Goal: Task Accomplishment & Management: Manage account settings

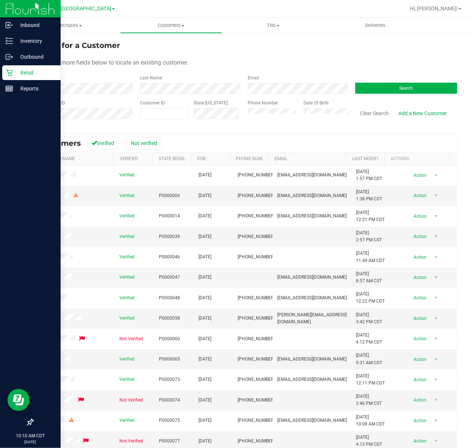
click at [13, 73] on p "Retail" at bounding box center [35, 72] width 44 height 9
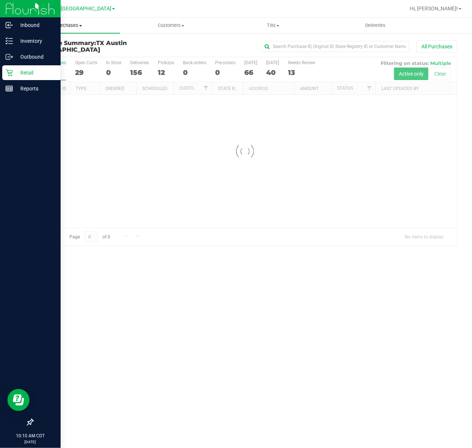
click at [72, 26] on span "Purchases" at bounding box center [69, 25] width 102 height 7
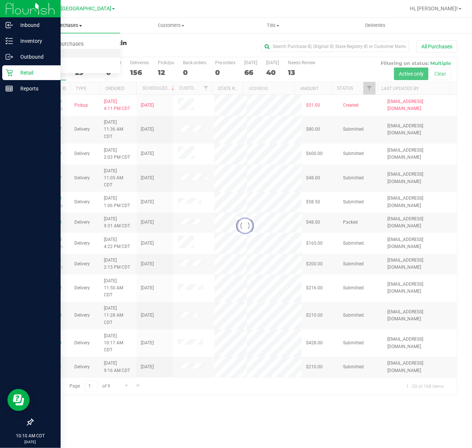
click at [62, 56] on span "Fulfillment" at bounding box center [41, 53] width 46 height 6
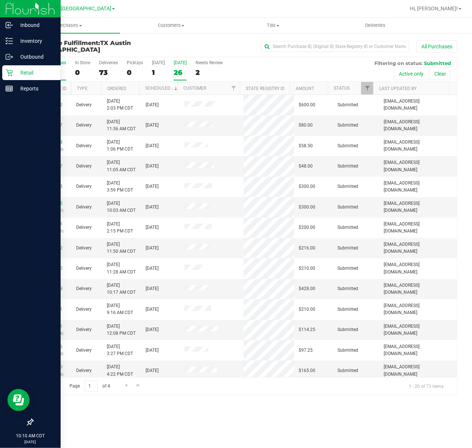
click at [184, 68] on div "26" at bounding box center [180, 72] width 13 height 8
click at [0, 0] on input "Tomorrow 26" at bounding box center [0, 0] width 0 height 0
click at [174, 70] on div "26" at bounding box center [180, 72] width 13 height 8
click at [0, 0] on input "Tomorrow 26" at bounding box center [0, 0] width 0 height 0
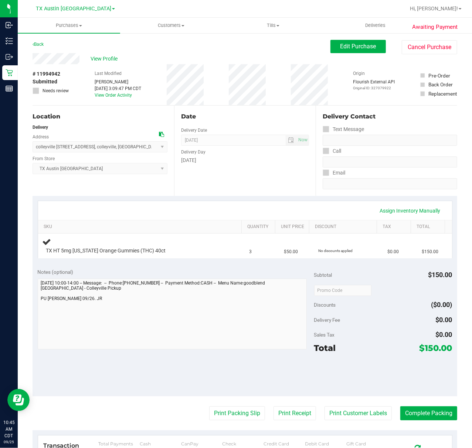
click at [232, 178] on div "Date Delivery Date [DATE] Now [DATE] 07:00 AM Now Delivery Day [DATE]" at bounding box center [244, 151] width 141 height 91
click at [239, 170] on div "Date Delivery Date [DATE] Now [DATE] 07:00 AM Now Delivery Day [DATE]" at bounding box center [244, 151] width 141 height 91
click at [265, 197] on div "Assign Inventory Manually SKU Quantity Unit Price Discount Tax Total TX HT 5mg …" at bounding box center [245, 230] width 424 height 68
click at [275, 191] on div "Date Delivery Date 09/26/2025 Now 09/26/2025 07:00 AM Now Delivery Day Friday" at bounding box center [244, 151] width 141 height 91
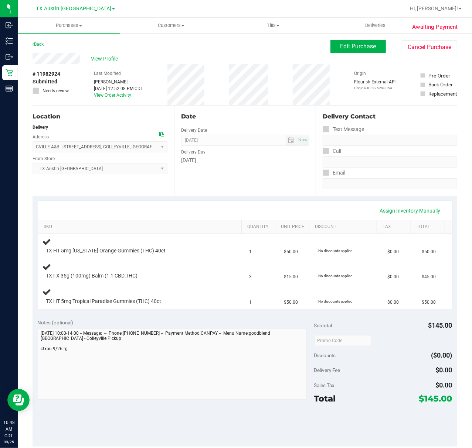
click at [263, 193] on div "Date Delivery Date [DATE] Now [DATE] 07:00 AM Now Delivery Day [DATE]" at bounding box center [244, 151] width 141 height 91
click at [293, 169] on div "Date Delivery Date [DATE] Now [DATE] 07:00 AM Now Delivery Day [DATE]" at bounding box center [244, 151] width 141 height 91
click at [381, 365] on div "Delivery Fee $0.00" at bounding box center [383, 370] width 138 height 13
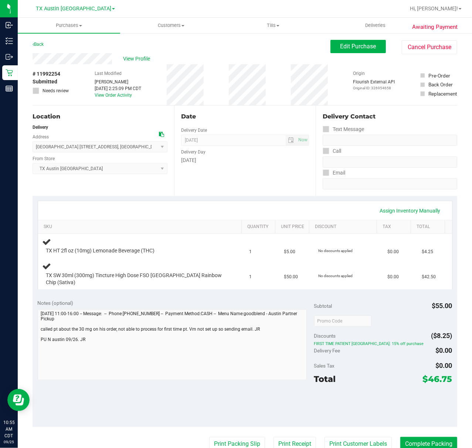
click at [252, 182] on div "Date Delivery Date [DATE] Now [DATE] 07:00 AM Now Delivery Day [DATE]" at bounding box center [244, 151] width 141 height 91
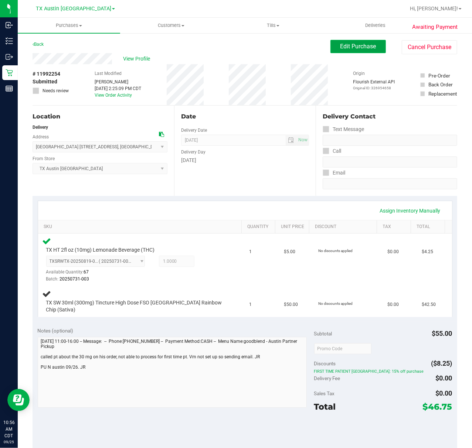
click at [340, 48] on span "Edit Purchase" at bounding box center [358, 46] width 36 height 7
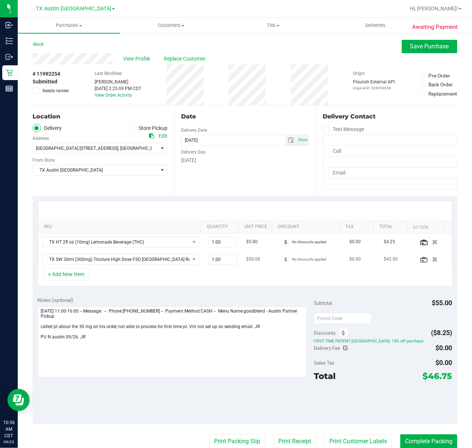
click at [175, 268] on td "TX SW 30ml (300mg) Tincture High Dose FSO TX Rainbow Chip (Sativa)" at bounding box center [120, 259] width 165 height 17
click at [171, 265] on span "TX SW 30ml (300mg) Tincture High Dose FSO TX Rainbow Chip (Sativa)" at bounding box center [116, 260] width 147 height 10
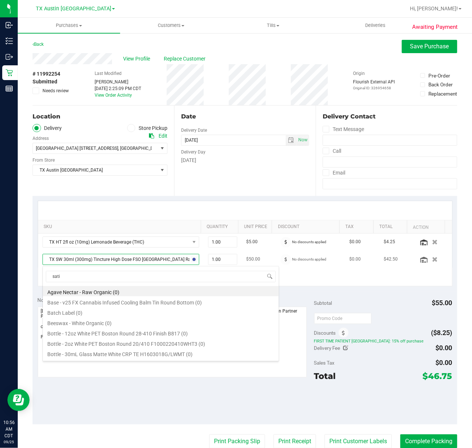
scroll to position [61, 0]
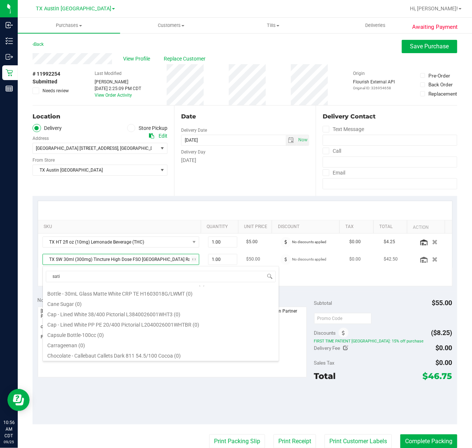
type input "sativ"
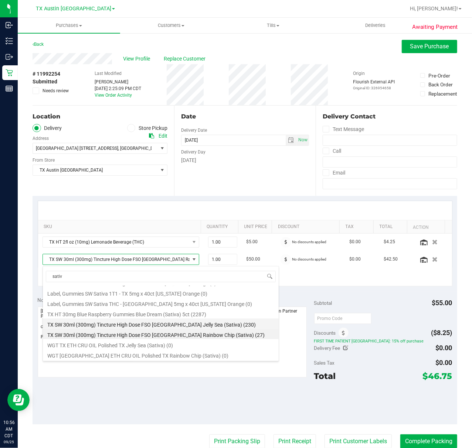
click at [172, 324] on li "TX SW 30ml (300mg) Tincture High Dose FSO TX Jelly Sea (Sativa) (230)" at bounding box center [161, 324] width 236 height 10
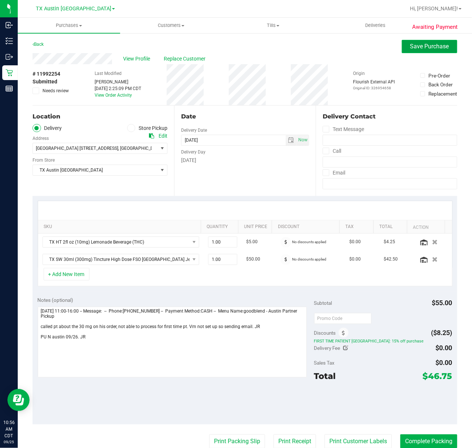
click at [413, 52] on button "Save Purchase" at bounding box center [429, 46] width 55 height 13
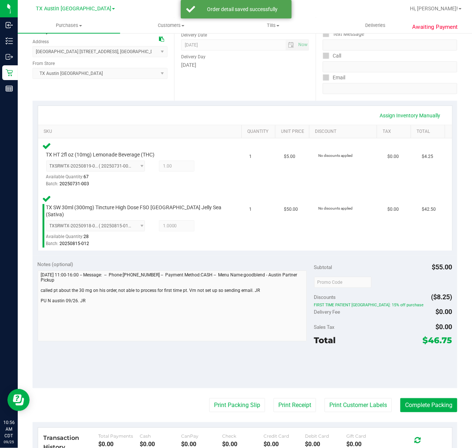
scroll to position [98, 0]
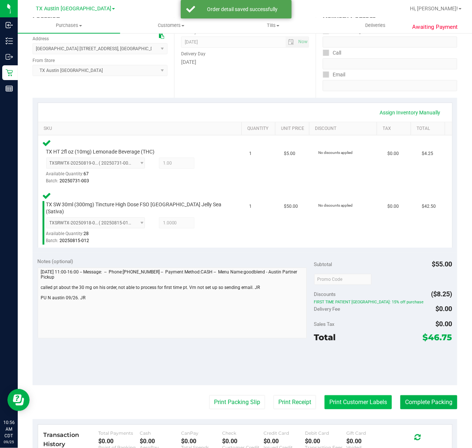
click at [341, 397] on button "Print Customer Labels" at bounding box center [357, 403] width 67 height 14
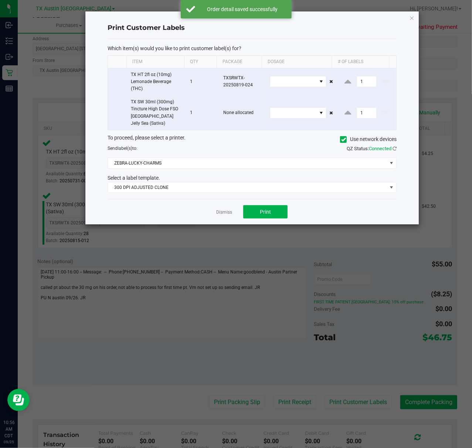
click at [246, 168] on div "To proceed, please select a printer. Use network devices Send label(s) to: QZ S…" at bounding box center [252, 163] width 289 height 59
click at [240, 182] on span "300 DPI ADJUSTED CLONE" at bounding box center [247, 187] width 279 height 10
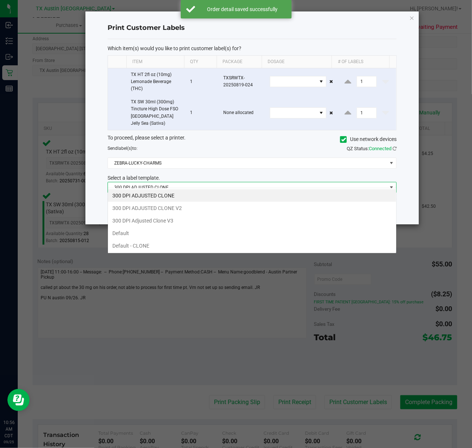
scroll to position [11, 289]
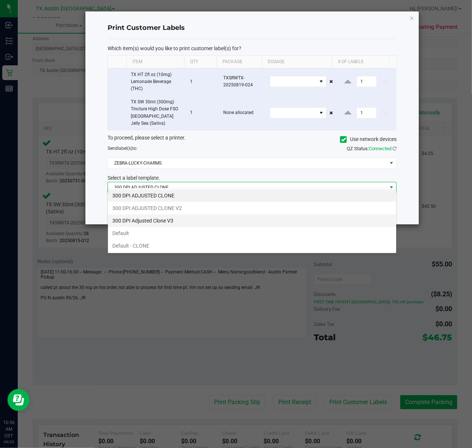
click at [222, 218] on li "300 DPI Adjusted Clone V3" at bounding box center [252, 221] width 288 height 13
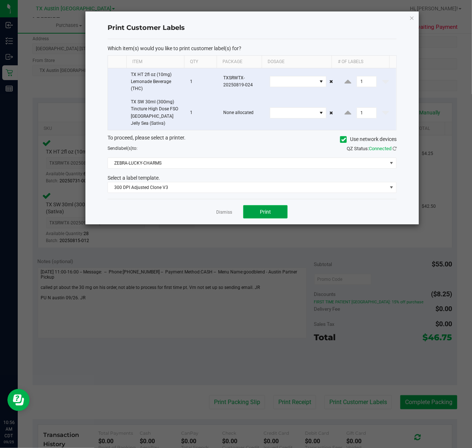
click at [246, 208] on button "Print" at bounding box center [265, 211] width 44 height 13
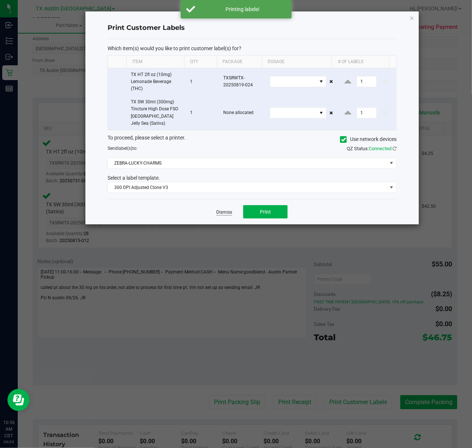
click at [225, 209] on link "Dismiss" at bounding box center [224, 212] width 16 height 6
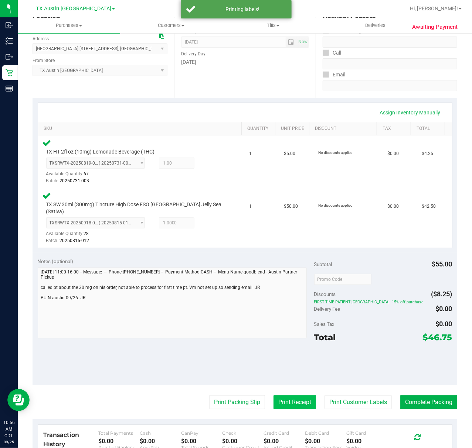
click at [280, 402] on button "Print Receipt" at bounding box center [294, 403] width 42 height 14
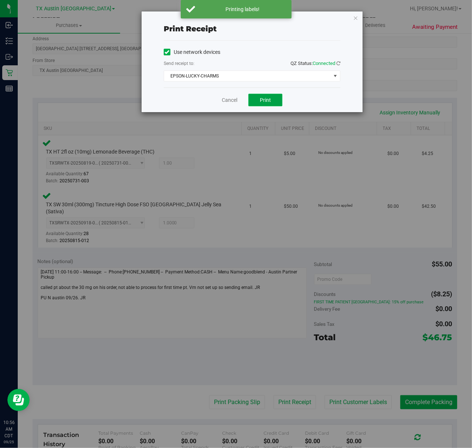
click at [271, 100] on button "Print" at bounding box center [265, 100] width 34 height 13
click at [227, 104] on link "Cancel" at bounding box center [227, 100] width 16 height 8
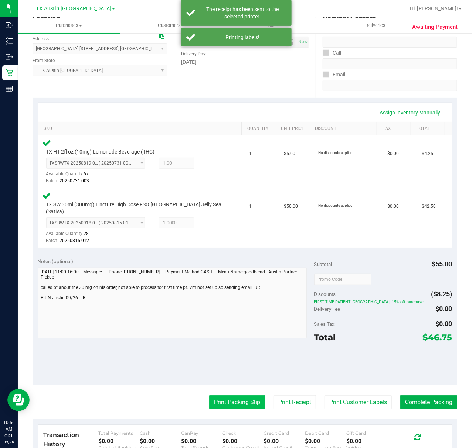
click at [216, 397] on button "Print Packing Slip" at bounding box center [237, 403] width 56 height 14
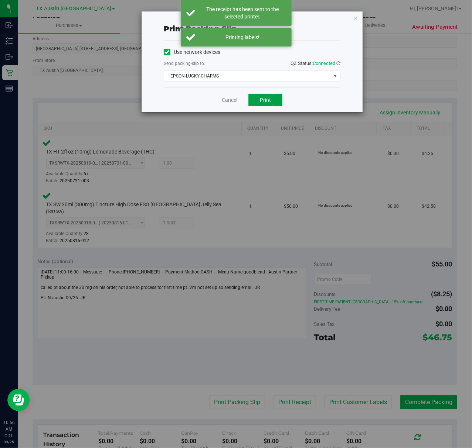
click at [268, 101] on span "Print" at bounding box center [265, 100] width 11 height 6
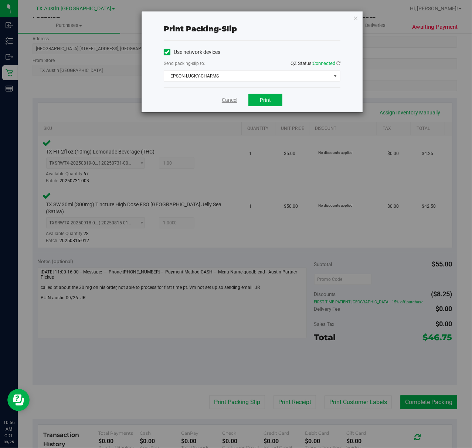
click at [222, 101] on link "Cancel" at bounding box center [230, 100] width 16 height 8
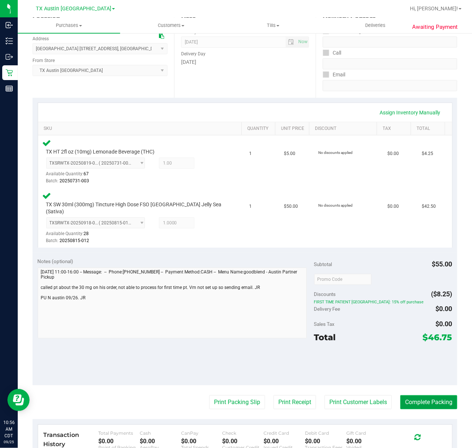
click at [420, 396] on button "Complete Packing" at bounding box center [428, 403] width 57 height 14
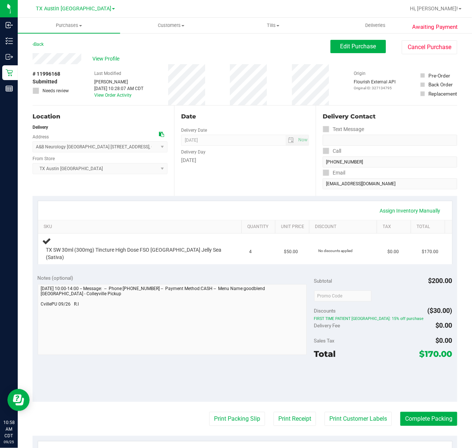
click at [397, 340] on div "Sales Tax $0.00" at bounding box center [383, 340] width 138 height 13
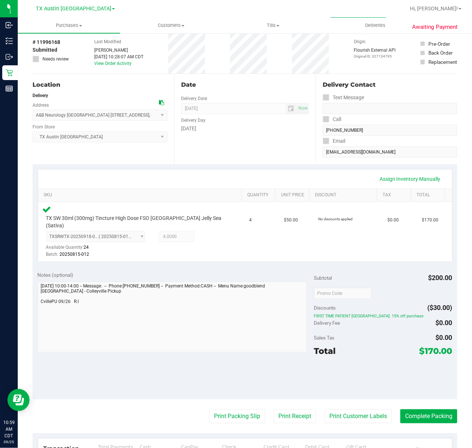
scroll to position [49, 0]
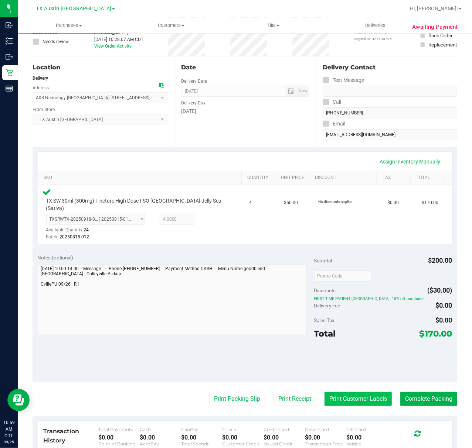
click at [339, 392] on button "Print Customer Labels" at bounding box center [357, 399] width 67 height 14
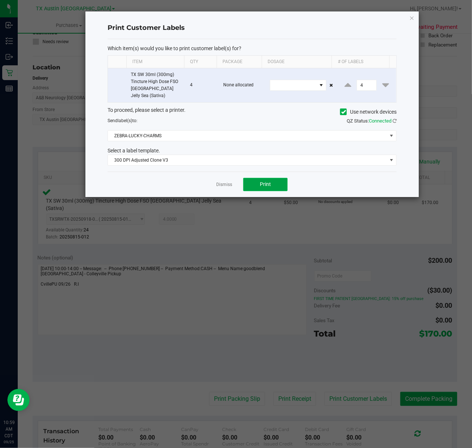
click at [276, 180] on button "Print" at bounding box center [265, 184] width 44 height 13
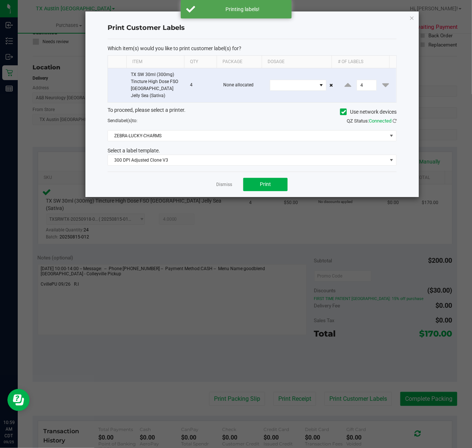
click at [215, 180] on div "Dismiss Print" at bounding box center [252, 184] width 289 height 25
click at [218, 182] on link "Dismiss" at bounding box center [224, 185] width 16 height 6
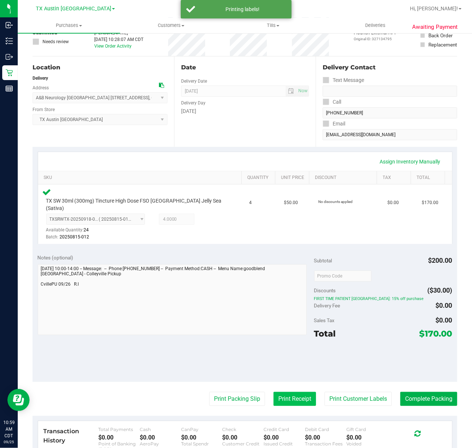
click at [279, 392] on button "Print Receipt" at bounding box center [294, 399] width 42 height 14
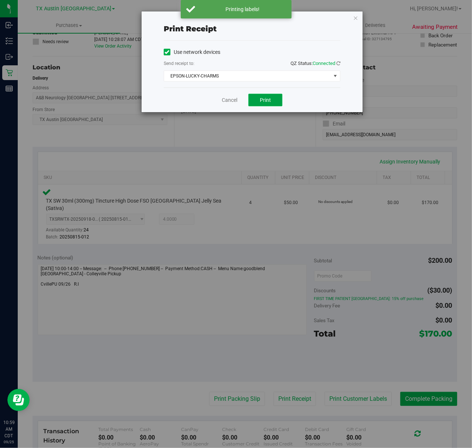
click at [265, 98] on span "Print" at bounding box center [265, 100] width 11 height 6
click at [233, 99] on link "Cancel" at bounding box center [227, 100] width 16 height 8
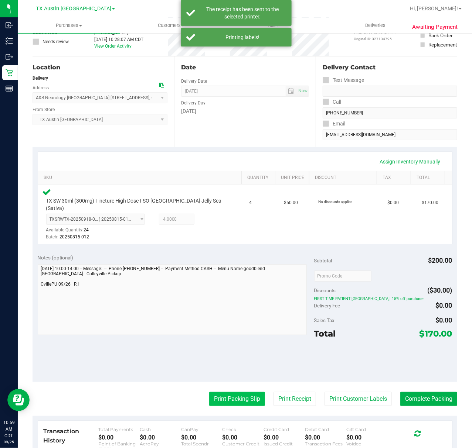
click at [218, 398] on button "Print Packing Slip" at bounding box center [237, 399] width 56 height 14
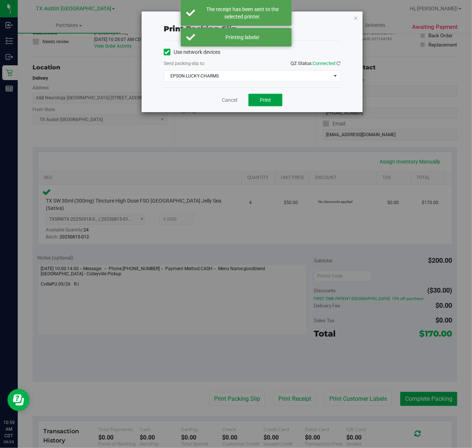
click at [262, 94] on button "Print" at bounding box center [265, 100] width 34 height 13
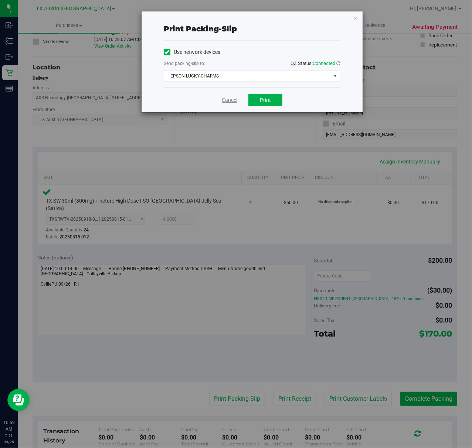
click at [231, 100] on link "Cancel" at bounding box center [230, 100] width 16 height 8
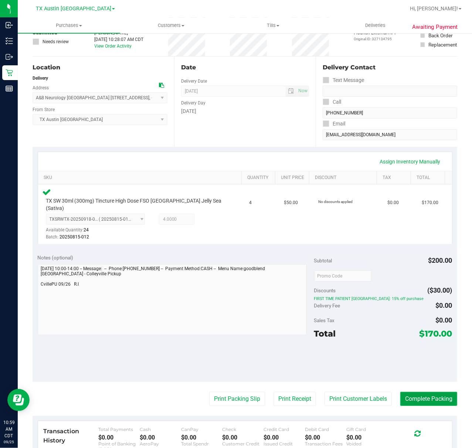
click at [437, 392] on button "Complete Packing" at bounding box center [428, 399] width 57 height 14
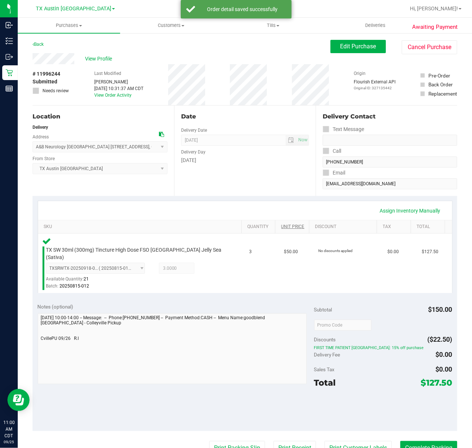
scroll to position [49, 0]
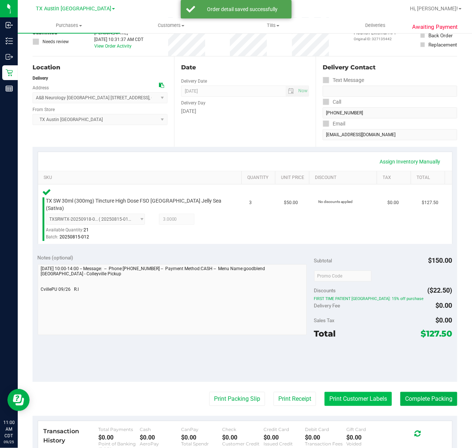
click at [326, 392] on button "Print Customer Labels" at bounding box center [357, 399] width 67 height 14
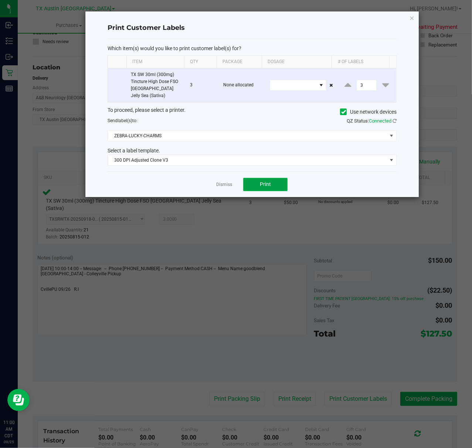
click at [260, 181] on span "Print" at bounding box center [265, 184] width 11 height 6
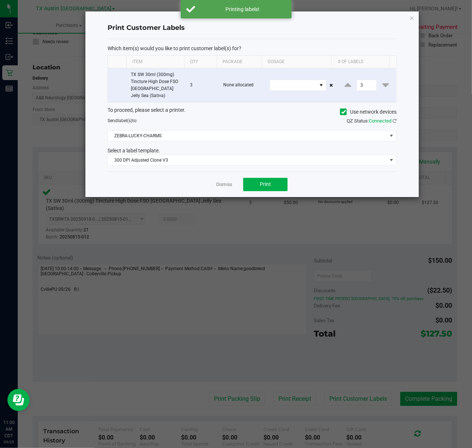
click at [229, 182] on link "Dismiss" at bounding box center [224, 185] width 16 height 6
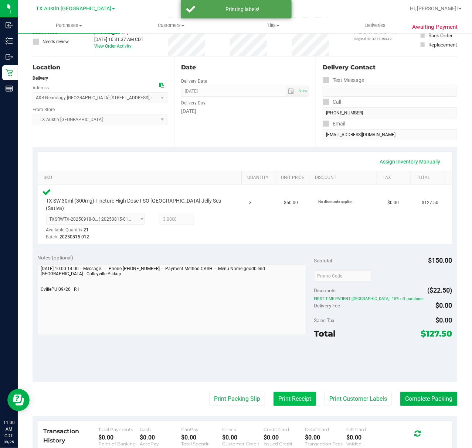
click at [290, 392] on button "Print Receipt" at bounding box center [294, 399] width 42 height 14
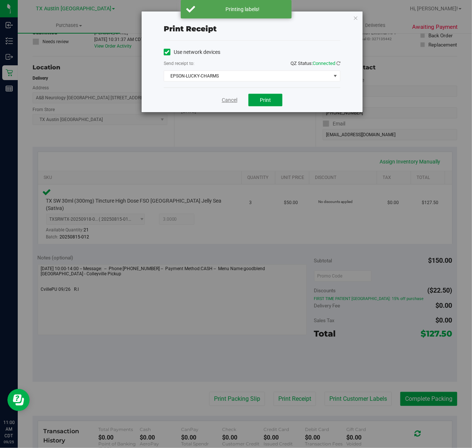
drag, startPoint x: 253, startPoint y: 96, endPoint x: 227, endPoint y: 96, distance: 26.2
click at [253, 95] on button "Print" at bounding box center [265, 100] width 34 height 13
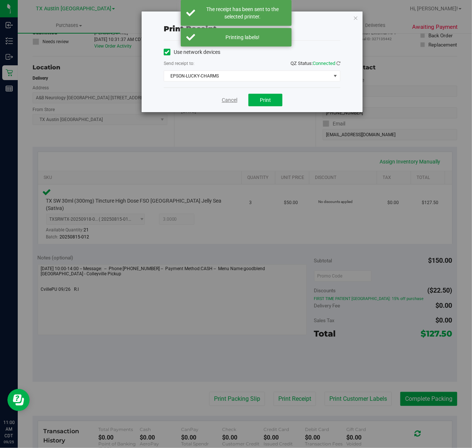
click at [224, 98] on link "Cancel" at bounding box center [230, 100] width 16 height 8
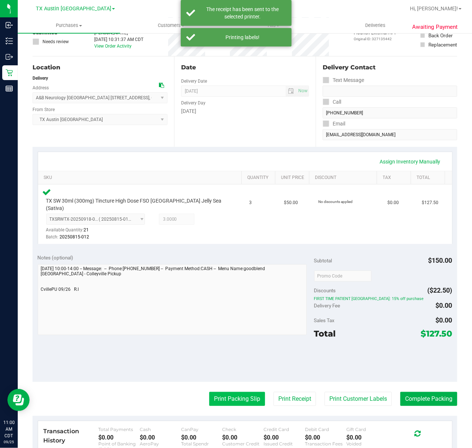
click at [244, 394] on button "Print Packing Slip" at bounding box center [237, 399] width 56 height 14
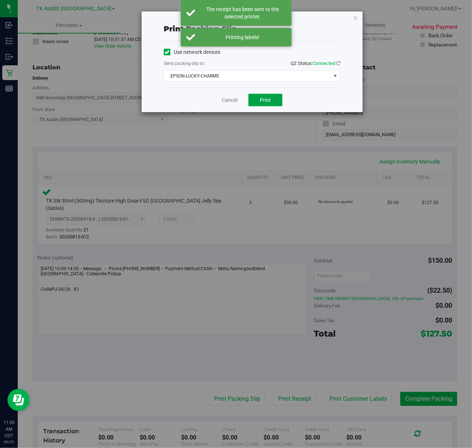
click at [268, 97] on span "Print" at bounding box center [265, 100] width 11 height 6
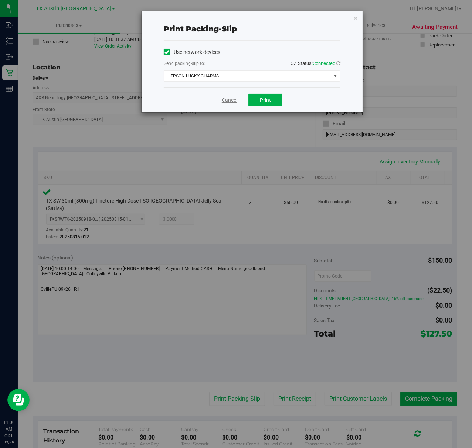
click at [229, 99] on link "Cancel" at bounding box center [230, 100] width 16 height 8
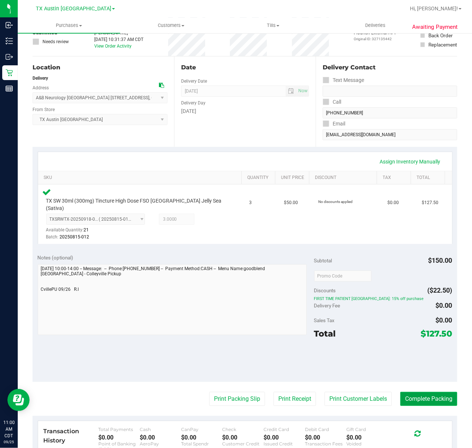
click at [404, 392] on button "Complete Packing" at bounding box center [428, 399] width 57 height 14
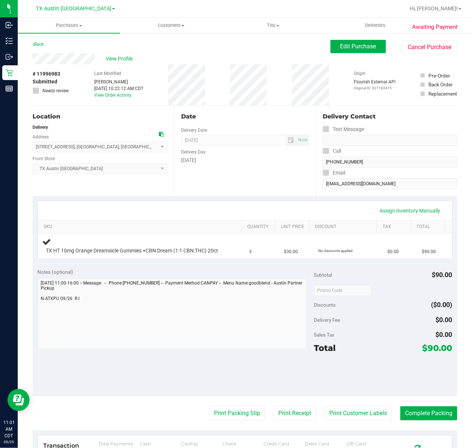
click at [274, 184] on div "Date Delivery Date [DATE] Now [DATE] 07:00 AM Now Delivery Day [DATE]" at bounding box center [244, 151] width 141 height 91
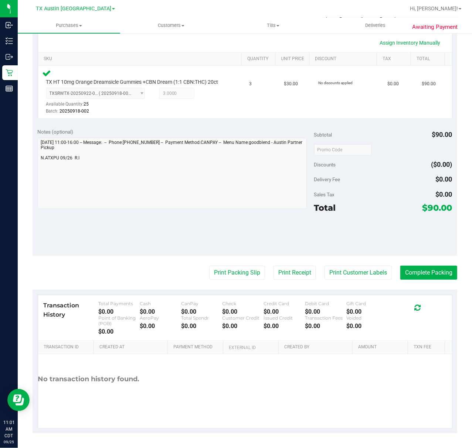
scroll to position [176, 0]
click at [361, 278] on button "Print Customer Labels" at bounding box center [357, 273] width 67 height 14
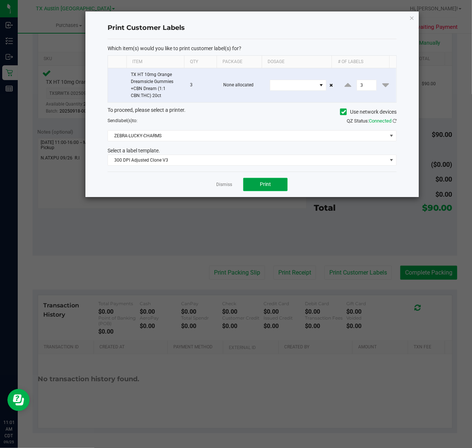
click at [260, 187] on span "Print" at bounding box center [265, 184] width 11 height 6
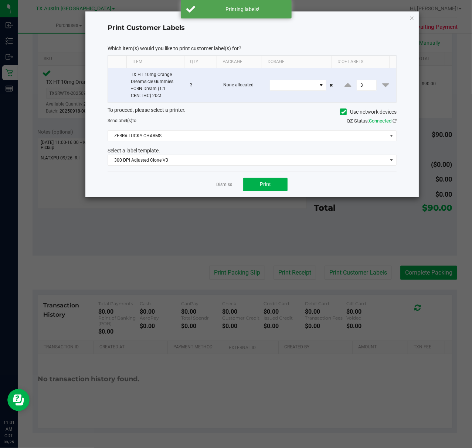
click at [233, 185] on div "Dismiss Print" at bounding box center [252, 184] width 289 height 25
click at [231, 187] on link "Dismiss" at bounding box center [224, 185] width 16 height 6
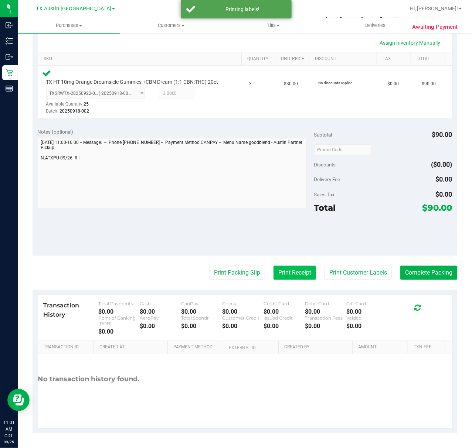
click at [287, 268] on button "Print Receipt" at bounding box center [294, 273] width 42 height 14
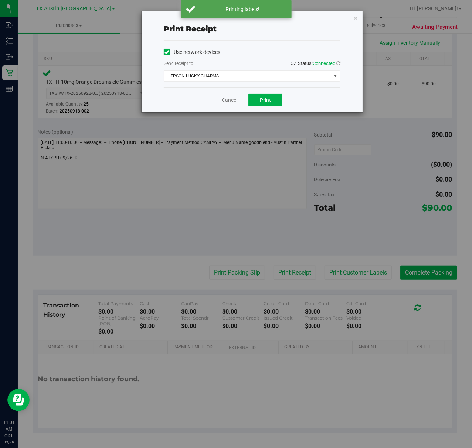
click at [270, 108] on div "Cancel Print" at bounding box center [252, 100] width 177 height 25
click at [266, 108] on div "Cancel Print" at bounding box center [252, 100] width 177 height 25
click at [260, 104] on button "Print" at bounding box center [265, 100] width 34 height 13
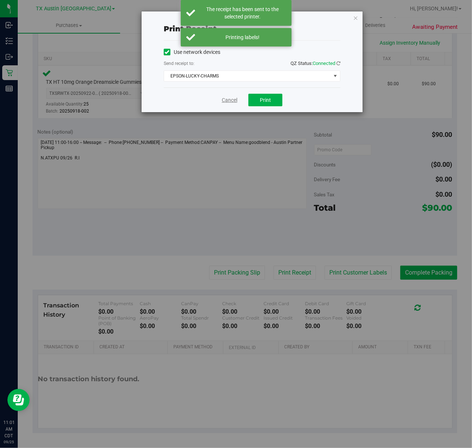
drag, startPoint x: 228, startPoint y: 103, endPoint x: 263, endPoint y: 275, distance: 175.7
click at [228, 103] on link "Cancel" at bounding box center [230, 100] width 16 height 8
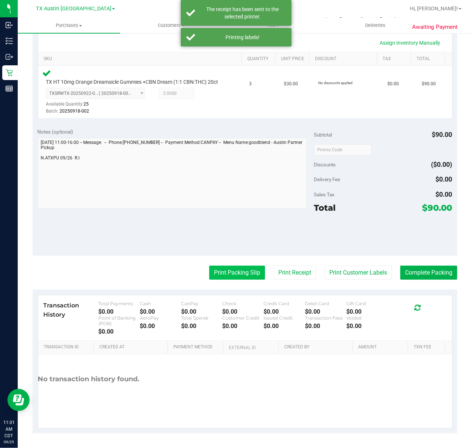
drag, startPoint x: 243, startPoint y: 275, endPoint x: 315, endPoint y: 64, distance: 222.4
click at [247, 262] on purchase-details "Back Edit Purchase Cancel Purchase View Profile # 11996983 Submitted Needs revi…" at bounding box center [245, 153] width 424 height 562
click at [219, 265] on purchase-details "Back Edit Purchase Cancel Purchase View Profile # 11996983 Submitted Needs revi…" at bounding box center [245, 153] width 424 height 562
click at [220, 269] on button "Print Packing Slip" at bounding box center [237, 273] width 56 height 14
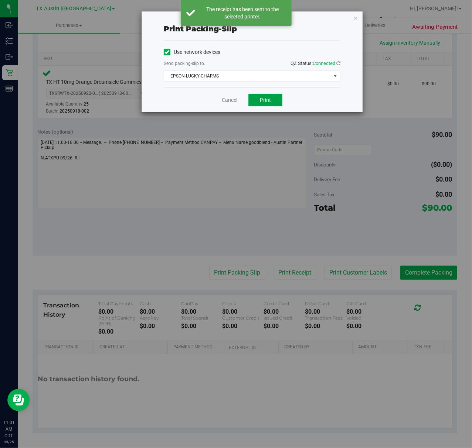
click at [270, 95] on button "Print" at bounding box center [265, 100] width 34 height 13
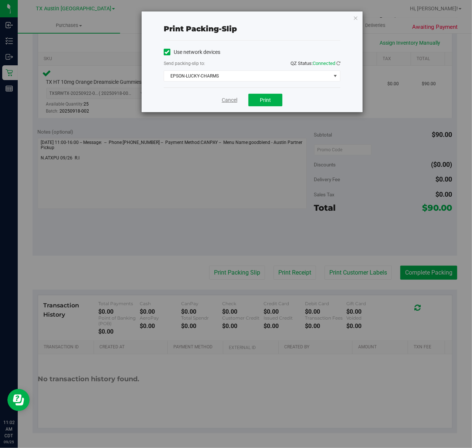
click at [231, 102] on link "Cancel" at bounding box center [230, 100] width 16 height 8
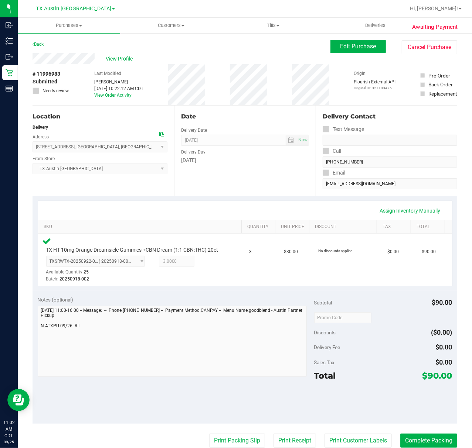
scroll to position [98, 0]
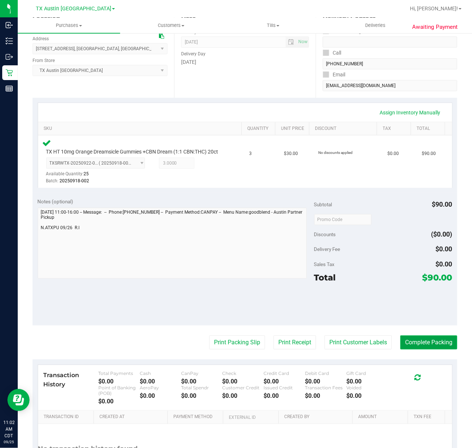
click at [448, 350] on button "Complete Packing" at bounding box center [428, 343] width 57 height 14
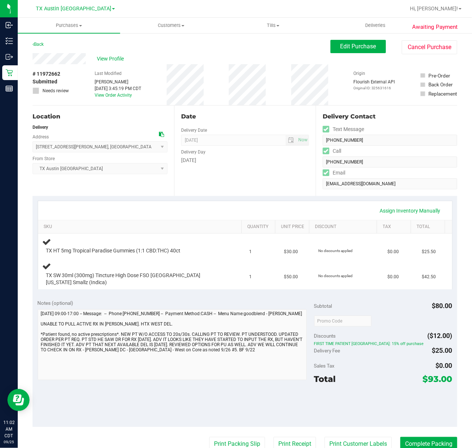
click at [253, 165] on div "Date Delivery Date [DATE] Now [DATE] 07:00 AM Now Delivery Day [DATE]" at bounding box center [244, 151] width 141 height 91
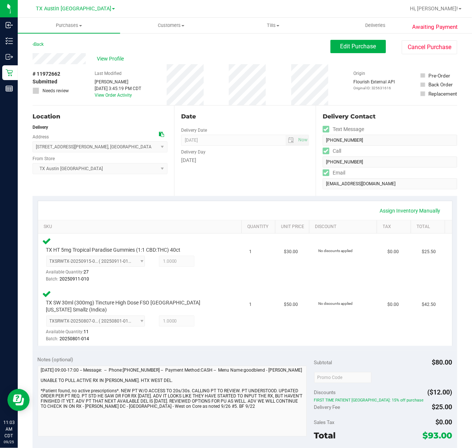
click at [269, 201] on div "Assign Inventory Manually SKU Quantity Unit Price Discount Tax Total TX HT 5mg …" at bounding box center [245, 273] width 414 height 145
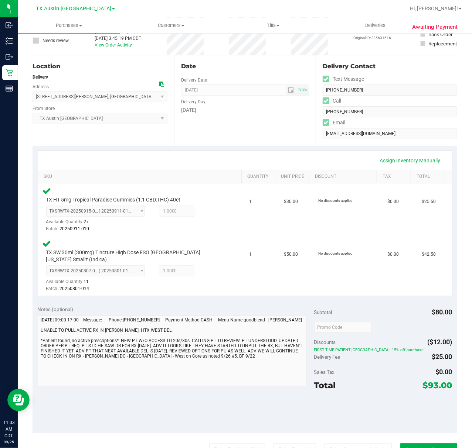
scroll to position [98, 0]
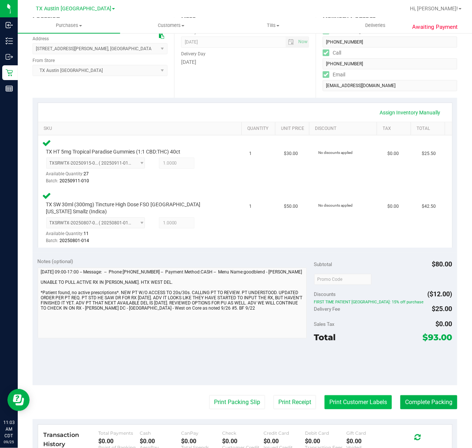
click at [370, 396] on button "Print Customer Labels" at bounding box center [357, 403] width 67 height 14
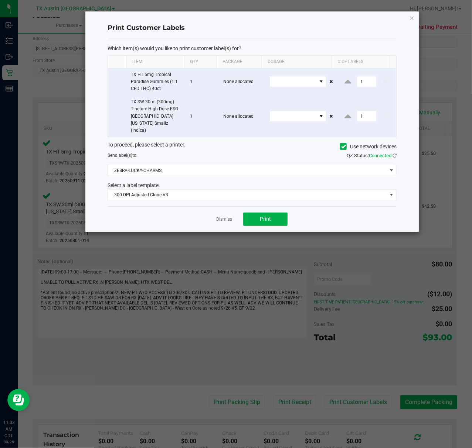
click at [239, 207] on div "Dismiss Print" at bounding box center [252, 219] width 289 height 25
click at [254, 214] on button "Print" at bounding box center [265, 219] width 44 height 13
click at [226, 216] on link "Dismiss" at bounding box center [224, 219] width 16 height 6
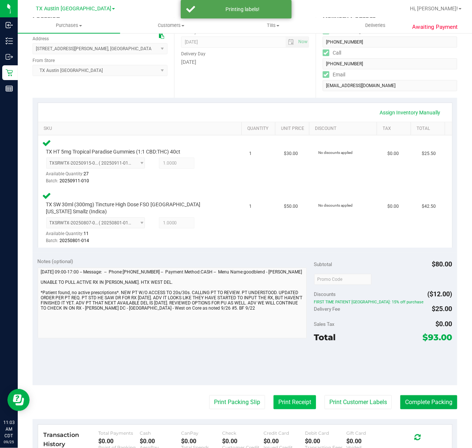
click at [273, 396] on button "Print Receipt" at bounding box center [294, 403] width 42 height 14
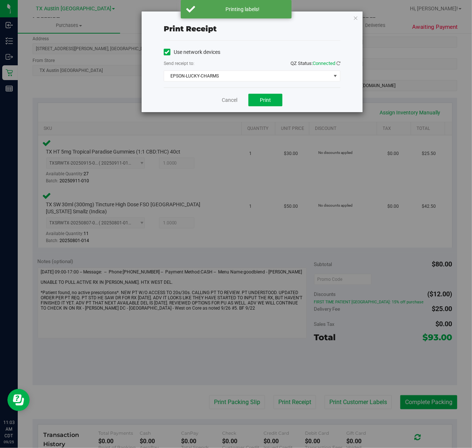
click at [262, 107] on div "Cancel Print" at bounding box center [252, 100] width 177 height 25
click at [262, 104] on button "Print" at bounding box center [265, 100] width 34 height 13
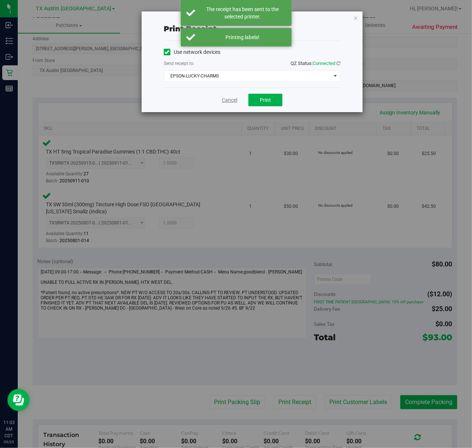
click at [222, 104] on link "Cancel" at bounding box center [230, 100] width 16 height 8
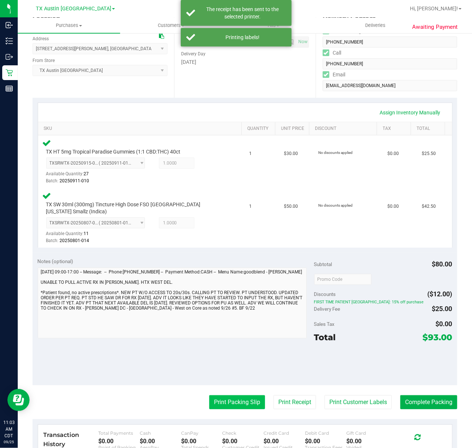
click at [225, 396] on button "Print Packing Slip" at bounding box center [237, 403] width 56 height 14
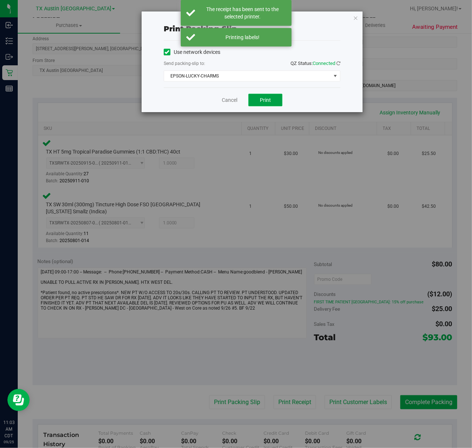
click at [274, 96] on button "Print" at bounding box center [265, 100] width 34 height 13
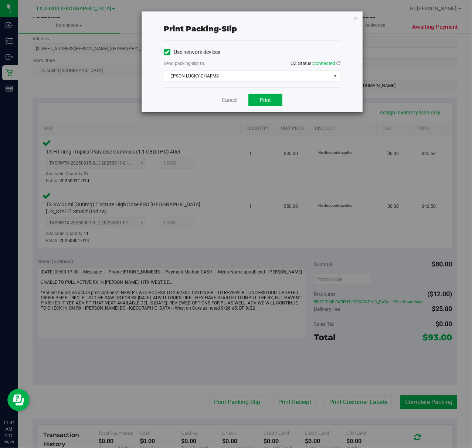
click at [230, 110] on div "Cancel Print" at bounding box center [252, 100] width 177 height 25
click at [226, 101] on link "Cancel" at bounding box center [230, 100] width 16 height 8
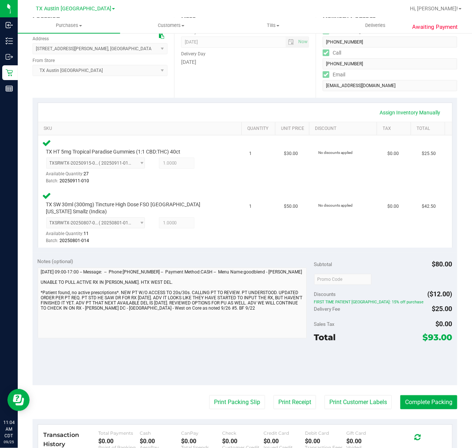
scroll to position [0, 0]
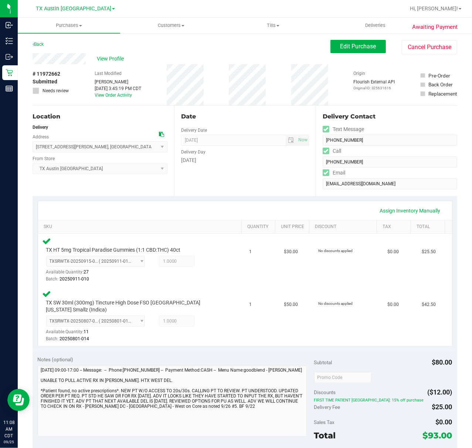
click at [245, 197] on div "Assign Inventory Manually SKU Quantity Unit Price Discount Tax Total TX HT 5mg …" at bounding box center [245, 273] width 424 height 155
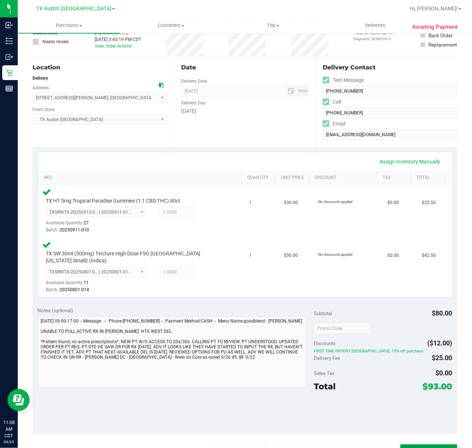
click at [419, 445] on button "Complete Packing" at bounding box center [428, 452] width 57 height 14
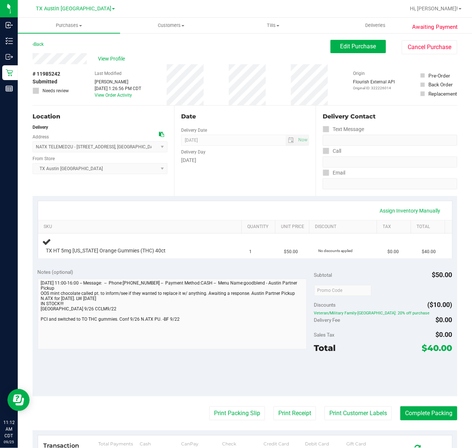
click at [292, 190] on div "Date Delivery Date [DATE] Now [DATE] 07:00 AM Now Delivery Day [DATE]" at bounding box center [244, 151] width 141 height 91
click at [340, 47] on span "Edit Purchase" at bounding box center [358, 46] width 36 height 7
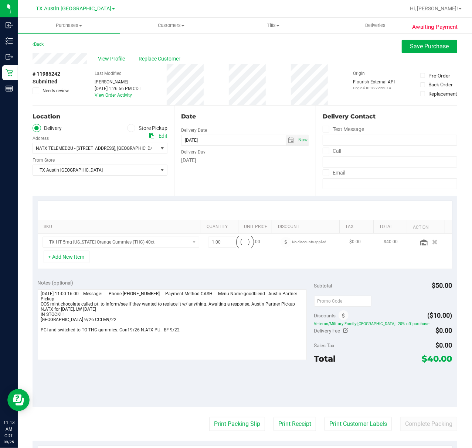
click at [35, 93] on span at bounding box center [36, 91] width 7 height 7
click at [0, 0] on input "Needs review" at bounding box center [0, 0] width 0 height 0
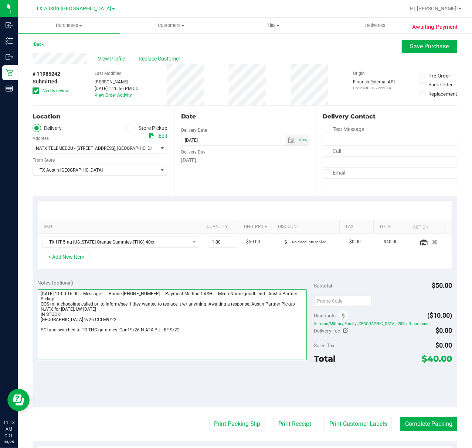
click at [229, 349] on textarea at bounding box center [172, 325] width 269 height 71
type textarea "Friday 09/26/2025 11:00-16:00 -- Message: -- Phone:5127486762 -- Payment Method…"
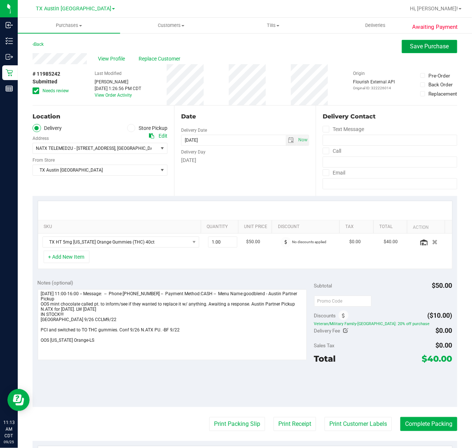
click at [426, 48] on span "Save Purchase" at bounding box center [429, 46] width 39 height 7
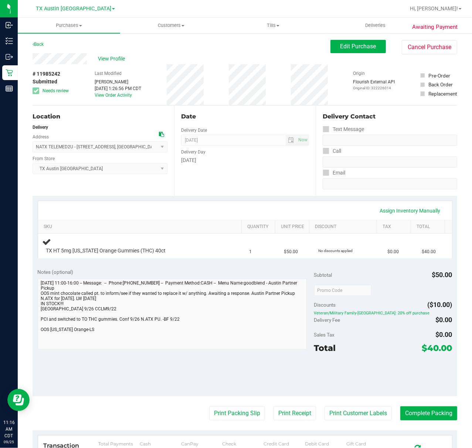
click at [285, 197] on div "Assign Inventory Manually SKU Quantity Unit Price Discount Tax Total TX HT 5mg …" at bounding box center [245, 230] width 424 height 68
drag, startPoint x: 284, startPoint y: 210, endPoint x: 284, endPoint y: 215, distance: 5.2
click at [284, 209] on div "Assign Inventory Manually" at bounding box center [245, 211] width 400 height 13
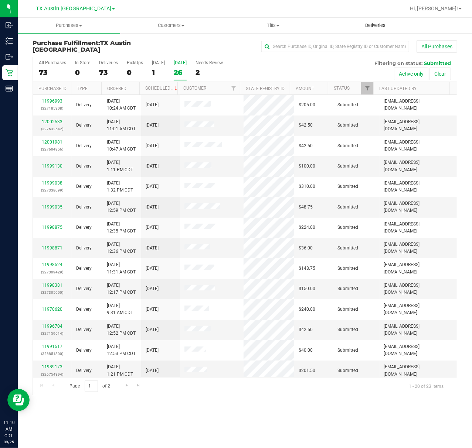
click at [363, 27] on span "Deliveries" at bounding box center [375, 25] width 40 height 7
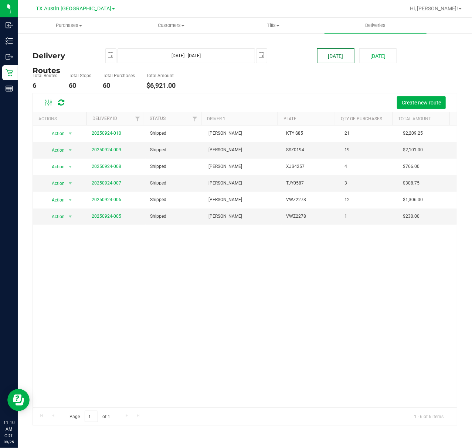
click at [341, 63] on button "[DATE]" at bounding box center [335, 55] width 37 height 15
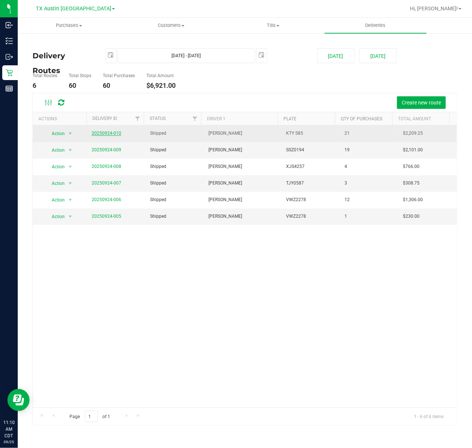
click at [100, 133] on link "20250924-010" at bounding box center [107, 133] width 30 height 5
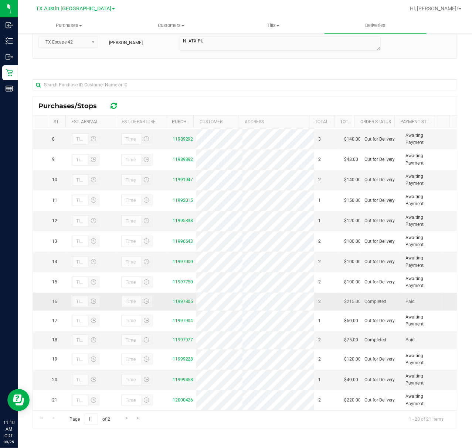
scroll to position [69, 0]
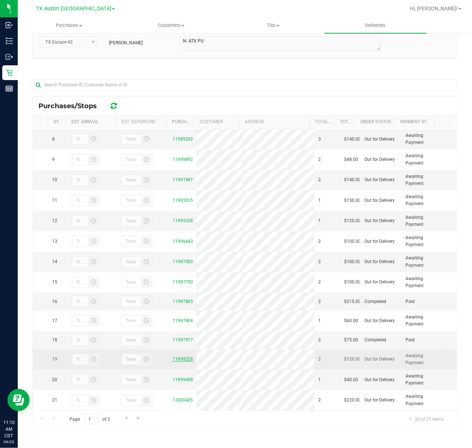
click at [178, 357] on link "11999228" at bounding box center [183, 359] width 21 height 5
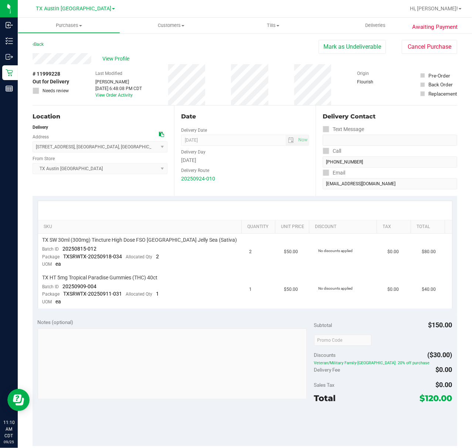
drag, startPoint x: 373, startPoint y: 42, endPoint x: 278, endPoint y: 71, distance: 99.3
click at [373, 42] on button "Mark as Undeliverable" at bounding box center [351, 47] width 67 height 14
click at [344, 50] on button "Mark as Packed" at bounding box center [357, 47] width 55 height 14
click at [360, 52] on button "Send Back to Created" at bounding box center [352, 47] width 65 height 14
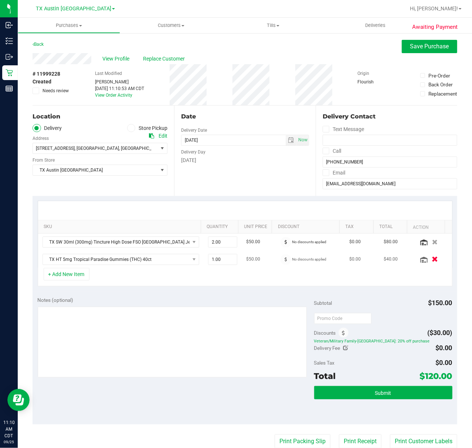
click at [429, 261] on button "button" at bounding box center [435, 260] width 13 height 8
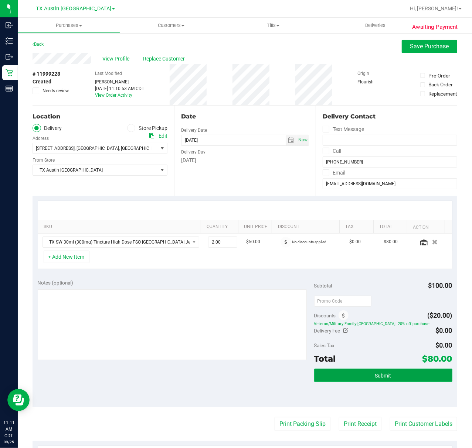
click at [351, 375] on button "Submit" at bounding box center [383, 375] width 138 height 13
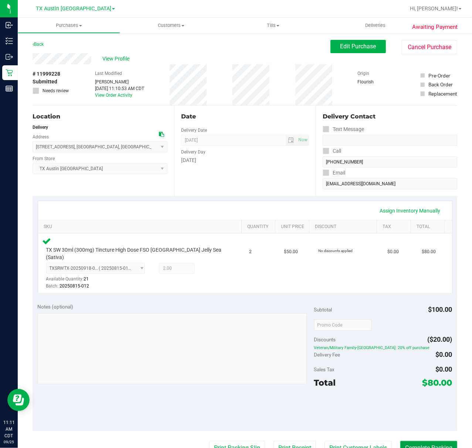
click at [420, 441] on button "Complete Packing" at bounding box center [428, 448] width 57 height 14
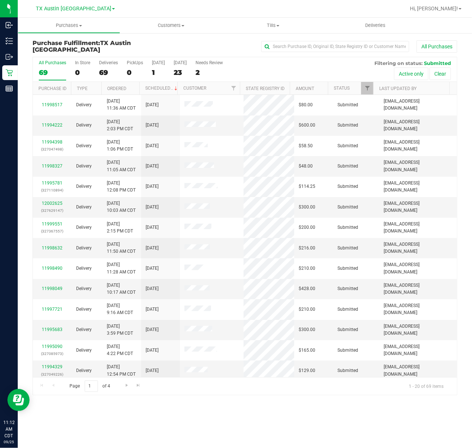
click at [231, 9] on div at bounding box center [268, 8] width 273 height 14
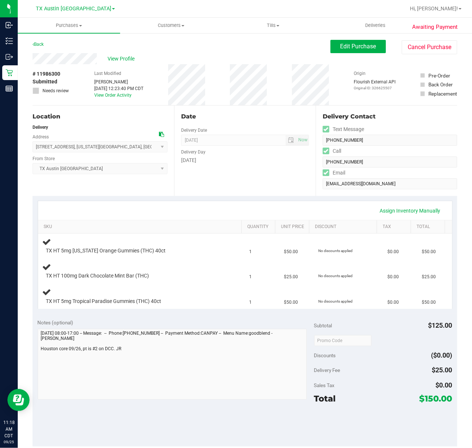
click at [305, 115] on div "Date Delivery Date [DATE] Now [DATE] 07:00 AM Now Delivery Day [DATE]" at bounding box center [244, 151] width 141 height 91
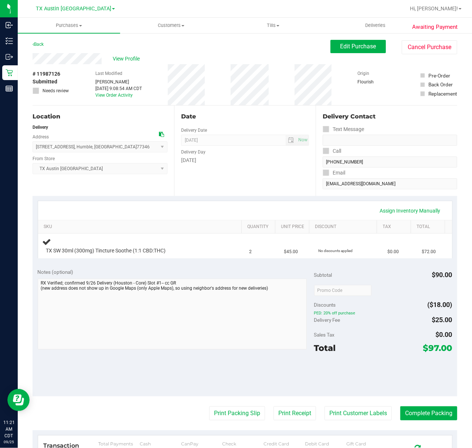
click at [286, 185] on div "Date Delivery Date [DATE] Now [DATE] 07:00 AM Now Delivery Day [DATE]" at bounding box center [244, 151] width 141 height 91
click at [201, 182] on div "Date Delivery Date [DATE] Now [DATE] 07:00 AM Now Delivery Day [DATE]" at bounding box center [244, 151] width 141 height 91
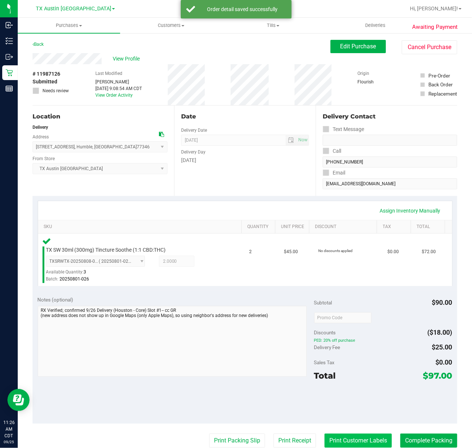
click at [315, 444] on div "Print Packing Slip Print Receipt Print Customer Labels Complete Packing" at bounding box center [245, 441] width 424 height 14
click at [324, 444] on button "Print Customer Labels" at bounding box center [357, 441] width 67 height 14
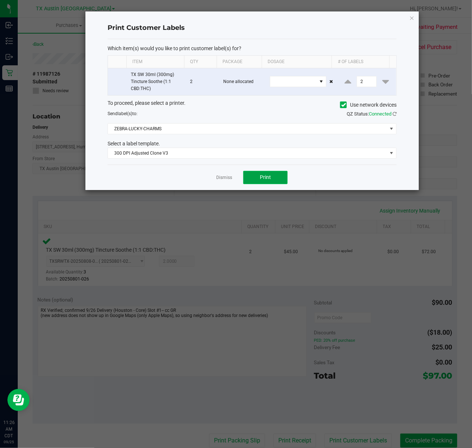
click at [265, 184] on button "Print" at bounding box center [265, 177] width 44 height 13
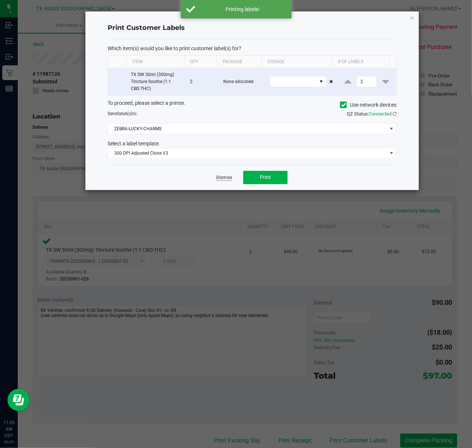
click at [223, 178] on link "Dismiss" at bounding box center [224, 178] width 16 height 6
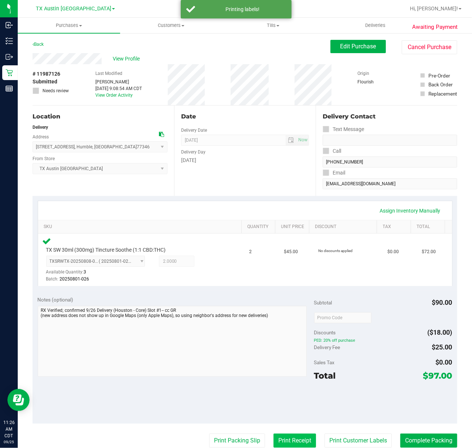
click at [285, 445] on button "Print Receipt" at bounding box center [294, 441] width 42 height 14
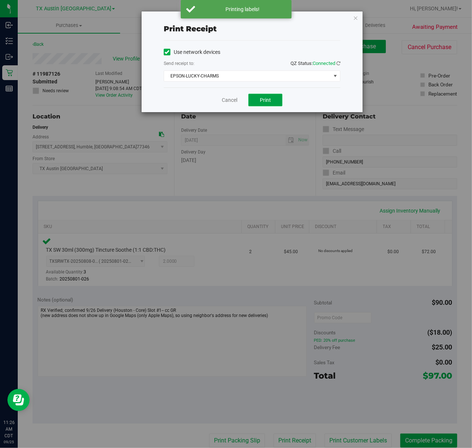
click at [266, 106] on button "Print" at bounding box center [265, 100] width 34 height 13
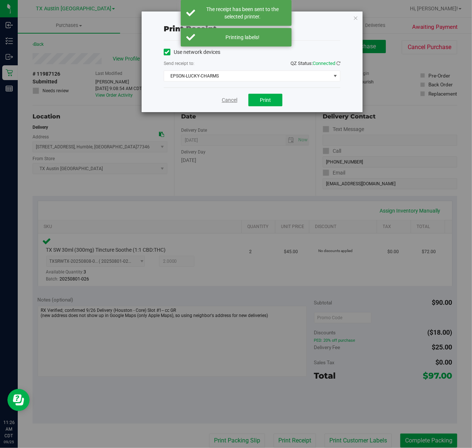
click at [222, 101] on link "Cancel" at bounding box center [230, 100] width 16 height 8
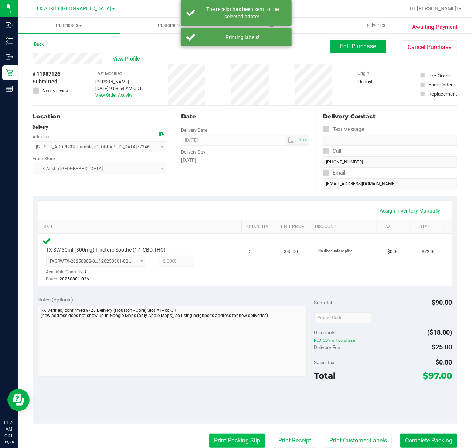
click at [232, 443] on button "Print Packing Slip" at bounding box center [237, 441] width 56 height 14
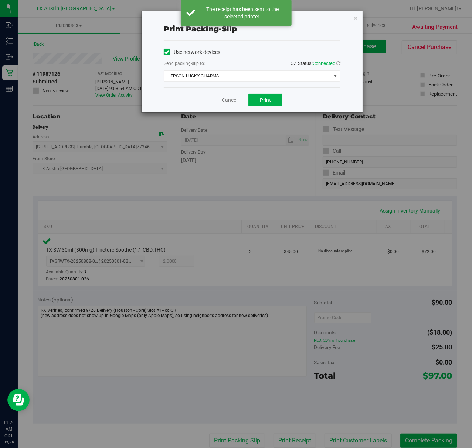
click at [271, 108] on div "Cancel Print" at bounding box center [252, 100] width 177 height 25
click at [269, 88] on div "Cancel Print" at bounding box center [252, 100] width 177 height 25
click at [267, 100] on span "Print" at bounding box center [265, 100] width 11 height 6
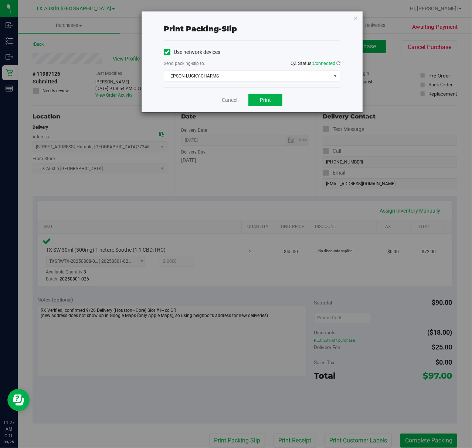
click at [304, 27] on div "Print packing-slip" at bounding box center [252, 28] width 177 height 11
click at [234, 96] on div "Cancel Print" at bounding box center [252, 100] width 177 height 25
click at [232, 103] on link "Cancel" at bounding box center [230, 100] width 16 height 8
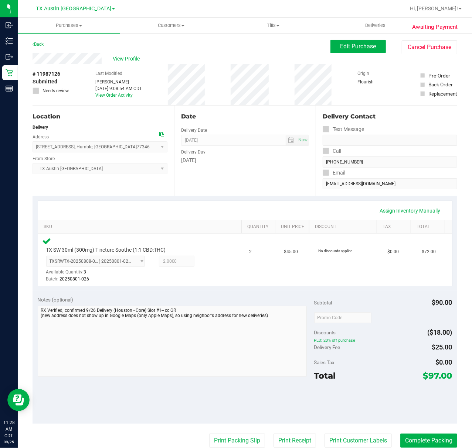
click at [245, 194] on div "Date Delivery Date [DATE] Now [DATE] 07:00 AM Now Delivery Day [DATE]" at bounding box center [244, 151] width 141 height 91
click at [361, 330] on div "Discounts ($18.00)" at bounding box center [383, 332] width 138 height 13
click at [262, 199] on div "Assign Inventory Manually SKU Quantity Unit Price Discount Tax Total TX SW 30ml…" at bounding box center [245, 243] width 424 height 95
click at [420, 442] on button "Complete Packing" at bounding box center [428, 441] width 57 height 14
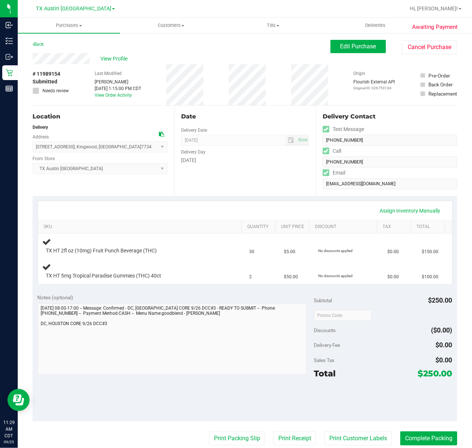
click at [250, 197] on div "Assign Inventory Manually SKU Quantity Unit Price Discount Tax Total TX HT 2fl …" at bounding box center [245, 242] width 424 height 93
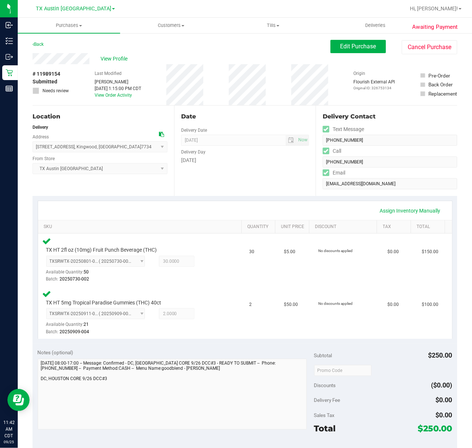
click at [260, 190] on div "Date Delivery Date [DATE] Now [DATE] 07:00 AM Now Delivery Day [DATE]" at bounding box center [244, 151] width 141 height 91
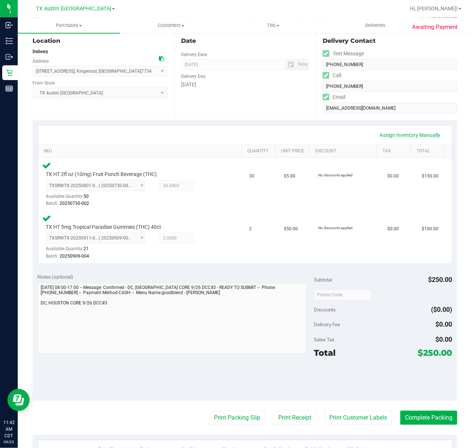
scroll to position [98, 0]
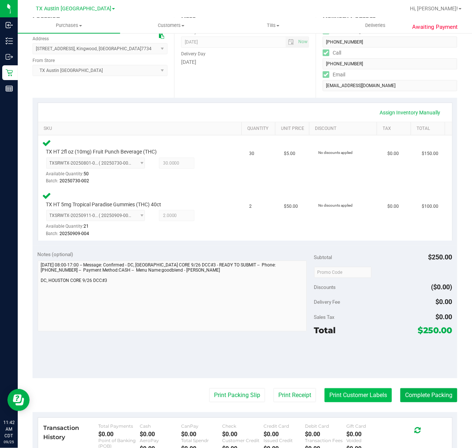
click at [349, 393] on button "Print Customer Labels" at bounding box center [357, 396] width 67 height 14
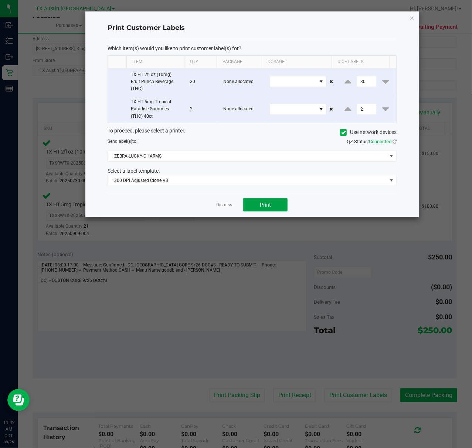
click at [272, 211] on button "Print" at bounding box center [265, 204] width 44 height 13
click at [223, 209] on div at bounding box center [251, 114] width 333 height 206
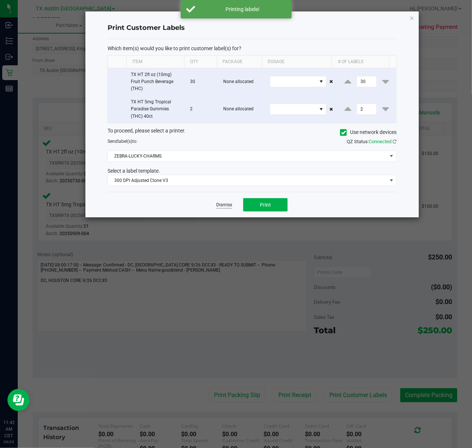
click at [223, 205] on link "Dismiss" at bounding box center [224, 205] width 16 height 6
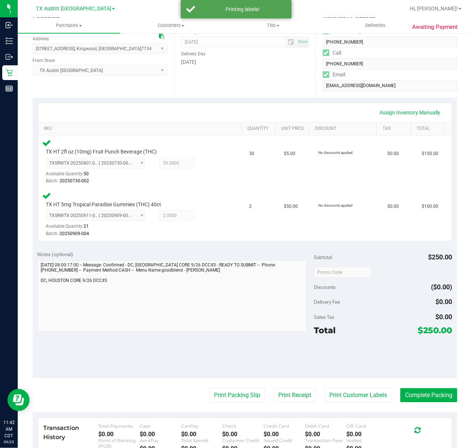
click at [287, 406] on purchase-details "Back Edit Purchase Cancel Purchase View Profile # 11989154 Submitted Needs revi…" at bounding box center [245, 249] width 424 height 615
click at [293, 392] on button "Print Receipt" at bounding box center [294, 396] width 42 height 14
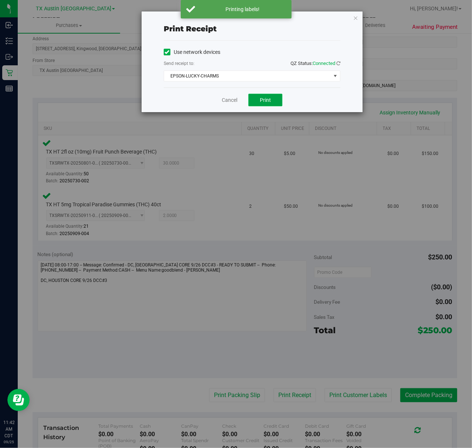
click at [268, 103] on span "Print" at bounding box center [265, 100] width 11 height 6
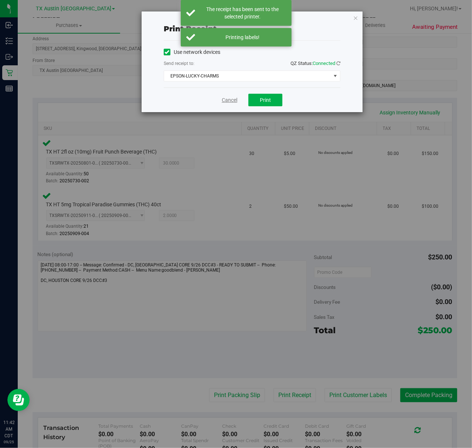
click at [230, 101] on link "Cancel" at bounding box center [230, 100] width 16 height 8
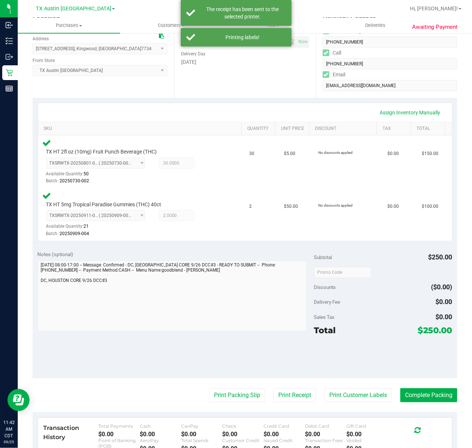
click at [215, 387] on purchase-details "Back Edit Purchase Cancel Purchase View Profile # 11989154 Submitted Needs revi…" at bounding box center [245, 249] width 424 height 615
click at [214, 394] on button "Print Packing Slip" at bounding box center [237, 396] width 56 height 14
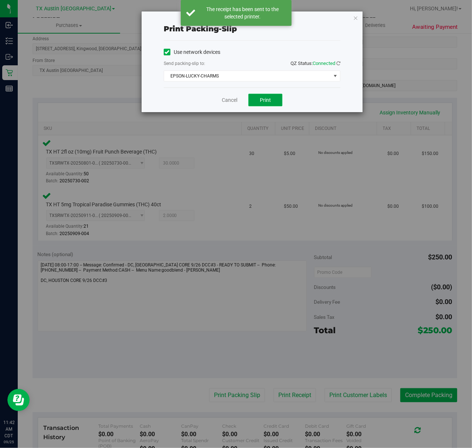
click at [268, 98] on span "Print" at bounding box center [265, 100] width 11 height 6
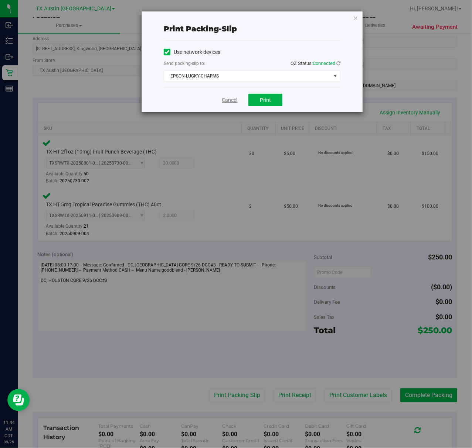
click at [226, 98] on link "Cancel" at bounding box center [230, 100] width 16 height 8
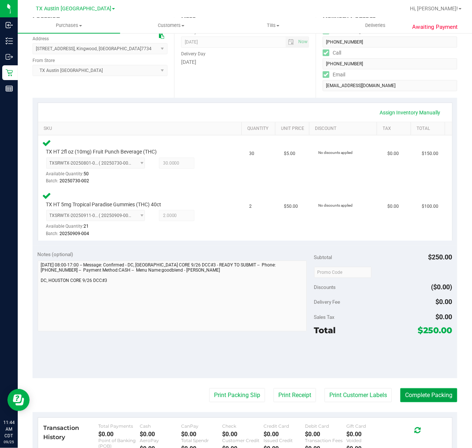
click at [429, 393] on button "Complete Packing" at bounding box center [428, 396] width 57 height 14
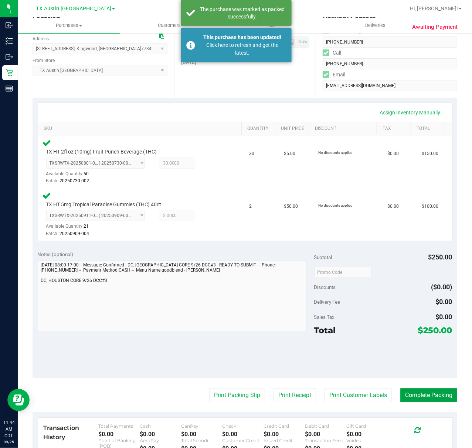
scroll to position [1, 0]
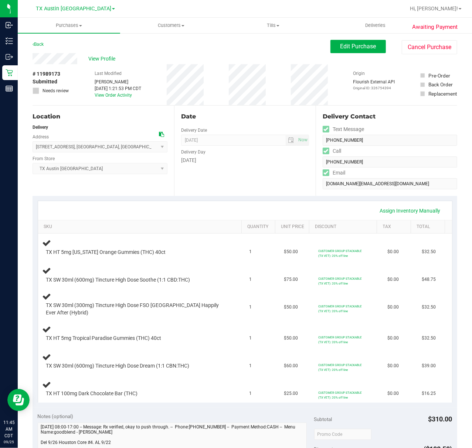
click at [190, 185] on div "Date Delivery Date [DATE] Now [DATE] 07:00 AM Now Delivery Day [DATE]" at bounding box center [244, 151] width 141 height 91
click at [216, 188] on div "Date Delivery Date [DATE] Now [DATE] 07:00 AM Now Delivery Day [DATE]" at bounding box center [244, 151] width 141 height 91
click at [170, 191] on div "Location Delivery Address 432 Elevation Ave , Montgomery , TX 77316 Select addr…" at bounding box center [103, 151] width 141 height 91
click at [278, 173] on div "Date Delivery Date 09/26/2025 Now 09/26/2025 07:00 AM Now Delivery Day Friday" at bounding box center [244, 151] width 141 height 91
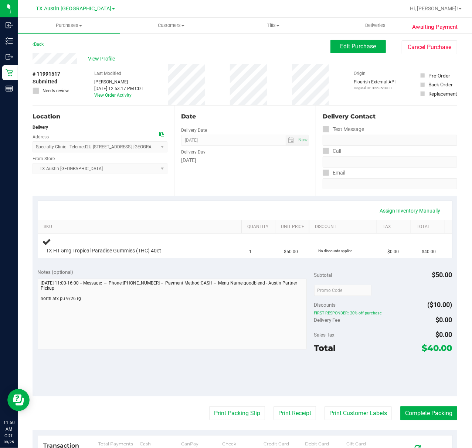
click at [245, 177] on div "Date Delivery Date [DATE] Now [DATE] 07:00 AM Now Delivery Day [DATE]" at bounding box center [244, 151] width 141 height 91
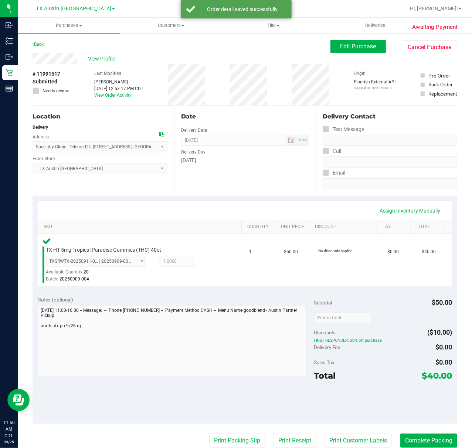
scroll to position [49, 0]
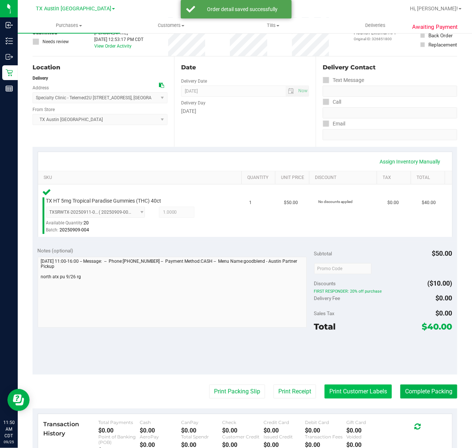
click at [324, 393] on button "Print Customer Labels" at bounding box center [357, 392] width 67 height 14
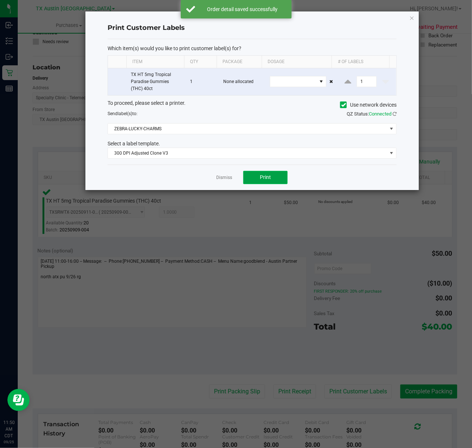
click at [254, 176] on button "Print" at bounding box center [265, 177] width 44 height 13
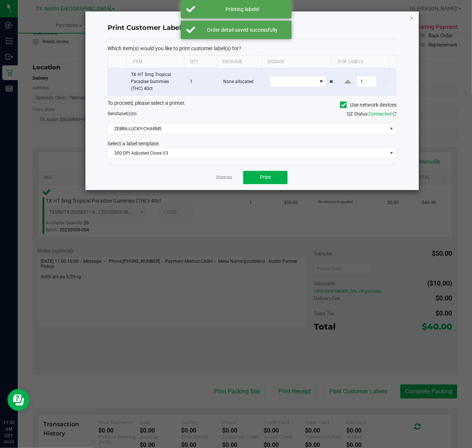
click at [214, 178] on div "Dismiss Print" at bounding box center [252, 177] width 289 height 25
click at [225, 181] on link "Dismiss" at bounding box center [224, 178] width 16 height 6
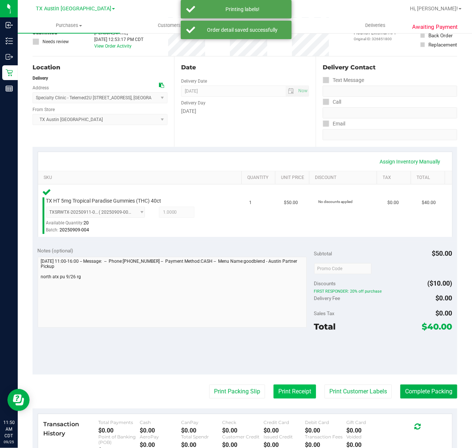
click at [293, 393] on button "Print Receipt" at bounding box center [294, 392] width 42 height 14
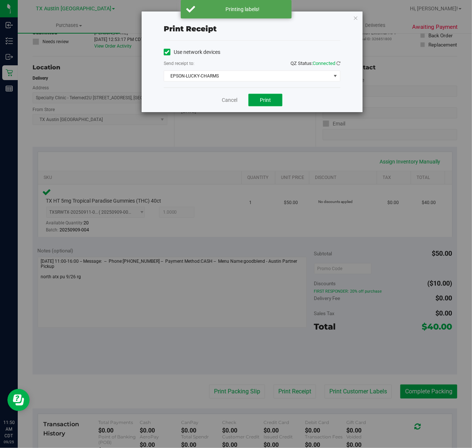
click at [263, 98] on span "Print" at bounding box center [265, 100] width 11 height 6
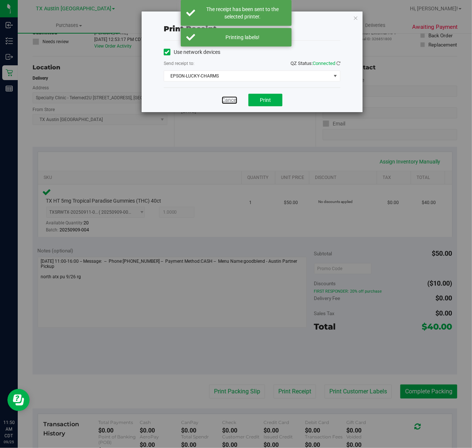
drag, startPoint x: 226, startPoint y: 99, endPoint x: 232, endPoint y: 173, distance: 73.7
click at [227, 99] on link "Cancel" at bounding box center [230, 100] width 16 height 8
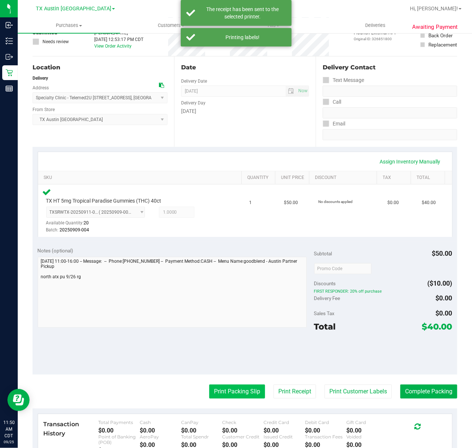
click at [226, 392] on button "Print Packing Slip" at bounding box center [237, 392] width 56 height 14
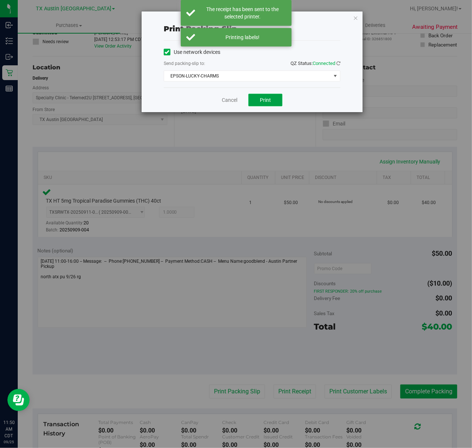
click at [253, 94] on button "Print" at bounding box center [265, 100] width 34 height 13
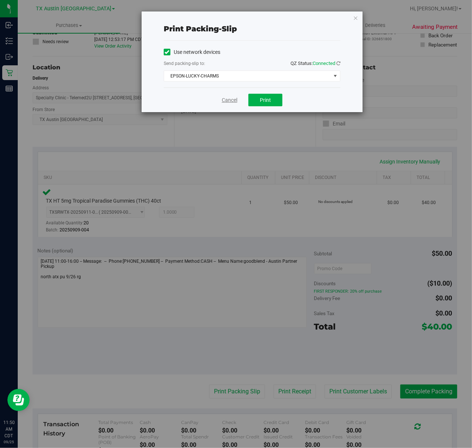
click at [227, 104] on link "Cancel" at bounding box center [230, 100] width 16 height 8
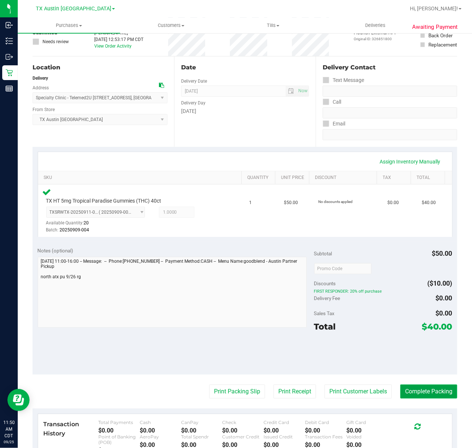
click at [423, 390] on button "Complete Packing" at bounding box center [428, 392] width 57 height 14
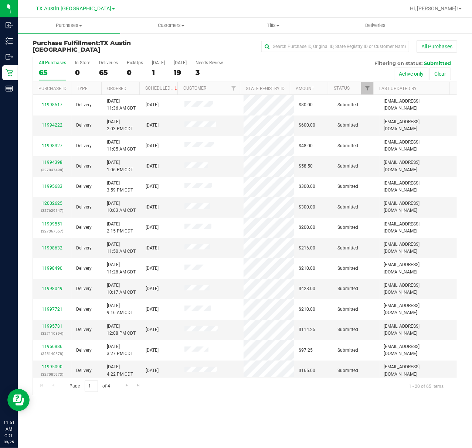
click at [186, 3] on div at bounding box center [268, 8] width 273 height 14
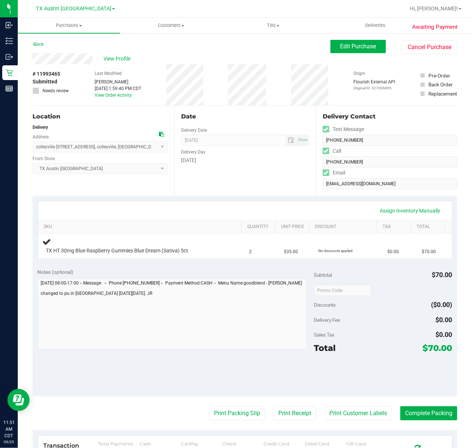
click at [263, 197] on div "Assign Inventory Manually SKU Quantity Unit Price Discount Tax Total TX HT 30mg…" at bounding box center [245, 230] width 424 height 68
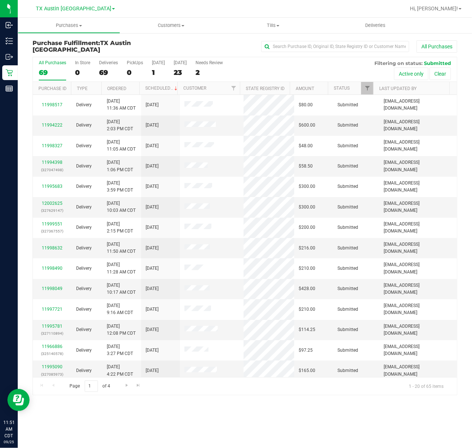
click at [70, 5] on link "TX Austin [GEOGRAPHIC_DATA]" at bounding box center [75, 8] width 79 height 7
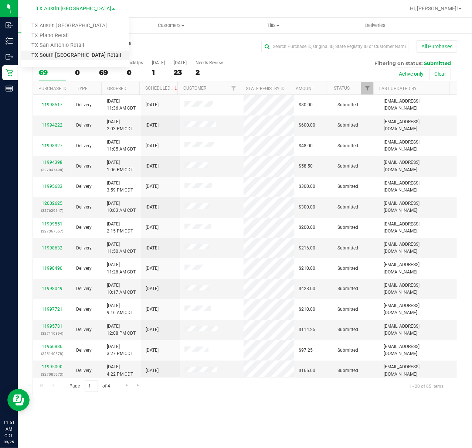
click at [77, 57] on link "TX South-[GEOGRAPHIC_DATA] Retail" at bounding box center [75, 56] width 108 height 10
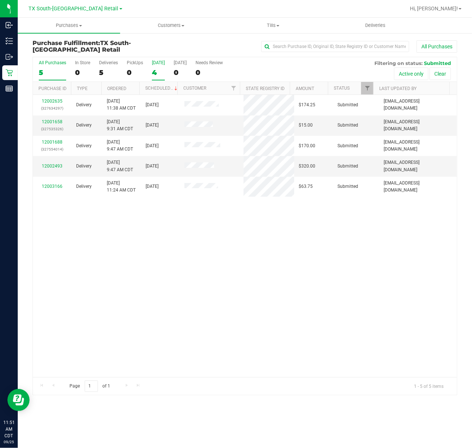
click at [152, 70] on div "4" at bounding box center [158, 72] width 13 height 8
click at [0, 0] on input "[DATE] 4" at bounding box center [0, 0] width 0 height 0
click at [52, 168] on link "12003166" at bounding box center [52, 166] width 21 height 5
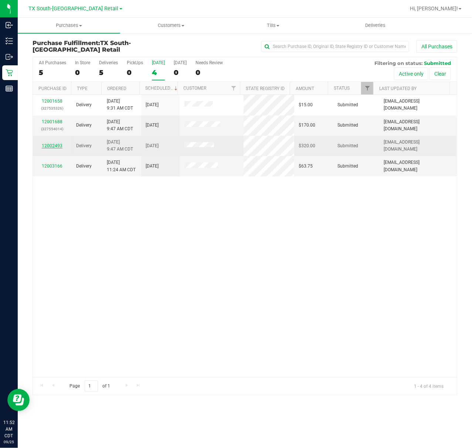
click at [54, 147] on link "12002493" at bounding box center [52, 145] width 21 height 5
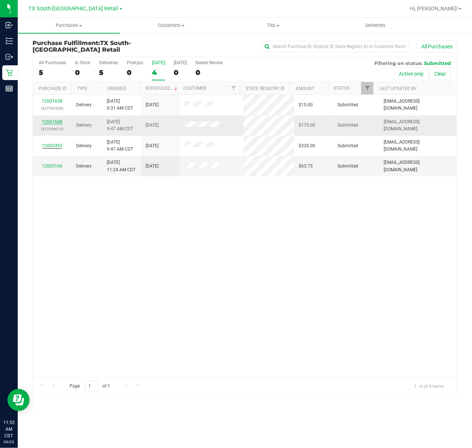
click at [53, 120] on link "12001688" at bounding box center [52, 121] width 21 height 5
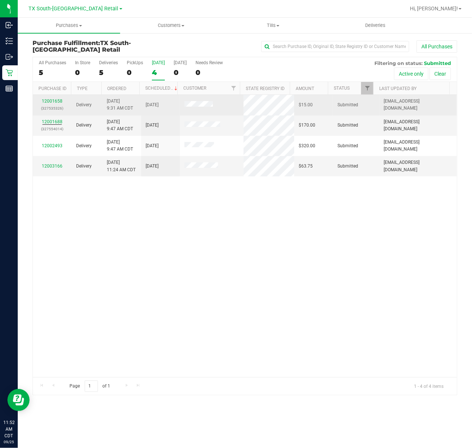
click at [55, 105] on p "(327535326)" at bounding box center [52, 108] width 30 height 7
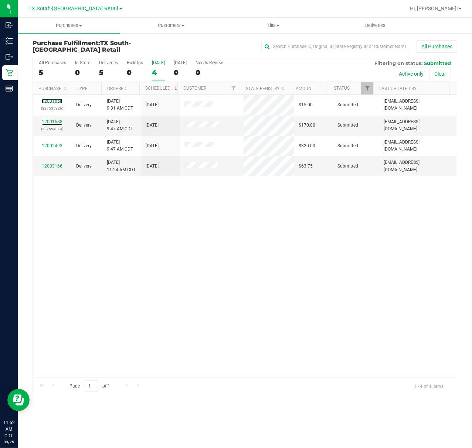
drag, startPoint x: 55, startPoint y: 103, endPoint x: 61, endPoint y: 59, distance: 44.0
click at [55, 103] on link "12001658" at bounding box center [52, 101] width 21 height 5
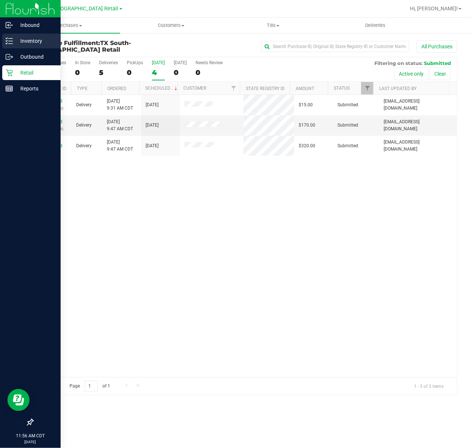
click at [16, 45] on p "Inventory" at bounding box center [35, 41] width 44 height 9
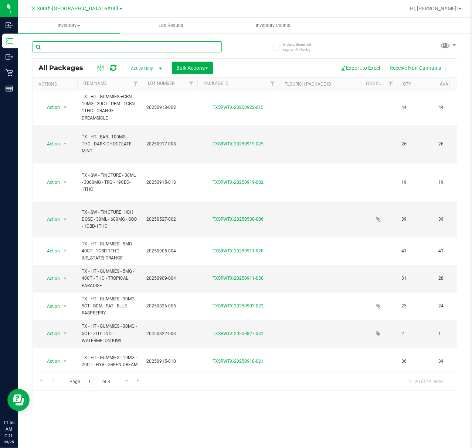
click at [80, 47] on input "text" at bounding box center [127, 46] width 189 height 11
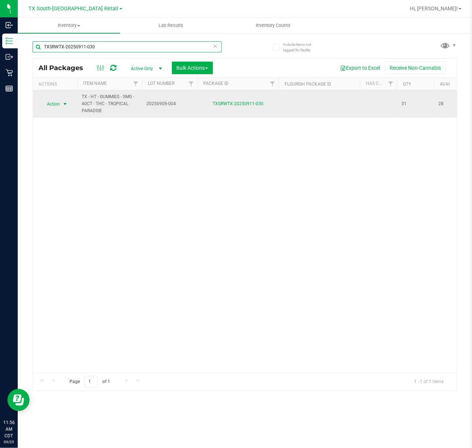
type input "TXSRWTX-20250911-030"
click at [53, 101] on span "Action" at bounding box center [50, 104] width 20 height 10
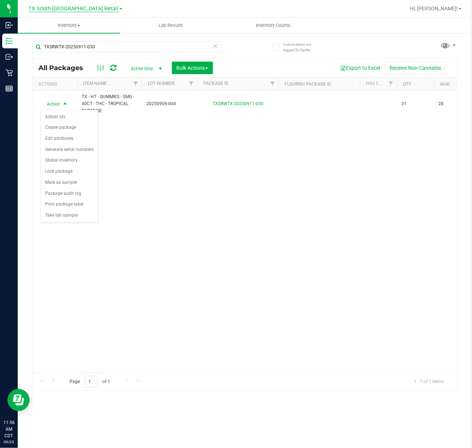
click at [83, 10] on span "TX South-[GEOGRAPHIC_DATA] Retail" at bounding box center [74, 9] width 90 height 7
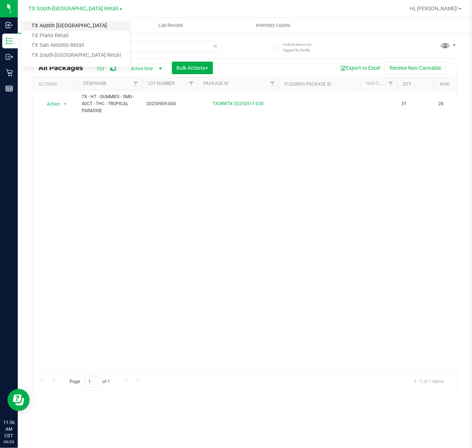
click at [81, 24] on link "TX Austin [GEOGRAPHIC_DATA]" at bounding box center [75, 26] width 108 height 10
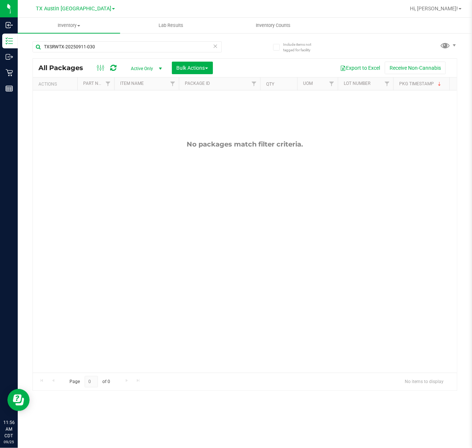
click at [143, 70] on span "Active Only" at bounding box center [144, 69] width 41 height 10
click at [139, 117] on li "All" at bounding box center [145, 113] width 40 height 11
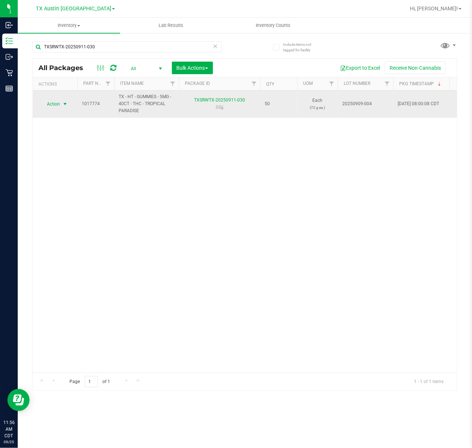
click at [43, 102] on span "Action" at bounding box center [50, 104] width 20 height 10
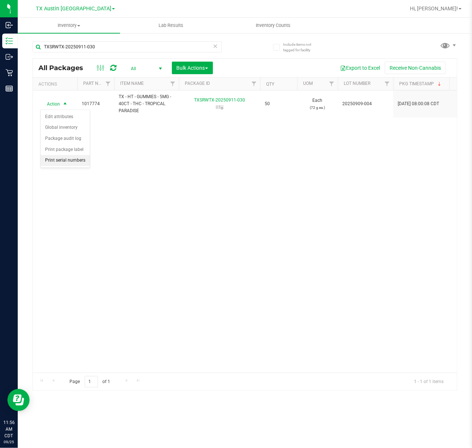
click at [68, 159] on li "Print serial numbers" at bounding box center [65, 160] width 49 height 11
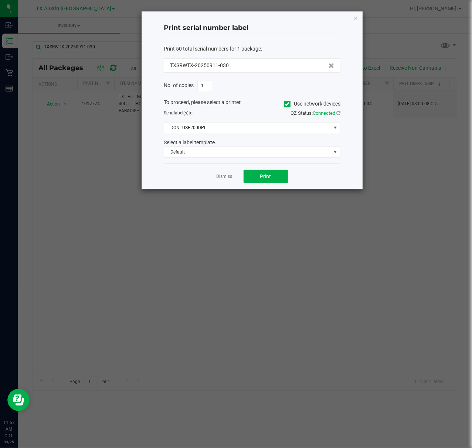
click at [252, 114] on div "QZ Status: Connected" at bounding box center [299, 113] width 94 height 7
click at [244, 133] on span "DONTUSE200DPI" at bounding box center [247, 128] width 167 height 10
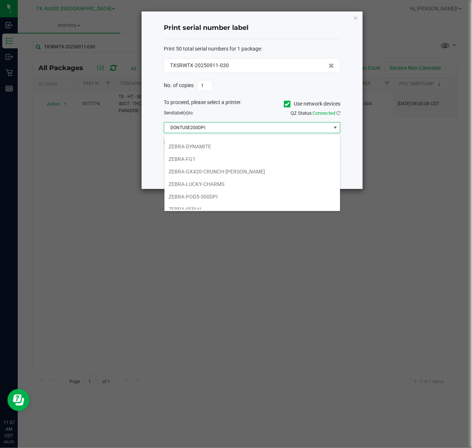
scroll to position [98, 0]
click at [231, 184] on li "ZEBRA-LUCKY-CHARMS" at bounding box center [251, 182] width 175 height 13
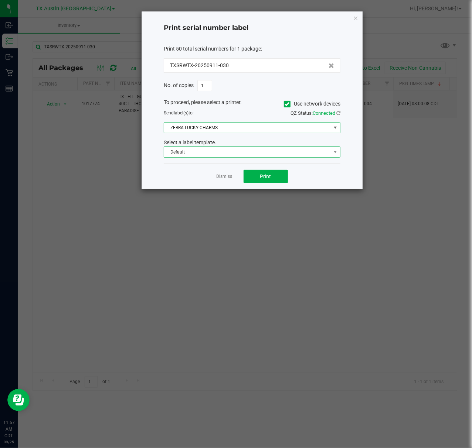
click at [247, 155] on span "Default" at bounding box center [247, 152] width 167 height 10
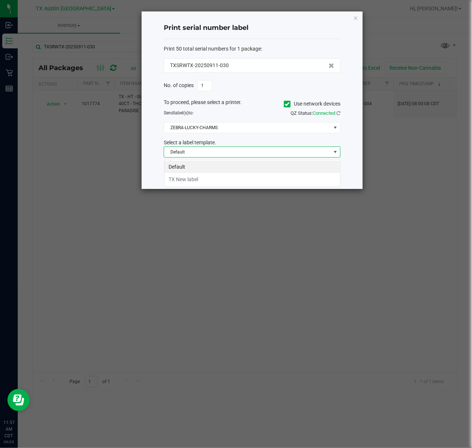
scroll to position [11, 176]
click at [236, 177] on li "TX New label" at bounding box center [251, 179] width 175 height 13
click at [273, 173] on button "Print" at bounding box center [265, 176] width 44 height 13
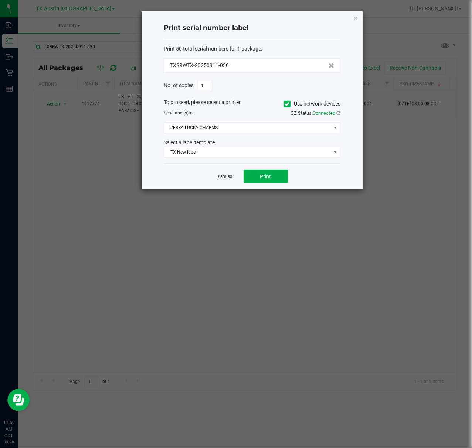
click at [225, 176] on link "Dismiss" at bounding box center [224, 177] width 16 height 6
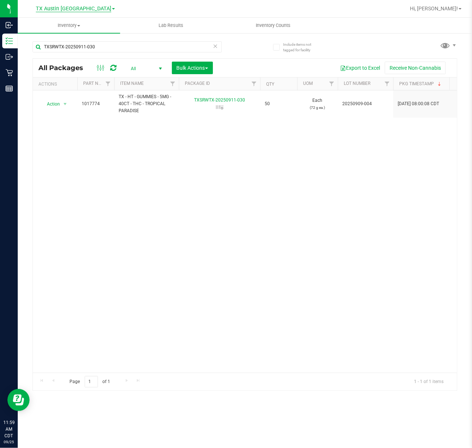
click at [71, 6] on span "TX Austin [GEOGRAPHIC_DATA]" at bounding box center [73, 9] width 75 height 7
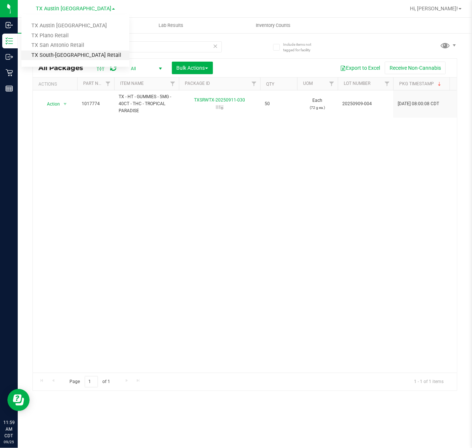
click at [58, 55] on link "TX South-[GEOGRAPHIC_DATA] Retail" at bounding box center [75, 56] width 108 height 10
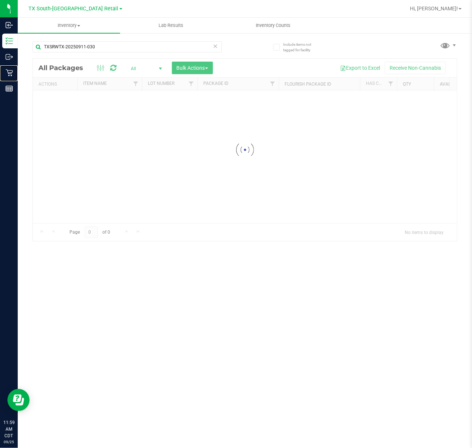
click at [12, 77] on div "Retail" at bounding box center [10, 72] width 16 height 15
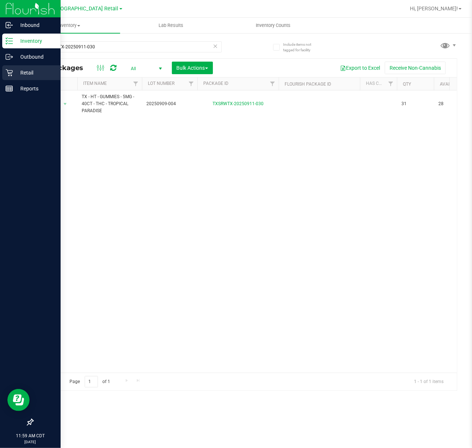
click at [12, 70] on div "Retail" at bounding box center [31, 72] width 58 height 15
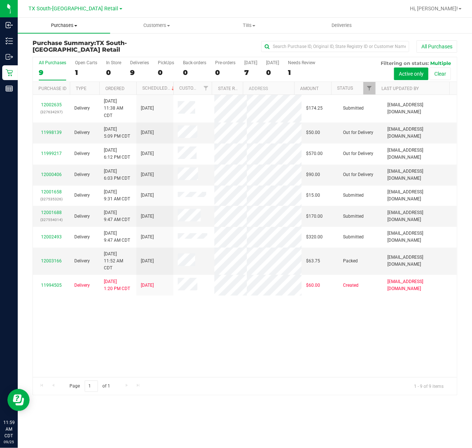
click at [52, 27] on span "Purchases" at bounding box center [64, 25] width 92 height 7
click at [45, 47] on span "Summary of purchases" at bounding box center [56, 44] width 76 height 6
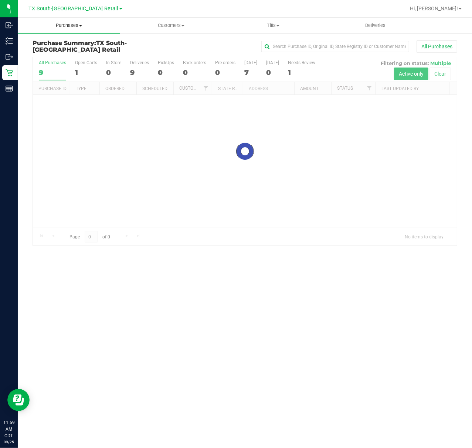
click at [54, 29] on uib-tab-heading "Purchases Summary of purchases Fulfillment All purchases" at bounding box center [69, 26] width 102 height 16
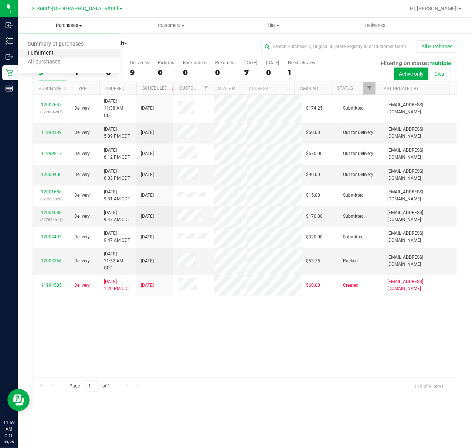
click at [44, 52] on span "Fulfillment" at bounding box center [41, 53] width 46 height 6
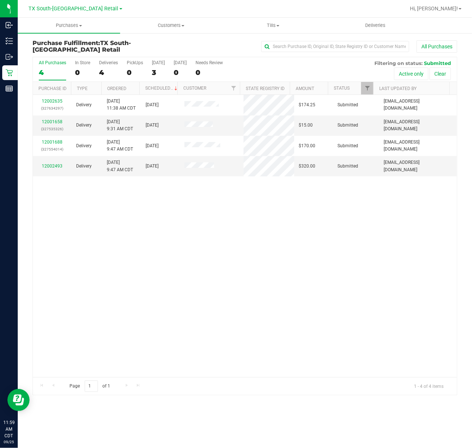
click at [150, 65] on div "All Purchases 4 In Store 0 Deliveries 4 PickUps 0 Today 3 Tomorrow 0 Needs Revi…" at bounding box center [245, 69] width 424 height 25
click at [153, 65] on div "Today" at bounding box center [158, 62] width 13 height 5
click at [0, 0] on input "Today 3" at bounding box center [0, 0] width 0 height 0
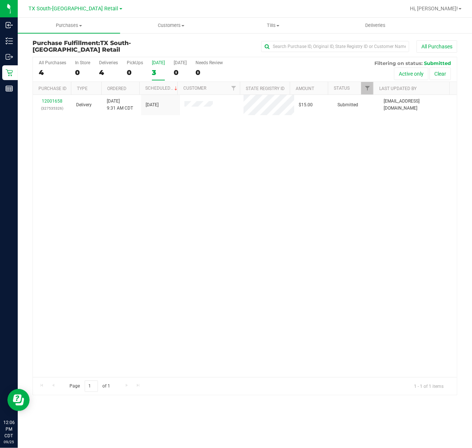
click at [157, 63] on div "Today" at bounding box center [158, 62] width 13 height 5
click at [0, 0] on input "Today 3" at bounding box center [0, 0] width 0 height 0
click at [365, 27] on span "Deliveries" at bounding box center [375, 25] width 40 height 7
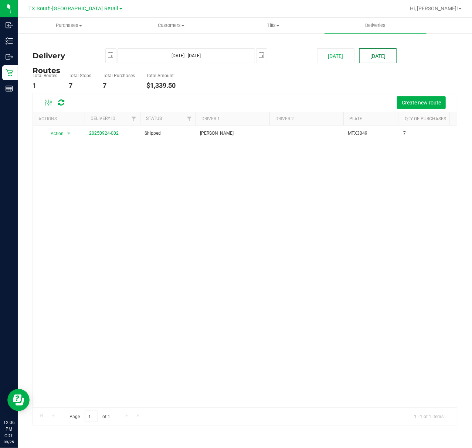
click at [383, 59] on button "Tomorrow" at bounding box center [377, 55] width 37 height 15
type input "Sep 26, 2025 - Sep 26, 2025"
type input "2025-09-26"
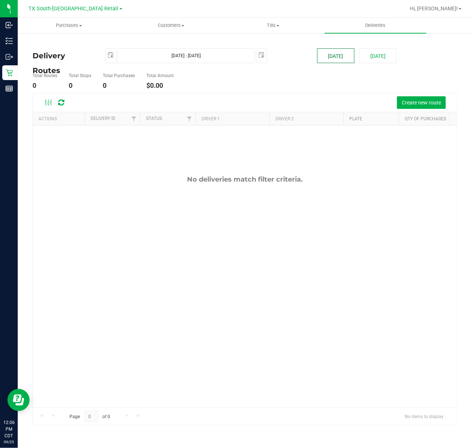
click at [340, 58] on button "Today" at bounding box center [335, 55] width 37 height 15
type input "Sep 25, 2025 - Sep 25, 2025"
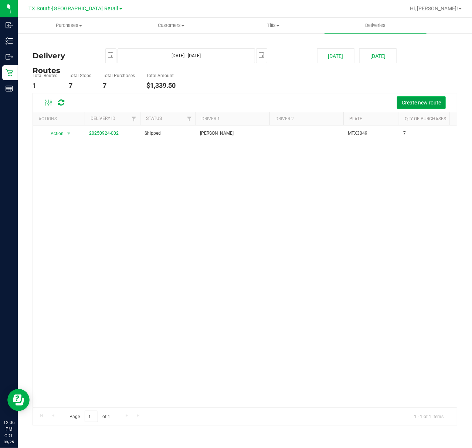
click at [420, 103] on span "Create new route" at bounding box center [421, 103] width 39 height 6
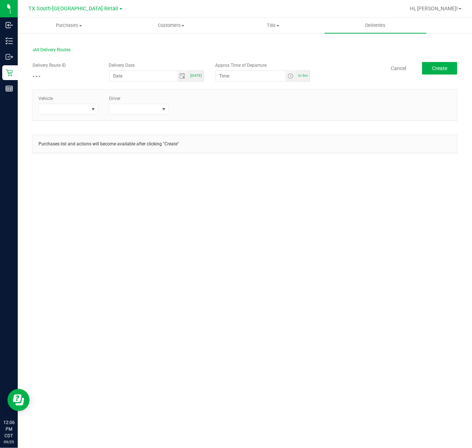
click at [199, 75] on span "Today" at bounding box center [195, 76] width 11 height 4
type input "[DATE]"
click at [304, 74] on span "In 5m" at bounding box center [303, 76] width 10 height 4
type input "12:11 PM"
click at [84, 107] on span at bounding box center [64, 109] width 50 height 10
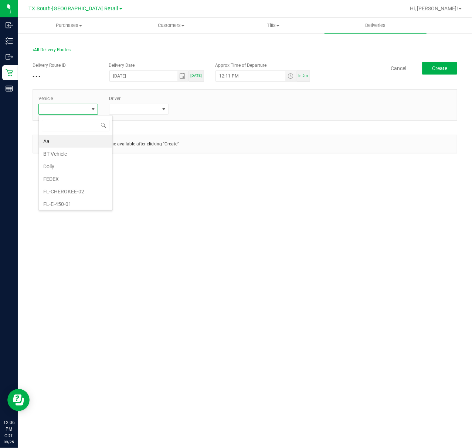
scroll to position [11, 59]
type input "tx"
click at [76, 173] on li "TX-TRANSIT-19" at bounding box center [73, 169] width 69 height 13
click at [115, 113] on span at bounding box center [134, 109] width 50 height 10
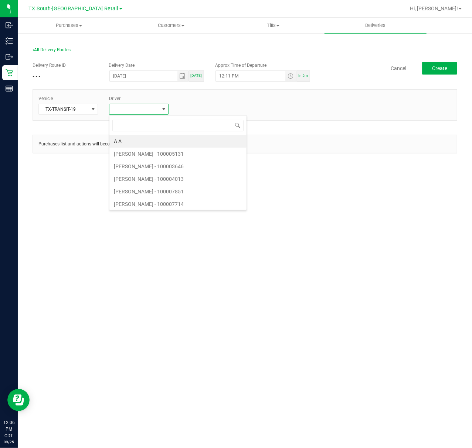
scroll to position [11, 59]
type input "bate"
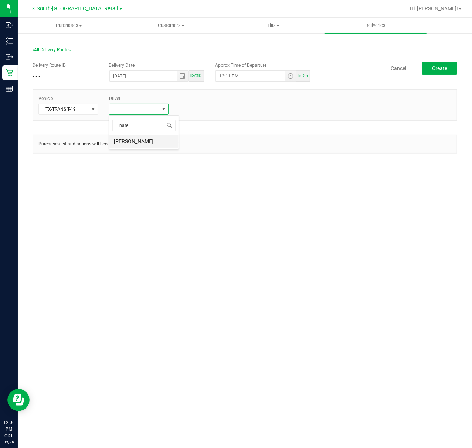
click at [139, 144] on li "William Bates" at bounding box center [143, 141] width 69 height 13
click at [188, 111] on div "Vehicle TX-TRANSIT-19 Driver 1 William Bates + Add Driver" at bounding box center [245, 105] width 424 height 20
click at [192, 106] on link "+ Add Driver" at bounding box center [192, 107] width 24 height 5
click at [192, 106] on span at bounding box center [205, 109] width 50 height 10
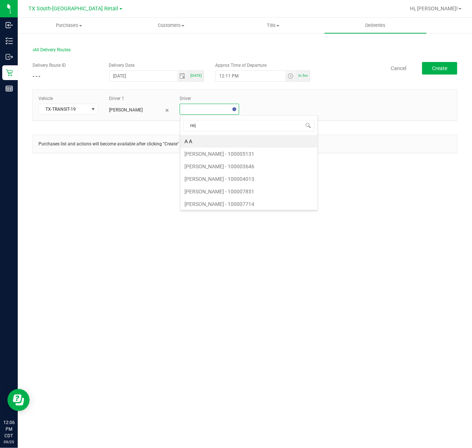
type input "reiji"
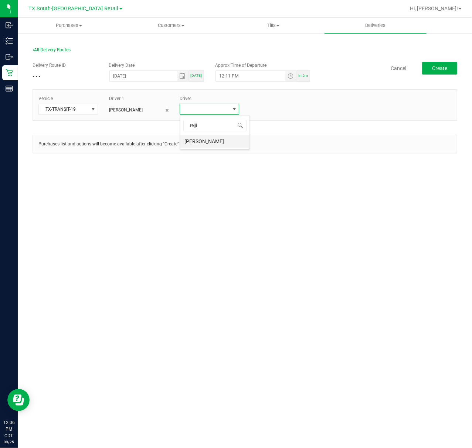
click at [190, 144] on li "Reiji Iwaku" at bounding box center [214, 141] width 69 height 13
click at [426, 69] on button "Create" at bounding box center [439, 68] width 35 height 13
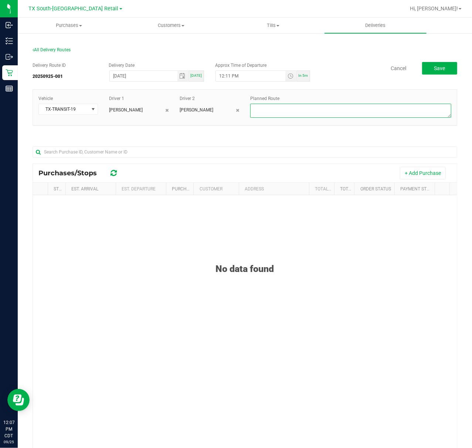
click at [392, 111] on textarea at bounding box center [350, 111] width 201 height 14
type textarea "Same-Day Orders"
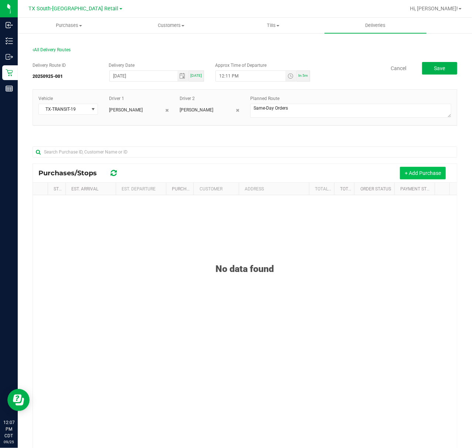
click at [405, 180] on button "+ Add Purchase" at bounding box center [423, 173] width 46 height 13
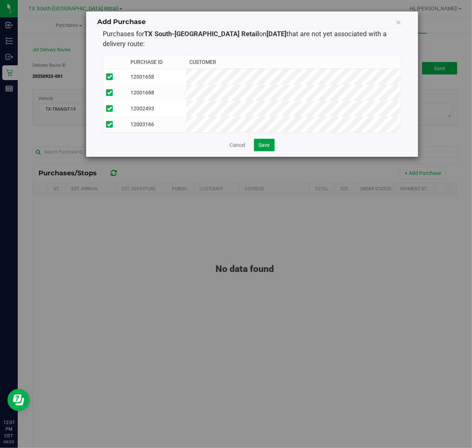
click at [262, 148] on span "Save" at bounding box center [264, 145] width 11 height 6
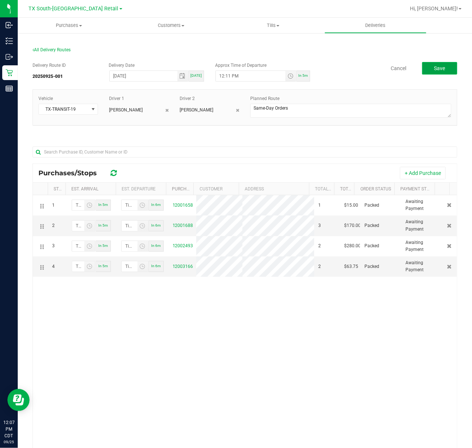
click at [422, 70] on button "Save" at bounding box center [439, 68] width 35 height 13
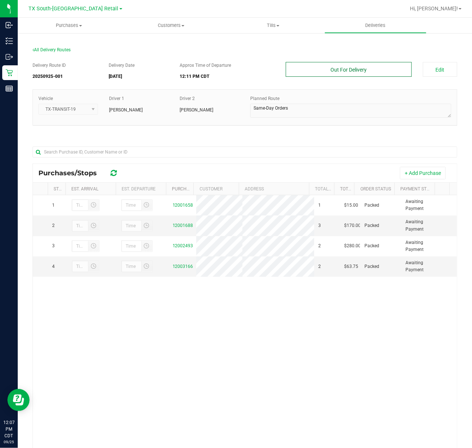
click at [364, 64] on button "Out For Delivery" at bounding box center [349, 69] width 126 height 15
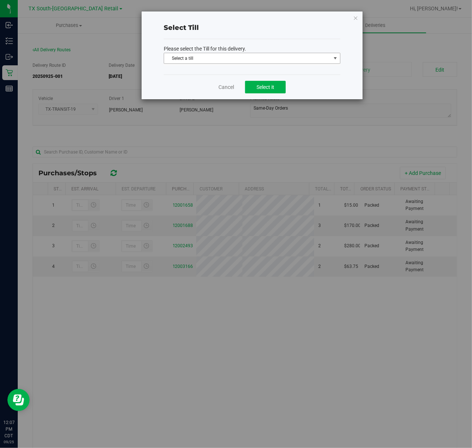
click at [275, 55] on span "Select a till" at bounding box center [247, 58] width 167 height 10
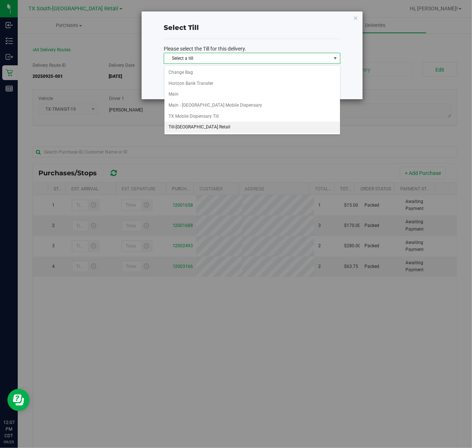
click at [240, 123] on li "Till-South Austin Retail" at bounding box center [251, 127] width 175 height 11
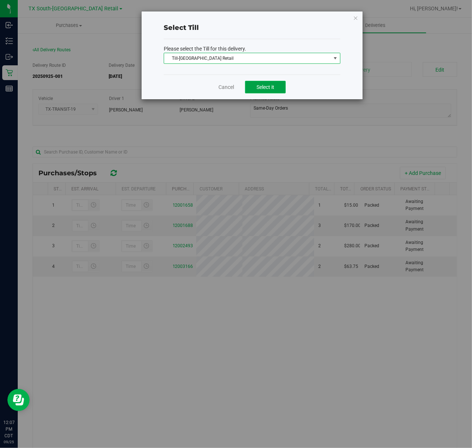
click at [268, 92] on button "Select it" at bounding box center [265, 87] width 41 height 13
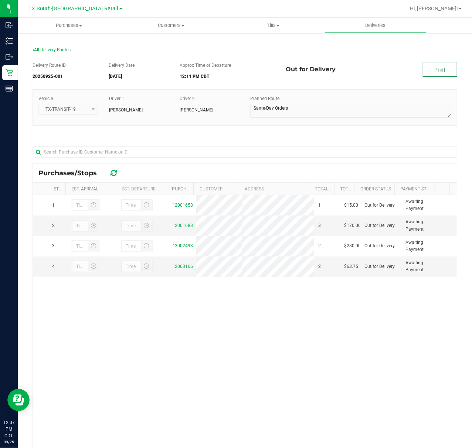
click at [440, 68] on link "Print" at bounding box center [440, 69] width 34 height 15
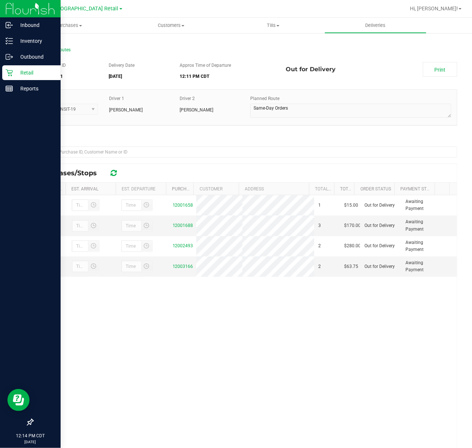
click at [11, 76] on icon at bounding box center [9, 72] width 7 height 7
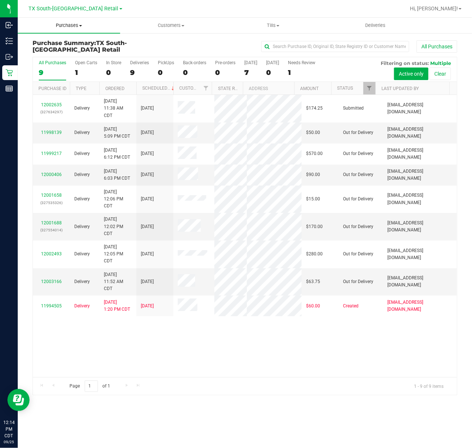
click at [61, 27] on span "Purchases" at bounding box center [69, 25] width 102 height 7
click at [59, 52] on span "Fulfillment" at bounding box center [41, 53] width 46 height 6
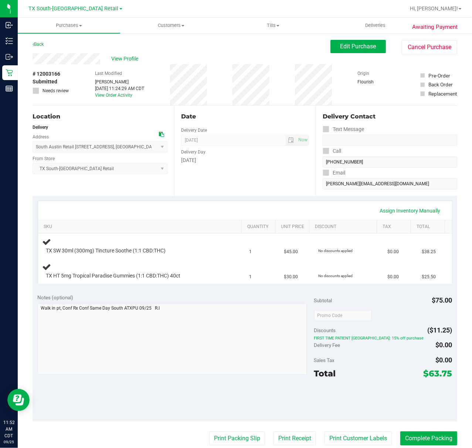
click at [228, 200] on div "Assign Inventory Manually SKU Quantity Unit Price Discount Tax Total TX SW 30ml…" at bounding box center [245, 242] width 424 height 93
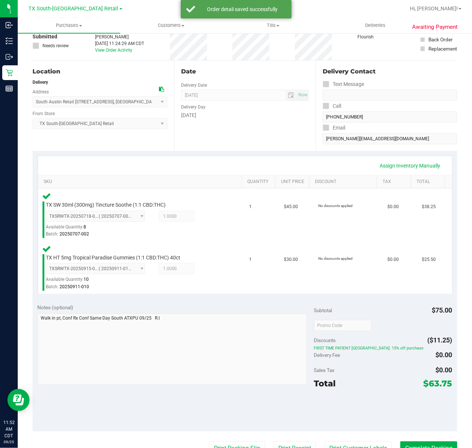
click at [360, 428] on div "Notes (optional) Subtotal $75.00 Discounts ($11.25) FIRST TIME PATIENT TX: 15% …" at bounding box center [245, 365] width 424 height 133
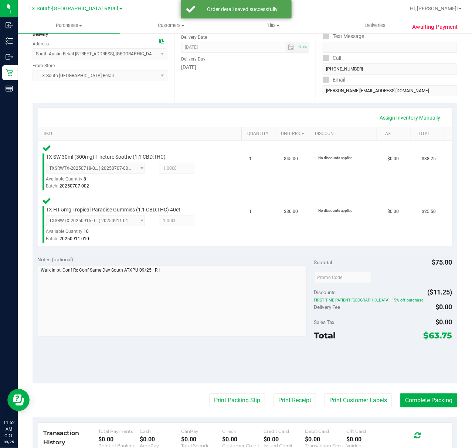
scroll to position [92, 0]
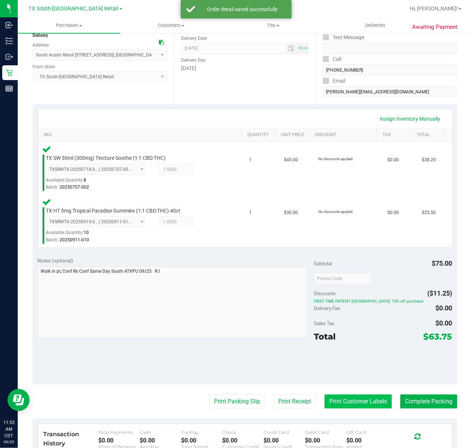
click at [354, 406] on button "Print Customer Labels" at bounding box center [357, 402] width 67 height 14
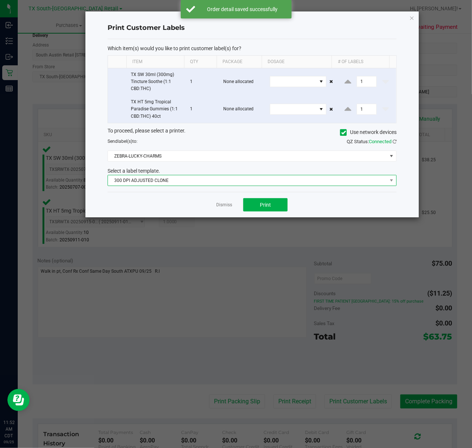
click at [272, 184] on span "300 DPI ADJUSTED CLONE" at bounding box center [247, 180] width 279 height 10
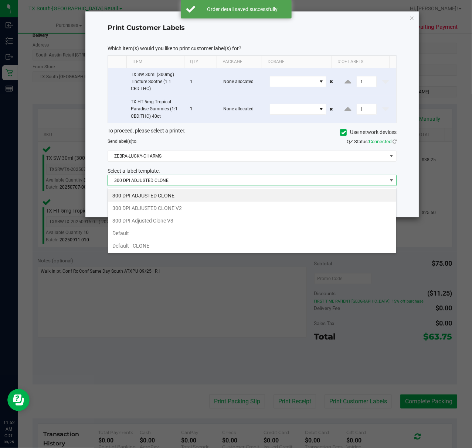
scroll to position [11, 289]
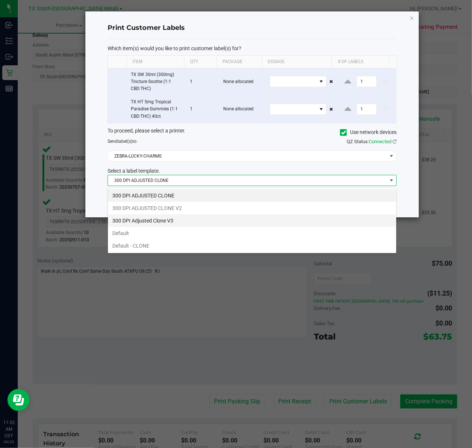
click at [220, 222] on li "300 DPI Adjusted Clone V3" at bounding box center [252, 221] width 288 height 13
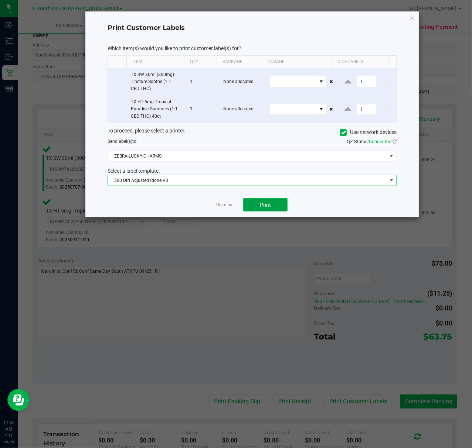
click at [256, 212] on button "Print" at bounding box center [265, 204] width 44 height 13
click at [215, 211] on div "Dismiss Print" at bounding box center [252, 204] width 289 height 25
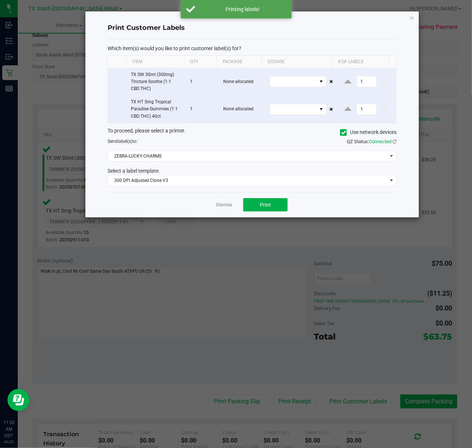
click at [275, 390] on ngb-modal-window "Print Customer Labels Which item(s) would you like to print customer label(s) f…" at bounding box center [238, 224] width 477 height 448
click at [223, 208] on link "Dismiss" at bounding box center [224, 205] width 16 height 6
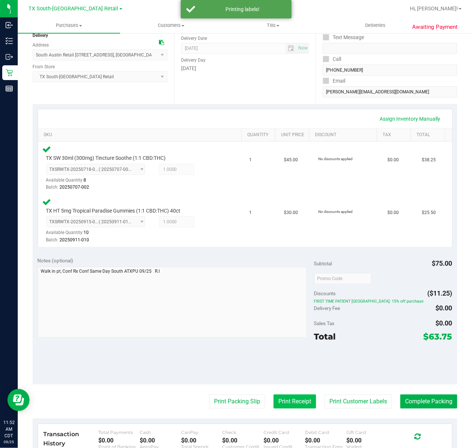
click at [290, 397] on button "Print Receipt" at bounding box center [294, 402] width 42 height 14
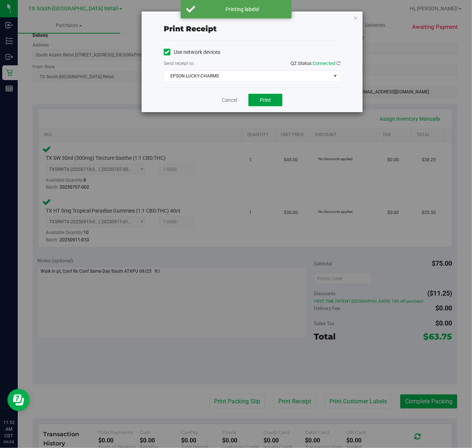
click at [265, 100] on span "Print" at bounding box center [265, 100] width 11 height 6
click at [219, 102] on link "Cancel" at bounding box center [227, 100] width 16 height 8
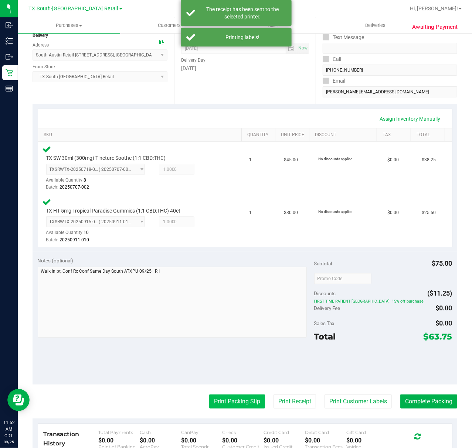
click at [229, 397] on button "Print Packing Slip" at bounding box center [237, 402] width 56 height 14
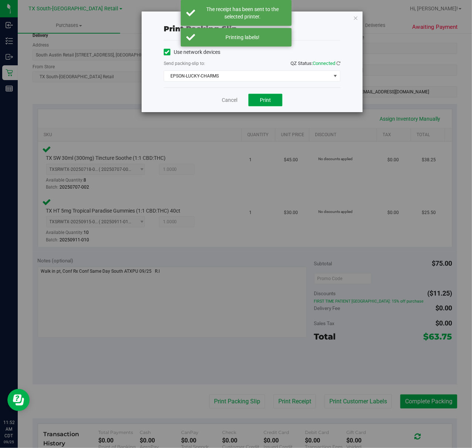
click at [265, 101] on span "Print" at bounding box center [265, 100] width 11 height 6
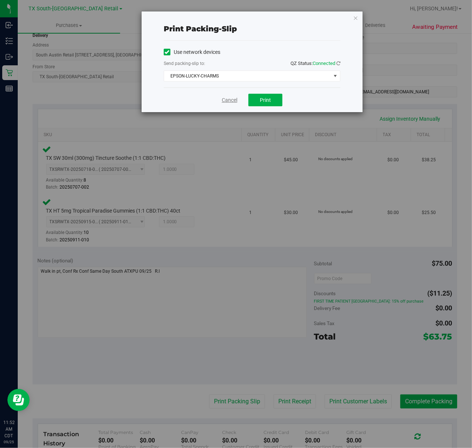
click at [233, 100] on link "Cancel" at bounding box center [230, 100] width 16 height 8
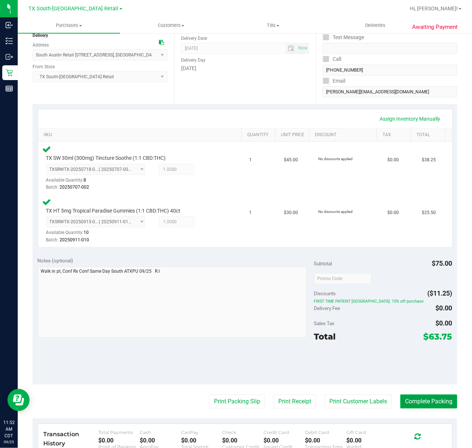
click at [422, 403] on button "Complete Packing" at bounding box center [428, 402] width 57 height 14
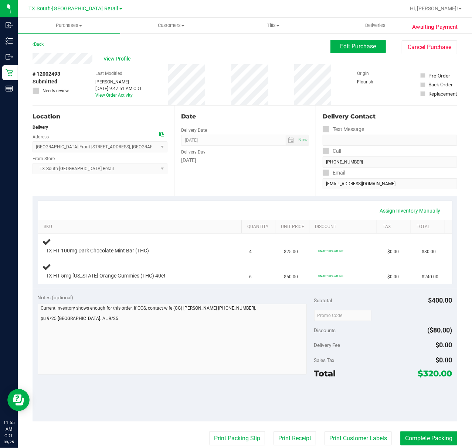
click at [401, 334] on div "Discounts ($80.00)" at bounding box center [383, 330] width 138 height 13
click at [343, 216] on div "Assign Inventory Manually" at bounding box center [245, 211] width 400 height 13
click at [227, 210] on div "Assign Inventory Manually" at bounding box center [245, 211] width 400 height 13
click at [242, 194] on div "Date Delivery Date [DATE] Now [DATE] 07:00 AM Now Delivery Day [DATE]" at bounding box center [244, 151] width 141 height 91
click at [330, 51] on button "Edit Purchase" at bounding box center [357, 46] width 55 height 13
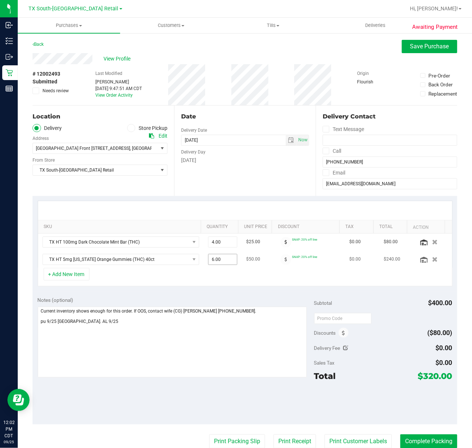
click at [213, 265] on span "6.00 6" at bounding box center [222, 259] width 29 height 11
type input "5"
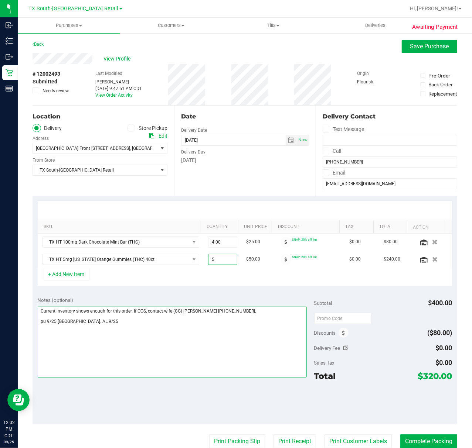
type input "5.00"
click at [171, 332] on textarea at bounding box center [172, 342] width 269 height 71
type textarea "Current inventory shows enough for this order. If OOS, contact wife (CG) [PERSO…"
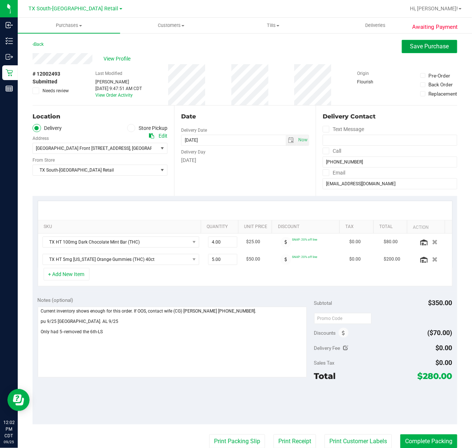
click at [429, 44] on span "Save Purchase" at bounding box center [429, 46] width 39 height 7
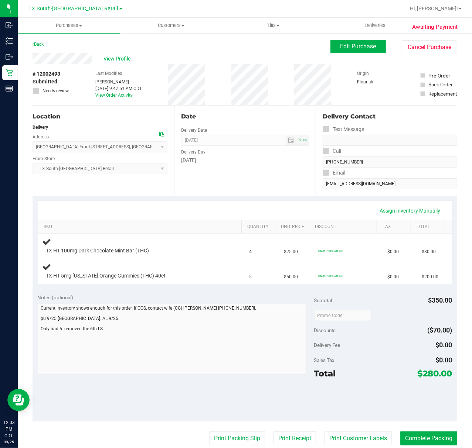
click at [250, 160] on div "[DATE]" at bounding box center [245, 161] width 128 height 8
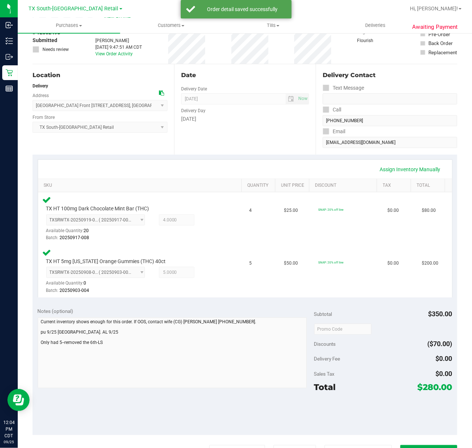
scroll to position [98, 0]
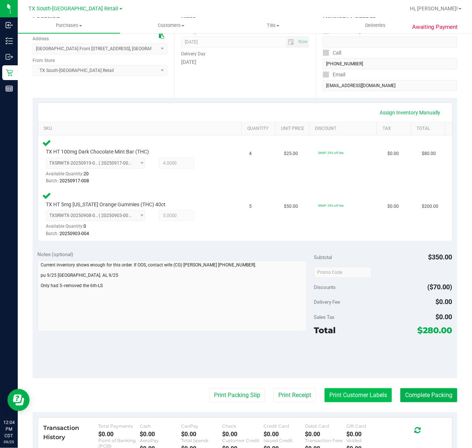
click at [348, 392] on button "Print Customer Labels" at bounding box center [357, 396] width 67 height 14
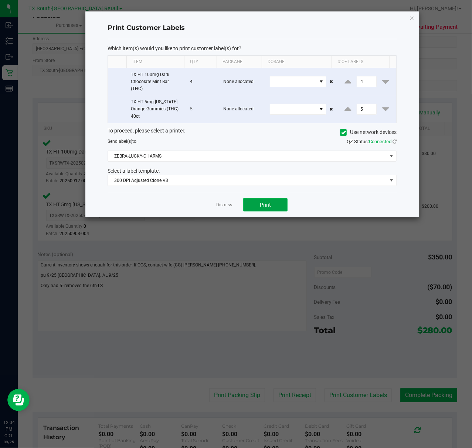
click at [247, 207] on button "Print" at bounding box center [265, 204] width 44 height 13
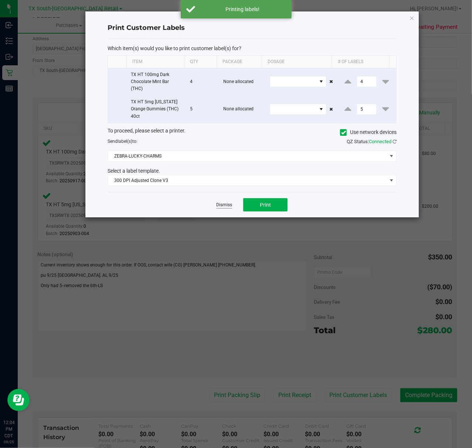
click at [227, 208] on link "Dismiss" at bounding box center [224, 205] width 16 height 6
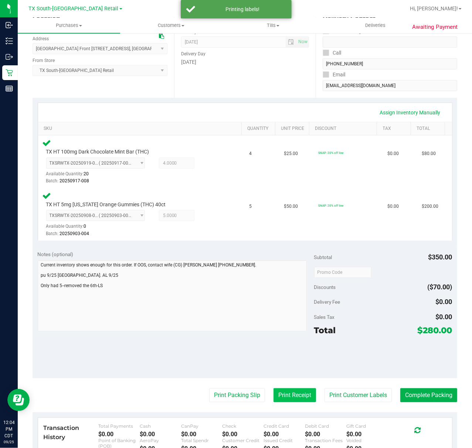
click at [296, 394] on button "Print Receipt" at bounding box center [294, 396] width 42 height 14
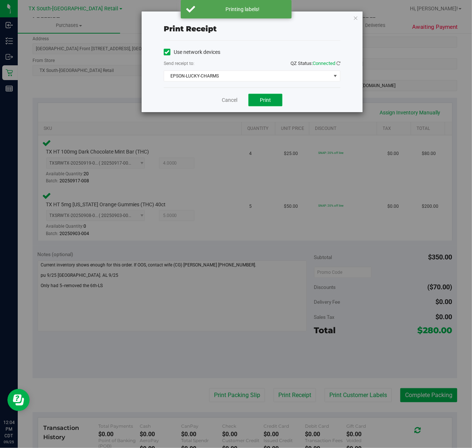
click at [262, 101] on span "Print" at bounding box center [265, 100] width 11 height 6
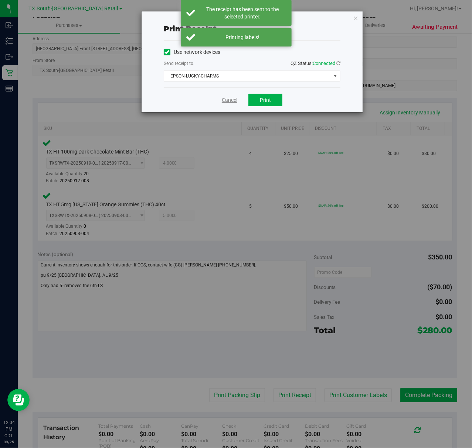
click at [228, 99] on link "Cancel" at bounding box center [230, 100] width 16 height 8
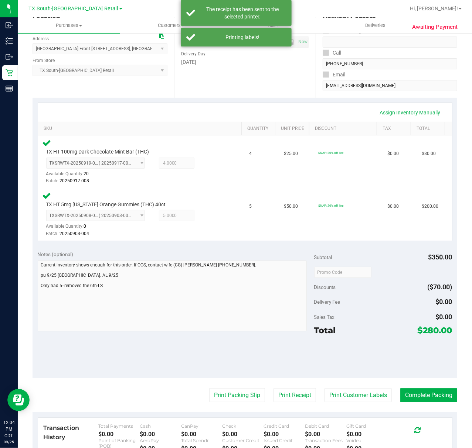
drag, startPoint x: 240, startPoint y: 397, endPoint x: 239, endPoint y: 384, distance: 13.3
click at [239, 384] on purchase-details "Back Edit Purchase Cancel Purchase View Profile # 12002493 Submitted Needs revi…" at bounding box center [245, 249] width 424 height 615
click at [234, 395] on button "Print Packing Slip" at bounding box center [237, 396] width 56 height 14
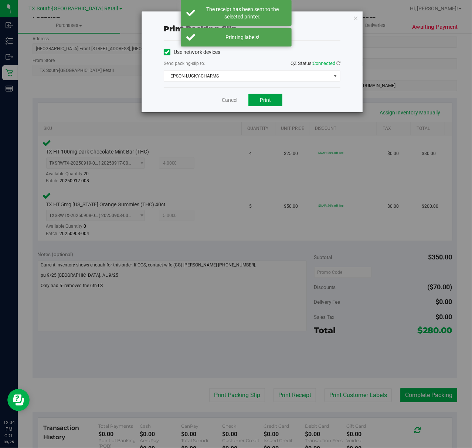
click at [263, 95] on button "Print" at bounding box center [265, 100] width 34 height 13
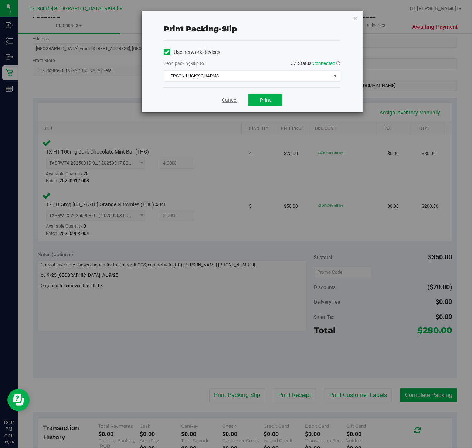
click at [228, 98] on link "Cancel" at bounding box center [230, 100] width 16 height 8
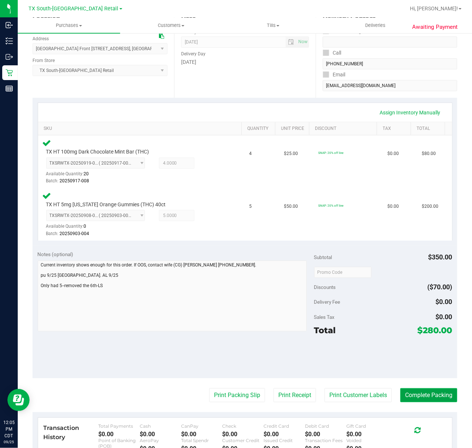
click at [433, 396] on button "Complete Packing" at bounding box center [428, 396] width 57 height 14
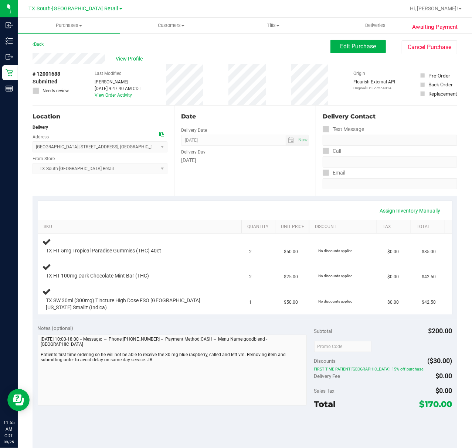
click at [275, 182] on div "Date Delivery Date [DATE] Now [DATE] 07:00 AM Now Delivery Day [DATE]" at bounding box center [244, 151] width 141 height 91
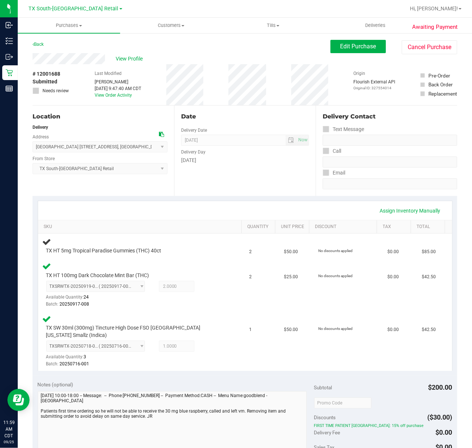
click at [262, 182] on div "Date Delivery Date [DATE] Now [DATE] 07:00 AM Now Delivery Day [DATE]" at bounding box center [244, 151] width 141 height 91
click at [265, 168] on div "Date Delivery Date [DATE] Now [DATE] 07:00 AM Now Delivery Day [DATE]" at bounding box center [244, 151] width 141 height 91
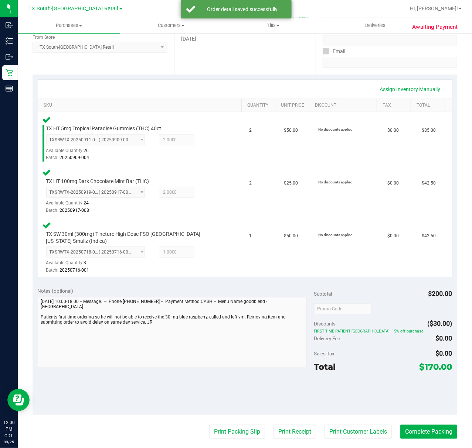
scroll to position [148, 0]
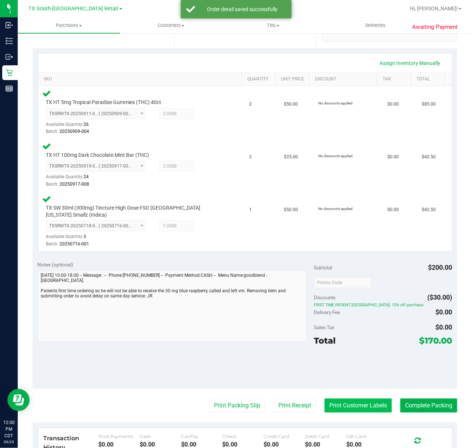
click at [346, 399] on button "Print Customer Labels" at bounding box center [357, 406] width 67 height 14
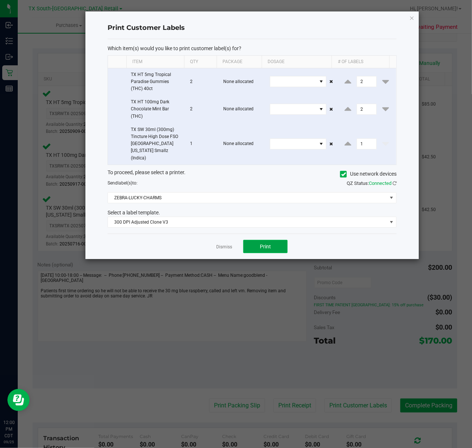
click at [269, 245] on button "Print" at bounding box center [265, 246] width 44 height 13
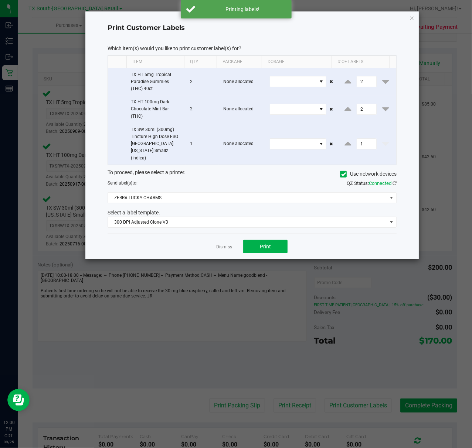
click at [231, 237] on div "Dismiss Print" at bounding box center [252, 246] width 289 height 25
click at [227, 244] on link "Dismiss" at bounding box center [224, 247] width 16 height 6
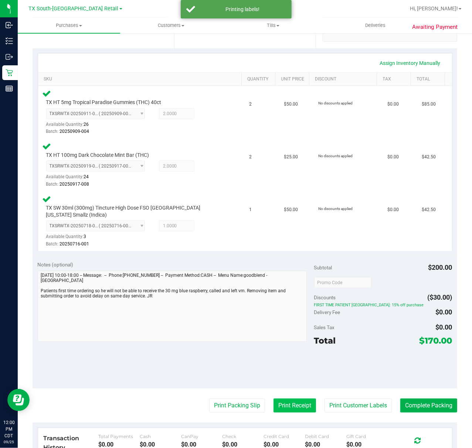
drag, startPoint x: 287, startPoint y: 414, endPoint x: 288, endPoint y: 397, distance: 16.6
click at [287, 413] on purchase-details "Back Edit Purchase Cancel Purchase View Profile # 12001688 Submitted Needs revi…" at bounding box center [245, 229] width 424 height 675
click at [288, 399] on button "Print Receipt" at bounding box center [294, 406] width 42 height 14
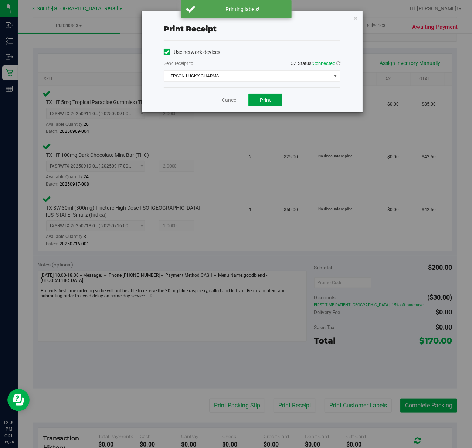
click at [256, 102] on button "Print" at bounding box center [265, 100] width 34 height 13
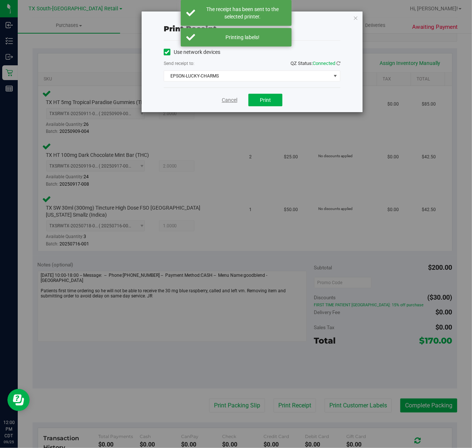
click at [224, 99] on link "Cancel" at bounding box center [230, 100] width 16 height 8
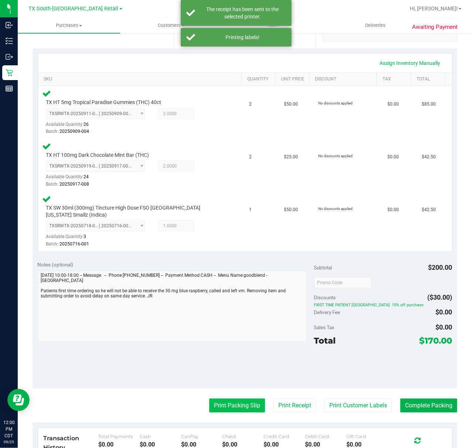
click at [236, 399] on button "Print Packing Slip" at bounding box center [237, 406] width 56 height 14
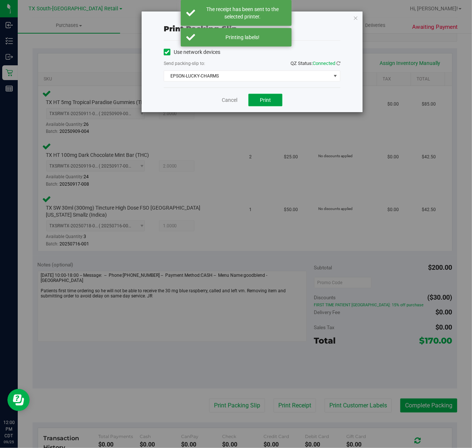
click at [258, 98] on button "Print" at bounding box center [265, 100] width 34 height 13
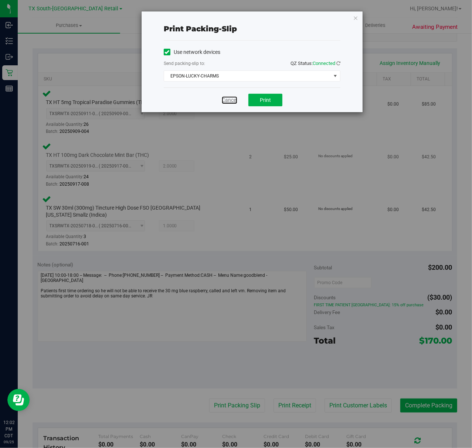
drag, startPoint x: 235, startPoint y: 103, endPoint x: 299, endPoint y: 184, distance: 103.1
click at [235, 103] on link "Cancel" at bounding box center [230, 100] width 16 height 8
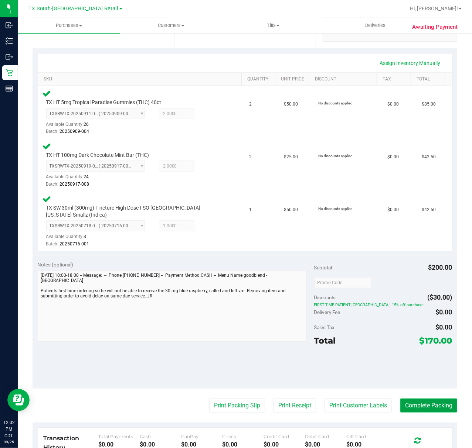
click at [415, 402] on button "Complete Packing" at bounding box center [428, 406] width 57 height 14
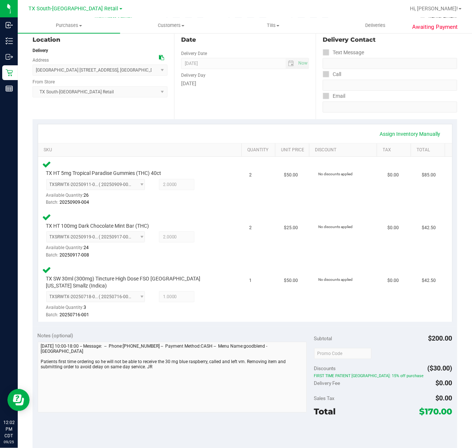
scroll to position [0, 0]
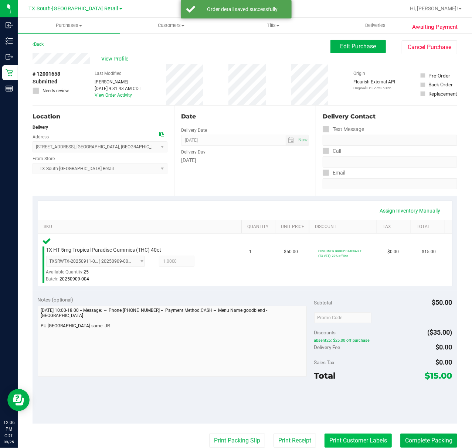
click at [349, 440] on button "Print Customer Labels" at bounding box center [357, 441] width 67 height 14
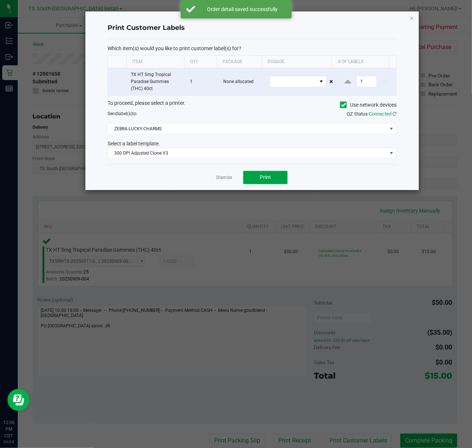
click at [265, 179] on span "Print" at bounding box center [265, 177] width 11 height 6
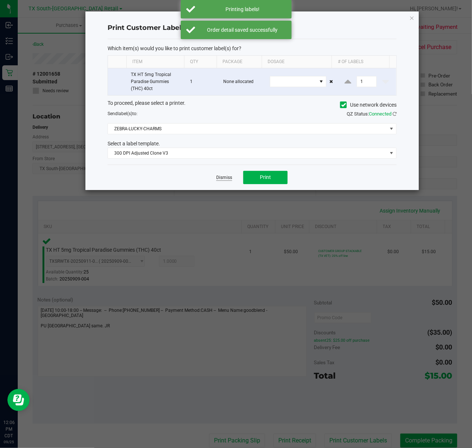
click at [220, 177] on link "Dismiss" at bounding box center [224, 178] width 16 height 6
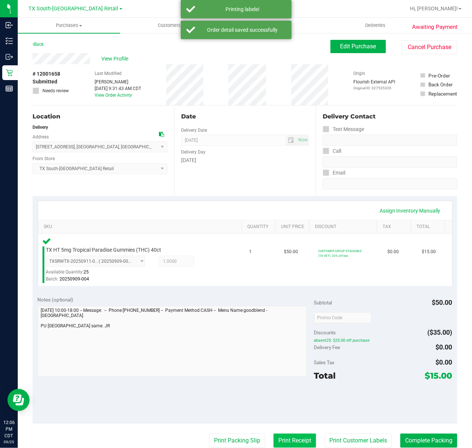
click at [273, 443] on button "Print Receipt" at bounding box center [294, 441] width 42 height 14
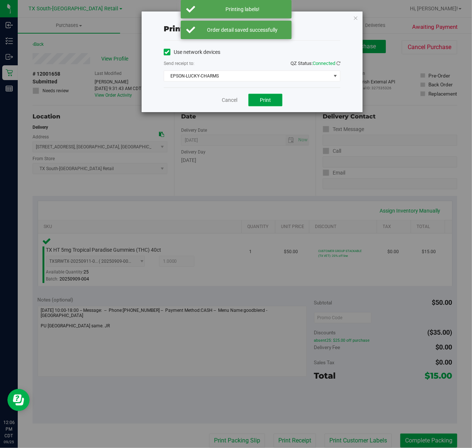
click at [265, 100] on span "Print" at bounding box center [265, 100] width 11 height 6
click at [222, 100] on link "Cancel" at bounding box center [230, 100] width 16 height 8
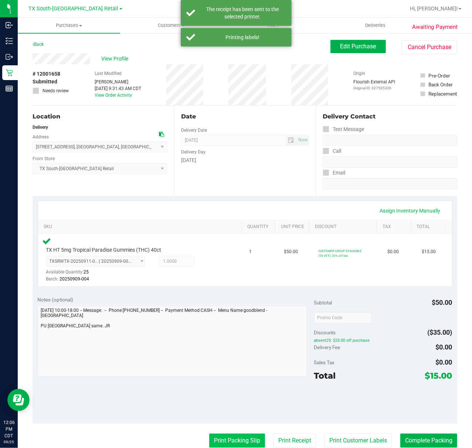
click at [220, 438] on button "Print Packing Slip" at bounding box center [237, 441] width 56 height 14
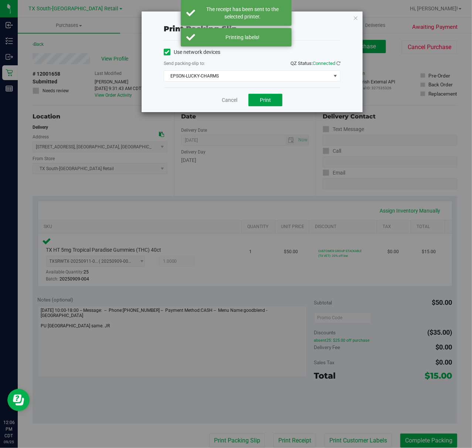
click at [263, 99] on span "Print" at bounding box center [265, 100] width 11 height 6
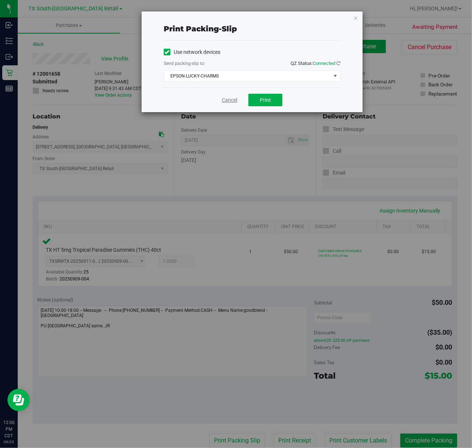
click at [222, 102] on link "Cancel" at bounding box center [230, 100] width 16 height 8
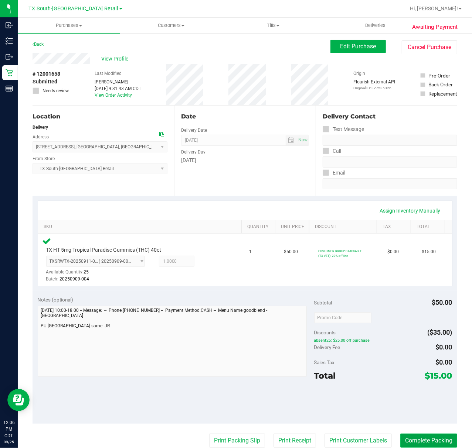
click at [412, 435] on button "Complete Packing" at bounding box center [428, 441] width 57 height 14
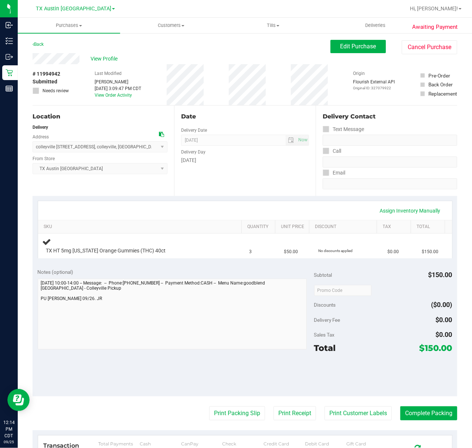
click at [158, 115] on div "Location" at bounding box center [100, 116] width 135 height 9
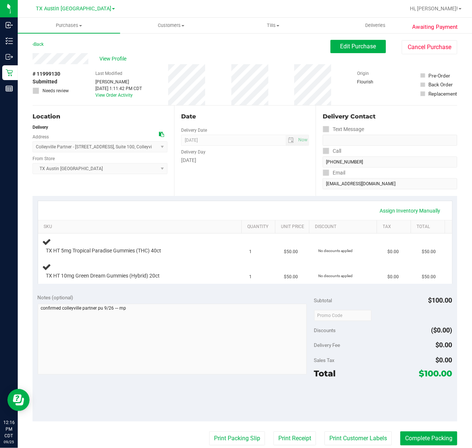
click at [132, 178] on div "Location Delivery Address Colleyville Partner - 6213 Colleyville Blvd , Suite 1…" at bounding box center [103, 151] width 141 height 91
click at [298, 173] on div "Date Delivery Date [DATE] Now [DATE] 07:00 AM Now Delivery Day [DATE]" at bounding box center [244, 151] width 141 height 91
click at [275, 205] on div "Assign Inventory Manually" at bounding box center [245, 211] width 400 height 13
click at [255, 156] on div "Delivery Day" at bounding box center [245, 151] width 128 height 11
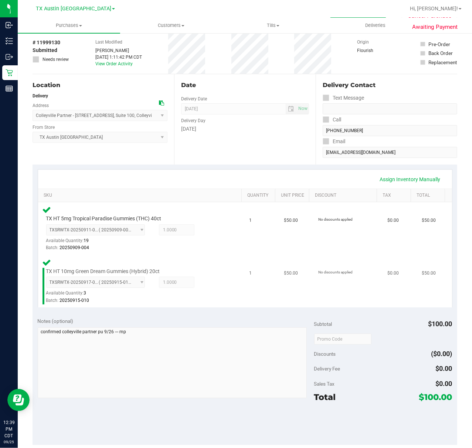
scroll to position [49, 0]
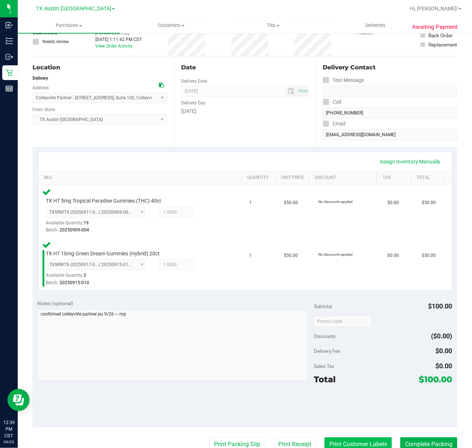
click at [358, 446] on button "Print Customer Labels" at bounding box center [357, 445] width 67 height 14
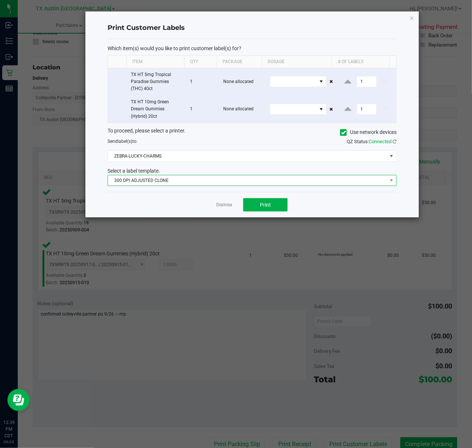
click at [249, 184] on span "300 DPI ADJUSTED CLONE" at bounding box center [247, 180] width 279 height 10
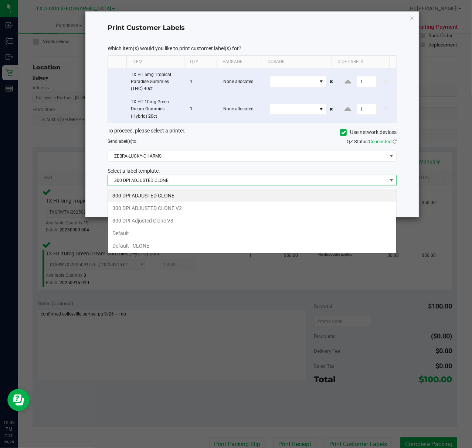
scroll to position [11, 289]
click at [225, 221] on li "300 DPI Adjusted Clone V3" at bounding box center [252, 221] width 288 height 13
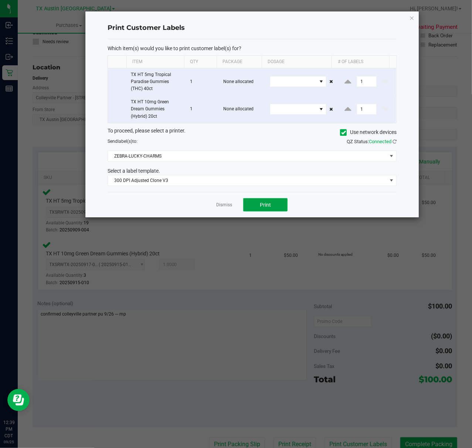
click at [258, 206] on button "Print" at bounding box center [265, 204] width 44 height 13
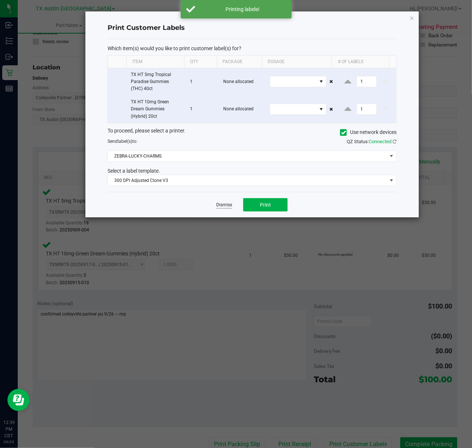
click at [224, 203] on link "Dismiss" at bounding box center [224, 205] width 16 height 6
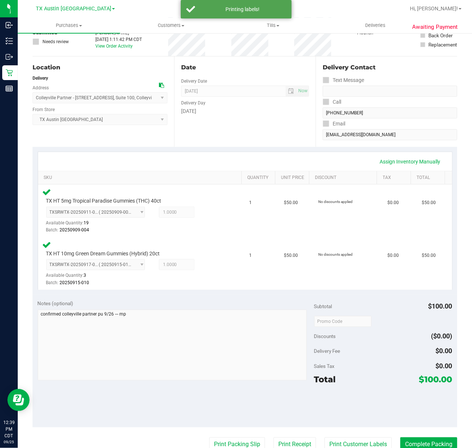
scroll to position [52, 0]
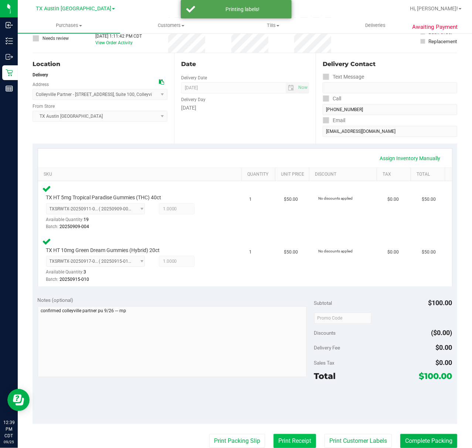
click at [274, 436] on button "Print Receipt" at bounding box center [294, 441] width 42 height 14
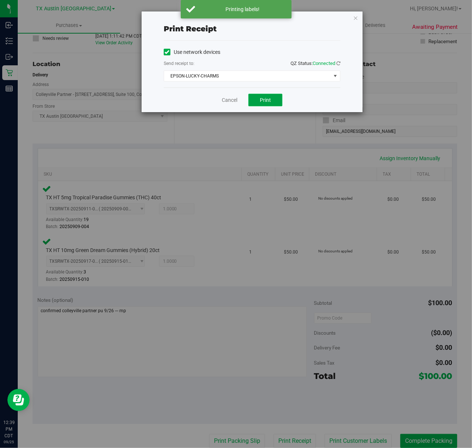
click at [262, 95] on button "Print" at bounding box center [265, 100] width 34 height 13
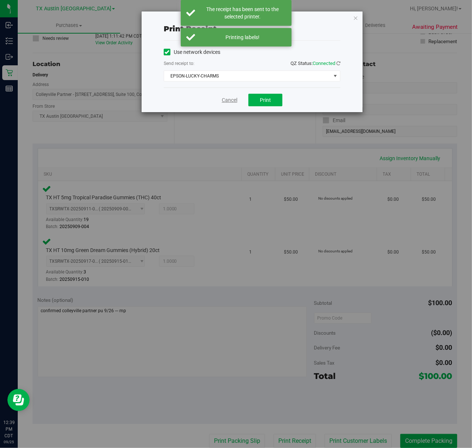
click at [226, 99] on link "Cancel" at bounding box center [230, 100] width 16 height 8
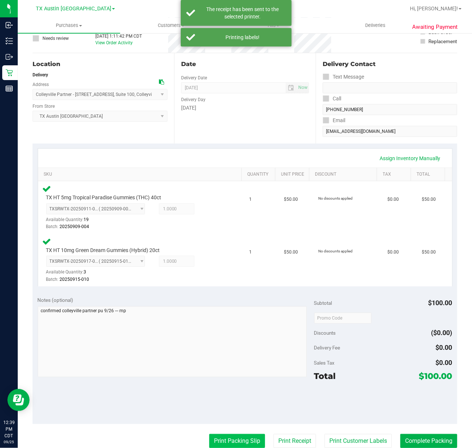
click at [232, 444] on button "Print Packing Slip" at bounding box center [237, 441] width 56 height 14
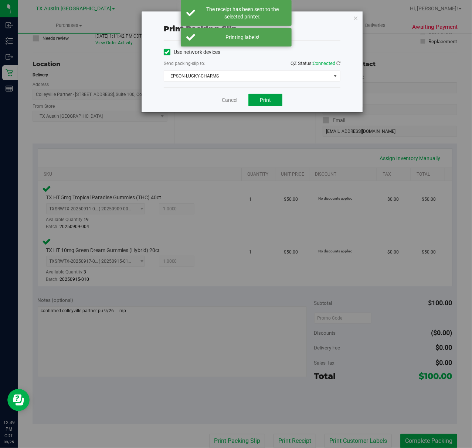
click at [267, 103] on span "Print" at bounding box center [265, 100] width 11 height 6
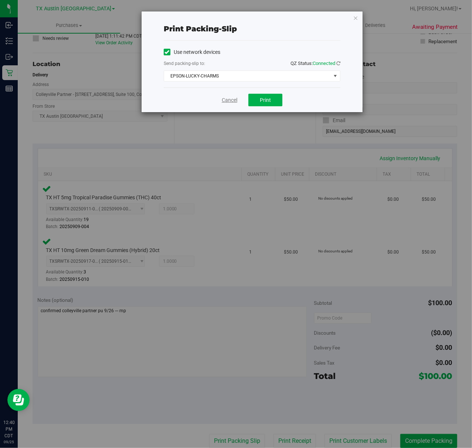
click at [236, 98] on link "Cancel" at bounding box center [230, 100] width 16 height 8
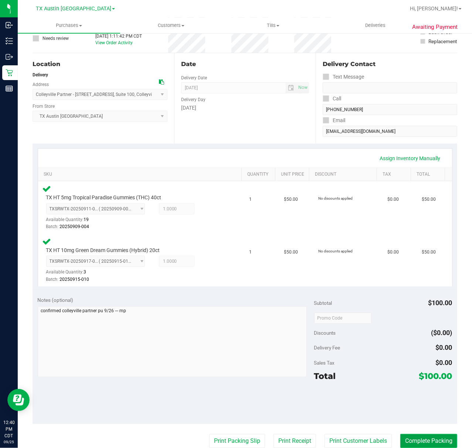
click at [411, 439] on button "Complete Packing" at bounding box center [428, 441] width 57 height 14
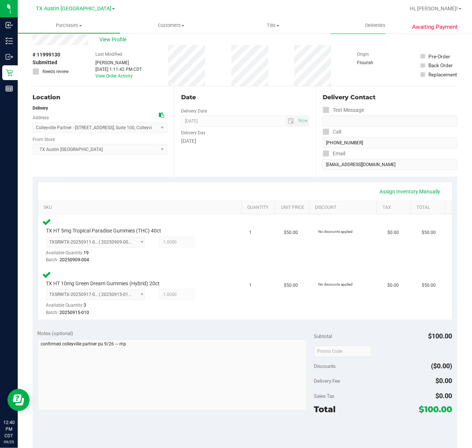
scroll to position [0, 0]
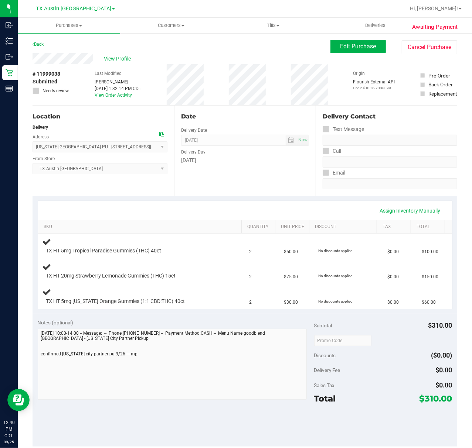
click at [243, 151] on div "Delivery Day" at bounding box center [245, 151] width 128 height 11
click at [256, 171] on div "Date Delivery Date [DATE] Now [DATE] 07:00 AM Now Delivery Day [DATE]" at bounding box center [244, 151] width 141 height 91
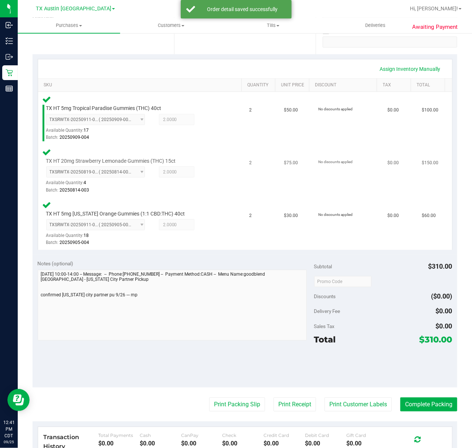
scroll to position [148, 0]
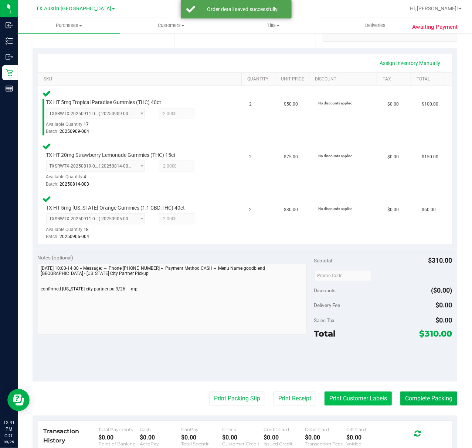
click at [349, 395] on button "Print Customer Labels" at bounding box center [357, 399] width 67 height 14
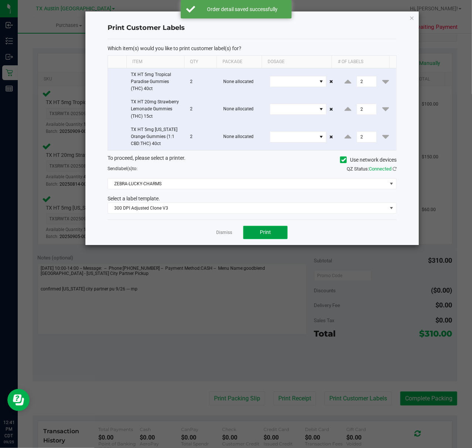
click at [271, 235] on span "Print" at bounding box center [265, 232] width 11 height 6
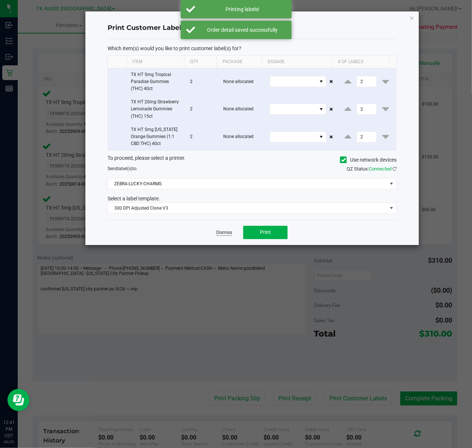
click at [228, 236] on link "Dismiss" at bounding box center [224, 233] width 16 height 6
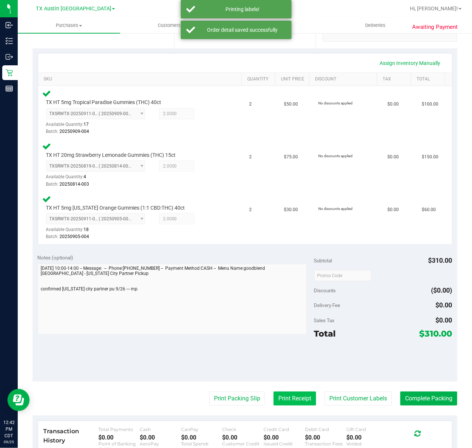
click at [281, 395] on button "Print Receipt" at bounding box center [294, 399] width 42 height 14
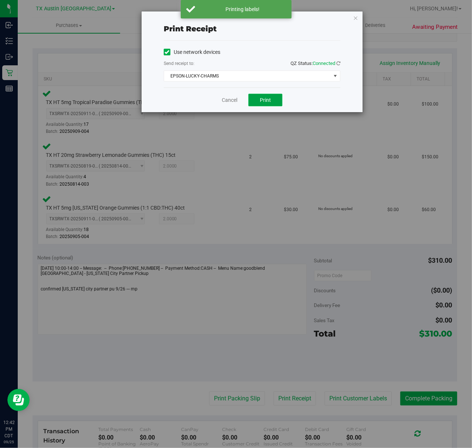
click at [267, 98] on span "Print" at bounding box center [265, 100] width 11 height 6
click at [232, 99] on link "Cancel" at bounding box center [227, 100] width 16 height 8
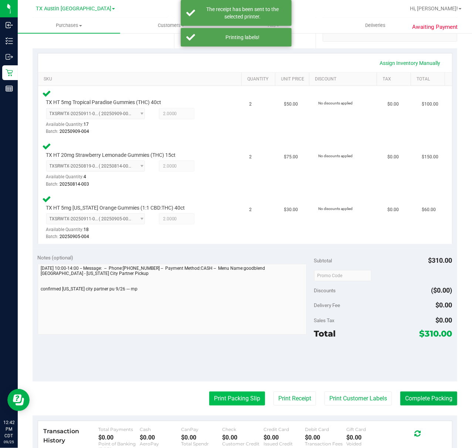
click at [250, 405] on button "Print Packing Slip" at bounding box center [237, 399] width 56 height 14
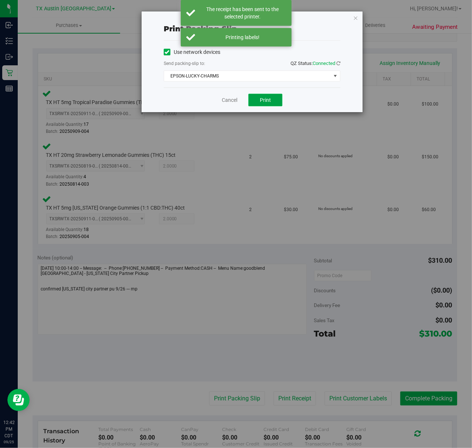
click at [263, 103] on span "Print" at bounding box center [265, 100] width 11 height 6
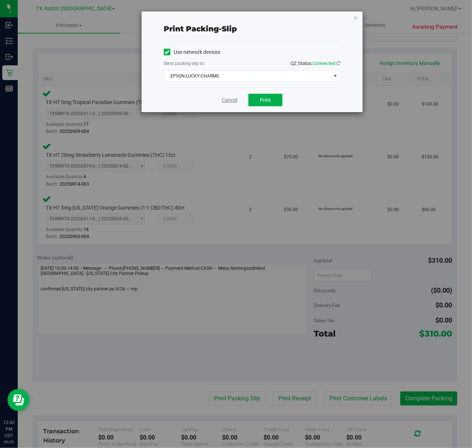
click at [222, 103] on link "Cancel" at bounding box center [230, 100] width 16 height 8
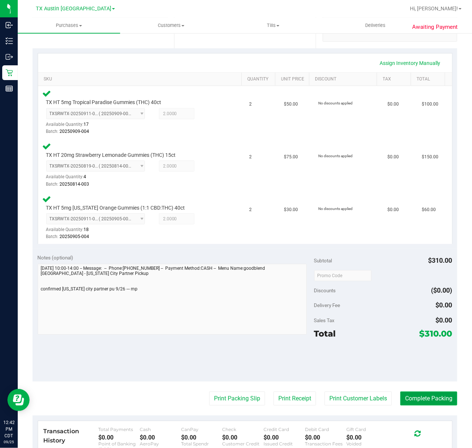
click at [411, 396] on button "Complete Packing" at bounding box center [428, 399] width 57 height 14
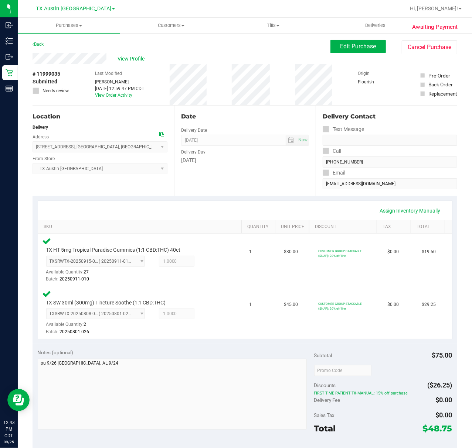
scroll to position [49, 0]
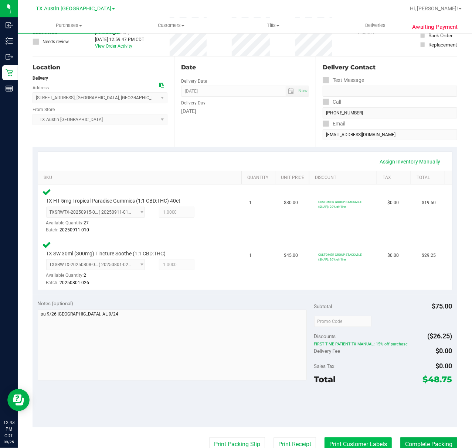
click at [359, 443] on button "Print Customer Labels" at bounding box center [357, 445] width 67 height 14
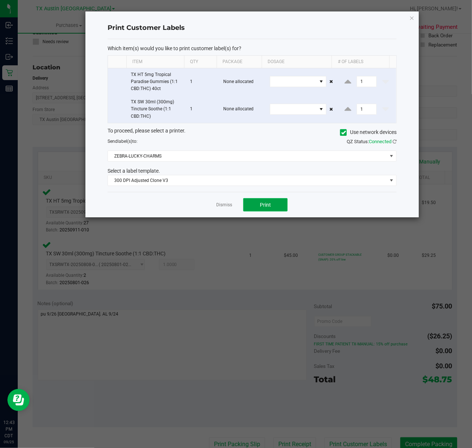
click at [265, 206] on span "Print" at bounding box center [265, 205] width 11 height 6
click at [226, 211] on div at bounding box center [251, 114] width 333 height 206
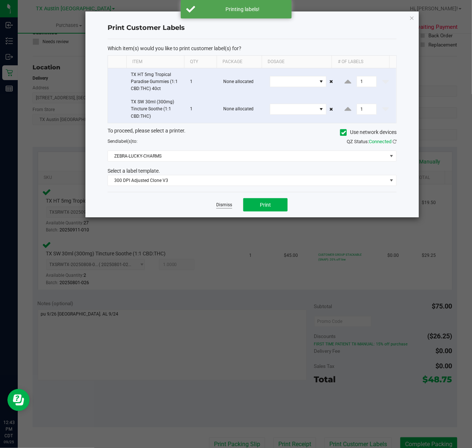
click at [226, 208] on link "Dismiss" at bounding box center [224, 205] width 16 height 6
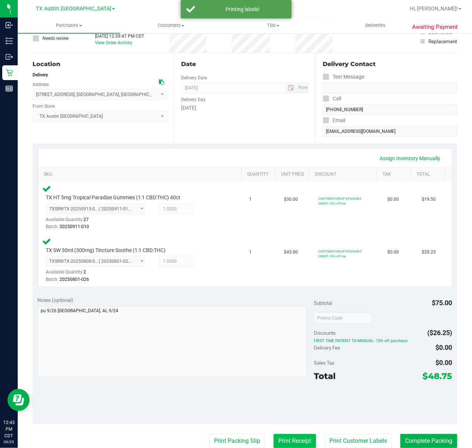
click at [279, 435] on button "Print Receipt" at bounding box center [294, 441] width 42 height 14
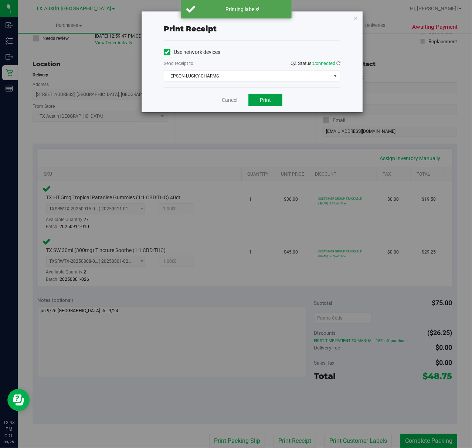
click at [253, 98] on button "Print" at bounding box center [265, 100] width 34 height 13
click at [233, 102] on link "Cancel" at bounding box center [227, 100] width 16 height 8
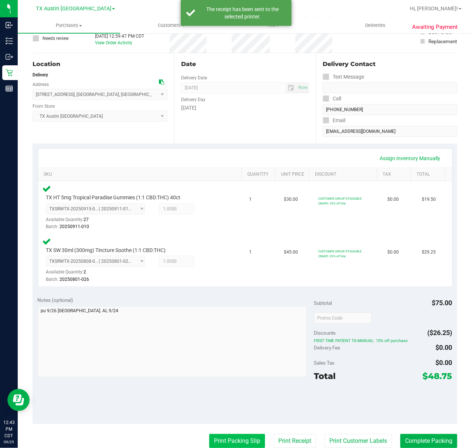
drag, startPoint x: 236, startPoint y: 440, endPoint x: 236, endPoint y: 434, distance: 5.9
click at [236, 434] on button "Print Packing Slip" at bounding box center [237, 441] width 56 height 14
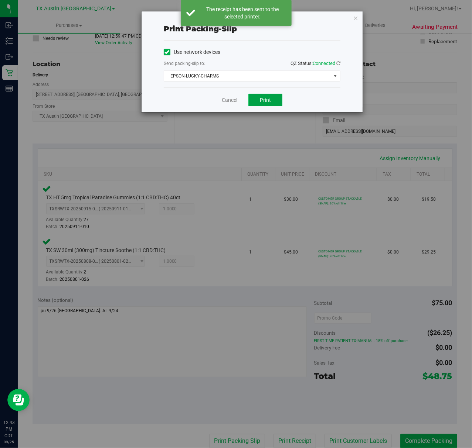
click at [255, 101] on button "Print" at bounding box center [265, 100] width 34 height 13
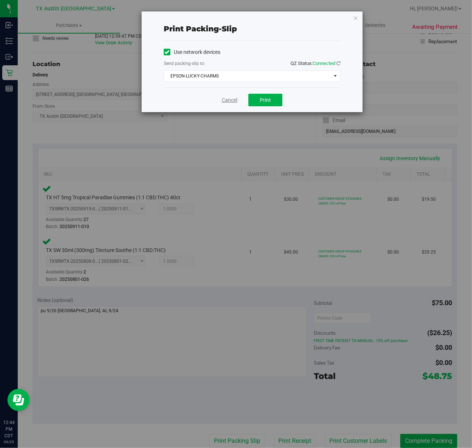
click at [228, 104] on link "Cancel" at bounding box center [230, 100] width 16 height 8
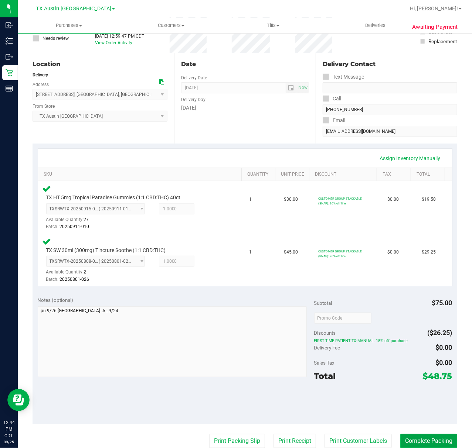
click at [429, 441] on button "Complete Packing" at bounding box center [428, 441] width 57 height 14
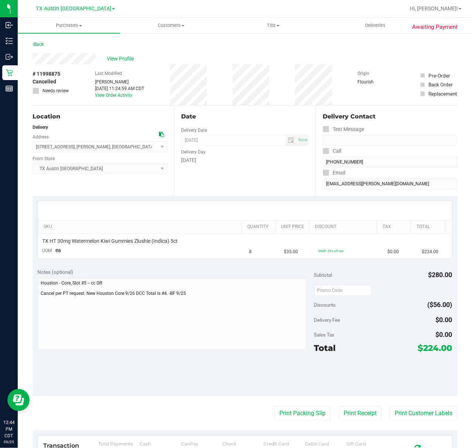
click at [250, 191] on div "Date Delivery Date [DATE] Now [DATE] 07:00 AM Now Delivery Day [DATE]" at bounding box center [244, 151] width 141 height 91
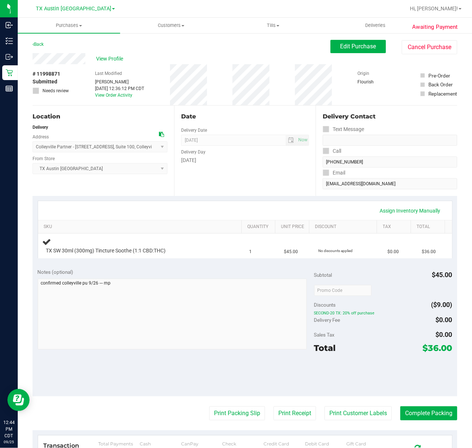
click at [241, 180] on div "Date Delivery Date [DATE] Now [DATE] 07:00 AM Now Delivery Day [DATE]" at bounding box center [244, 151] width 141 height 91
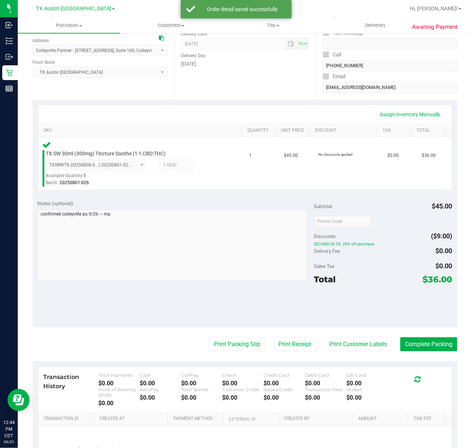
scroll to position [98, 0]
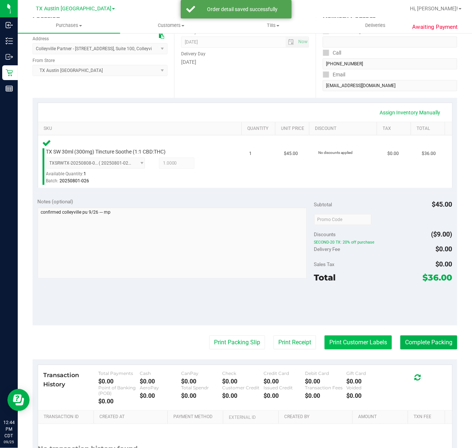
click at [343, 340] on button "Print Customer Labels" at bounding box center [357, 343] width 67 height 14
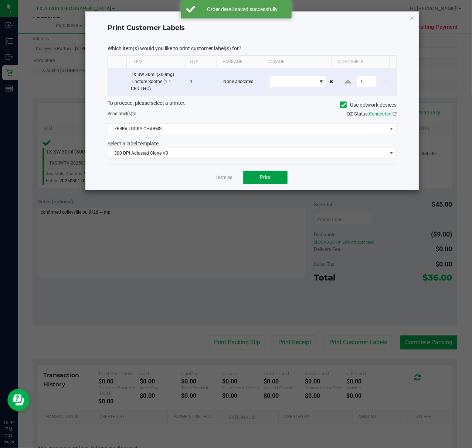
click at [269, 179] on span "Print" at bounding box center [265, 177] width 11 height 6
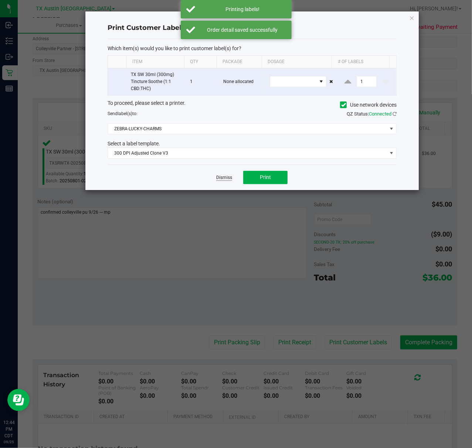
click at [225, 177] on link "Dismiss" at bounding box center [224, 178] width 16 height 6
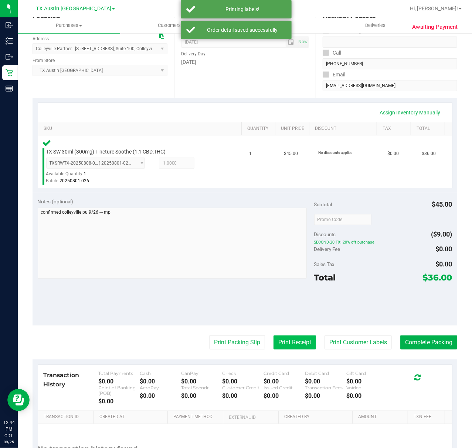
click at [279, 349] on button "Print Receipt" at bounding box center [294, 343] width 42 height 14
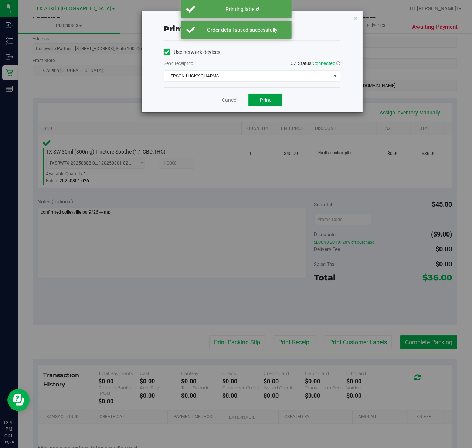
click at [272, 104] on button "Print" at bounding box center [265, 100] width 34 height 13
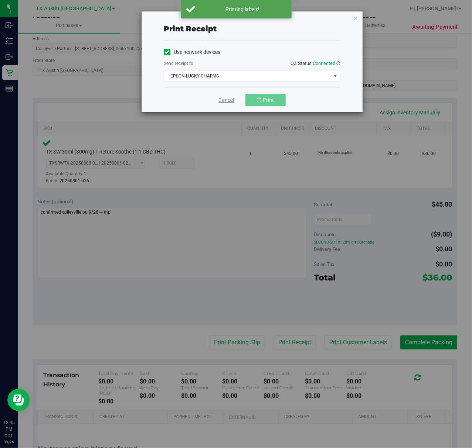
click at [228, 99] on link "Cancel" at bounding box center [227, 100] width 16 height 8
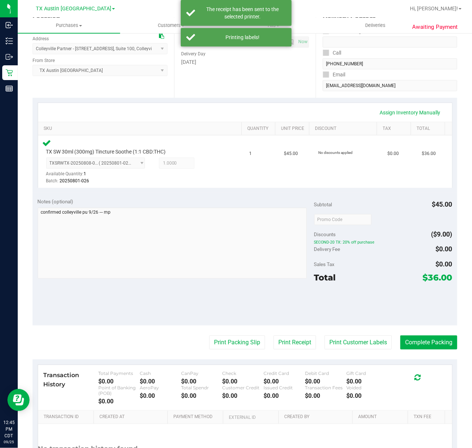
drag, startPoint x: 241, startPoint y: 342, endPoint x: 259, endPoint y: 103, distance: 239.7
click at [240, 333] on purchase-details "Back Edit Purchase Cancel Purchase View Profile # 11998871 Submitted Needs revi…" at bounding box center [245, 223] width 424 height 562
click at [228, 340] on button "Print Packing Slip" at bounding box center [237, 343] width 56 height 14
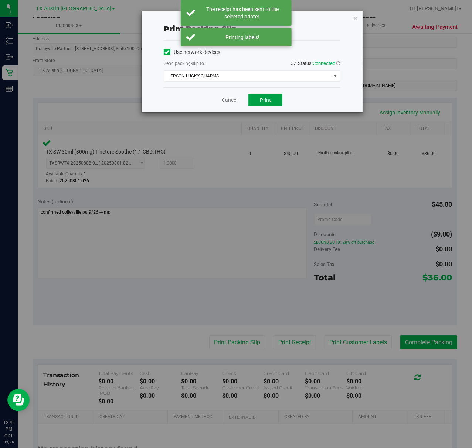
click at [262, 98] on span "Print" at bounding box center [265, 100] width 11 height 6
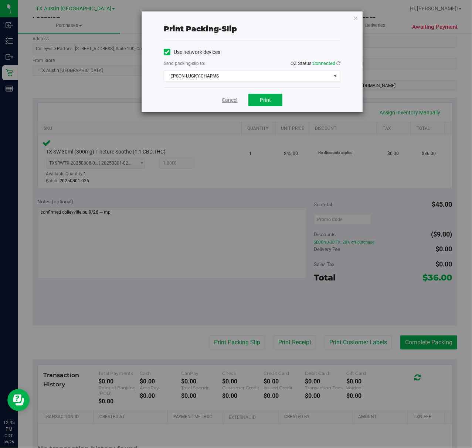
click at [231, 101] on link "Cancel" at bounding box center [230, 100] width 16 height 8
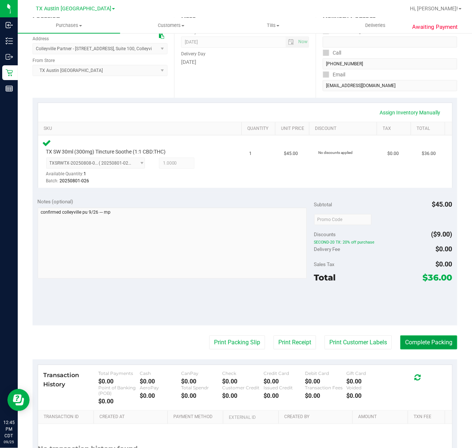
click at [429, 346] on button "Complete Packing" at bounding box center [428, 343] width 57 height 14
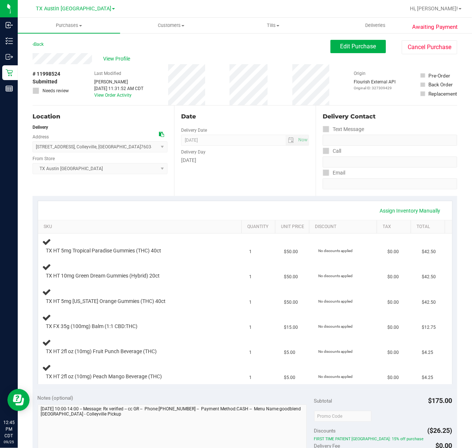
click at [219, 190] on div "Date Delivery Date [DATE] Now [DATE] 07:00 AM Now Delivery Day [DATE]" at bounding box center [244, 151] width 141 height 91
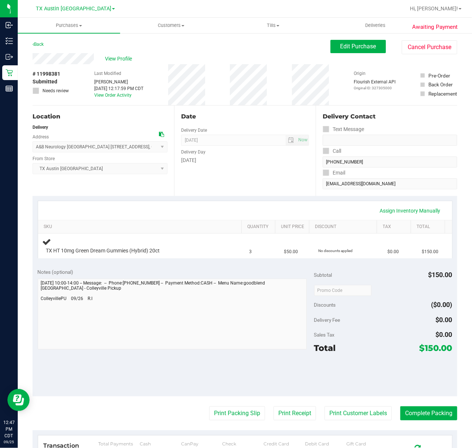
click at [195, 201] on div "Assign Inventory Manually SKU Quantity Unit Price Discount Tax Total TX HT 10mg…" at bounding box center [245, 230] width 414 height 58
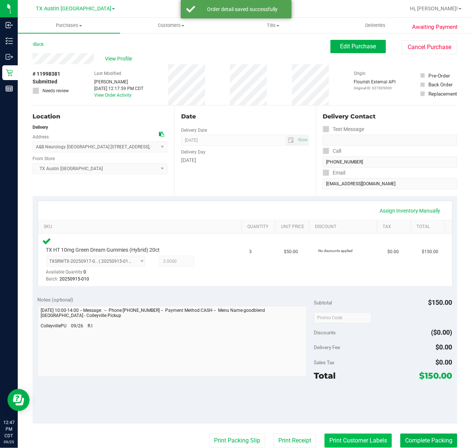
click at [354, 437] on button "Print Customer Labels" at bounding box center [357, 441] width 67 height 14
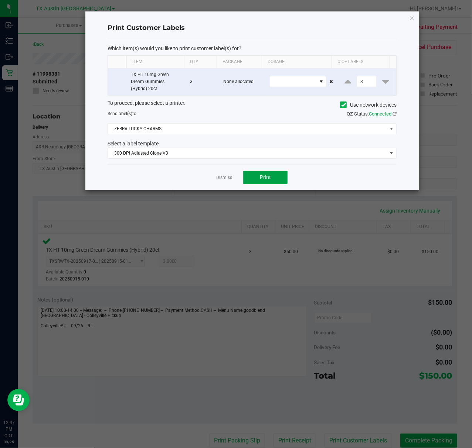
click at [266, 178] on span "Print" at bounding box center [265, 177] width 11 height 6
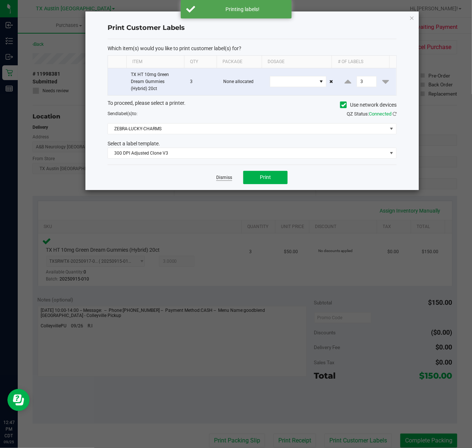
click at [226, 179] on link "Dismiss" at bounding box center [224, 178] width 16 height 6
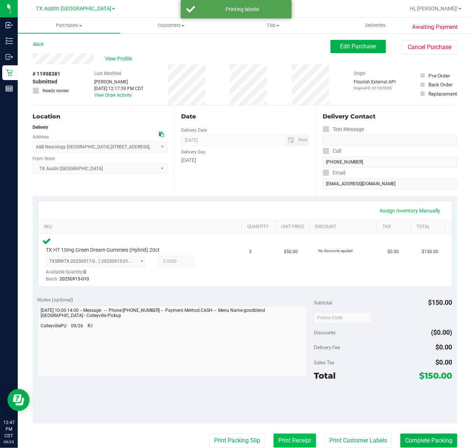
click at [293, 439] on button "Print Receipt" at bounding box center [294, 441] width 42 height 14
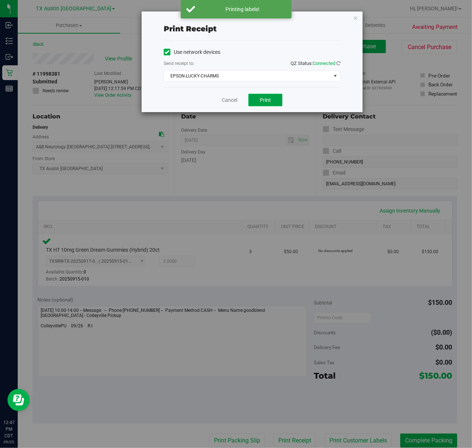
click at [268, 102] on span "Print" at bounding box center [265, 100] width 11 height 6
click at [234, 99] on link "Cancel" at bounding box center [227, 100] width 16 height 8
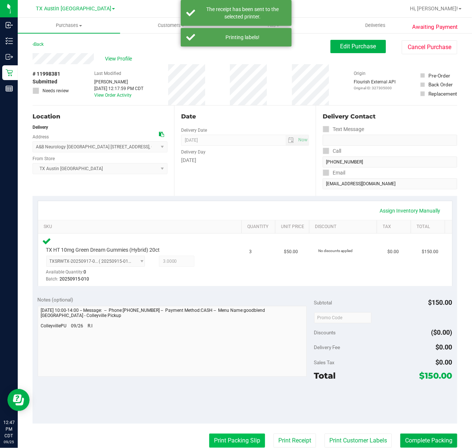
click at [214, 437] on button "Print Packing Slip" at bounding box center [237, 441] width 56 height 14
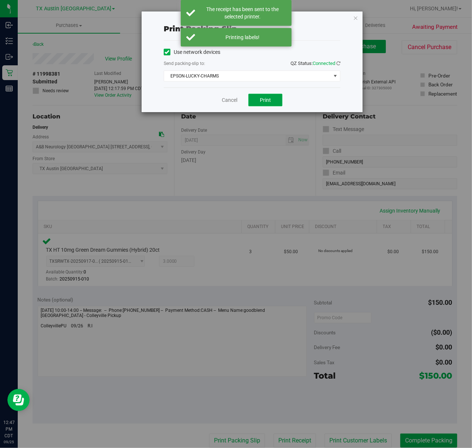
click at [273, 104] on button "Print" at bounding box center [265, 100] width 34 height 13
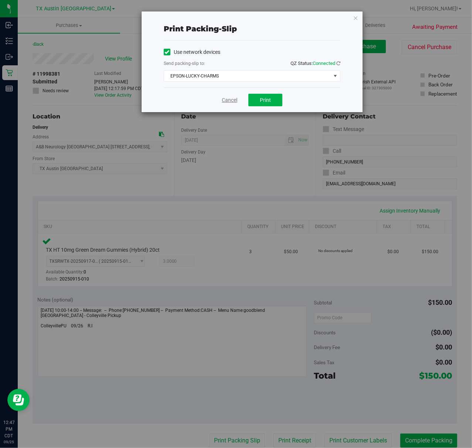
click at [226, 100] on link "Cancel" at bounding box center [230, 100] width 16 height 8
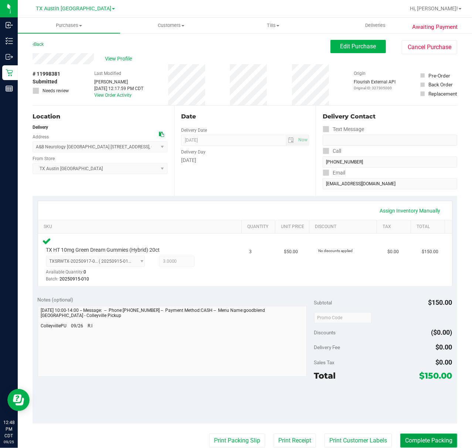
click at [419, 442] on button "Complete Packing" at bounding box center [428, 441] width 57 height 14
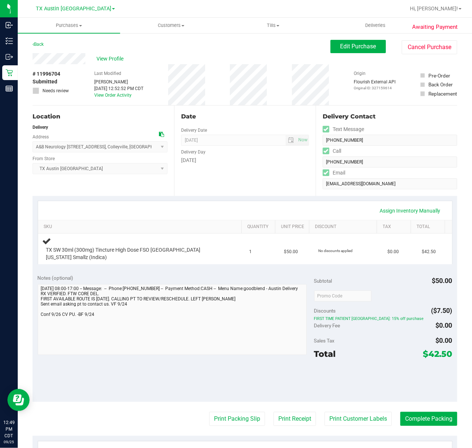
click at [256, 198] on div "Assign Inventory Manually SKU Quantity Unit Price Discount Tax Total TX SW 30ml…" at bounding box center [245, 232] width 424 height 73
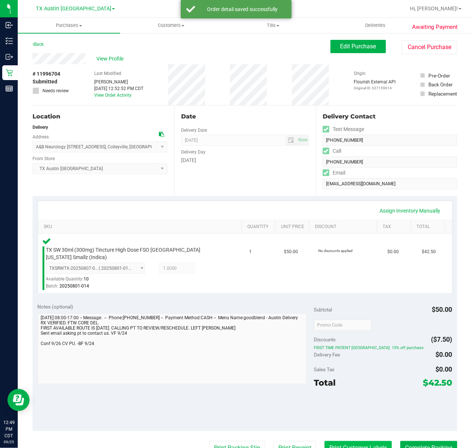
click at [352, 444] on button "Print Customer Labels" at bounding box center [357, 448] width 67 height 14
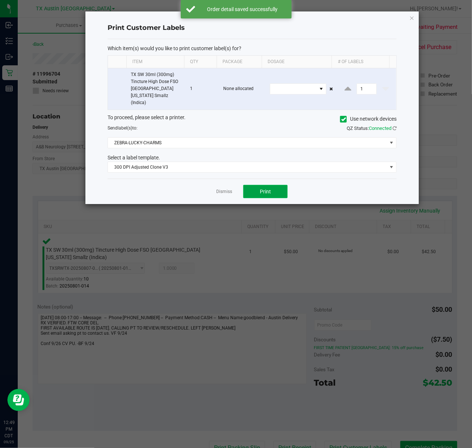
click at [277, 185] on button "Print" at bounding box center [265, 191] width 44 height 13
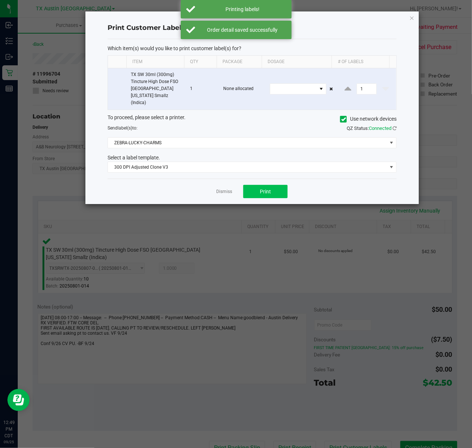
click at [226, 189] on link "Dismiss" at bounding box center [224, 192] width 16 height 6
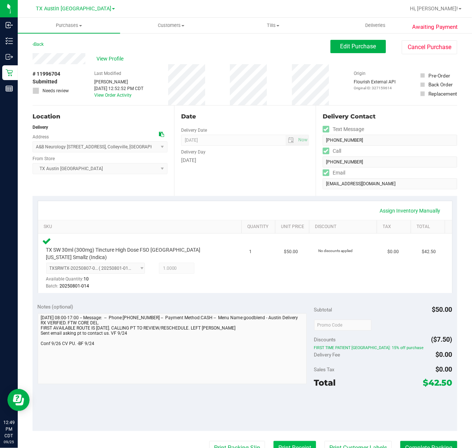
click at [278, 441] on button "Print Receipt" at bounding box center [294, 448] width 42 height 14
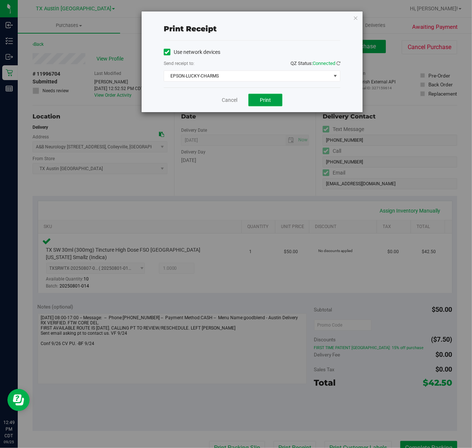
click at [257, 94] on button "Print" at bounding box center [265, 100] width 34 height 13
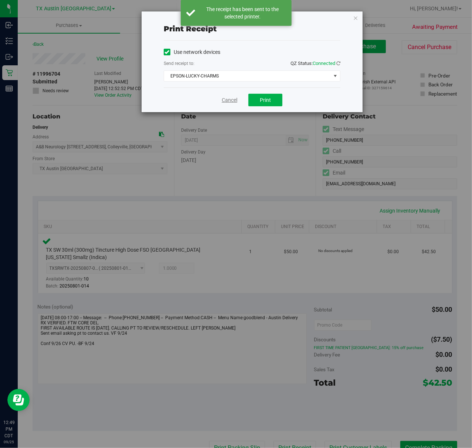
click at [233, 104] on link "Cancel" at bounding box center [230, 100] width 16 height 8
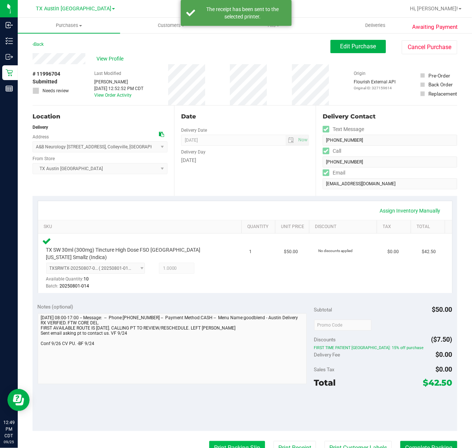
click at [240, 446] on button "Print Packing Slip" at bounding box center [237, 448] width 56 height 14
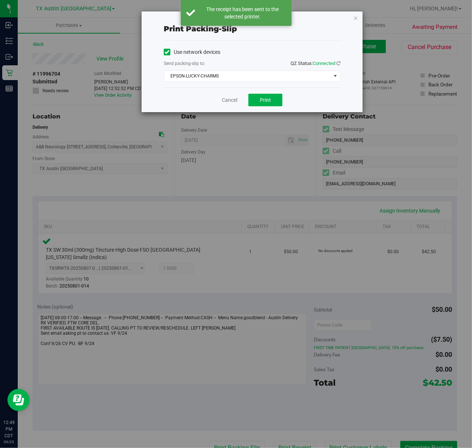
click at [269, 88] on div "Use network devices Send packing-slip to: QZ Status: Connected EPSON-LUCKY-CHAR…" at bounding box center [252, 64] width 177 height 47
click at [266, 105] on button "Print" at bounding box center [265, 100] width 34 height 13
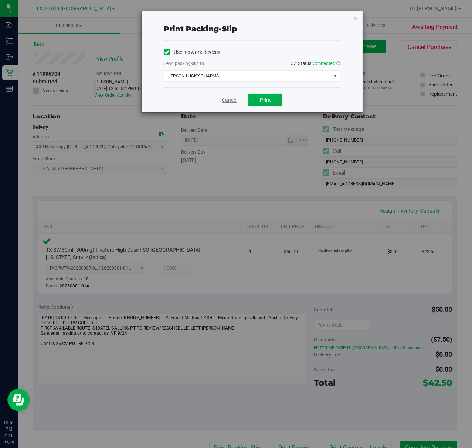
click at [229, 96] on link "Cancel" at bounding box center [230, 100] width 16 height 8
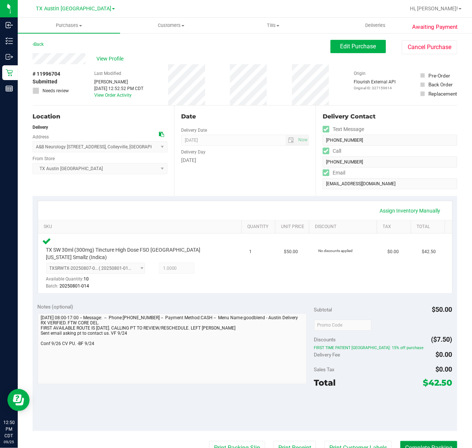
click at [400, 441] on button "Complete Packing" at bounding box center [428, 448] width 57 height 14
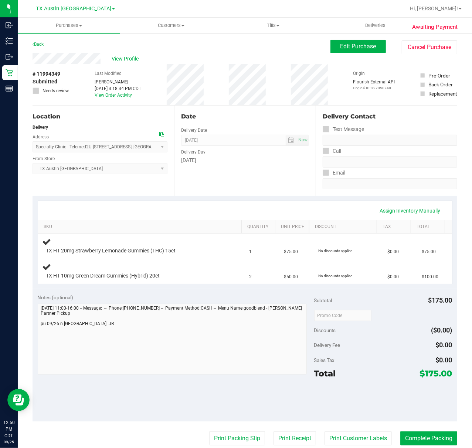
click at [272, 189] on div "Date Delivery Date [DATE] Now [DATE] 07:00 AM Now Delivery Day [DATE]" at bounding box center [244, 151] width 141 height 91
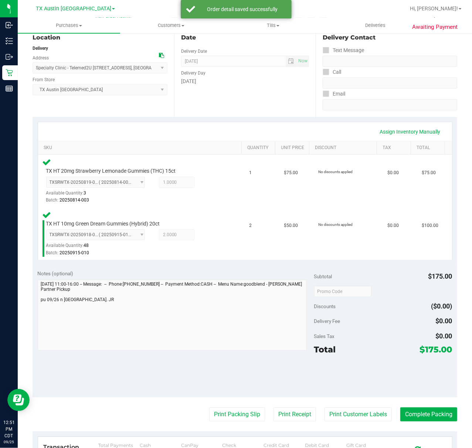
scroll to position [98, 0]
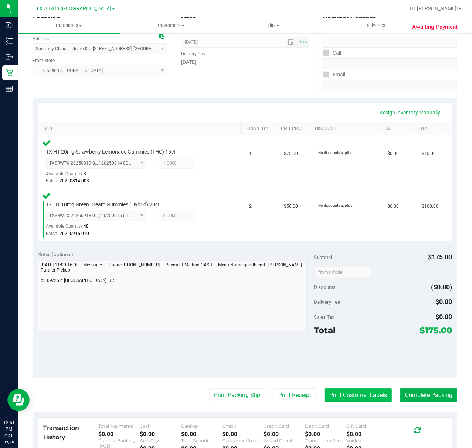
click at [352, 394] on button "Print Customer Labels" at bounding box center [357, 396] width 67 height 14
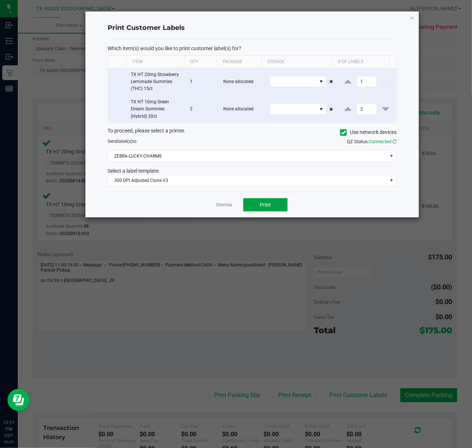
click at [249, 208] on button "Print" at bounding box center [265, 204] width 44 height 13
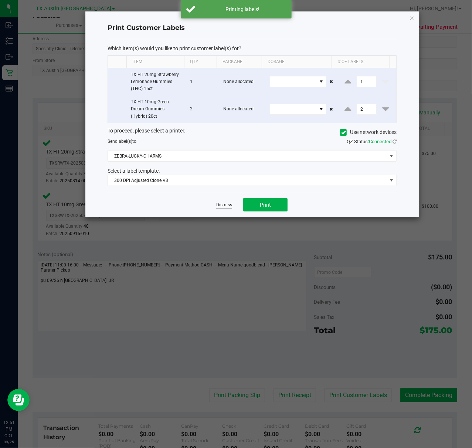
click at [230, 206] on link "Dismiss" at bounding box center [224, 205] width 16 height 6
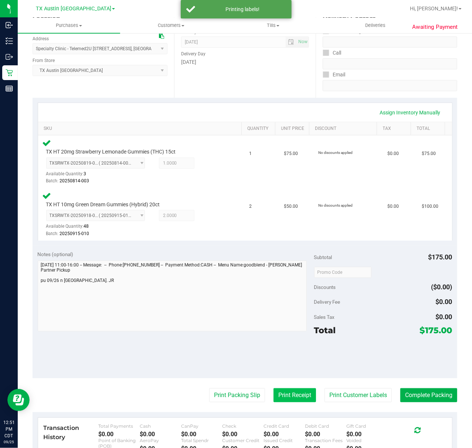
click at [276, 398] on button "Print Receipt" at bounding box center [294, 396] width 42 height 14
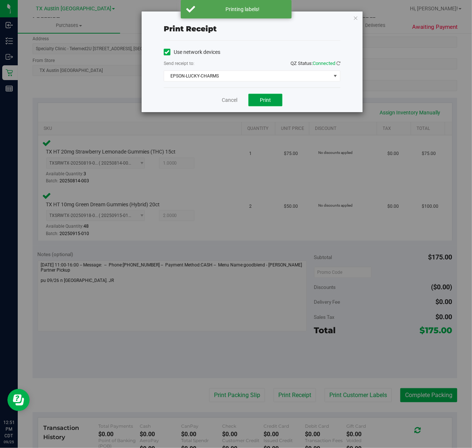
click at [251, 101] on button "Print" at bounding box center [265, 100] width 34 height 13
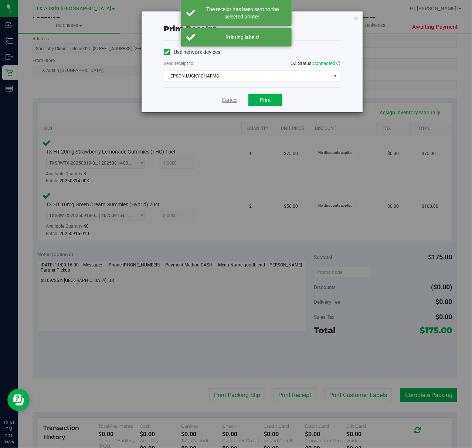
click at [224, 101] on link "Cancel" at bounding box center [230, 100] width 16 height 8
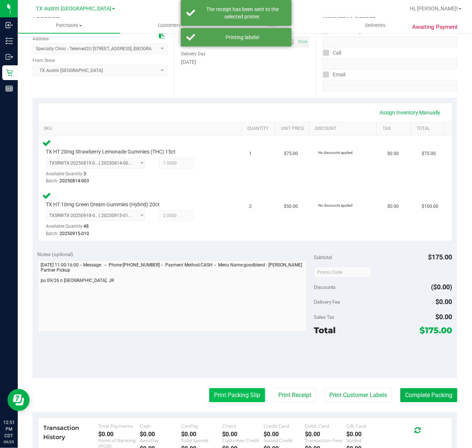
drag, startPoint x: 234, startPoint y: 400, endPoint x: 236, endPoint y: 395, distance: 5.6
click at [236, 395] on button "Print Packing Slip" at bounding box center [237, 396] width 56 height 14
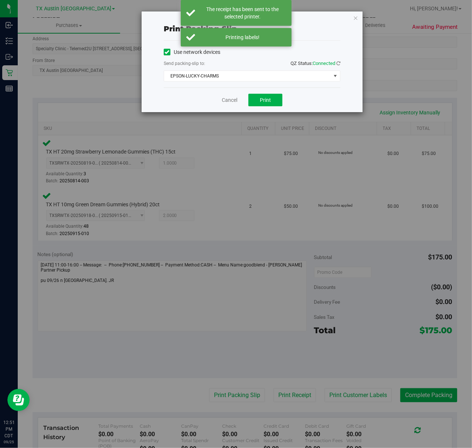
click at [259, 89] on div "Cancel Print" at bounding box center [252, 100] width 177 height 25
click at [256, 100] on button "Print" at bounding box center [265, 100] width 34 height 13
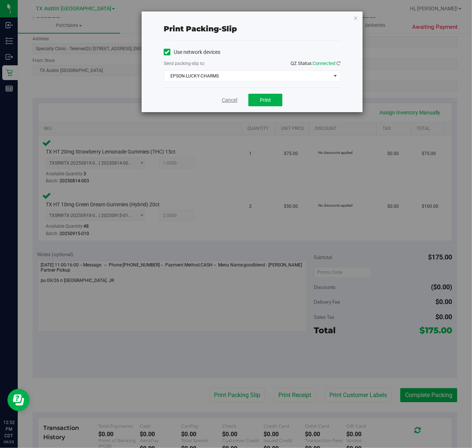
click at [236, 103] on link "Cancel" at bounding box center [230, 100] width 16 height 8
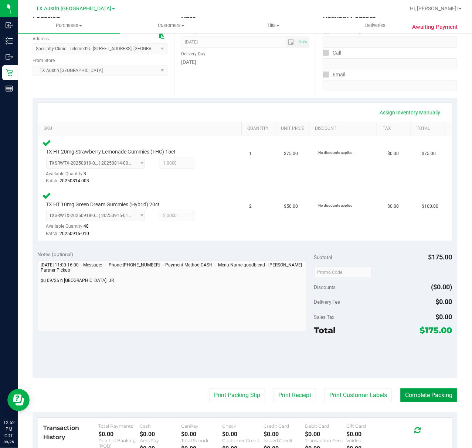
click at [404, 398] on button "Complete Packing" at bounding box center [428, 396] width 57 height 14
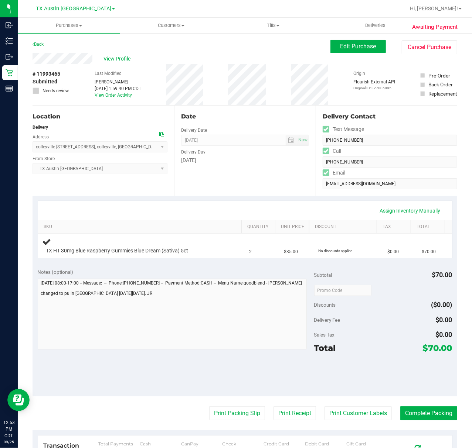
click at [249, 188] on div "Date Delivery Date [DATE] Now [DATE] 07:00 AM Now Delivery Day [DATE]" at bounding box center [244, 151] width 141 height 91
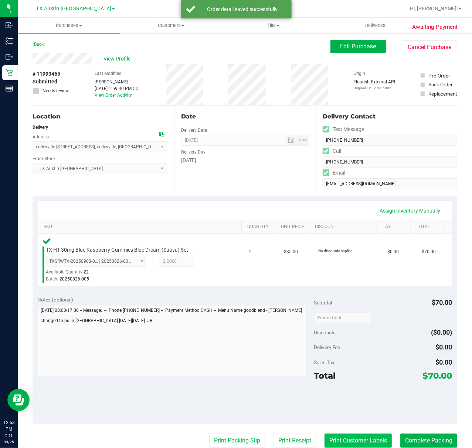
click at [336, 441] on button "Print Customer Labels" at bounding box center [357, 441] width 67 height 14
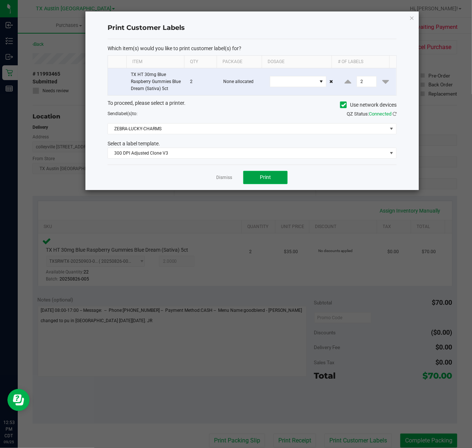
click at [255, 174] on button "Print" at bounding box center [265, 177] width 44 height 13
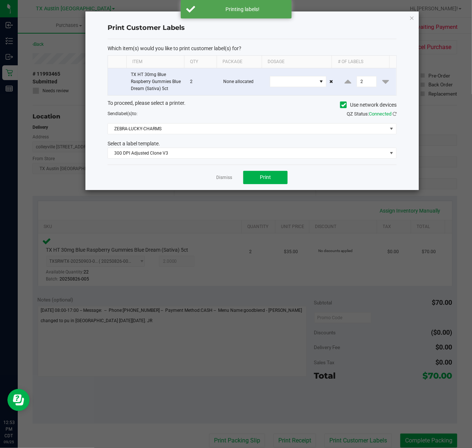
click at [225, 183] on div "Dismiss Print" at bounding box center [252, 177] width 289 height 25
click at [223, 181] on link "Dismiss" at bounding box center [224, 178] width 16 height 6
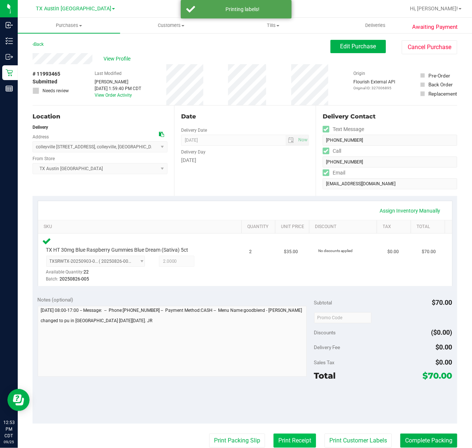
click at [273, 438] on button "Print Receipt" at bounding box center [294, 441] width 42 height 14
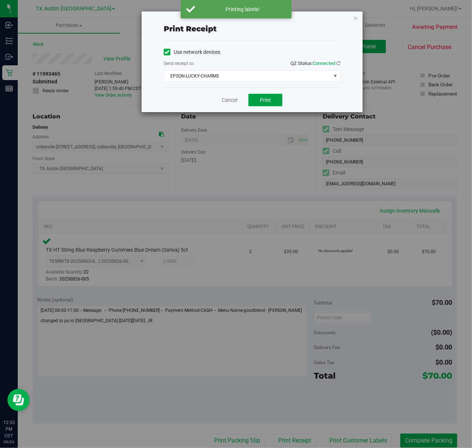
click at [260, 96] on button "Print" at bounding box center [265, 100] width 34 height 13
click at [229, 98] on link "Cancel" at bounding box center [227, 100] width 16 height 8
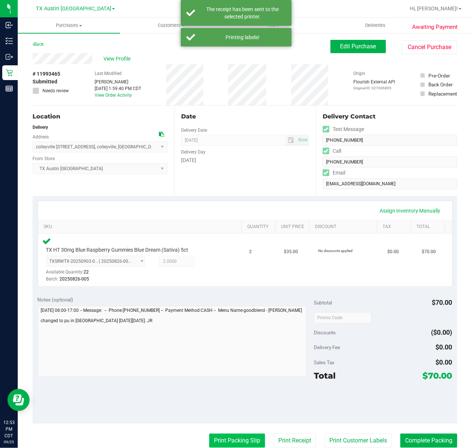
click at [236, 440] on button "Print Packing Slip" at bounding box center [237, 441] width 56 height 14
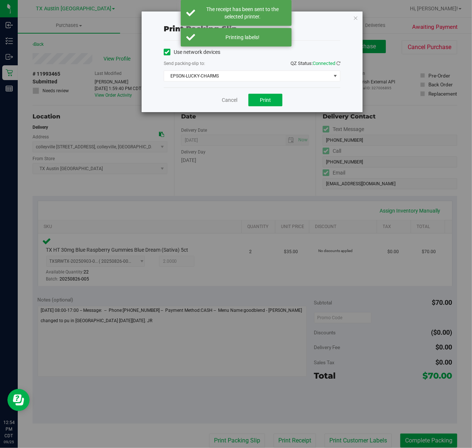
click at [247, 102] on div "Cancel Print" at bounding box center [252, 100] width 177 height 25
click at [257, 101] on button "Print" at bounding box center [265, 100] width 34 height 13
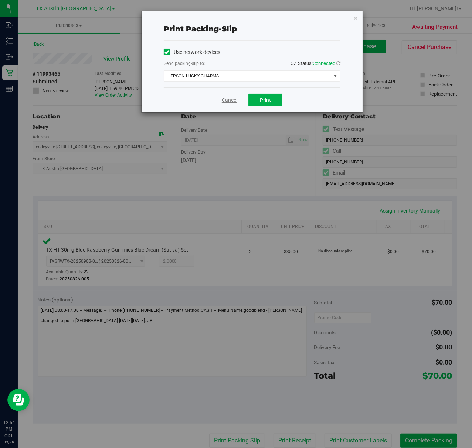
click at [223, 103] on link "Cancel" at bounding box center [230, 100] width 16 height 8
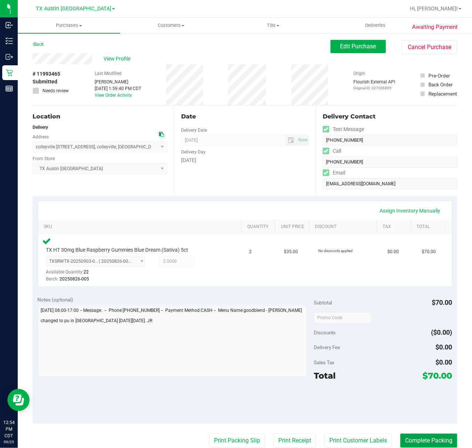
click at [424, 435] on button "Complete Packing" at bounding box center [428, 441] width 57 height 14
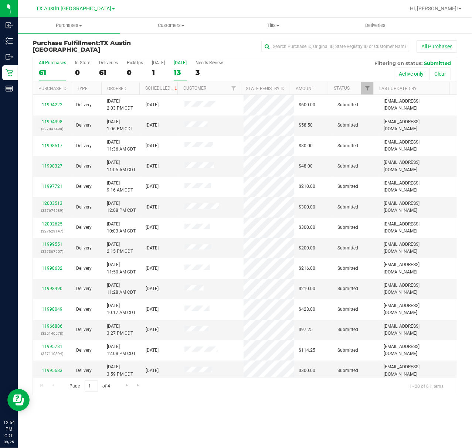
click at [174, 72] on div "13" at bounding box center [180, 72] width 13 height 8
click at [0, 0] on input "Tomorrow 13" at bounding box center [0, 0] width 0 height 0
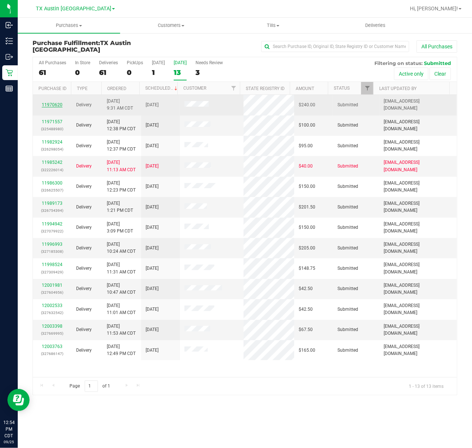
click at [59, 105] on link "11970620" at bounding box center [52, 104] width 21 height 5
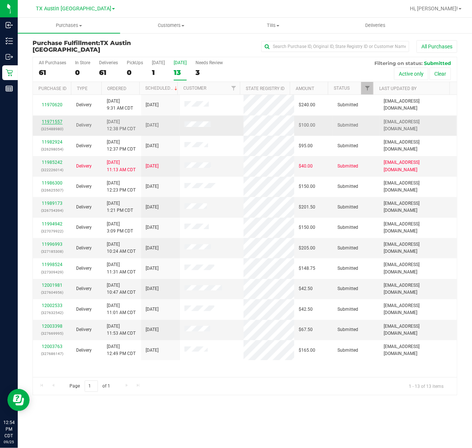
click at [55, 123] on link "11971557" at bounding box center [52, 121] width 21 height 5
click at [47, 290] on p "(327604956)" at bounding box center [52, 292] width 30 height 7
click at [50, 287] on link "12001981" at bounding box center [52, 285] width 21 height 5
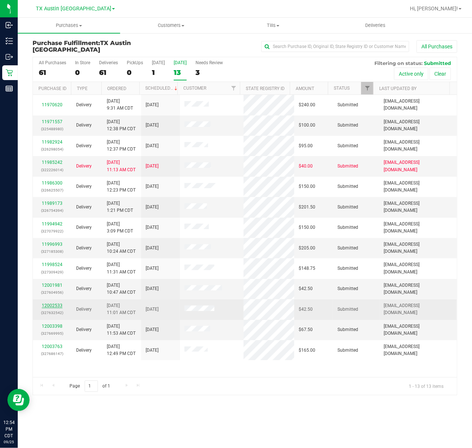
click at [48, 308] on link "12002533" at bounding box center [52, 305] width 21 height 5
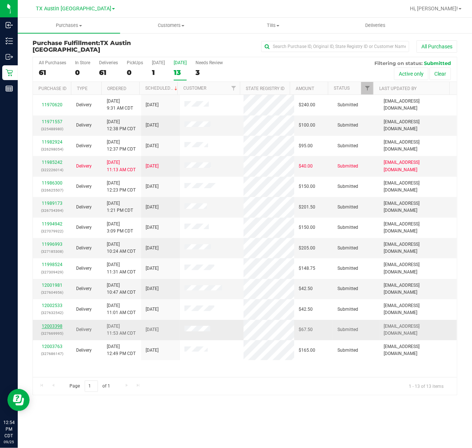
click at [52, 327] on link "12003398" at bounding box center [52, 326] width 21 height 5
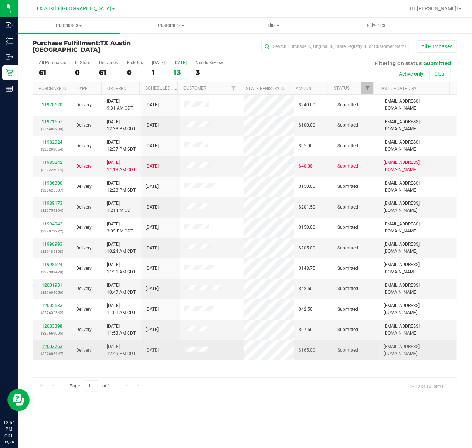
click at [55, 347] on link "12003763" at bounding box center [52, 346] width 21 height 5
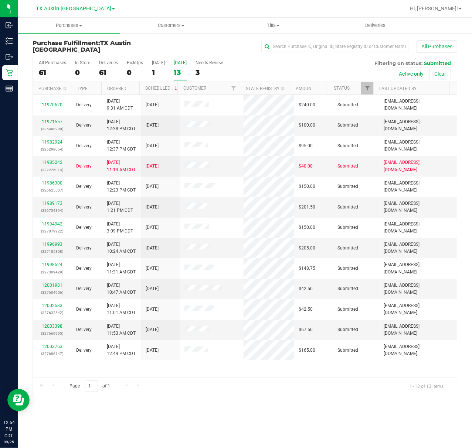
click at [83, 12] on div "TX Austin [GEOGRAPHIC_DATA]" at bounding box center [75, 8] width 79 height 9
click at [84, 11] on span "TX Austin [GEOGRAPHIC_DATA]" at bounding box center [73, 9] width 75 height 7
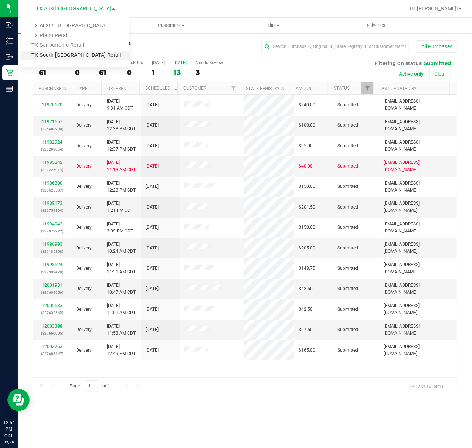
click at [84, 58] on link "TX South-[GEOGRAPHIC_DATA] Retail" at bounding box center [75, 56] width 108 height 10
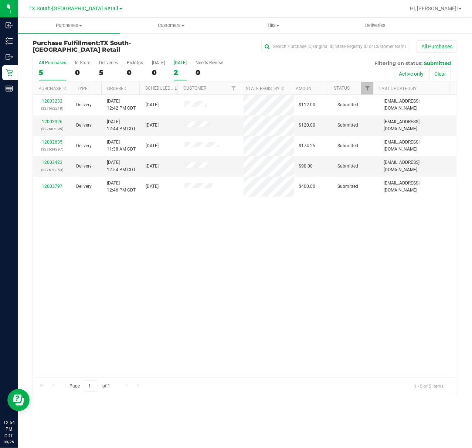
click at [179, 69] on div "2" at bounding box center [180, 72] width 13 height 8
click at [0, 0] on input "Tomorrow 2" at bounding box center [0, 0] width 0 height 0
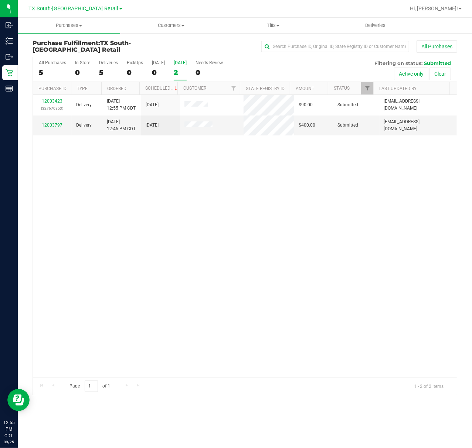
click at [164, 216] on div "12003423 (327670853) Delivery 9/25/2025 12:55 PM CDT 9/26/2025 $90.00 Submitted…" at bounding box center [245, 236] width 424 height 283
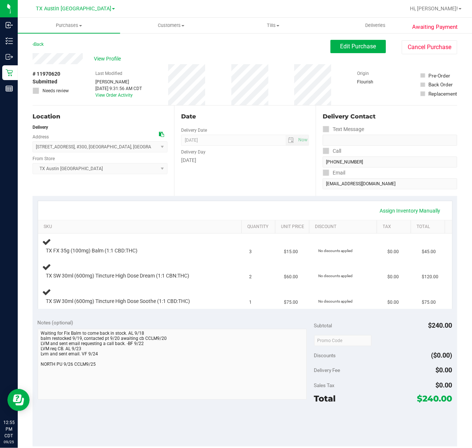
click at [233, 170] on div "Date Delivery Date [DATE] Now [DATE] 07:00 AM Now Delivery Day [DATE]" at bounding box center [244, 151] width 141 height 91
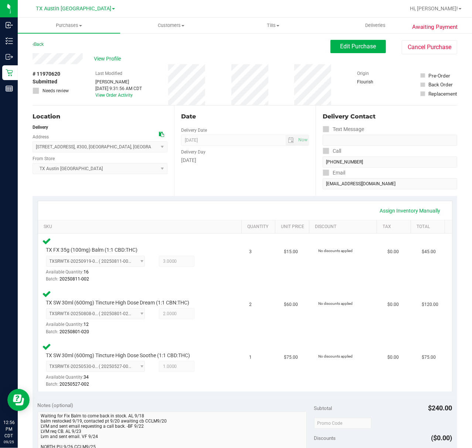
click at [290, 197] on div "Assign Inventory Manually SKU Quantity Unit Price Discount Tax Total TX FX 35g …" at bounding box center [245, 296] width 424 height 201
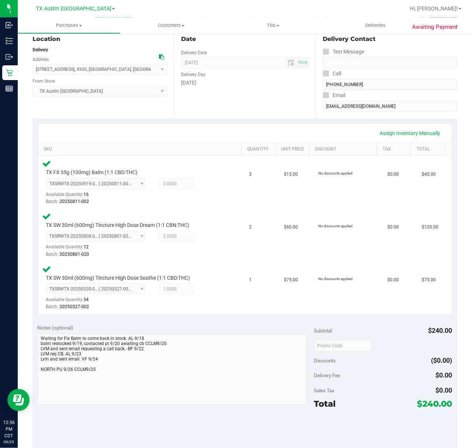
scroll to position [148, 0]
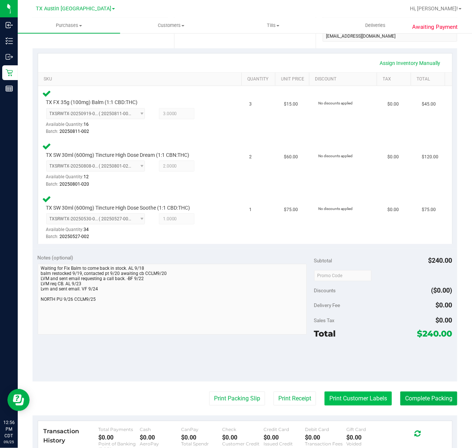
click at [347, 398] on button "Print Customer Labels" at bounding box center [357, 399] width 67 height 14
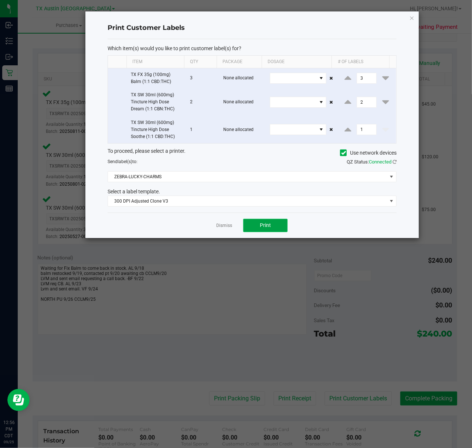
click at [259, 230] on button "Print" at bounding box center [265, 225] width 44 height 13
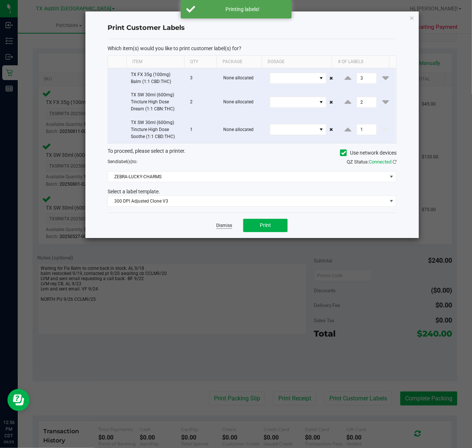
click at [227, 229] on link "Dismiss" at bounding box center [224, 226] width 16 height 6
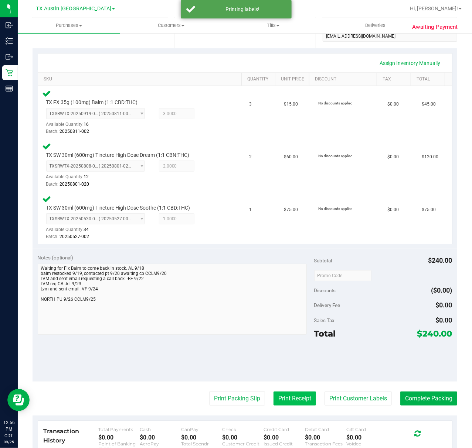
click at [281, 405] on button "Print Receipt" at bounding box center [294, 399] width 42 height 14
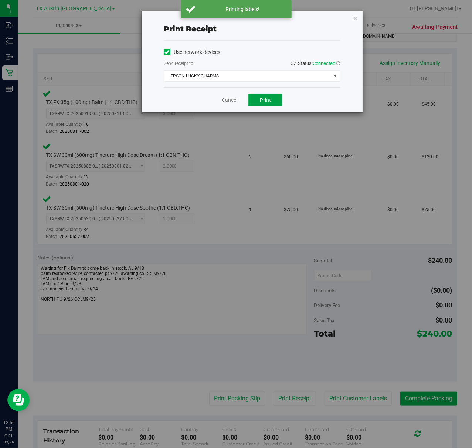
click at [262, 100] on span "Print" at bounding box center [265, 100] width 11 height 6
drag, startPoint x: 231, startPoint y: 97, endPoint x: 248, endPoint y: 197, distance: 101.5
click at [231, 96] on link "Cancel" at bounding box center [227, 100] width 16 height 8
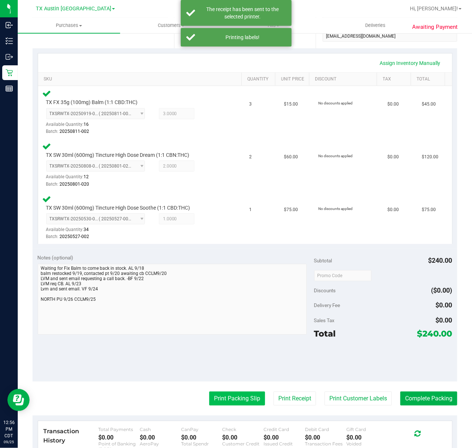
click at [244, 392] on button "Print Packing Slip" at bounding box center [237, 399] width 56 height 14
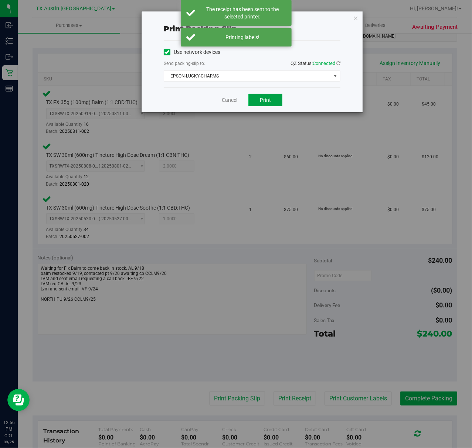
click at [273, 106] on button "Print" at bounding box center [265, 100] width 34 height 13
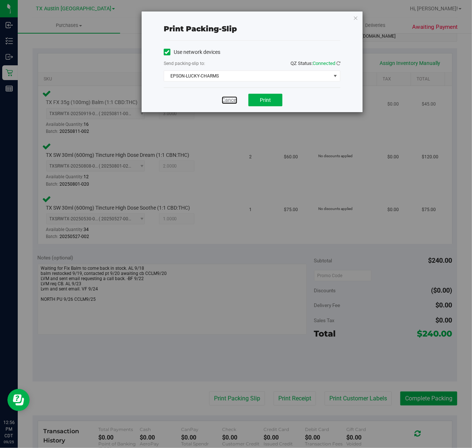
drag, startPoint x: 234, startPoint y: 101, endPoint x: 220, endPoint y: 124, distance: 27.2
click at [234, 101] on link "Cancel" at bounding box center [230, 100] width 16 height 8
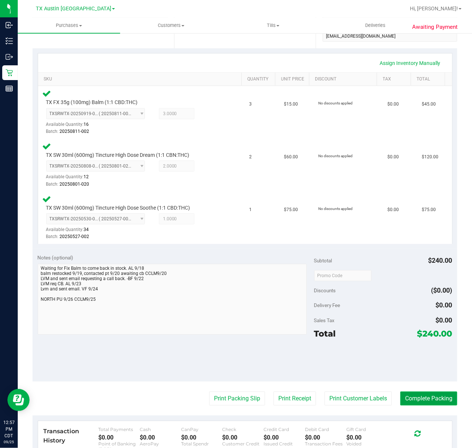
click at [404, 401] on button "Complete Packing" at bounding box center [428, 399] width 57 height 14
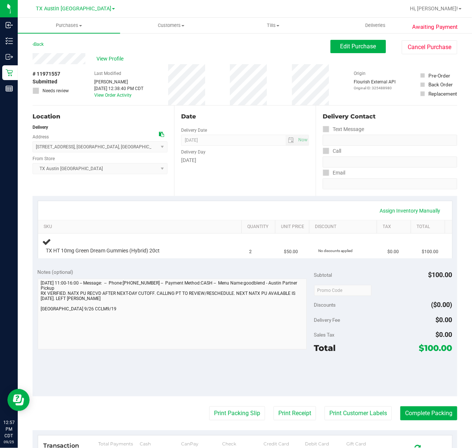
click at [249, 179] on div "Date Delivery Date [DATE] Now [DATE] 07:00 AM Now Delivery Day [DATE]" at bounding box center [244, 151] width 141 height 91
click at [349, 312] on div "Discounts ($0.00)" at bounding box center [383, 304] width 138 height 13
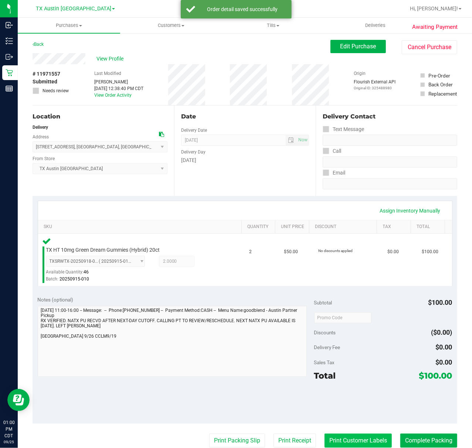
click at [355, 442] on button "Print Customer Labels" at bounding box center [357, 441] width 67 height 14
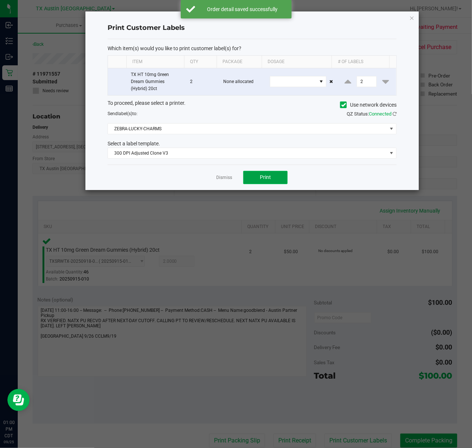
click at [257, 182] on button "Print" at bounding box center [265, 177] width 44 height 13
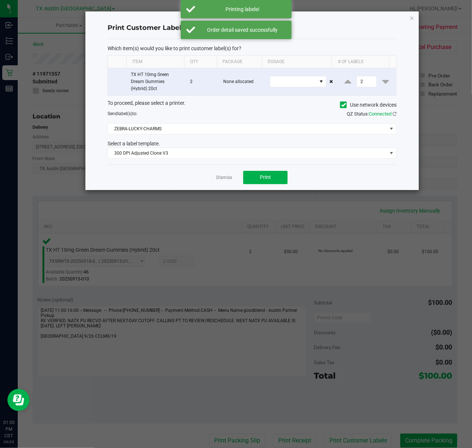
click at [220, 176] on link "Dismiss" at bounding box center [224, 178] width 16 height 6
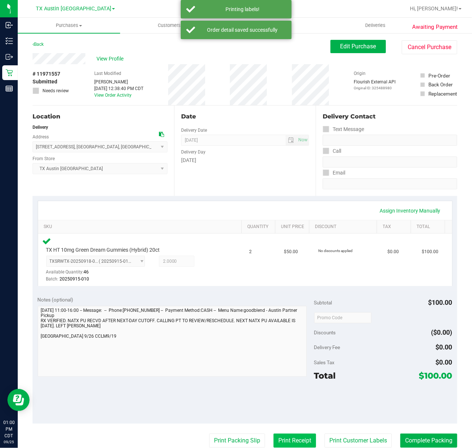
click at [296, 436] on button "Print Receipt" at bounding box center [294, 441] width 42 height 14
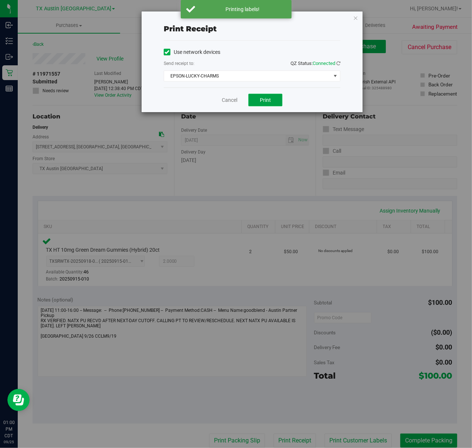
click at [261, 96] on button "Print" at bounding box center [265, 100] width 34 height 13
click at [228, 104] on link "Cancel" at bounding box center [227, 100] width 16 height 8
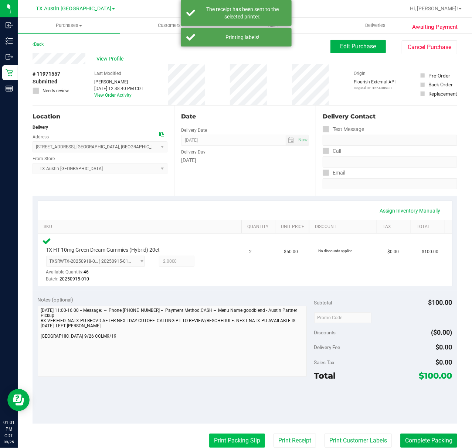
click at [248, 444] on button "Print Packing Slip" at bounding box center [237, 441] width 56 height 14
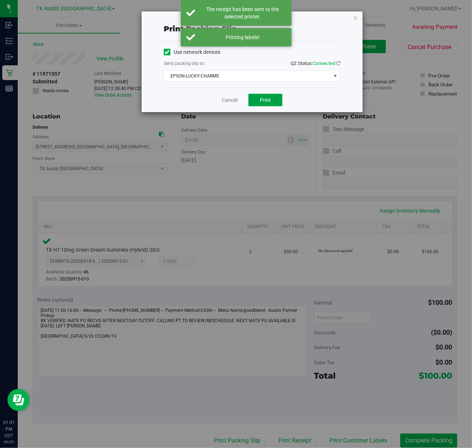
click at [266, 96] on button "Print" at bounding box center [265, 100] width 34 height 13
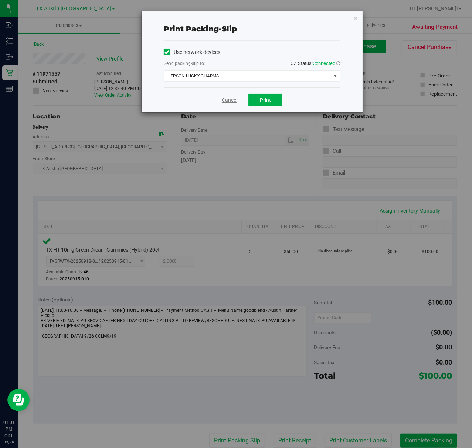
click at [226, 100] on link "Cancel" at bounding box center [230, 100] width 16 height 8
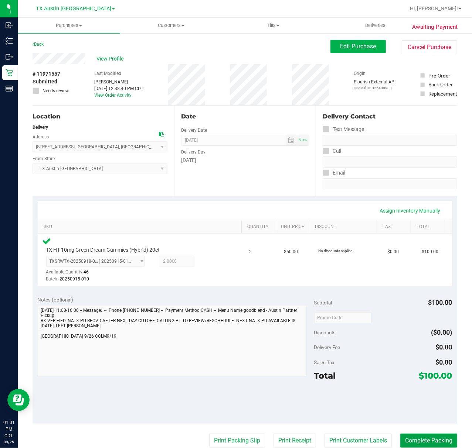
click at [405, 438] on button "Complete Packing" at bounding box center [428, 441] width 57 height 14
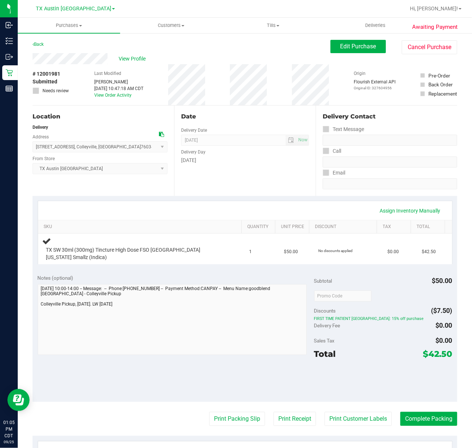
click at [202, 193] on div "Date Delivery Date [DATE] Now [DATE] 07:00 AM Now Delivery Day [DATE]" at bounding box center [244, 151] width 141 height 91
click at [206, 275] on div "Notes (optional)" at bounding box center [176, 277] width 276 height 7
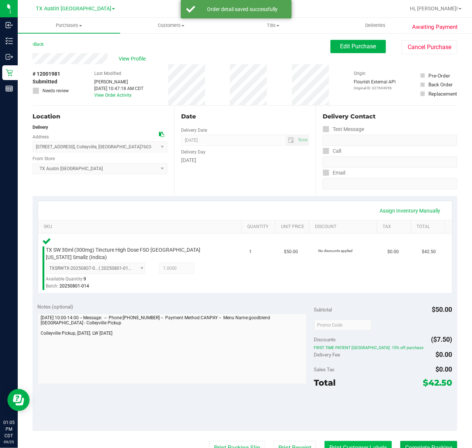
click at [345, 441] on button "Print Customer Labels" at bounding box center [357, 448] width 67 height 14
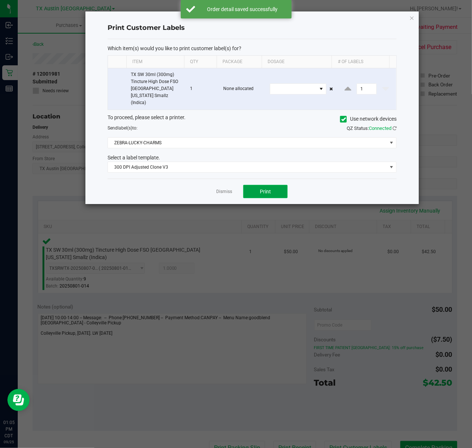
click at [268, 190] on button "Print" at bounding box center [265, 191] width 44 height 13
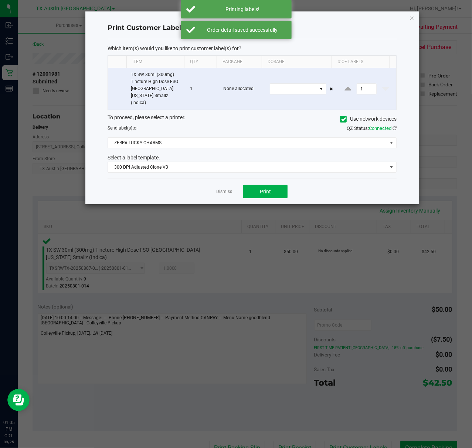
click at [229, 190] on app-cancel-button "Dismiss" at bounding box center [224, 192] width 16 height 8
click at [226, 189] on link "Dismiss" at bounding box center [224, 192] width 16 height 6
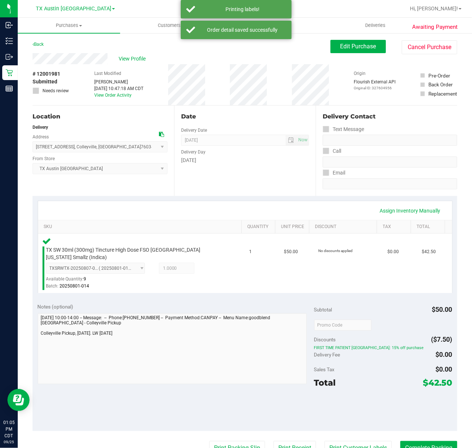
click at [291, 434] on purchase-details "Back Edit Purchase Cancel Purchase View Profile # 12001981 Submitted Needs revi…" at bounding box center [245, 324] width 424 height 569
click at [287, 441] on button "Print Receipt" at bounding box center [294, 448] width 42 height 14
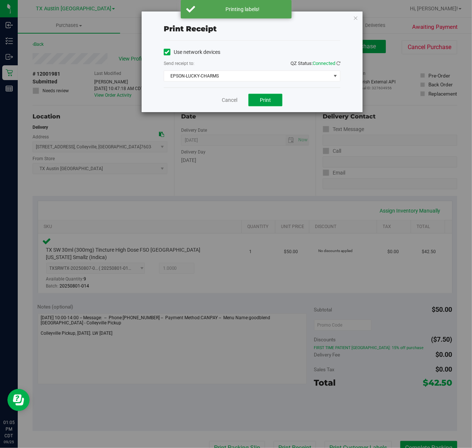
click at [254, 102] on button "Print" at bounding box center [265, 100] width 34 height 13
click at [225, 99] on link "Cancel" at bounding box center [230, 100] width 16 height 8
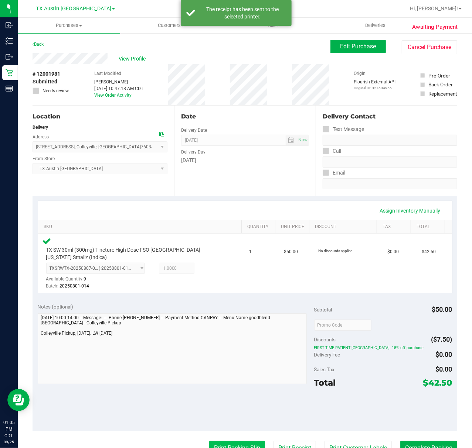
click at [231, 444] on button "Print Packing Slip" at bounding box center [237, 448] width 56 height 14
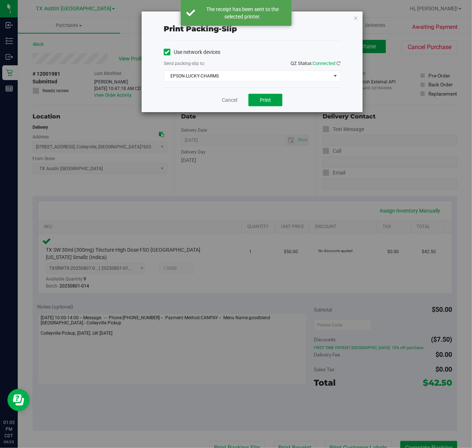
click at [261, 104] on button "Print" at bounding box center [265, 100] width 34 height 13
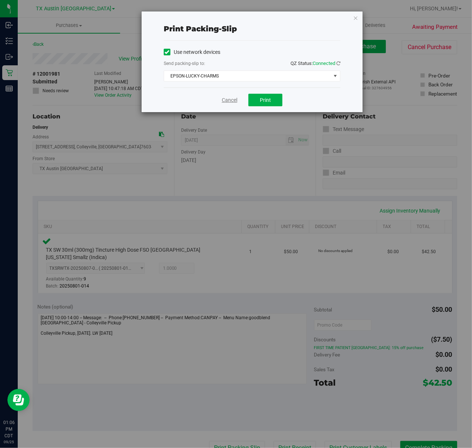
click at [237, 103] on link "Cancel" at bounding box center [230, 100] width 16 height 8
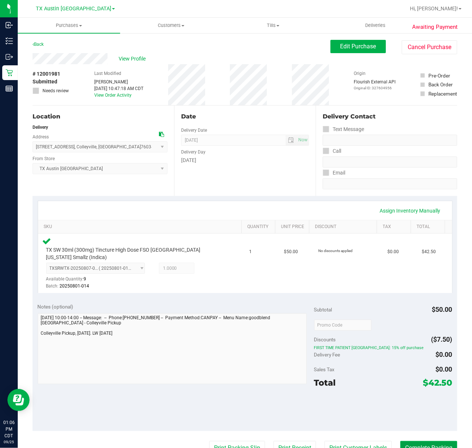
click at [429, 441] on button "Complete Packing" at bounding box center [428, 448] width 57 height 14
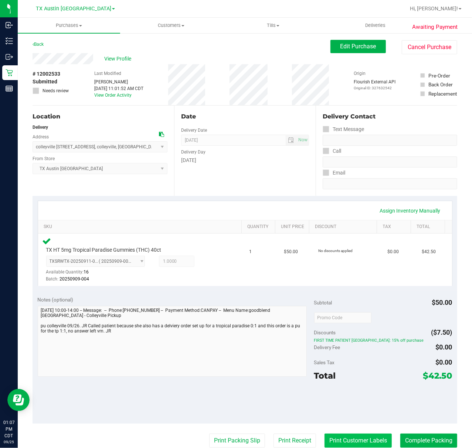
click at [345, 442] on button "Print Customer Labels" at bounding box center [357, 441] width 67 height 14
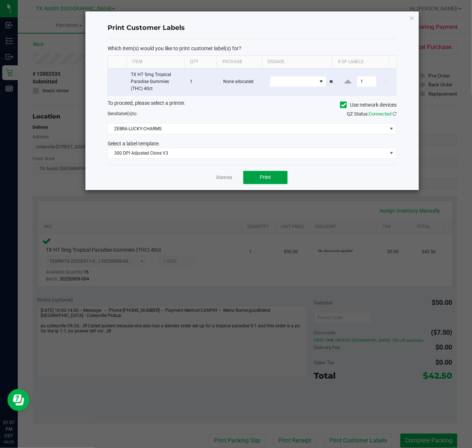
click at [254, 183] on button "Print" at bounding box center [265, 177] width 44 height 13
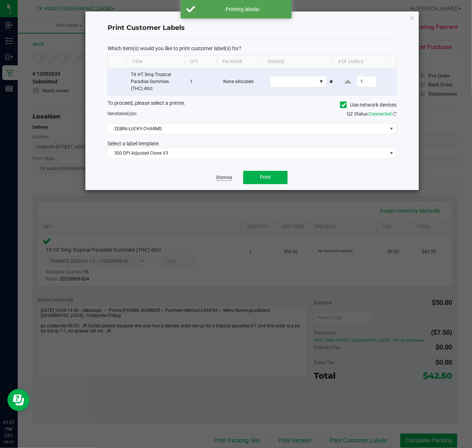
click at [230, 179] on link "Dismiss" at bounding box center [224, 178] width 16 height 6
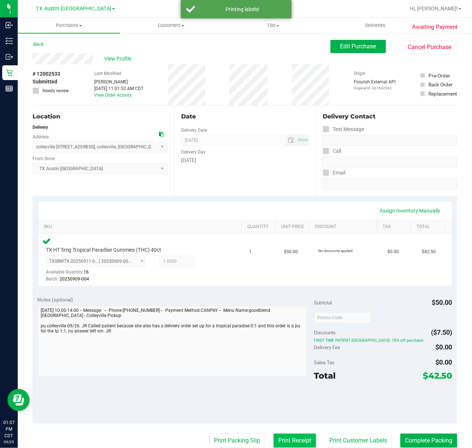
click at [286, 443] on button "Print Receipt" at bounding box center [294, 441] width 42 height 14
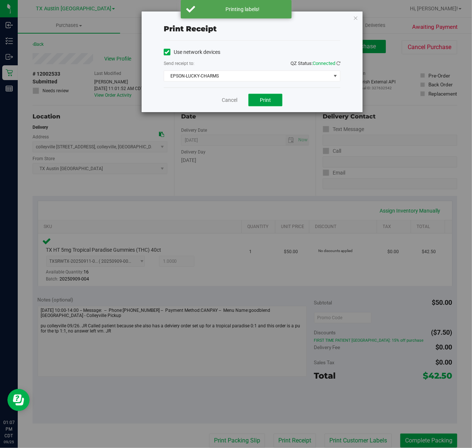
click at [259, 98] on button "Print" at bounding box center [265, 100] width 34 height 13
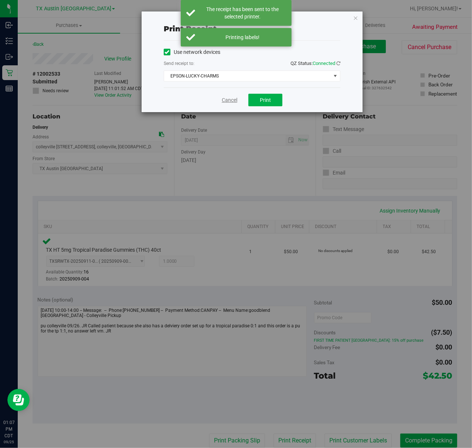
click at [233, 103] on link "Cancel" at bounding box center [230, 100] width 16 height 8
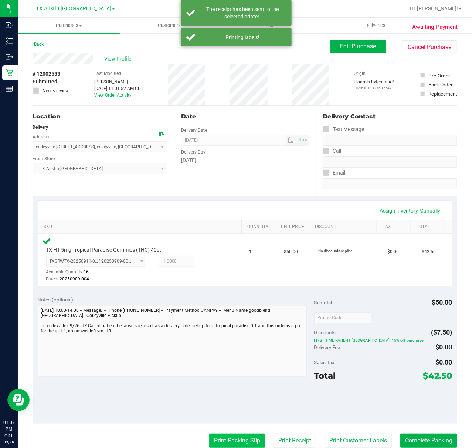
click at [221, 442] on button "Print Packing Slip" at bounding box center [237, 441] width 56 height 14
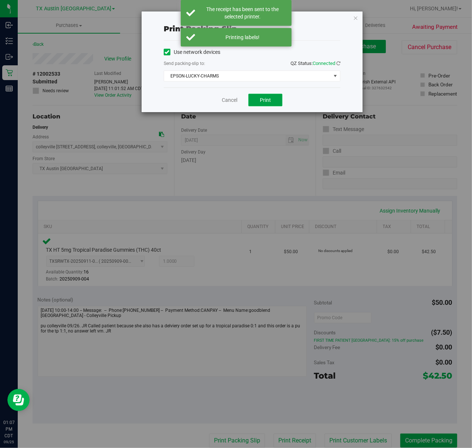
click at [270, 102] on span "Print" at bounding box center [265, 100] width 11 height 6
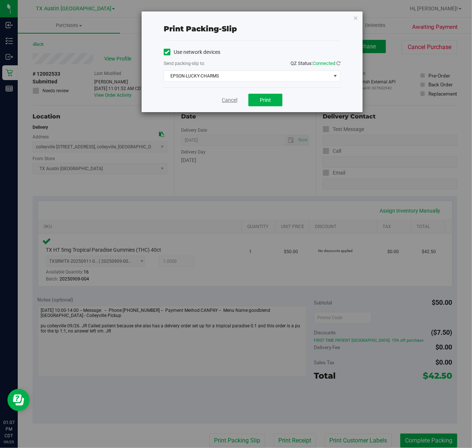
click at [231, 101] on link "Cancel" at bounding box center [230, 100] width 16 height 8
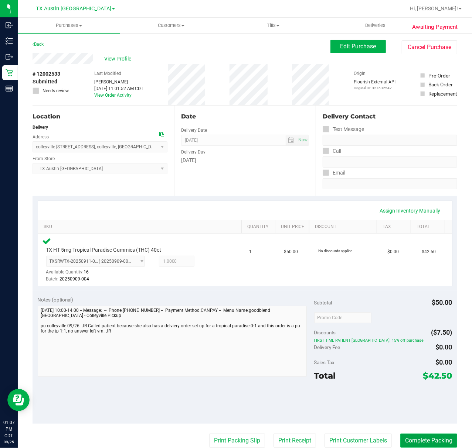
click at [417, 437] on button "Complete Packing" at bounding box center [428, 441] width 57 height 14
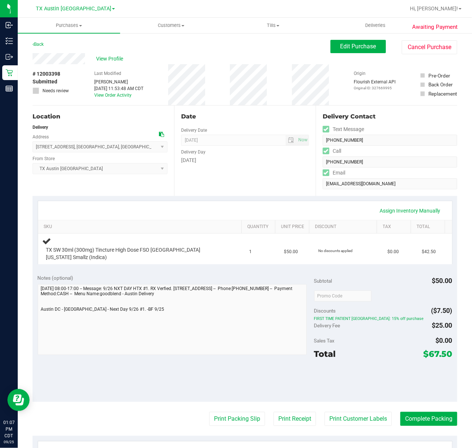
click at [263, 178] on div "Date Delivery Date [DATE] Now [DATE] 07:00 AM Now Delivery Day [DATE]" at bounding box center [244, 151] width 141 height 91
click at [266, 196] on div "Assign Inventory Manually SKU Quantity Unit Price Discount Tax Total TX SW 30ml…" at bounding box center [245, 232] width 424 height 73
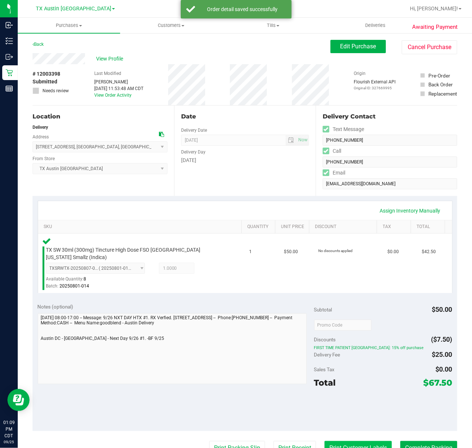
click at [345, 441] on button "Print Customer Labels" at bounding box center [357, 448] width 67 height 14
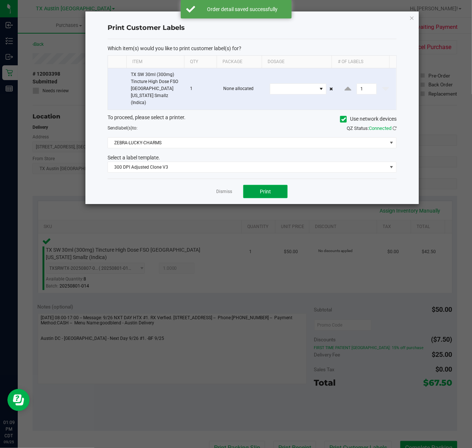
click at [248, 185] on button "Print" at bounding box center [265, 191] width 44 height 13
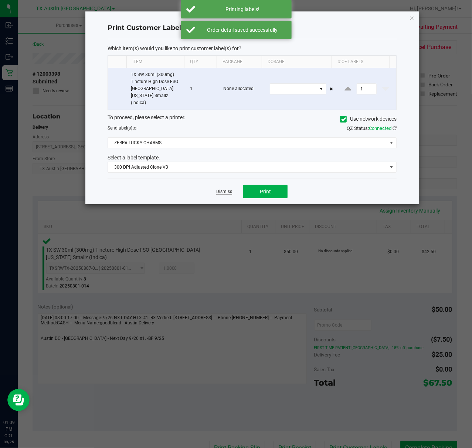
click at [220, 189] on link "Dismiss" at bounding box center [224, 192] width 16 height 6
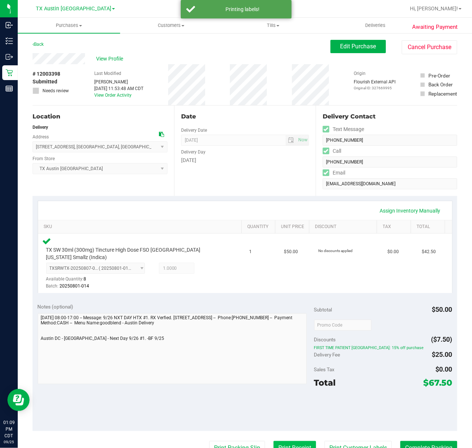
click at [279, 445] on button "Print Receipt" at bounding box center [294, 448] width 42 height 14
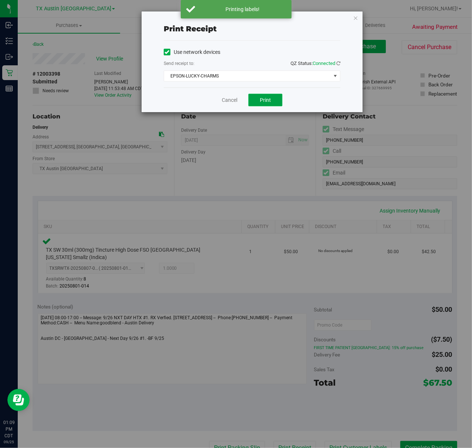
click at [262, 99] on span "Print" at bounding box center [265, 100] width 11 height 6
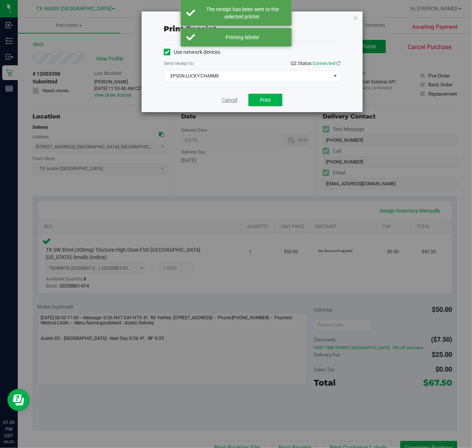
click at [230, 103] on link "Cancel" at bounding box center [230, 100] width 16 height 8
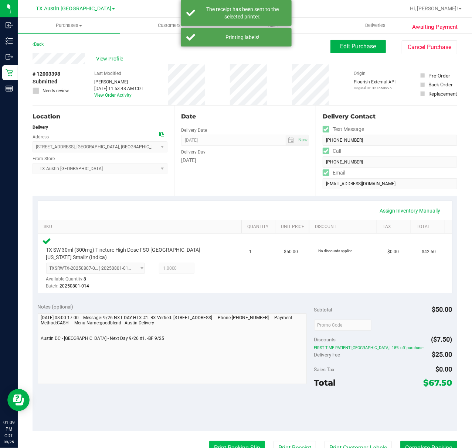
click at [218, 441] on button "Print Packing Slip" at bounding box center [237, 448] width 56 height 14
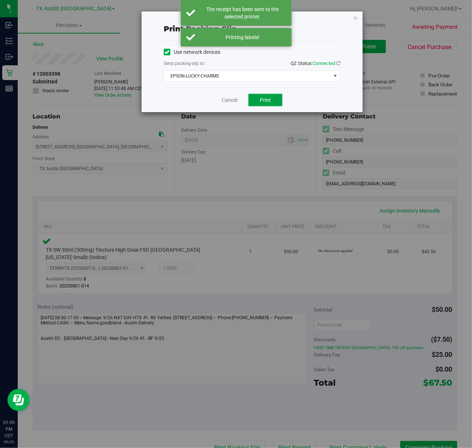
click at [276, 98] on button "Print" at bounding box center [265, 100] width 34 height 13
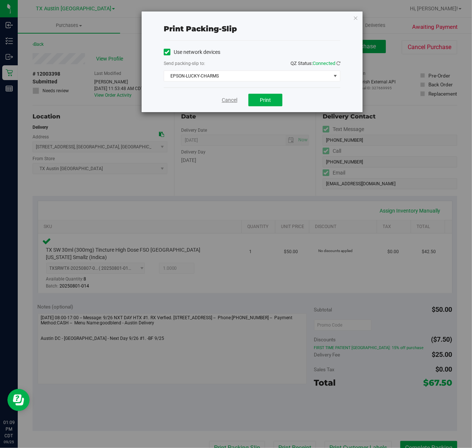
click at [223, 100] on link "Cancel" at bounding box center [230, 100] width 16 height 8
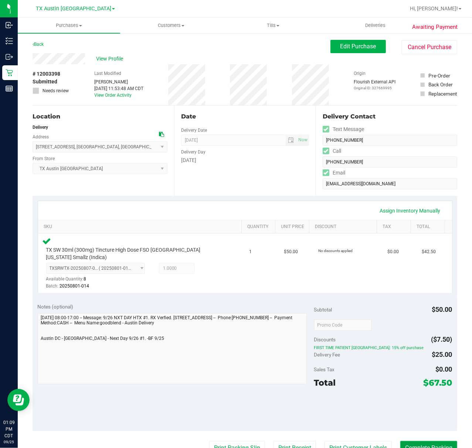
click at [416, 441] on button "Complete Packing" at bounding box center [428, 448] width 57 height 14
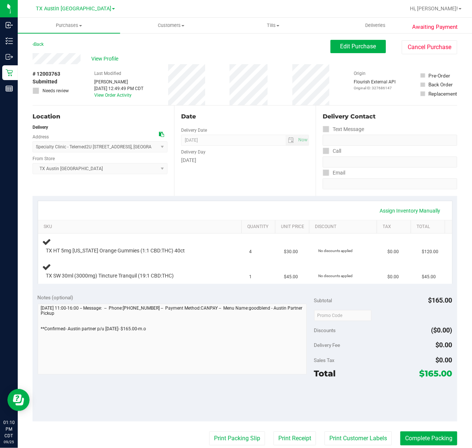
click at [246, 190] on div "Date Delivery Date [DATE] Now [DATE] 07:00 AM Now Delivery Day [DATE]" at bounding box center [244, 151] width 141 height 91
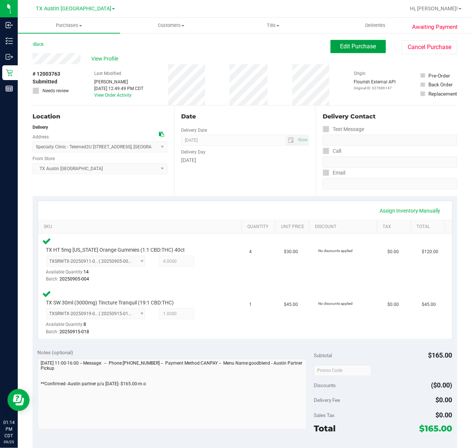
click at [349, 46] on span "Edit Purchase" at bounding box center [358, 46] width 36 height 7
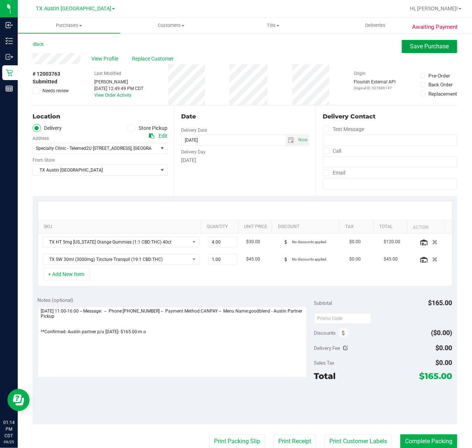
click at [413, 46] on span "Save Purchase" at bounding box center [429, 46] width 39 height 7
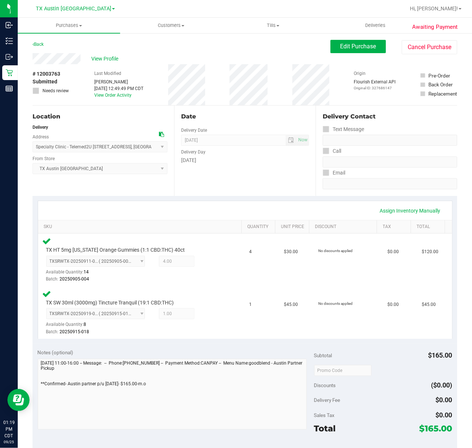
click at [211, 180] on div "Date Delivery Date [DATE] Now [DATE] 07:00 AM Now Delivery Day [DATE]" at bounding box center [244, 151] width 141 height 91
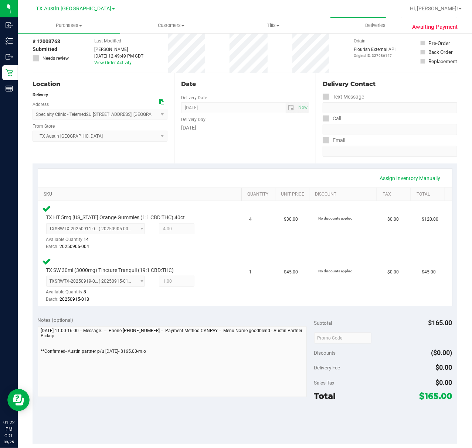
scroll to position [49, 0]
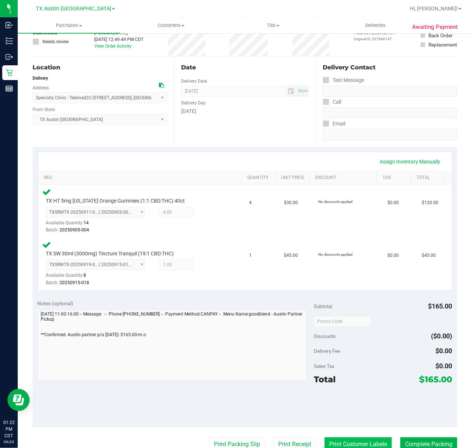
click at [345, 439] on button "Print Customer Labels" at bounding box center [357, 445] width 67 height 14
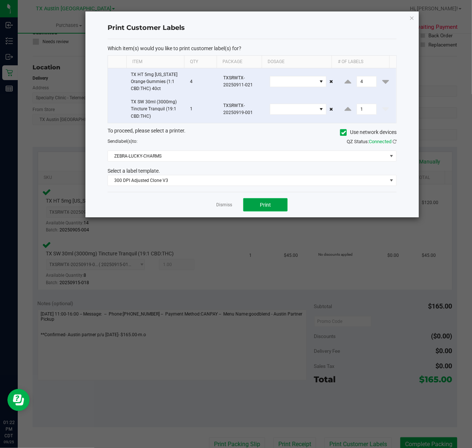
click at [277, 202] on button "Print" at bounding box center [265, 204] width 44 height 13
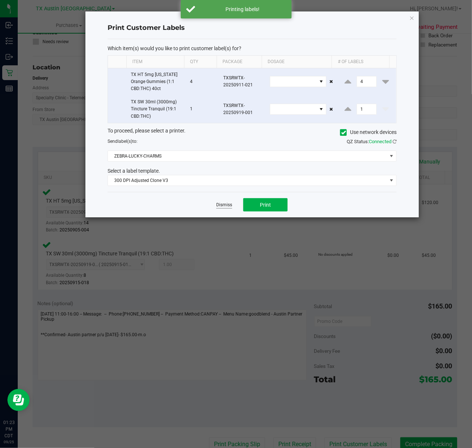
click at [222, 208] on link "Dismiss" at bounding box center [224, 205] width 16 height 6
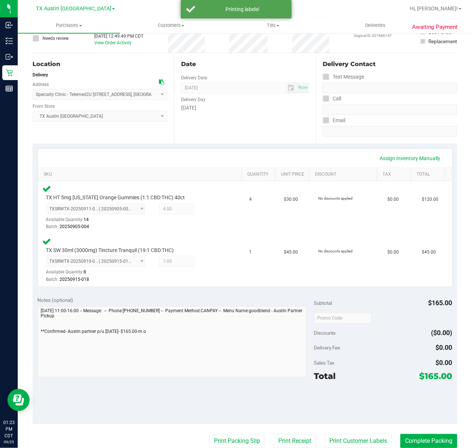
scroll to position [0, 0]
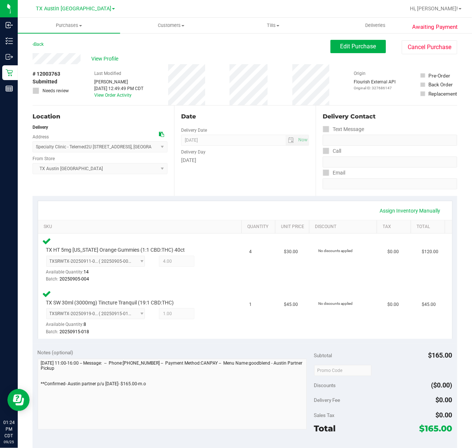
click at [255, 174] on div "Date Delivery Date [DATE] Now [DATE] 07:00 AM Now Delivery Day [DATE]" at bounding box center [244, 151] width 141 height 91
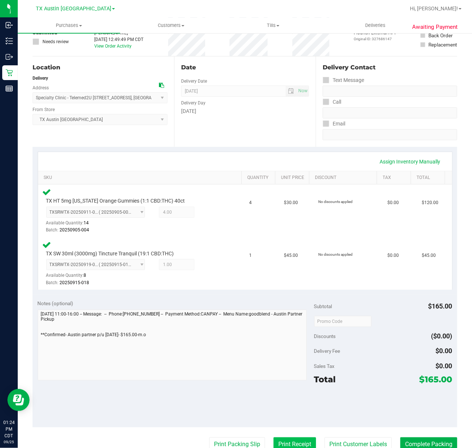
click at [291, 441] on button "Print Receipt" at bounding box center [294, 445] width 42 height 14
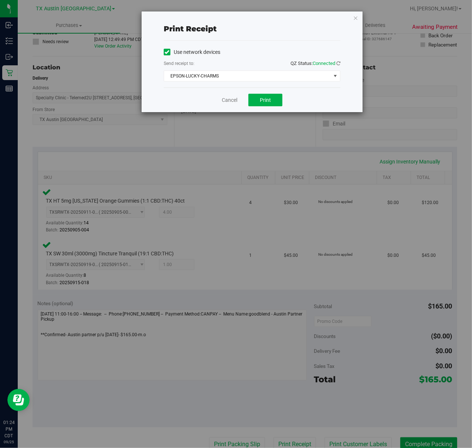
click at [275, 109] on div "Cancel Print" at bounding box center [252, 100] width 177 height 25
click at [275, 103] on button "Print" at bounding box center [265, 100] width 34 height 13
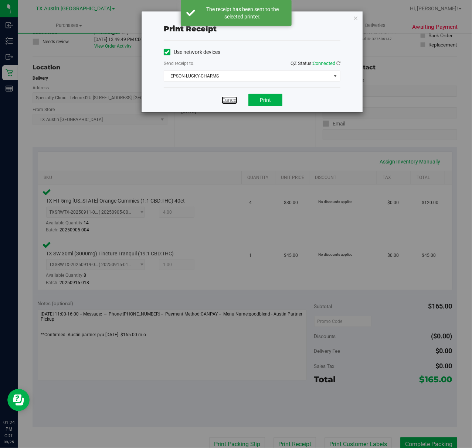
drag, startPoint x: 236, startPoint y: 103, endPoint x: 236, endPoint y: 137, distance: 34.0
click at [236, 103] on link "Cancel" at bounding box center [230, 100] width 16 height 8
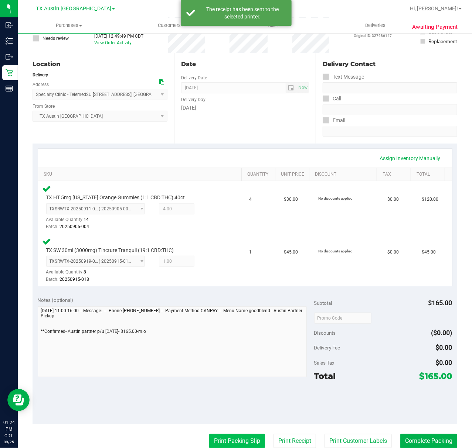
click at [235, 440] on button "Print Packing Slip" at bounding box center [237, 441] width 56 height 14
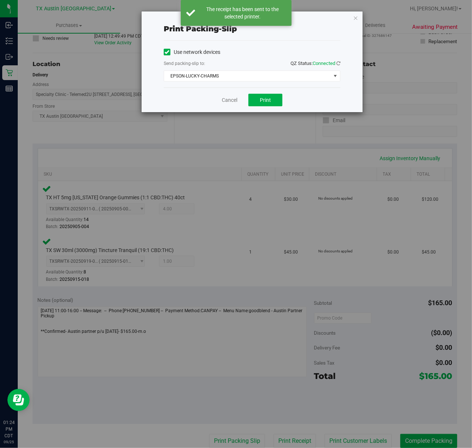
click at [280, 107] on div "Cancel Print" at bounding box center [252, 100] width 177 height 25
click at [255, 104] on button "Print" at bounding box center [265, 100] width 34 height 13
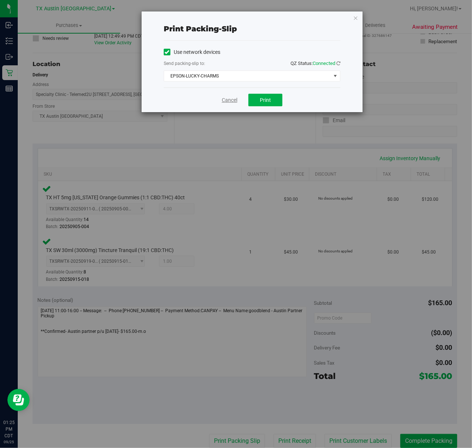
click at [236, 103] on link "Cancel" at bounding box center [230, 100] width 16 height 8
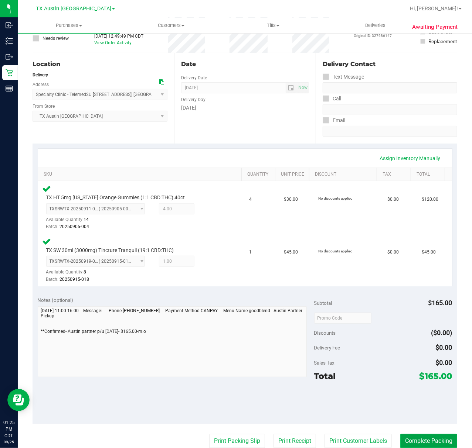
click at [429, 443] on button "Complete Packing" at bounding box center [428, 441] width 57 height 14
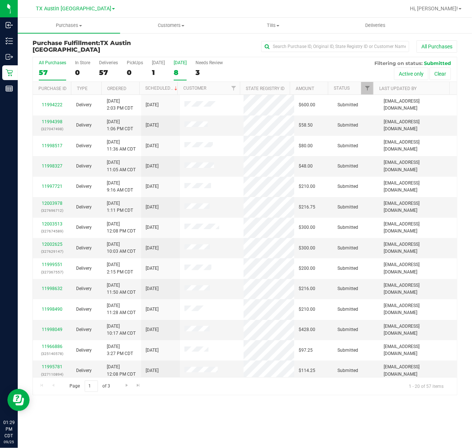
click at [178, 74] on div "8" at bounding box center [180, 72] width 13 height 8
click at [0, 0] on input "[DATE] 8" at bounding box center [0, 0] width 0 height 0
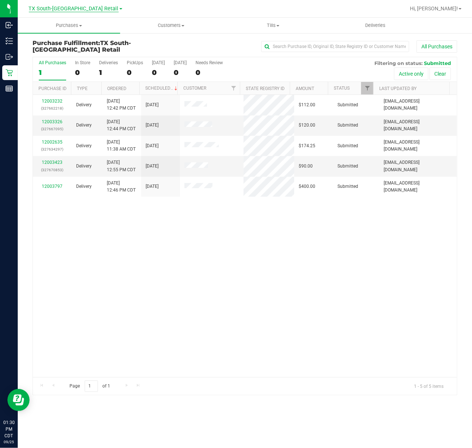
click at [49, 9] on span "TX South-[GEOGRAPHIC_DATA] Retail" at bounding box center [74, 9] width 90 height 7
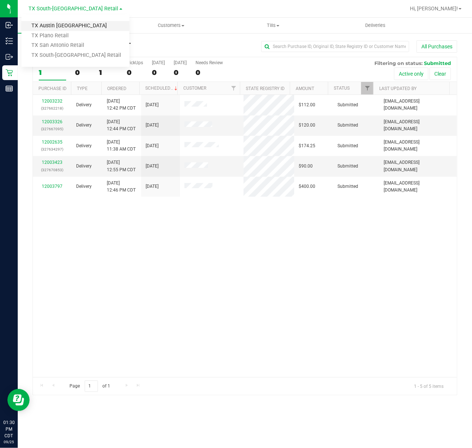
click at [86, 30] on link "TX Austin [GEOGRAPHIC_DATA]" at bounding box center [75, 26] width 108 height 10
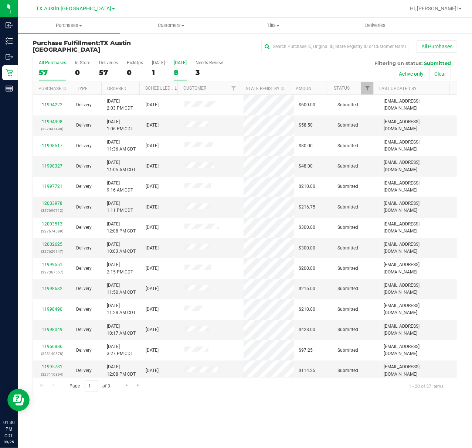
click at [175, 73] on div "8" at bounding box center [180, 72] width 13 height 8
click at [0, 0] on input "[DATE] 8" at bounding box center [0, 0] width 0 height 0
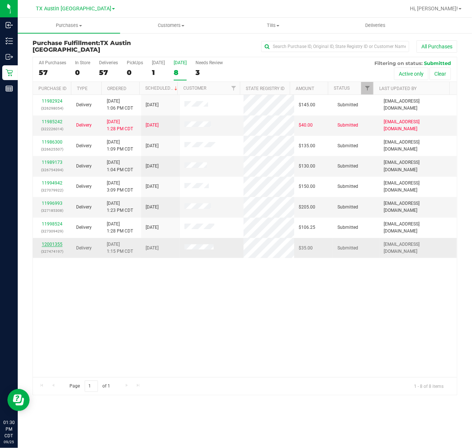
click at [49, 245] on link "12001355" at bounding box center [52, 244] width 21 height 5
drag, startPoint x: 55, startPoint y: 225, endPoint x: 56, endPoint y: 211, distance: 14.5
click at [55, 225] on link "11998524" at bounding box center [52, 224] width 21 height 5
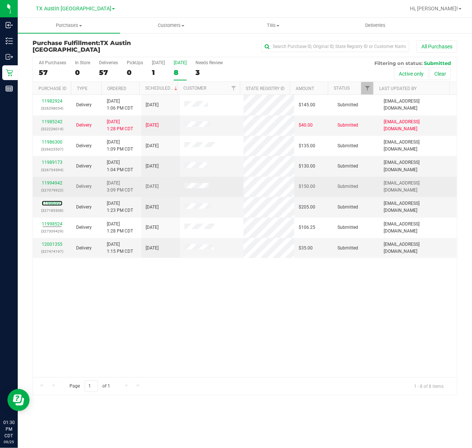
click at [54, 202] on link "11996993" at bounding box center [52, 203] width 21 height 5
click at [52, 184] on link "11994942" at bounding box center [52, 183] width 21 height 5
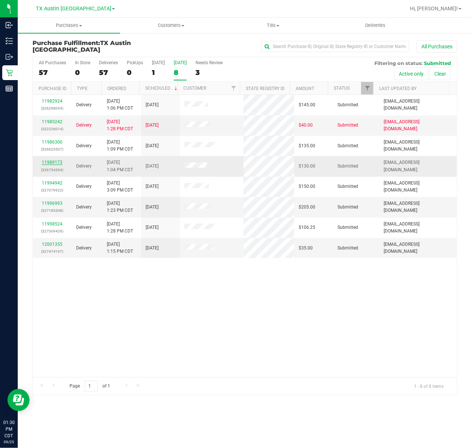
click at [52, 163] on link "11989173" at bounding box center [52, 162] width 21 height 5
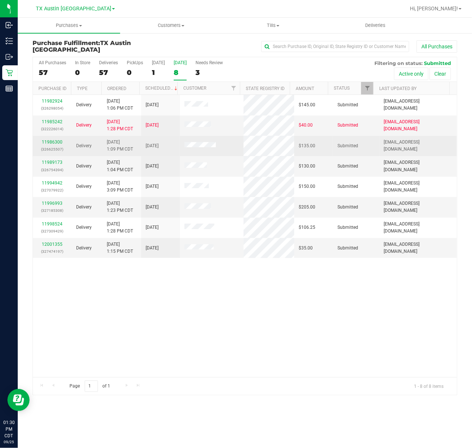
click at [55, 146] on div "11986300 (326625507)" at bounding box center [52, 146] width 30 height 14
click at [55, 143] on link "11986300" at bounding box center [52, 142] width 21 height 5
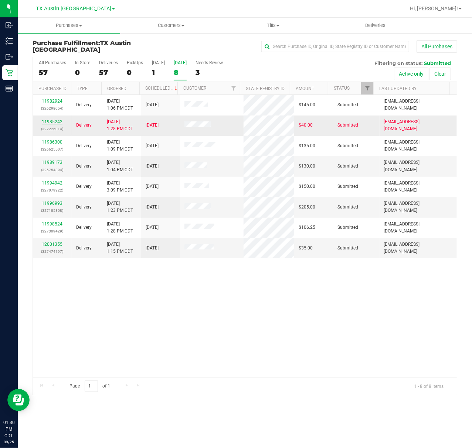
click at [45, 121] on link "11985242" at bounding box center [52, 121] width 21 height 5
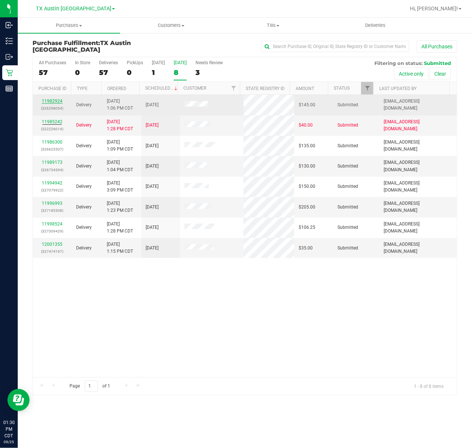
click at [53, 100] on link "11982924" at bounding box center [52, 101] width 21 height 5
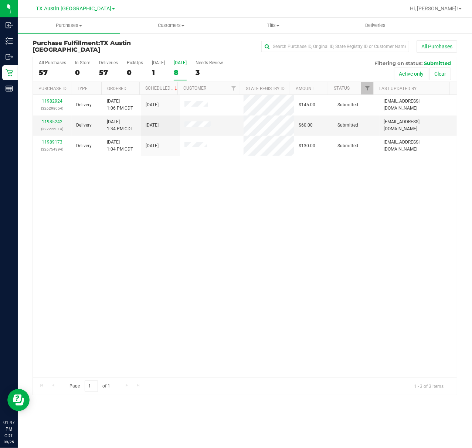
click at [181, 67] on label "Tomorrow 8" at bounding box center [180, 70] width 13 height 20
click at [0, 0] on input "Tomorrow 8" at bounding box center [0, 0] width 0 height 0
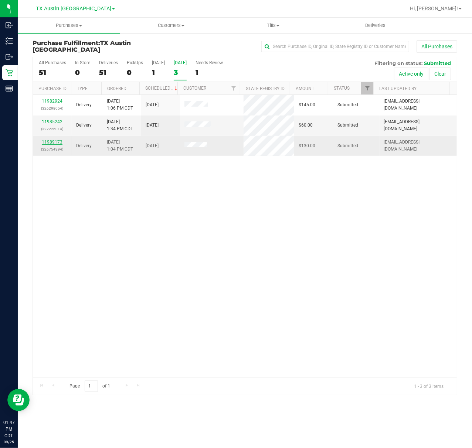
click at [55, 143] on link "11989173" at bounding box center [52, 142] width 21 height 5
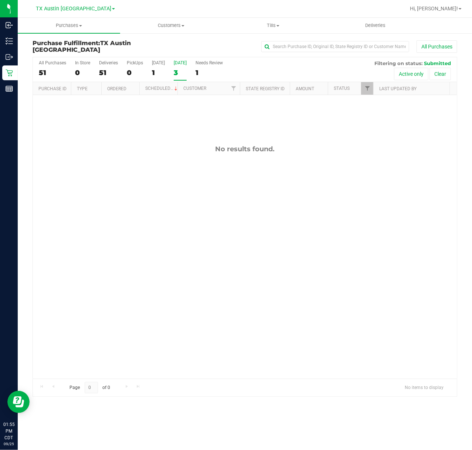
click at [178, 68] on div "3" at bounding box center [180, 72] width 13 height 8
click at [0, 0] on input "Tomorrow 3" at bounding box center [0, 0] width 0 height 0
click at [373, 22] on span "Deliveries" at bounding box center [375, 25] width 40 height 7
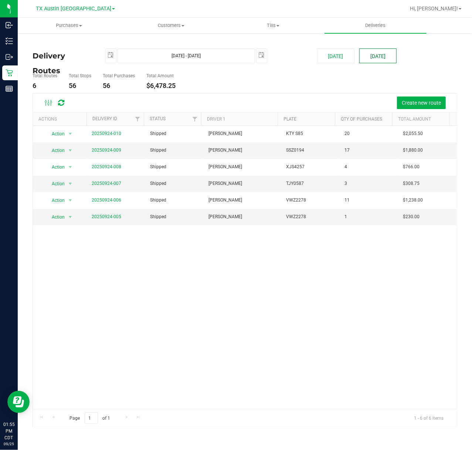
click at [386, 58] on button "Tomorrow" at bounding box center [377, 55] width 37 height 15
type input "Sep 26, 2025 - Sep 26, 2025"
type input "2025-09-26"
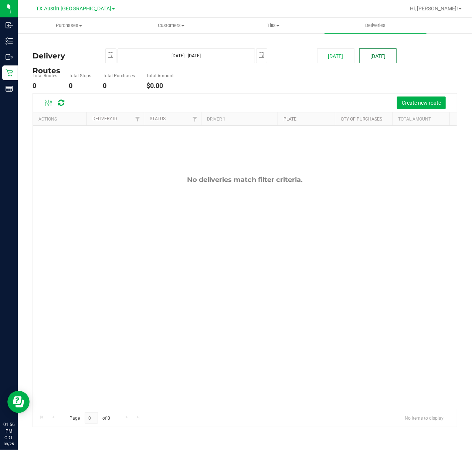
click at [386, 58] on button "Tomorrow" at bounding box center [377, 55] width 37 height 15
click at [417, 112] on div "Create new route" at bounding box center [245, 102] width 424 height 18
click at [421, 105] on span "Create new route" at bounding box center [421, 103] width 39 height 6
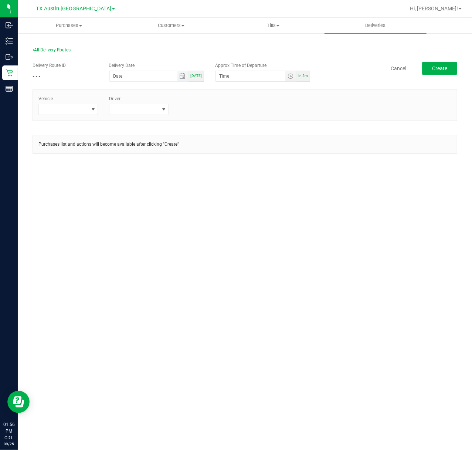
click at [187, 79] on span "Toggle calendar" at bounding box center [182, 76] width 11 height 10
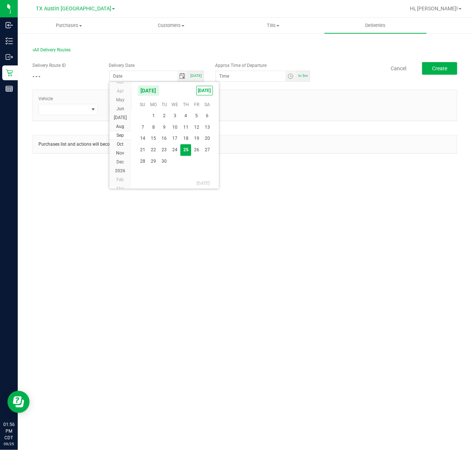
drag, startPoint x: 197, startPoint y: 149, endPoint x: 253, endPoint y: 111, distance: 68.1
click at [197, 150] on span "26" at bounding box center [196, 149] width 11 height 11
type input "[DATE]"
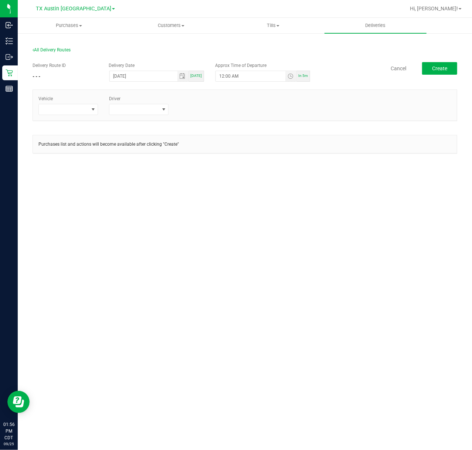
click at [282, 64] on div "Approx Time of Departure 12:00 AM In 5m" at bounding box center [262, 72] width 106 height 20
click at [290, 76] on span "Toggle time list" at bounding box center [290, 76] width 6 height 6
click at [276, 217] on button "Set" at bounding box center [269, 220] width 28 height 16
type input "5:00 AM"
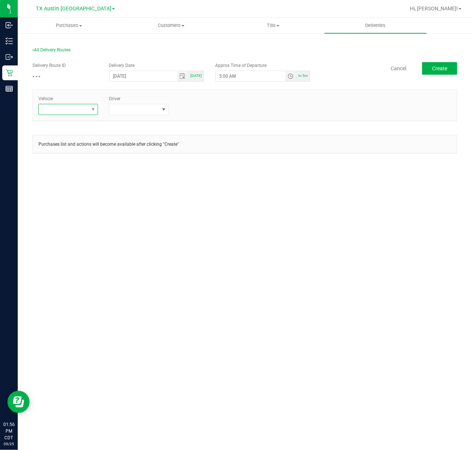
click at [89, 105] on span at bounding box center [92, 109] width 9 height 10
type input "tx"
click at [67, 204] on li "TX-Trax-04" at bounding box center [73, 203] width 69 height 13
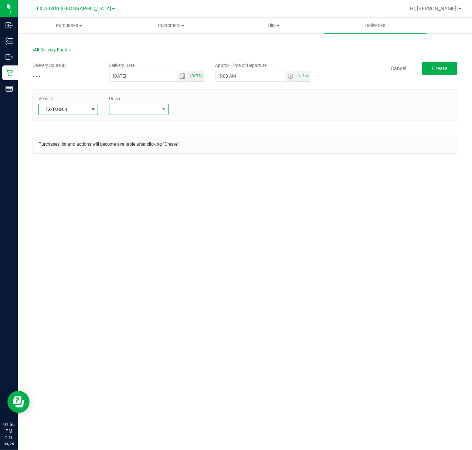
click at [122, 113] on span at bounding box center [134, 109] width 50 height 10
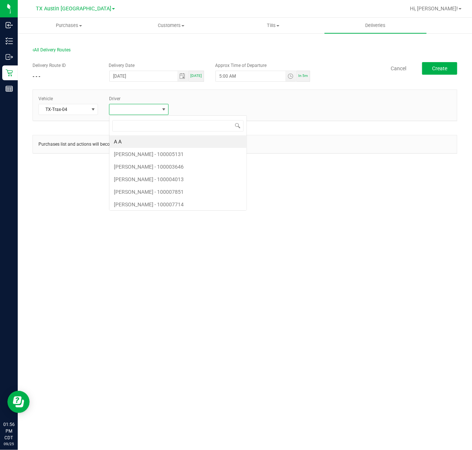
scroll to position [11, 59]
type input "cala"
drag, startPoint x: 141, startPoint y: 148, endPoint x: 144, endPoint y: 146, distance: 4.0
click at [144, 146] on li "Jade Calabro" at bounding box center [143, 141] width 69 height 13
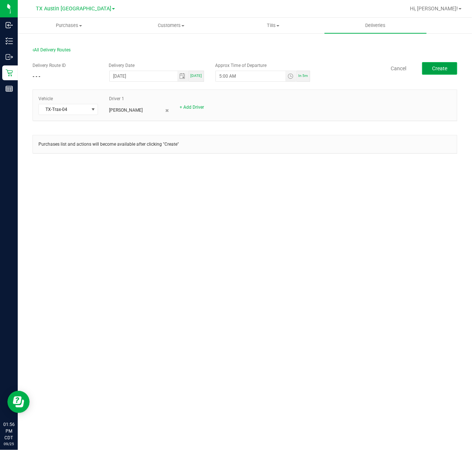
click at [430, 63] on button "Create" at bounding box center [439, 68] width 35 height 13
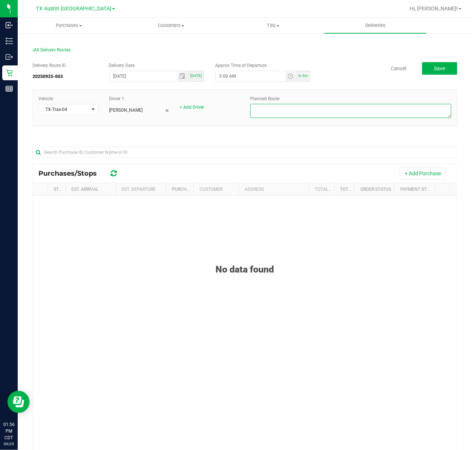
click at [408, 107] on textarea at bounding box center [350, 111] width 201 height 14
type textarea "Missouri City PU"
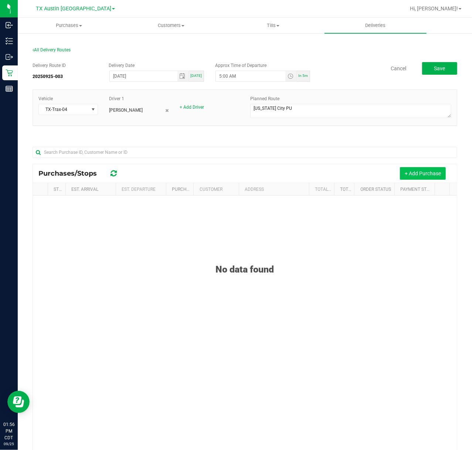
click at [430, 178] on button "+ Add Purchase" at bounding box center [423, 173] width 46 height 13
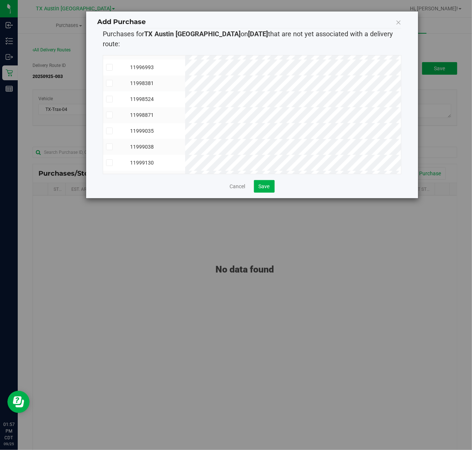
scroll to position [345, 0]
click at [265, 180] on button "Save" at bounding box center [264, 186] width 21 height 13
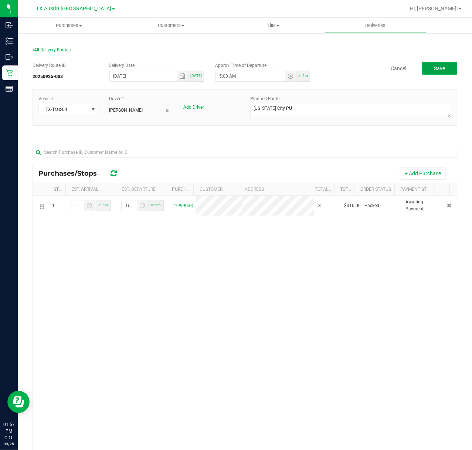
click at [438, 69] on button "Save" at bounding box center [439, 68] width 35 height 13
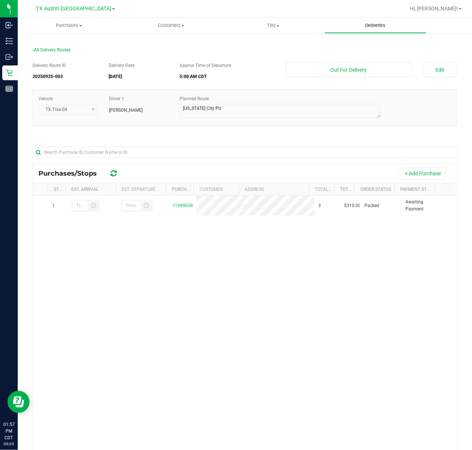
click at [389, 31] on uib-tab-heading "Deliveries" at bounding box center [376, 25] width 102 height 15
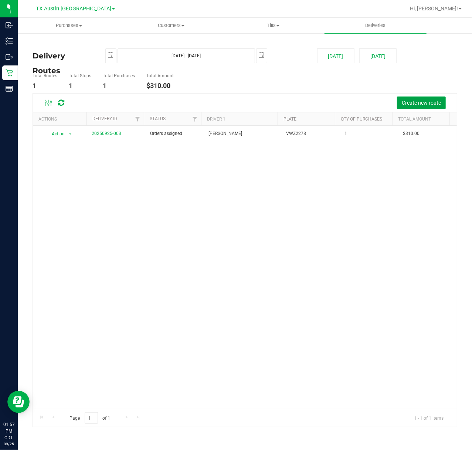
click at [422, 103] on span "Create new route" at bounding box center [421, 103] width 39 height 6
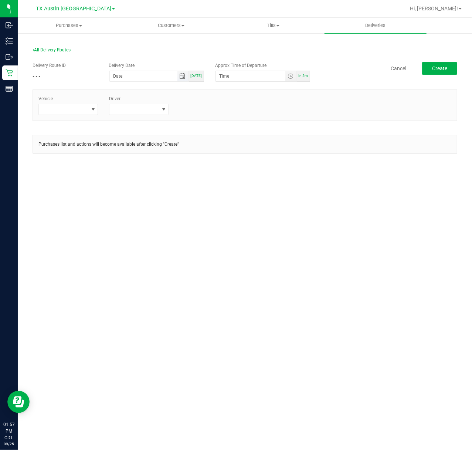
click at [182, 75] on span "Toggle calendar" at bounding box center [183, 76] width 6 height 6
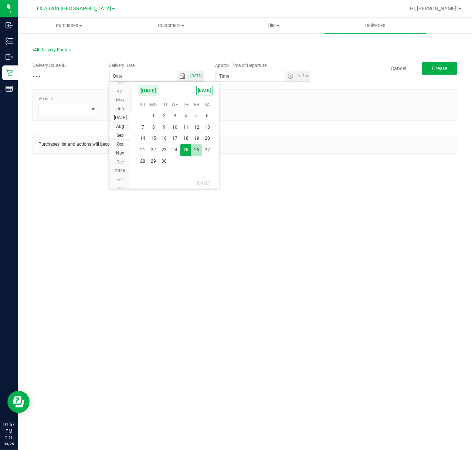
click at [194, 149] on span "26" at bounding box center [196, 149] width 11 height 11
type input "[DATE]"
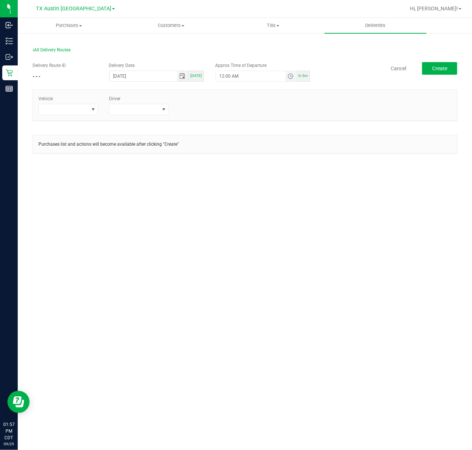
click at [289, 76] on span "Toggle time list" at bounding box center [290, 76] width 6 height 6
click at [266, 222] on button "Set" at bounding box center [269, 220] width 28 height 16
type input "5:00 AM"
click at [91, 106] on span at bounding box center [92, 109] width 9 height 10
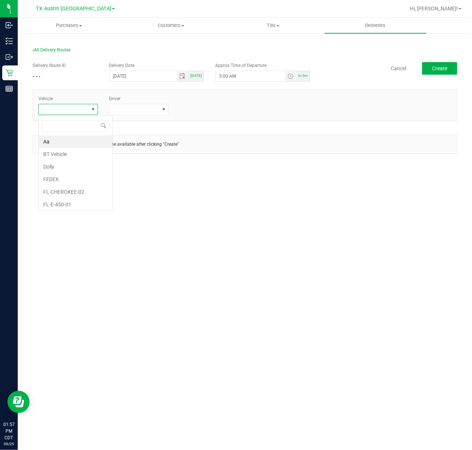
scroll to position [11, 59]
type input "tx"
click at [61, 201] on li "TX-Trax-04" at bounding box center [73, 203] width 69 height 13
click at [123, 96] on div "Driver" at bounding box center [138, 105] width 71 height 20
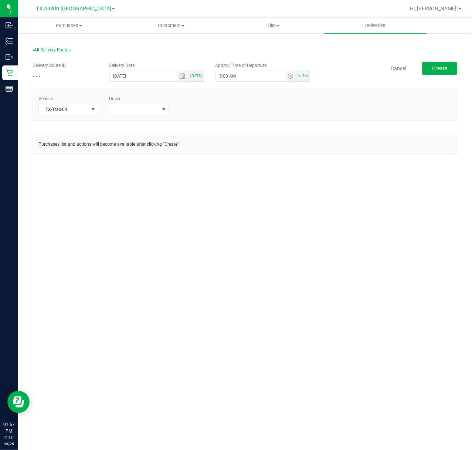
click at [125, 100] on div "Driver" at bounding box center [138, 105] width 71 height 20
click at [125, 102] on div "Driver" at bounding box center [138, 105] width 71 height 20
click at [125, 110] on span at bounding box center [134, 109] width 50 height 10
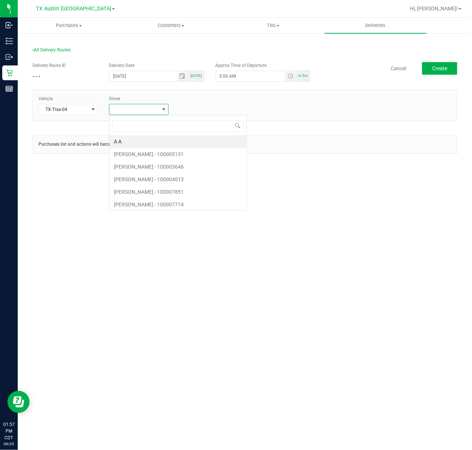
scroll to position [11, 59]
type input "cala"
click at [132, 143] on li "Jade Calabro" at bounding box center [143, 141] width 69 height 13
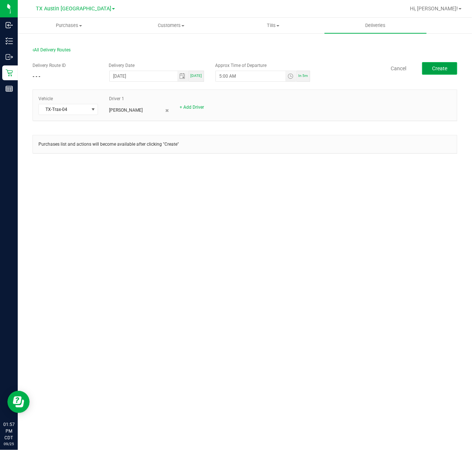
click at [433, 64] on button "Create" at bounding box center [439, 68] width 35 height 13
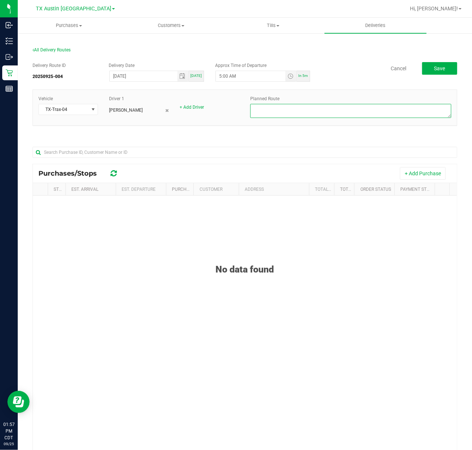
click at [414, 105] on textarea at bounding box center [350, 111] width 201 height 14
type textarea "HTX NXT DAY DEL (ATX DC)"
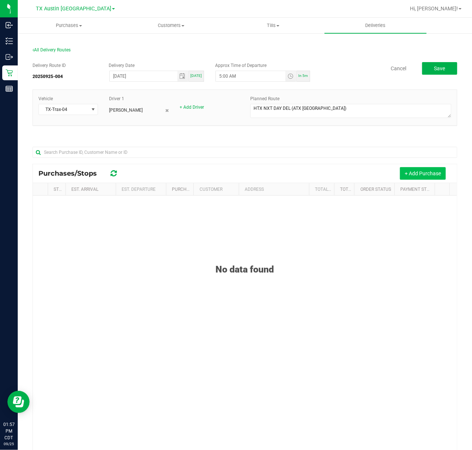
click at [424, 169] on button "+ Add Purchase" at bounding box center [423, 173] width 46 height 13
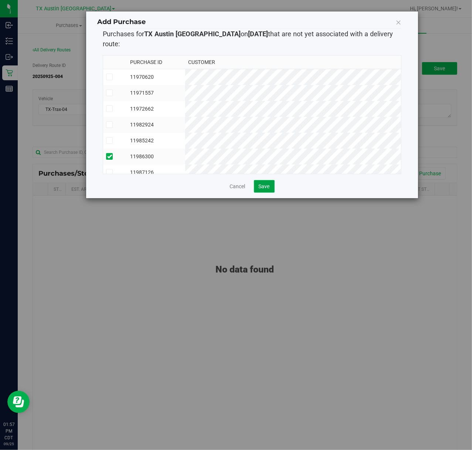
click at [260, 183] on span "Save" at bounding box center [264, 186] width 11 height 6
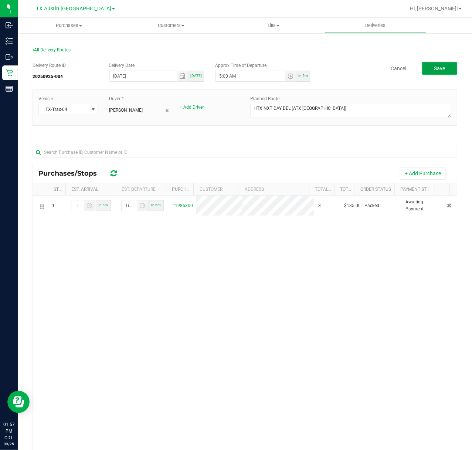
click at [438, 74] on button "Save" at bounding box center [439, 68] width 35 height 13
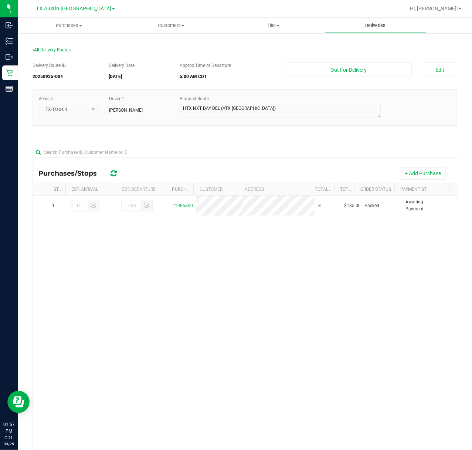
click at [390, 30] on uib-tab-heading "Deliveries" at bounding box center [376, 25] width 102 height 15
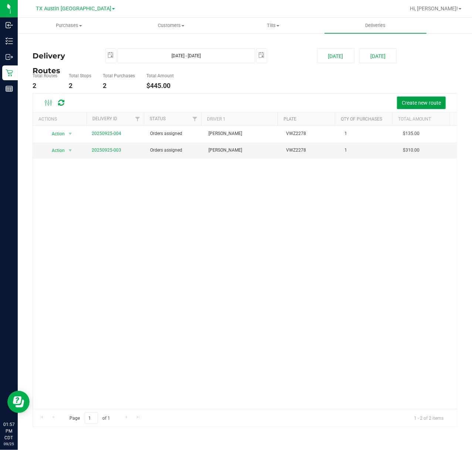
click at [402, 100] on span "Create new route" at bounding box center [421, 103] width 39 height 6
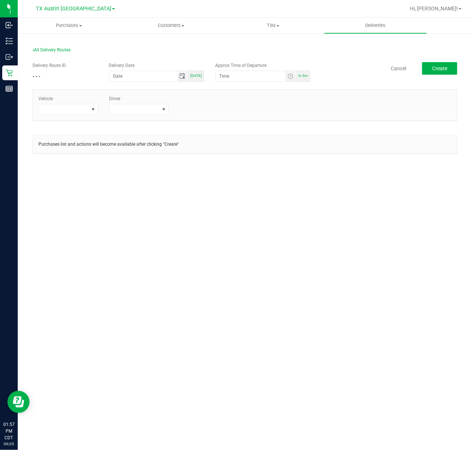
click at [185, 76] on span "Toggle calendar" at bounding box center [183, 76] width 6 height 6
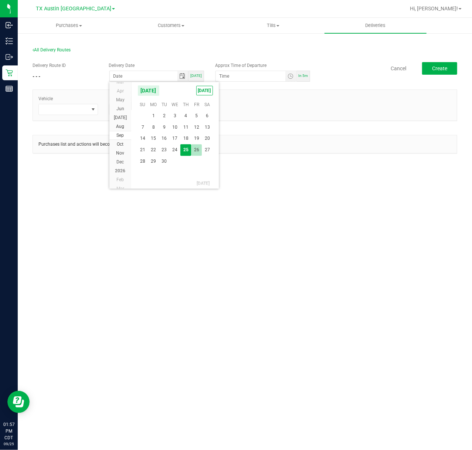
click at [197, 148] on span "26" at bounding box center [196, 149] width 11 height 11
type input "[DATE]"
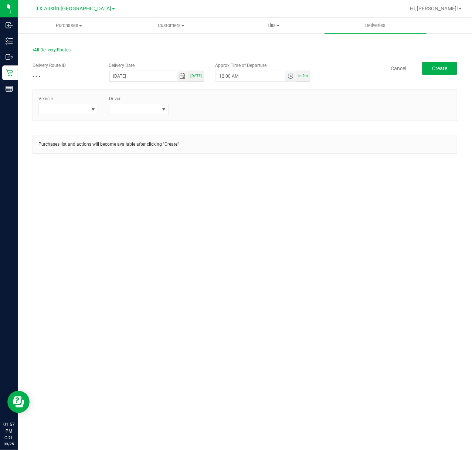
click at [289, 75] on span "Toggle time list" at bounding box center [290, 76] width 6 height 6
click at [273, 222] on button "Set" at bounding box center [269, 220] width 28 height 16
type input "5:00 AM"
click at [76, 105] on span at bounding box center [64, 109] width 50 height 10
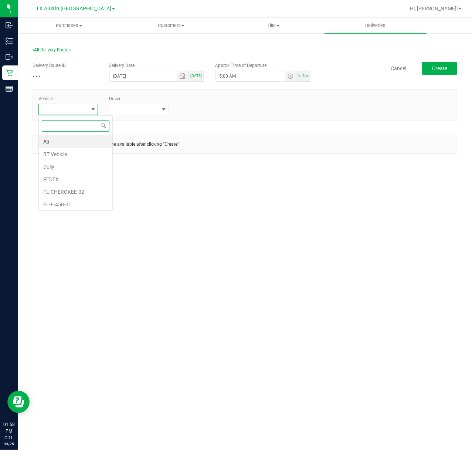
scroll to position [11, 59]
type input "tx"
click at [82, 171] on li "TX-CHEROKEE-01" at bounding box center [73, 166] width 69 height 13
click at [137, 115] on span at bounding box center [138, 109] width 59 height 11
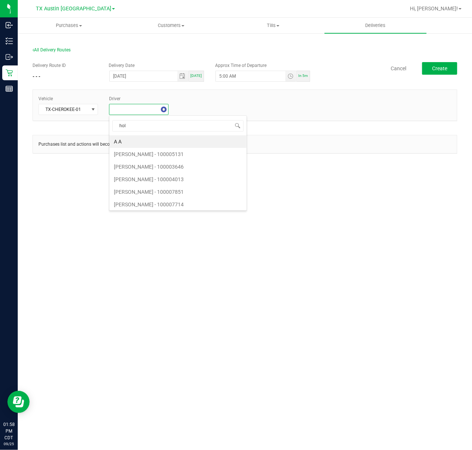
type input "holm"
click at [162, 140] on li "Paul Holman" at bounding box center [143, 141] width 69 height 13
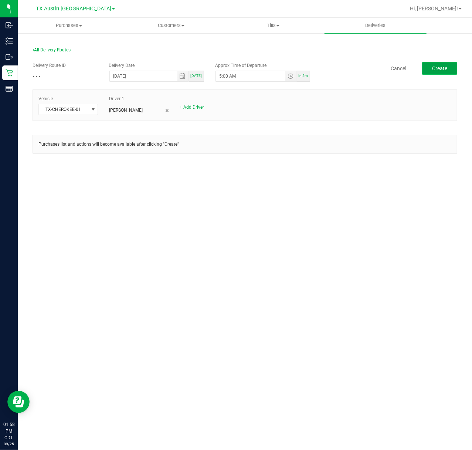
click at [443, 69] on span "Create" at bounding box center [439, 68] width 15 height 6
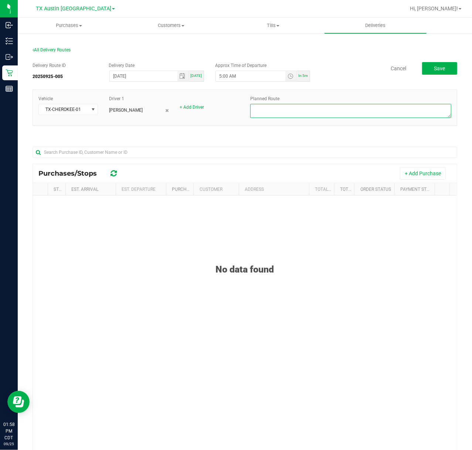
click at [309, 110] on textarea at bounding box center [350, 111] width 201 height 14
type textarea "HTX CORE DEL (ATX DC)"
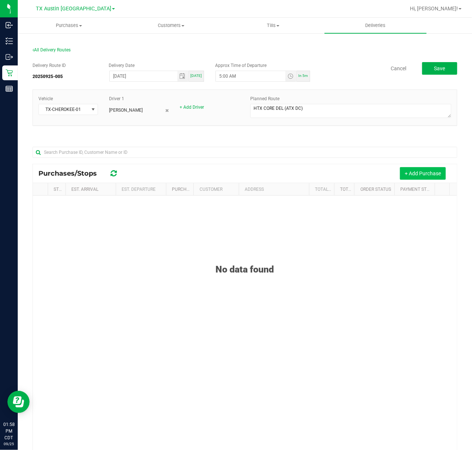
click at [434, 174] on button "+ Add Purchase" at bounding box center [423, 173] width 46 height 13
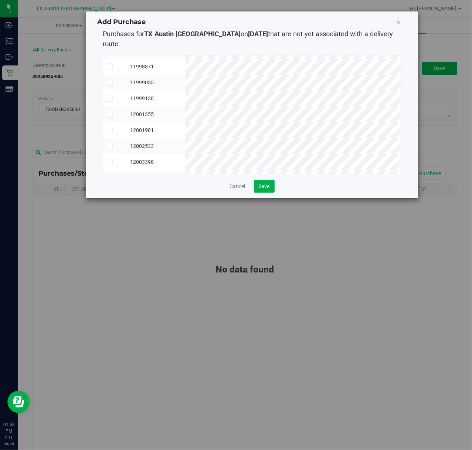
scroll to position [345, 0]
click at [265, 183] on span "Save" at bounding box center [264, 186] width 11 height 6
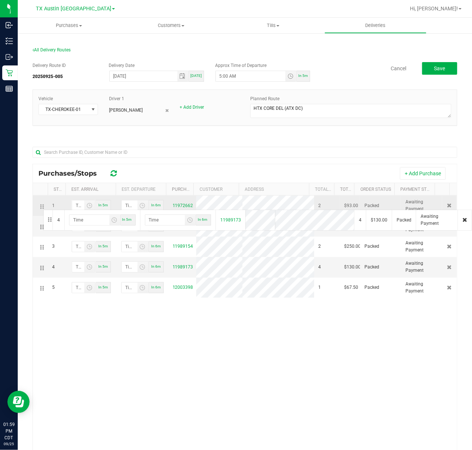
drag, startPoint x: 42, startPoint y: 269, endPoint x: 42, endPoint y: 209, distance: 60.2
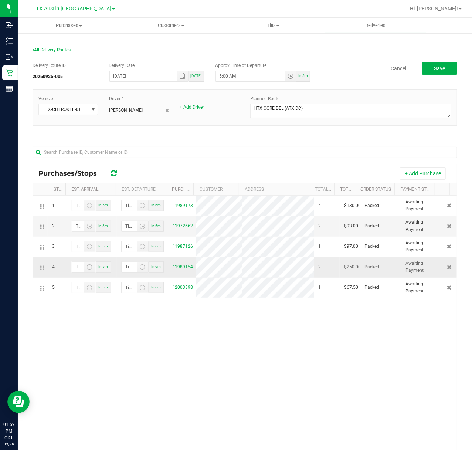
click at [43, 267] on icon at bounding box center [42, 268] width 1 height 6
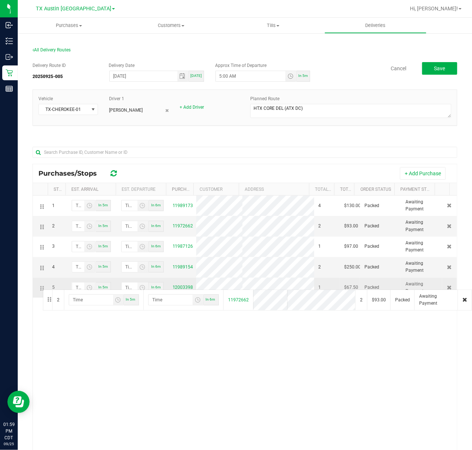
drag, startPoint x: 43, startPoint y: 226, endPoint x: 42, endPoint y: 289, distance: 62.4
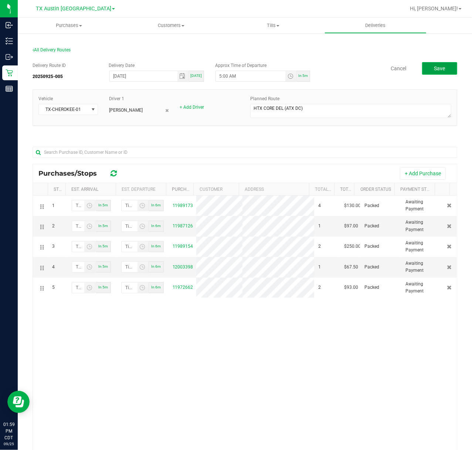
click at [442, 71] on button "Save" at bounding box center [439, 68] width 35 height 13
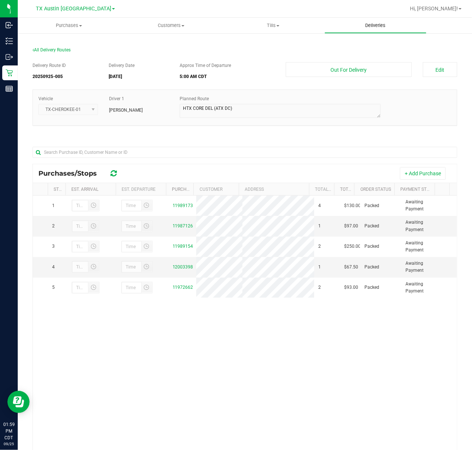
click at [375, 30] on uib-tab-heading "Deliveries" at bounding box center [376, 25] width 102 height 15
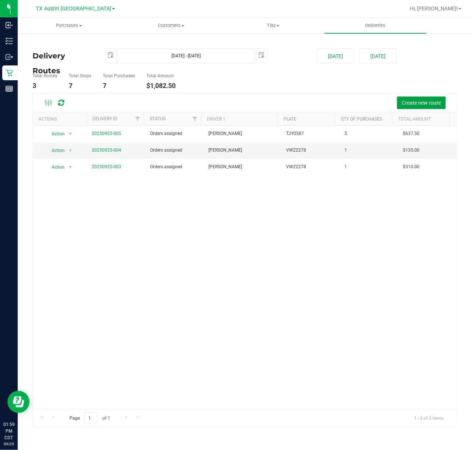
click at [413, 100] on span "Create new route" at bounding box center [421, 103] width 39 height 6
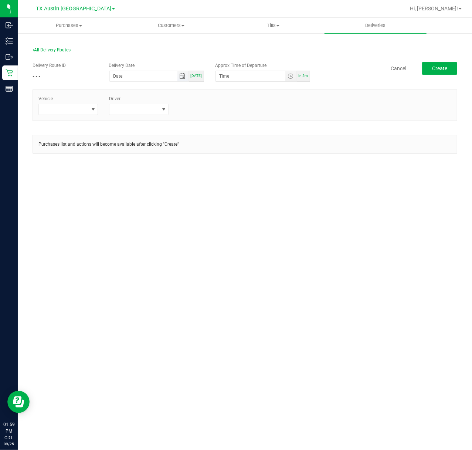
click at [182, 78] on span "Toggle calendar" at bounding box center [183, 76] width 6 height 6
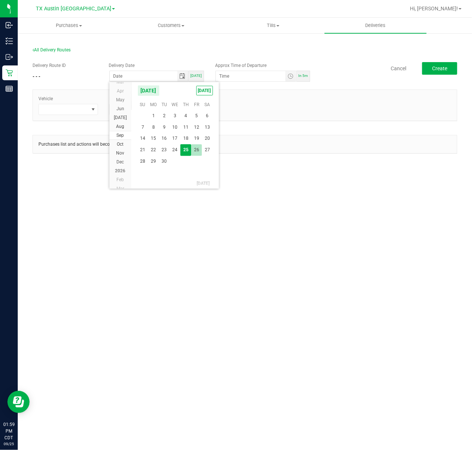
click at [198, 150] on span "26" at bounding box center [196, 149] width 11 height 11
type input "[DATE]"
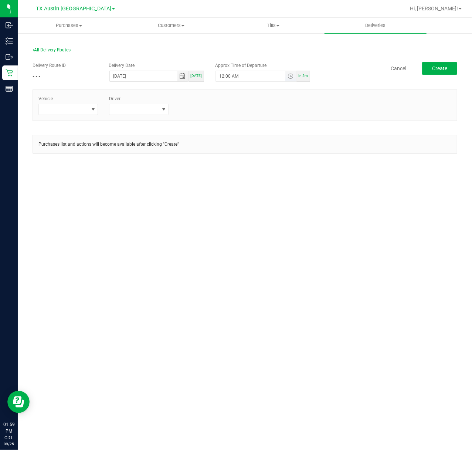
click at [291, 79] on span "Toggle time list" at bounding box center [290, 76] width 11 height 10
click at [263, 226] on button "Set" at bounding box center [269, 220] width 28 height 16
type input "5:00 AM"
click at [95, 108] on span at bounding box center [93, 109] width 6 height 6
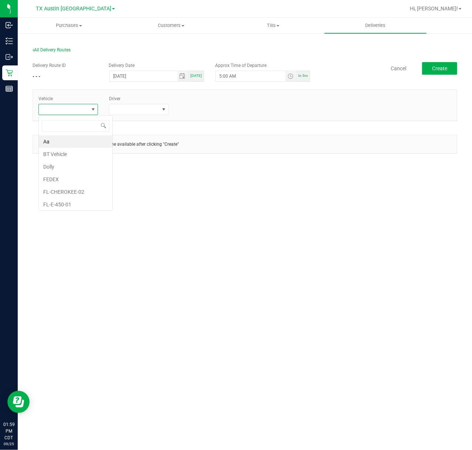
scroll to position [11, 59]
type input "tx"
click at [82, 139] on li "TX Escape 42" at bounding box center [73, 141] width 69 height 13
click at [132, 107] on span at bounding box center [134, 109] width 50 height 10
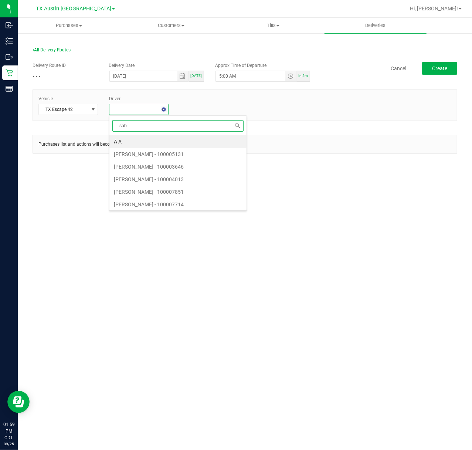
type input "saba"
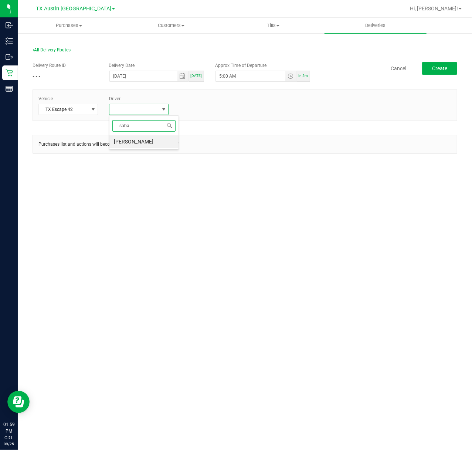
click at [147, 135] on div "saba Sabastian Williams" at bounding box center [144, 132] width 70 height 34
click at [145, 141] on li "Sabastian Williams" at bounding box center [143, 141] width 69 height 13
click at [445, 58] on div "Delivery Route ID - - - Delivery Date 09/26/2025 Today Approx Time of Departure…" at bounding box center [245, 112] width 424 height 110
click at [442, 72] on button "Create" at bounding box center [439, 68] width 35 height 13
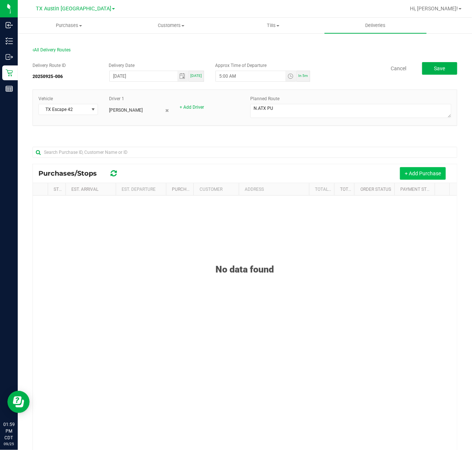
type textarea "N.ATX PU"
click at [420, 172] on button "+ Add Purchase" at bounding box center [423, 173] width 46 height 13
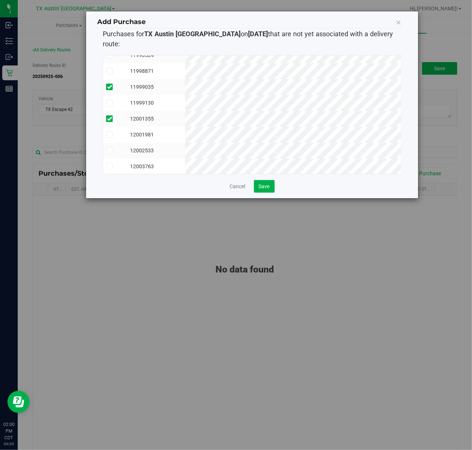
scroll to position [268, 0]
click at [273, 180] on button "Save" at bounding box center [264, 186] width 21 height 13
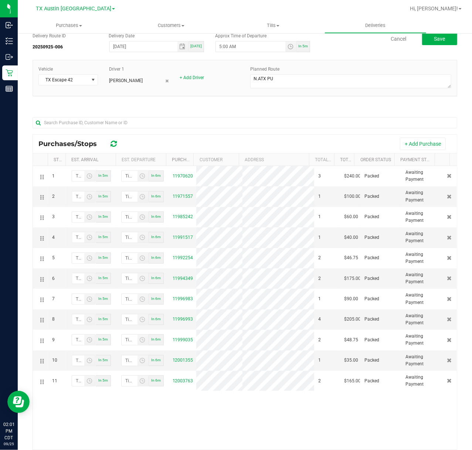
scroll to position [0, 0]
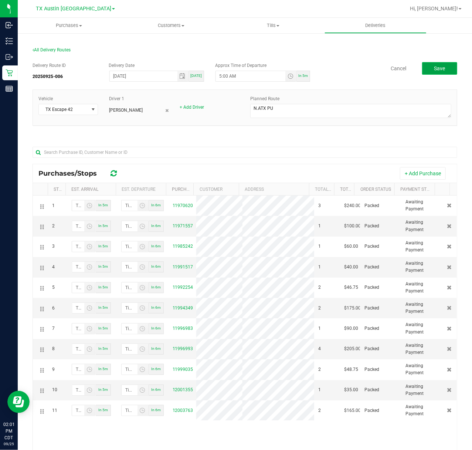
click at [430, 64] on button "Save" at bounding box center [439, 68] width 35 height 13
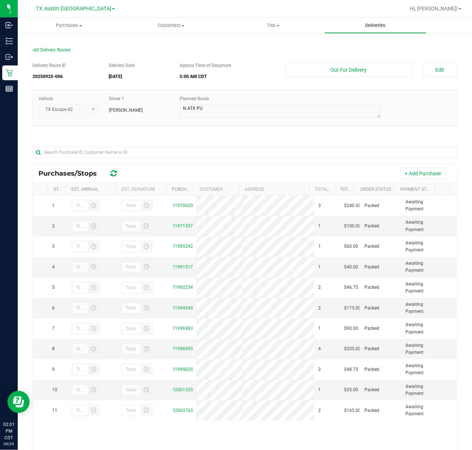
click at [360, 26] on span "Deliveries" at bounding box center [375, 25] width 40 height 7
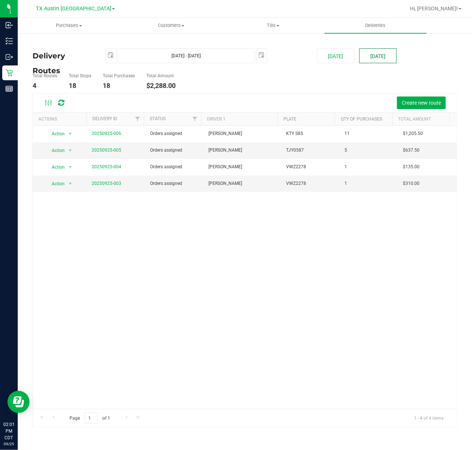
click at [380, 56] on button "[DATE]" at bounding box center [377, 55] width 37 height 15
click at [405, 98] on button "Create new route" at bounding box center [421, 102] width 49 height 13
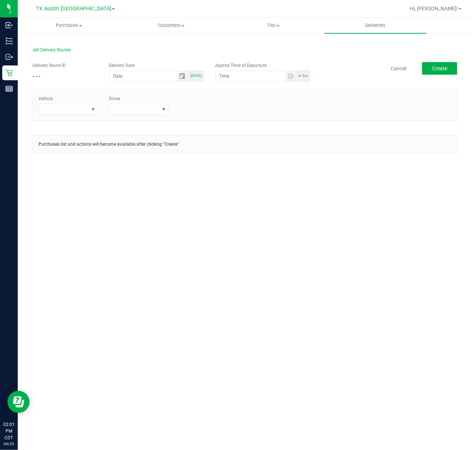
click at [181, 75] on span "Toggle calendar" at bounding box center [183, 76] width 6 height 6
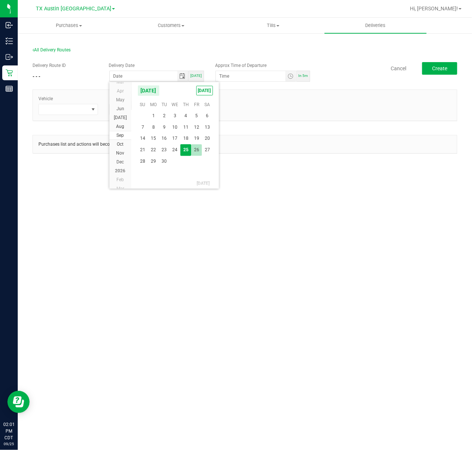
click at [194, 148] on span "26" at bounding box center [196, 149] width 11 height 11
type input "[DATE]"
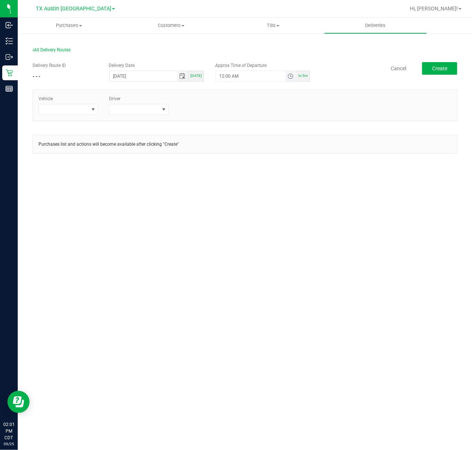
click at [289, 75] on span "Toggle time list" at bounding box center [290, 76] width 6 height 6
click at [269, 225] on button "Set" at bounding box center [269, 220] width 28 height 16
type input "5:00 AM"
click at [86, 109] on span at bounding box center [64, 109] width 50 height 10
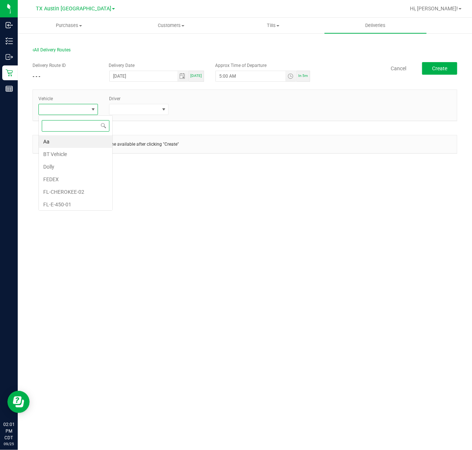
scroll to position [11, 59]
type input "ki"
click at [89, 158] on li "TX-KICKS-03" at bounding box center [73, 154] width 69 height 13
click at [133, 111] on span at bounding box center [134, 109] width 50 height 10
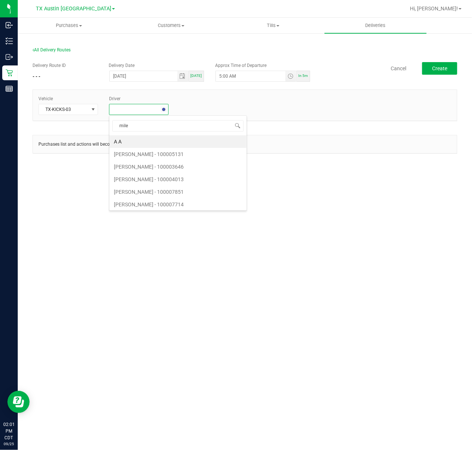
type input "miles"
click at [134, 144] on li "Miles Koch" at bounding box center [148, 141] width 79 height 13
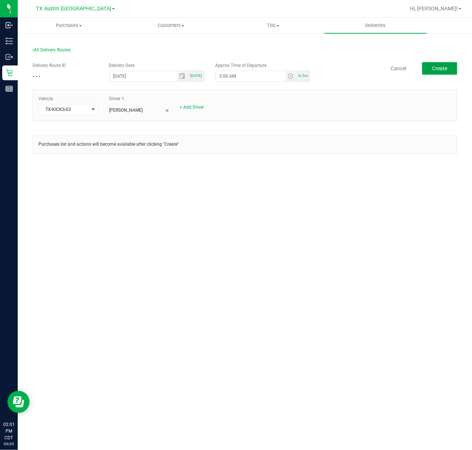
click at [448, 71] on button "Create" at bounding box center [439, 68] width 35 height 13
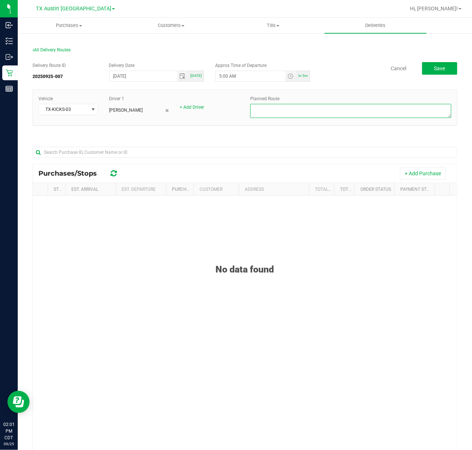
click at [402, 114] on textarea at bounding box center [350, 111] width 201 height 14
type textarea "Colleyville PU"
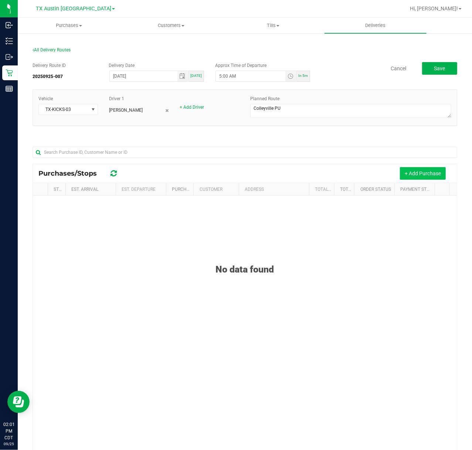
click at [424, 169] on button "+ Add Purchase" at bounding box center [423, 173] width 46 height 13
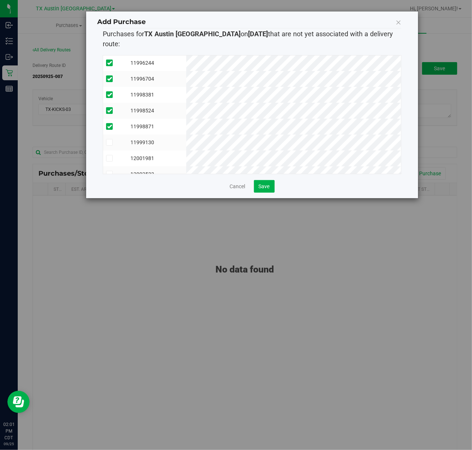
scroll to position [93, 0]
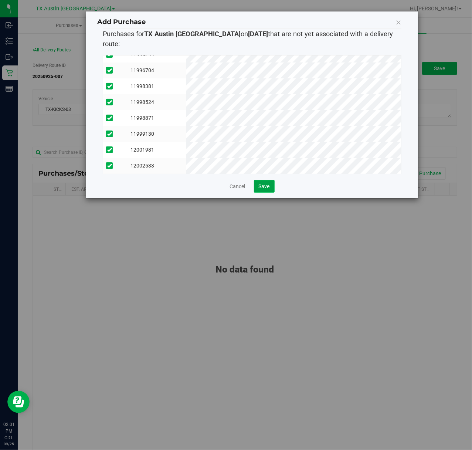
click at [265, 183] on span "Save" at bounding box center [264, 186] width 11 height 6
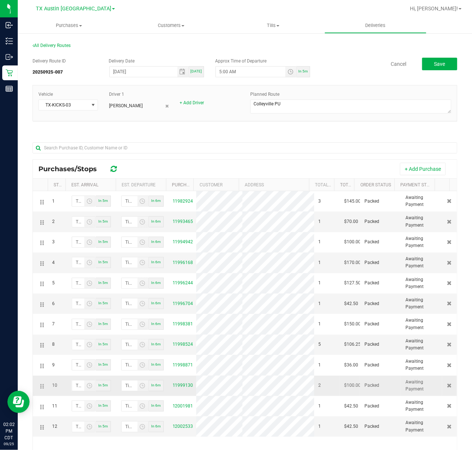
scroll to position [0, 0]
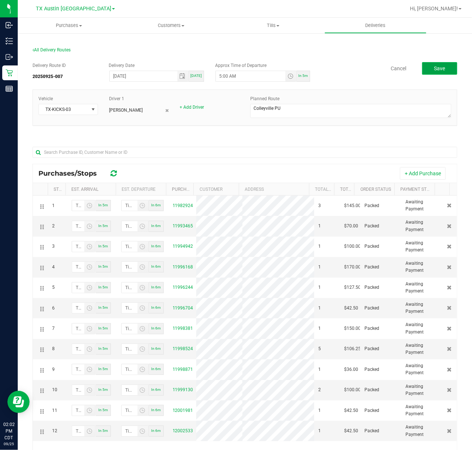
click at [429, 72] on button "Save" at bounding box center [439, 68] width 35 height 13
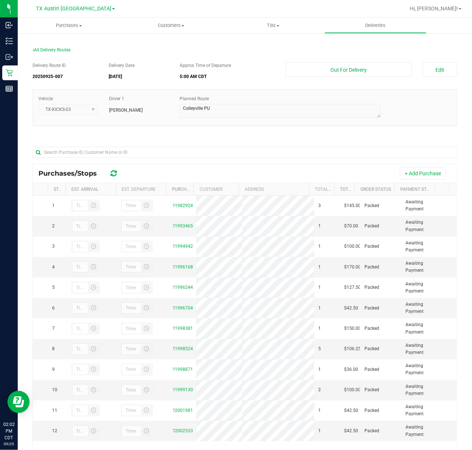
click at [366, 39] on div "All Delivery Routes Delivery Route ID 20250925-007 Delivery Date 09/26/2025 App…" at bounding box center [245, 275] width 454 height 484
click at [369, 28] on span "Deliveries" at bounding box center [375, 25] width 40 height 7
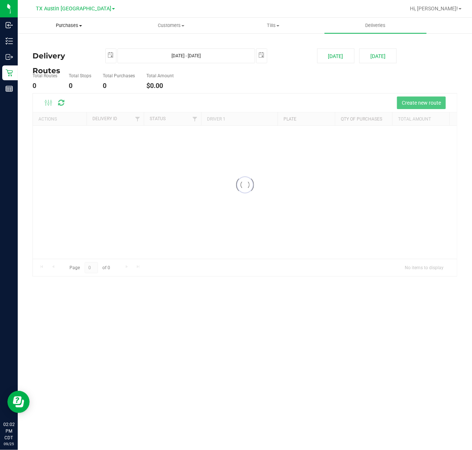
click at [59, 31] on div "Purchases Summary of purchases Fulfillment All purchases Customers All customer…" at bounding box center [245, 234] width 454 height 432
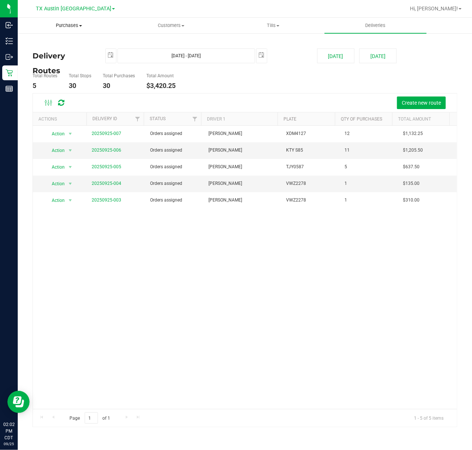
click at [74, 25] on span "Purchases" at bounding box center [69, 25] width 102 height 7
click at [65, 51] on li "Fulfillment" at bounding box center [69, 53] width 102 height 9
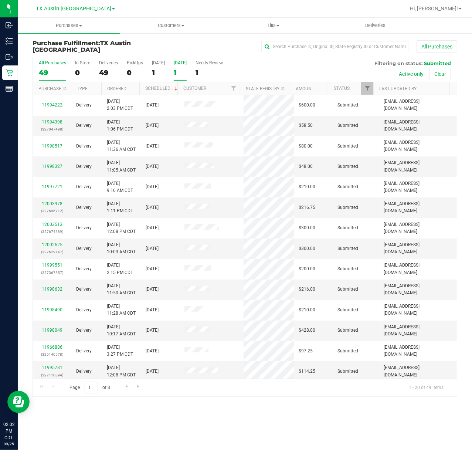
click at [178, 68] on div "1" at bounding box center [180, 72] width 13 height 8
click at [0, 0] on input "Tomorrow 1" at bounding box center [0, 0] width 0 height 0
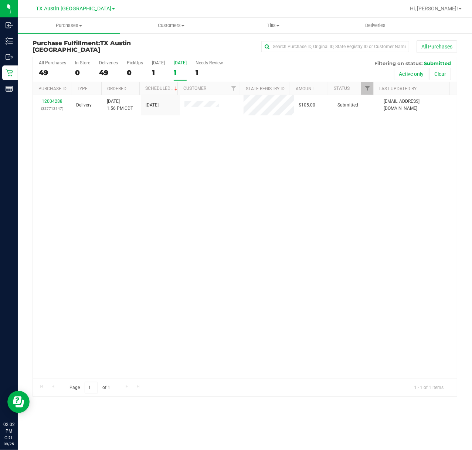
click at [74, 5] on link "TX Austin [GEOGRAPHIC_DATA]" at bounding box center [75, 8] width 79 height 7
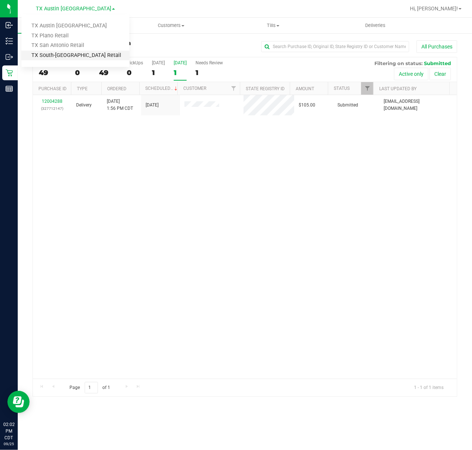
click at [74, 51] on link "TX South-[GEOGRAPHIC_DATA] Retail" at bounding box center [75, 56] width 108 height 10
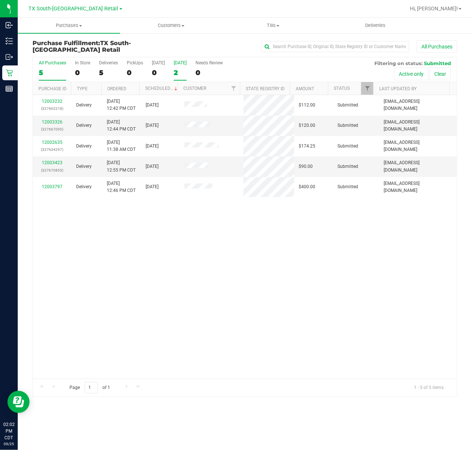
click at [184, 73] on div "2" at bounding box center [180, 72] width 13 height 8
click at [0, 0] on input "Tomorrow 2" at bounding box center [0, 0] width 0 height 0
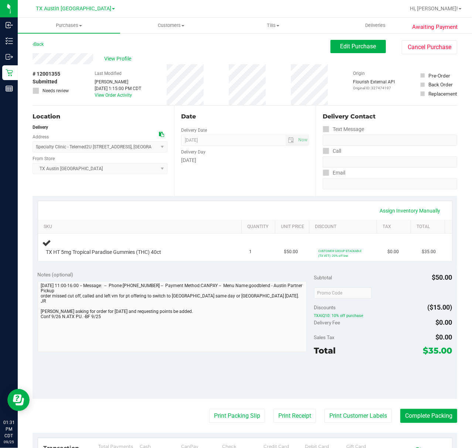
click at [270, 190] on div "Date Delivery Date [DATE] Now [DATE] 07:00 AM Now Delivery Day [DATE]" at bounding box center [244, 151] width 141 height 91
click at [304, 215] on div "Assign Inventory Manually" at bounding box center [245, 211] width 400 height 13
click at [286, 196] on div "Assign Inventory Manually SKU Quantity Unit Price Discount Tax Total TX HT 5mg …" at bounding box center [245, 231] width 424 height 70
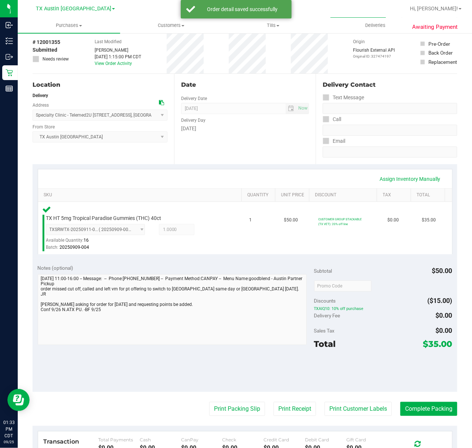
scroll to position [49, 0]
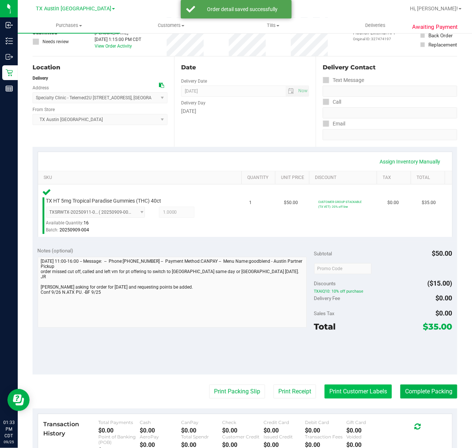
click at [365, 386] on button "Print Customer Labels" at bounding box center [357, 392] width 67 height 14
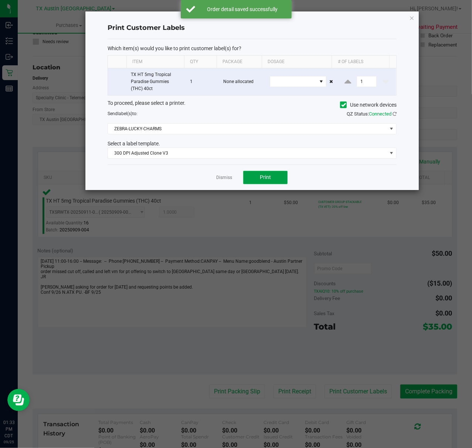
click at [247, 174] on button "Print" at bounding box center [265, 177] width 44 height 13
click at [228, 182] on div at bounding box center [251, 100] width 333 height 179
click at [223, 179] on link "Dismiss" at bounding box center [224, 178] width 16 height 6
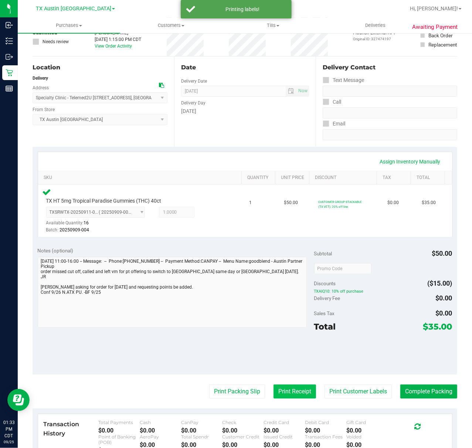
click at [289, 395] on button "Print Receipt" at bounding box center [294, 392] width 42 height 14
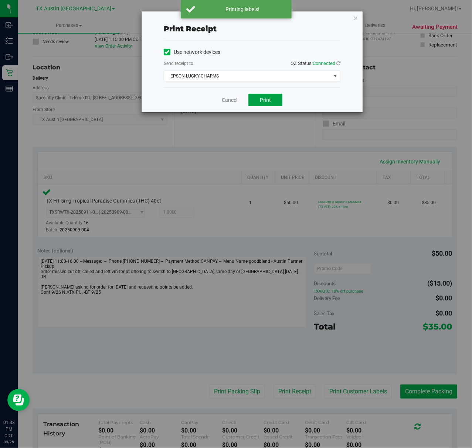
click at [257, 98] on button "Print" at bounding box center [265, 100] width 34 height 13
click at [228, 100] on link "Cancel" at bounding box center [227, 100] width 16 height 8
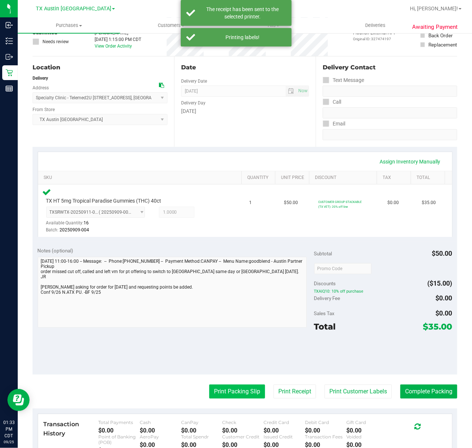
click at [233, 396] on button "Print Packing Slip" at bounding box center [237, 392] width 56 height 14
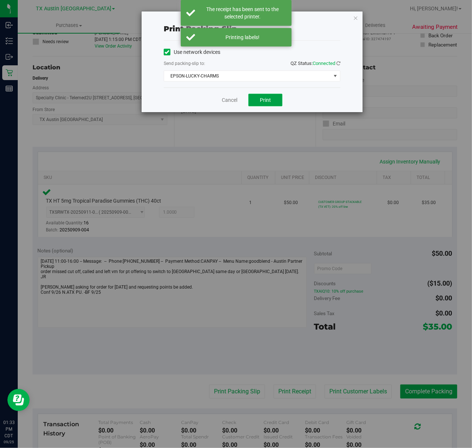
click at [268, 98] on span "Print" at bounding box center [265, 100] width 11 height 6
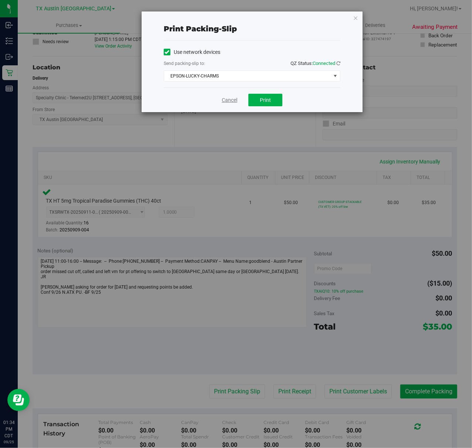
click at [226, 99] on link "Cancel" at bounding box center [230, 100] width 16 height 8
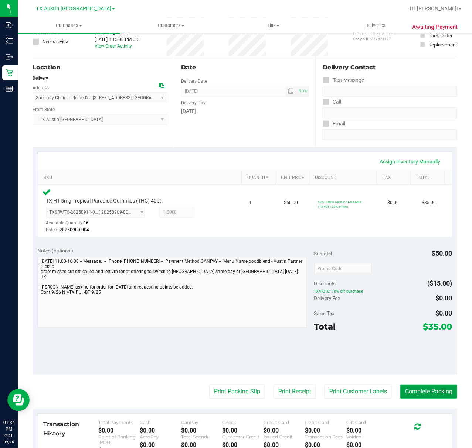
click at [417, 394] on button "Complete Packing" at bounding box center [428, 392] width 57 height 14
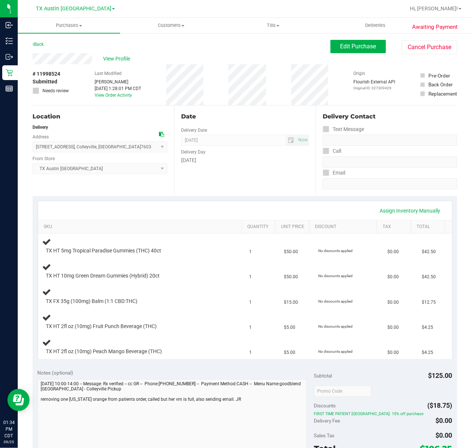
click at [225, 159] on div "[DATE]" at bounding box center [245, 161] width 128 height 8
click at [216, 221] on th "SKU" at bounding box center [139, 227] width 203 height 13
click at [238, 194] on div "Date Delivery Date [DATE] Now [DATE] 07:00 AM Now Delivery Day [DATE]" at bounding box center [244, 151] width 141 height 91
click at [220, 225] on link "SKU" at bounding box center [141, 227] width 195 height 6
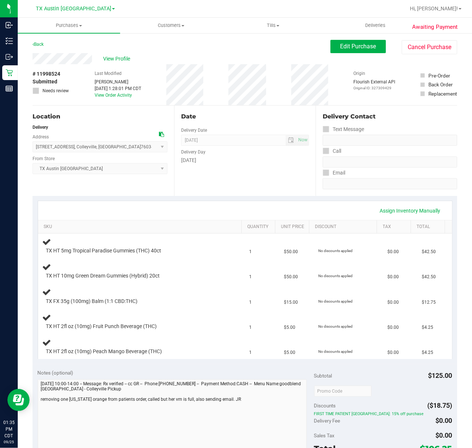
click at [235, 197] on div "Assign Inventory Manually SKU Quantity Unit Price Discount Tax Total TX HT 5mg …" at bounding box center [245, 280] width 424 height 168
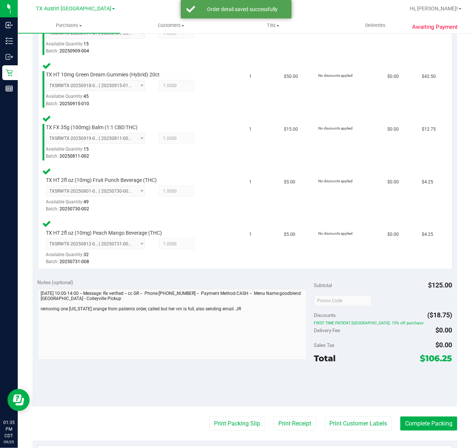
scroll to position [246, 0]
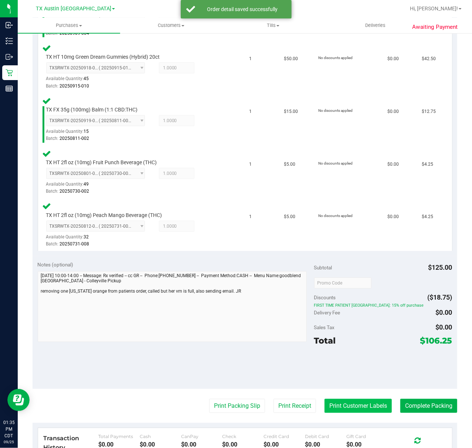
click at [333, 411] on button "Print Customer Labels" at bounding box center [357, 406] width 67 height 14
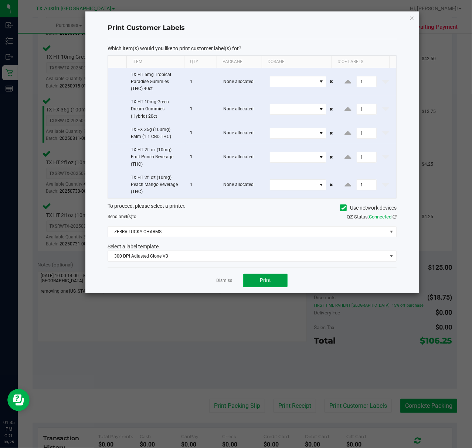
click at [268, 282] on span "Print" at bounding box center [265, 280] width 11 height 6
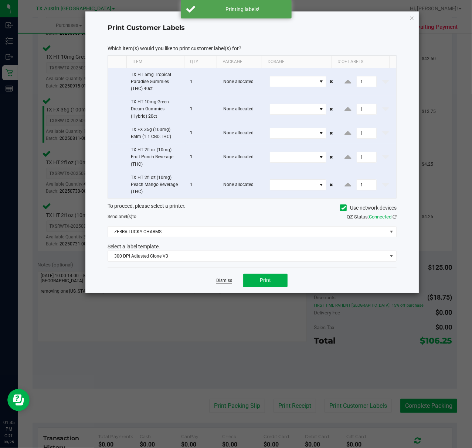
click at [227, 284] on link "Dismiss" at bounding box center [224, 281] width 16 height 6
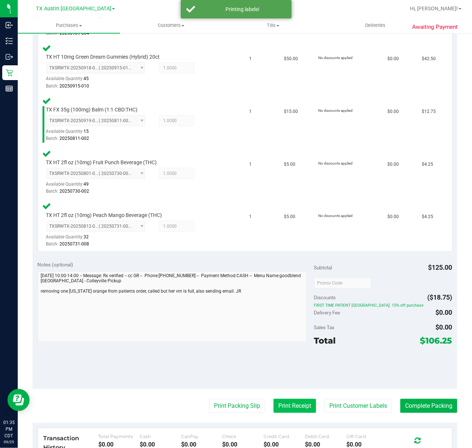
click at [281, 408] on button "Print Receipt" at bounding box center [294, 406] width 42 height 14
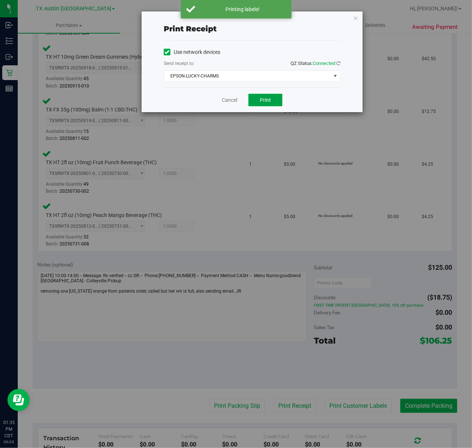
click at [263, 98] on span "Print" at bounding box center [265, 100] width 11 height 6
click at [220, 102] on div "Cancel Print" at bounding box center [252, 100] width 177 height 25
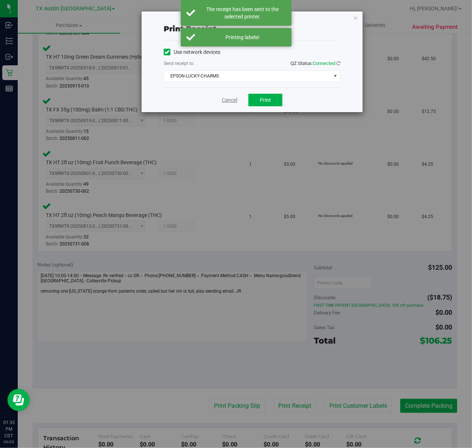
click at [231, 98] on link "Cancel" at bounding box center [230, 100] width 16 height 8
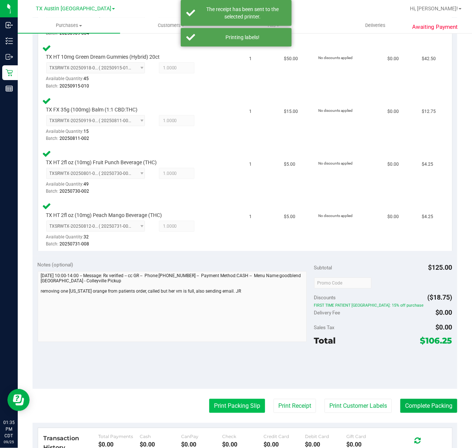
click at [209, 400] on button "Print Packing Slip" at bounding box center [237, 406] width 56 height 14
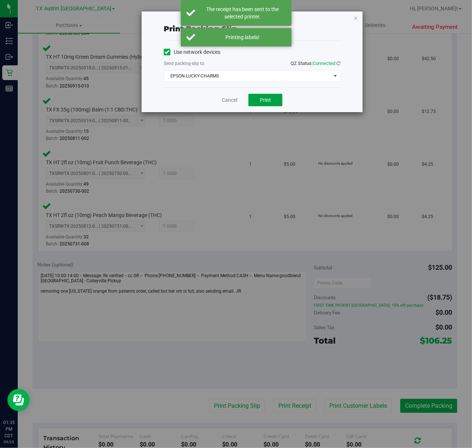
click at [253, 105] on button "Print" at bounding box center [265, 100] width 34 height 13
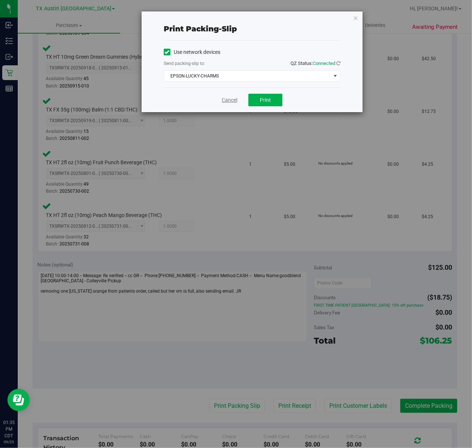
click at [228, 104] on link "Cancel" at bounding box center [230, 100] width 16 height 8
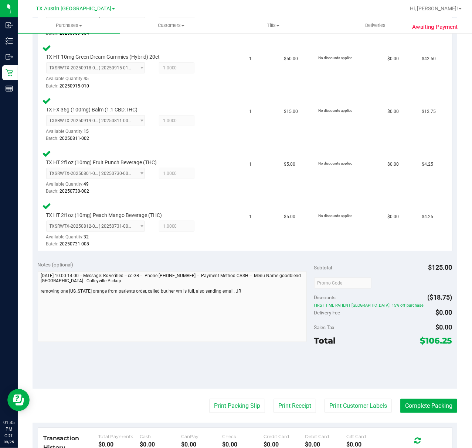
scroll to position [0, 0]
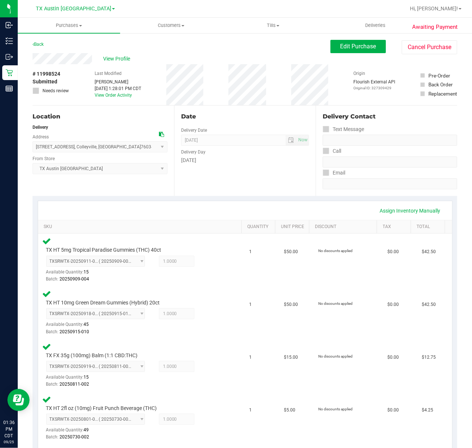
click at [262, 205] on div "Assign Inventory Manually" at bounding box center [245, 211] width 400 height 13
click at [120, 58] on span "View Profile" at bounding box center [118, 59] width 30 height 8
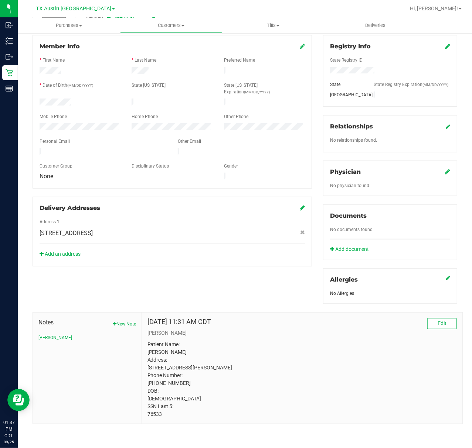
scroll to position [113, 0]
click at [445, 169] on icon at bounding box center [447, 172] width 5 height 6
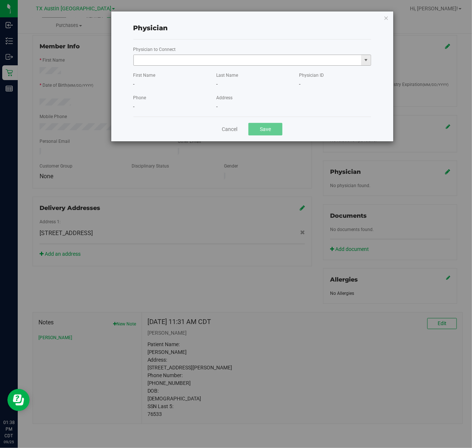
click at [251, 61] on input "text" at bounding box center [248, 60] width 228 height 10
type input "E"
click at [225, 74] on li "John East" at bounding box center [252, 72] width 236 height 11
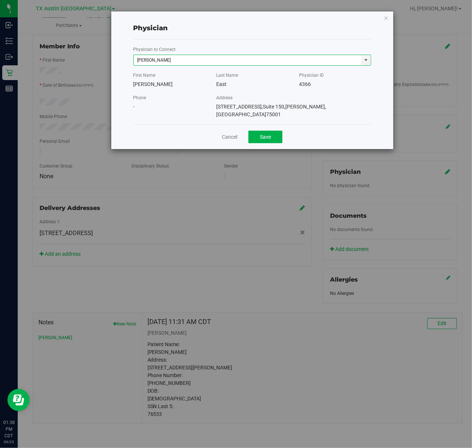
type input "John East"
click at [273, 137] on div "Cancel Save" at bounding box center [252, 136] width 238 height 25
click at [273, 136] on div "Cancel Save" at bounding box center [252, 136] width 238 height 25
click at [273, 133] on button "Save" at bounding box center [265, 137] width 34 height 13
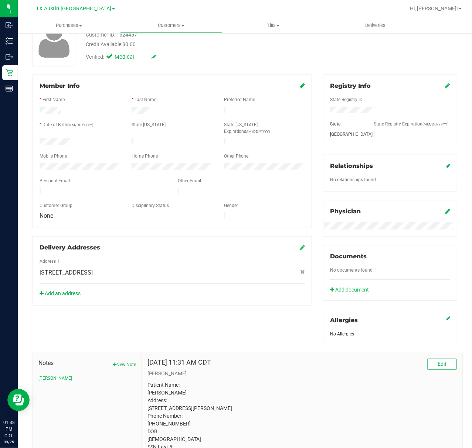
scroll to position [0, 0]
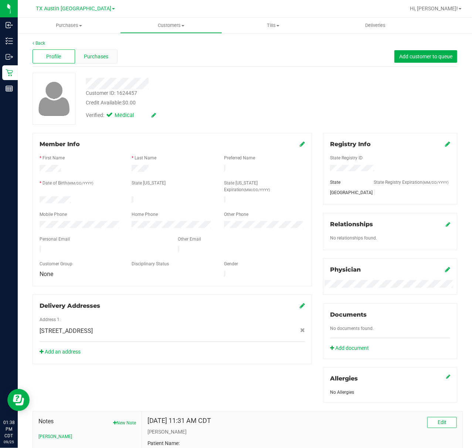
click at [91, 62] on div "Purchases" at bounding box center [96, 57] width 42 height 14
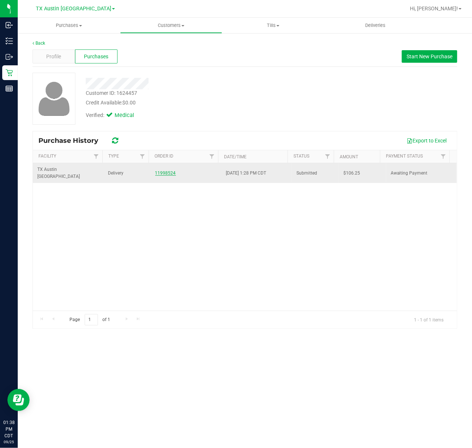
click at [167, 171] on link "11998524" at bounding box center [165, 173] width 21 height 5
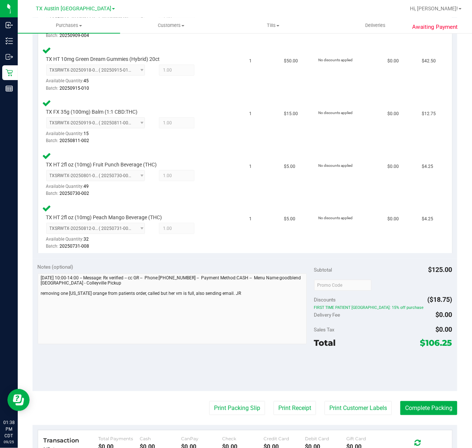
scroll to position [246, 0]
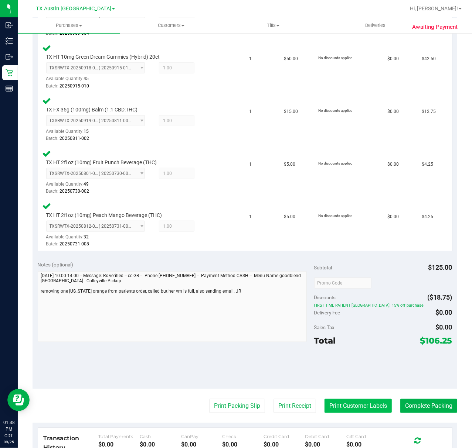
click at [348, 399] on button "Print Customer Labels" at bounding box center [357, 406] width 67 height 14
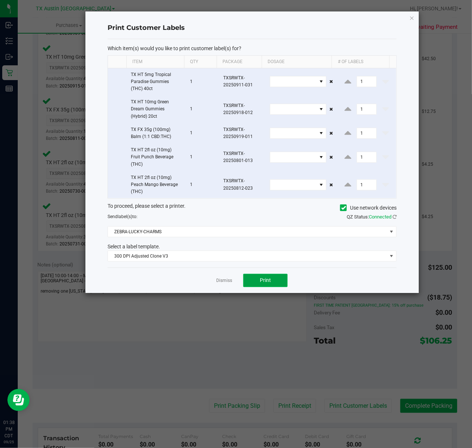
click at [256, 281] on button "Print" at bounding box center [265, 280] width 44 height 13
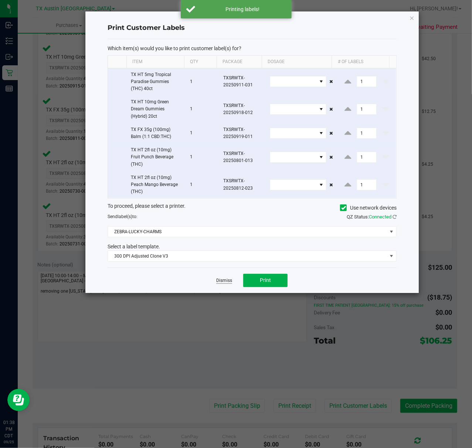
click at [225, 280] on link "Dismiss" at bounding box center [224, 281] width 16 height 6
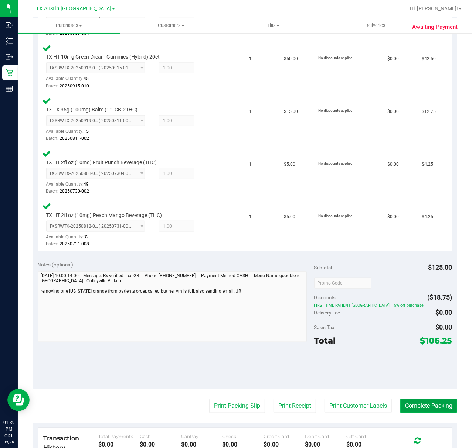
click at [434, 404] on button "Complete Packing" at bounding box center [428, 406] width 57 height 14
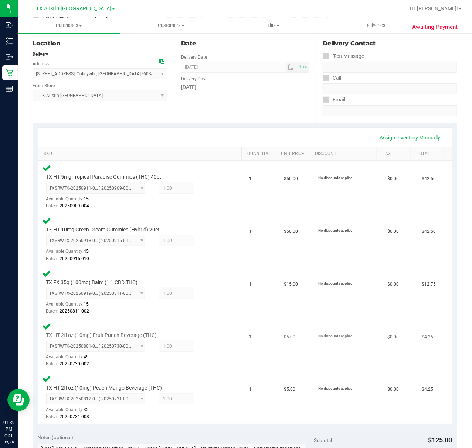
scroll to position [0, 0]
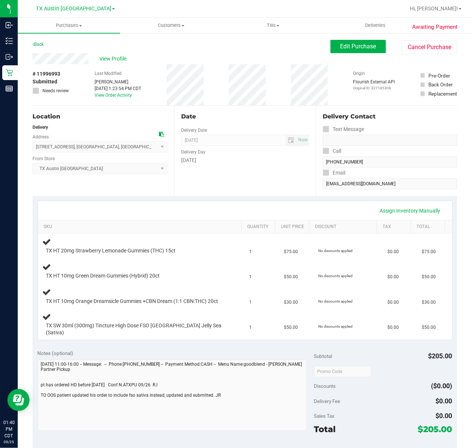
click at [221, 172] on div "Date Delivery Date [DATE] Now [DATE] 07:00 AM Now Delivery Day [DATE]" at bounding box center [244, 151] width 141 height 91
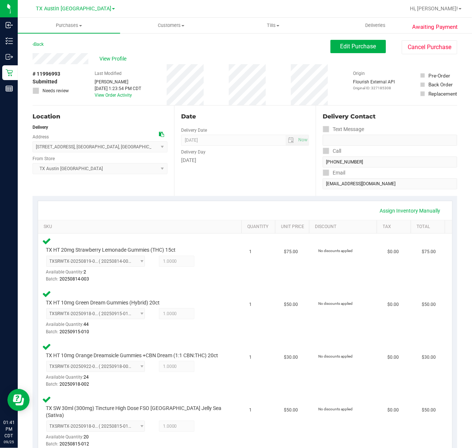
click at [292, 172] on div "Date Delivery Date [DATE] Now [DATE] 07:00 AM Now Delivery Day [DATE]" at bounding box center [244, 151] width 141 height 91
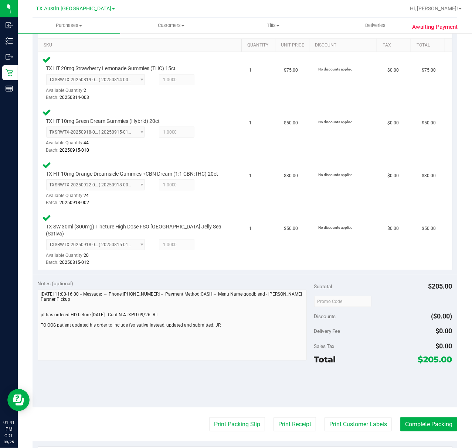
scroll to position [197, 0]
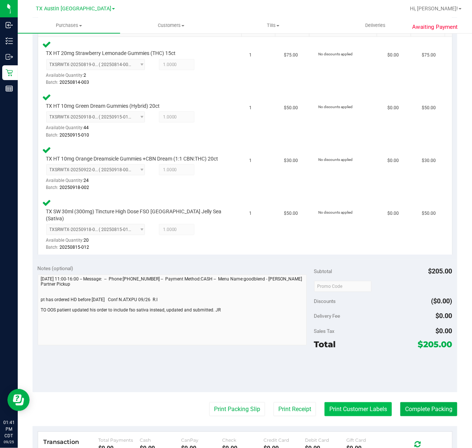
click at [350, 415] on button "Print Customer Labels" at bounding box center [357, 410] width 67 height 14
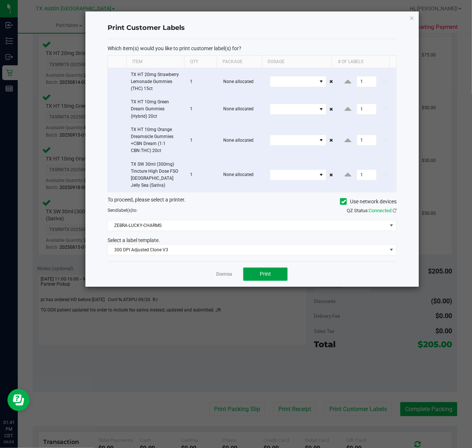
click at [275, 273] on button "Print" at bounding box center [265, 274] width 44 height 13
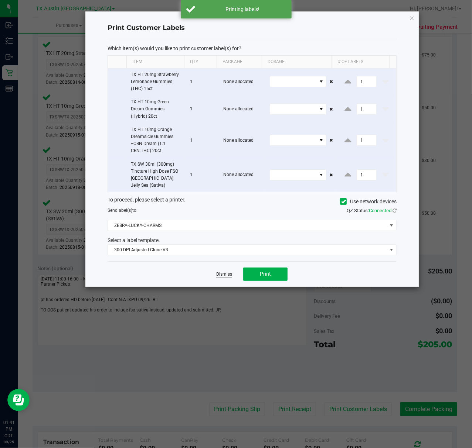
click at [222, 272] on link "Dismiss" at bounding box center [224, 275] width 16 height 6
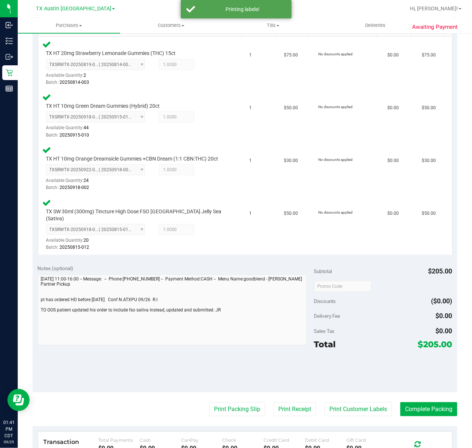
click at [277, 401] on purchase-details "Back Edit Purchase Cancel Purchase View Profile # 11996993 Submitted Needs revi…" at bounding box center [245, 206] width 424 height 727
click at [278, 403] on button "Print Receipt" at bounding box center [294, 410] width 42 height 14
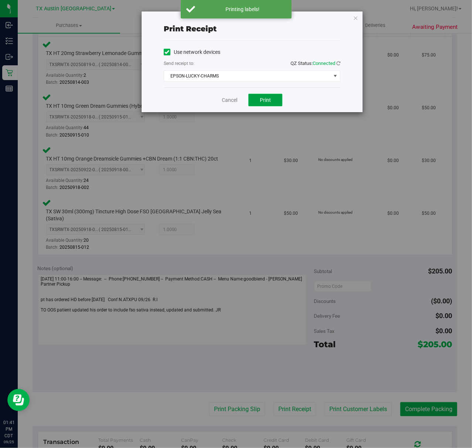
click at [253, 106] on button "Print" at bounding box center [265, 100] width 34 height 13
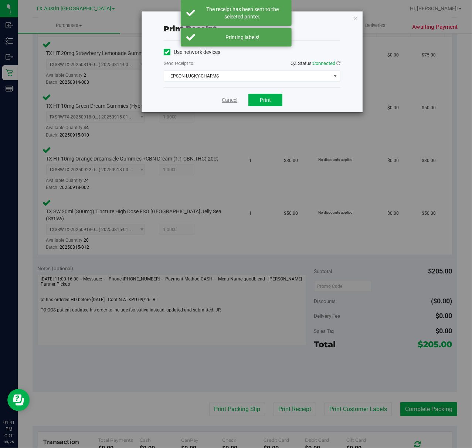
click at [236, 103] on link "Cancel" at bounding box center [230, 100] width 16 height 8
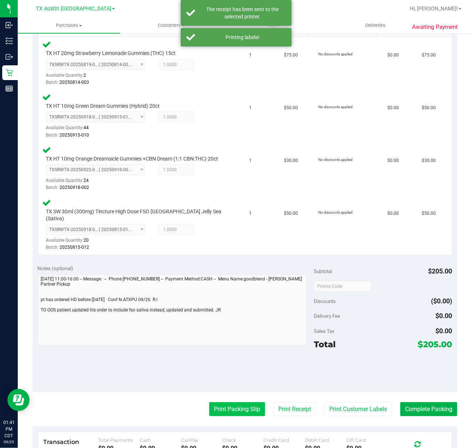
click at [213, 414] on button "Print Packing Slip" at bounding box center [237, 410] width 56 height 14
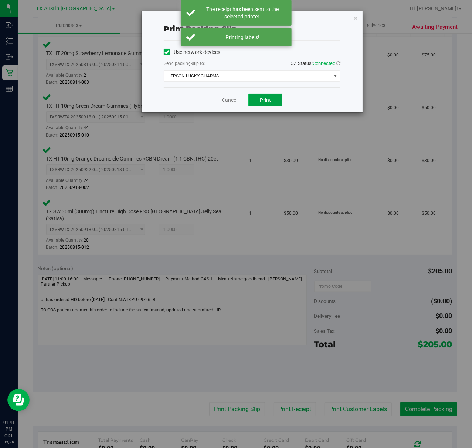
click at [255, 101] on button "Print" at bounding box center [265, 100] width 34 height 13
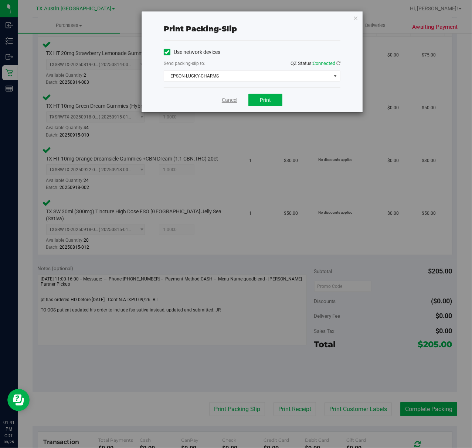
click at [226, 101] on link "Cancel" at bounding box center [230, 100] width 16 height 8
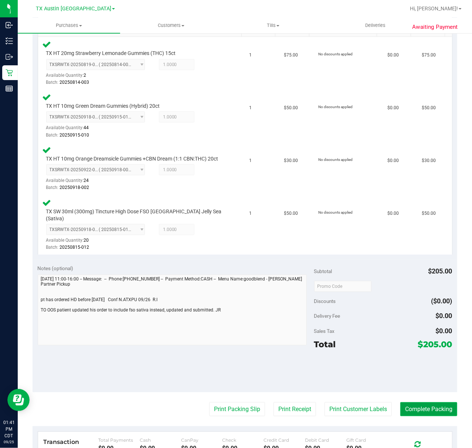
click at [406, 416] on button "Complete Packing" at bounding box center [428, 410] width 57 height 14
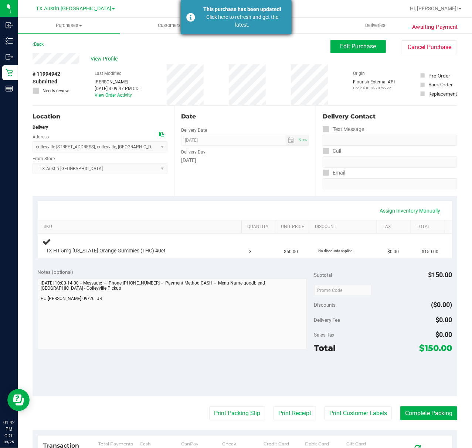
click at [270, 30] on div "This purchase has been updated! Click here to refresh and get the latest." at bounding box center [236, 17] width 111 height 34
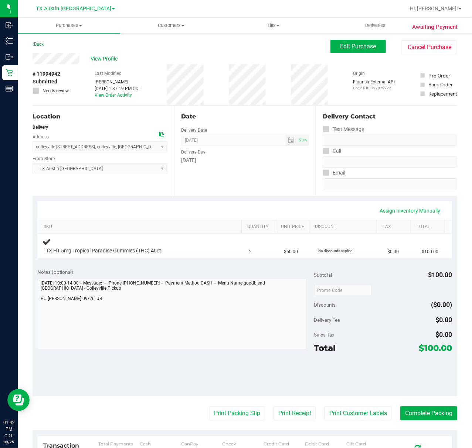
type textarea "Friday 09/26/2025 10:00-14:00 -- Message: -- Phone:4403719699 -- Payment Method…"
click at [239, 188] on div "Date Delivery Date [DATE] Now [DATE] 07:00 AM Now Delivery Day [DATE]" at bounding box center [244, 151] width 141 height 91
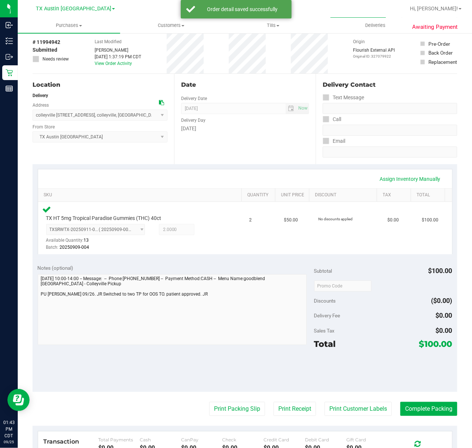
scroll to position [49, 0]
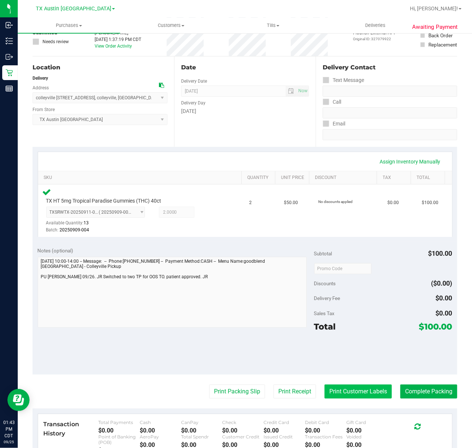
click at [340, 388] on button "Print Customer Labels" at bounding box center [357, 392] width 67 height 14
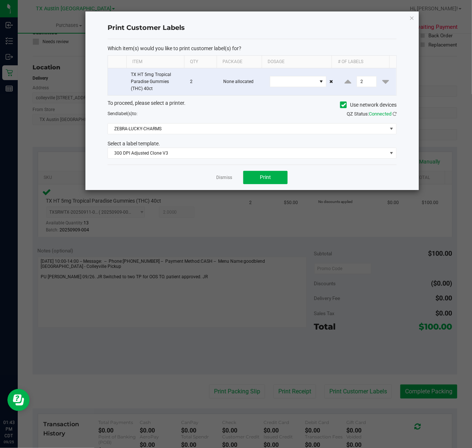
click at [261, 168] on div "Dismiss Print" at bounding box center [252, 177] width 289 height 25
click at [256, 175] on button "Print" at bounding box center [265, 177] width 44 height 13
click at [225, 180] on link "Dismiss" at bounding box center [224, 178] width 16 height 6
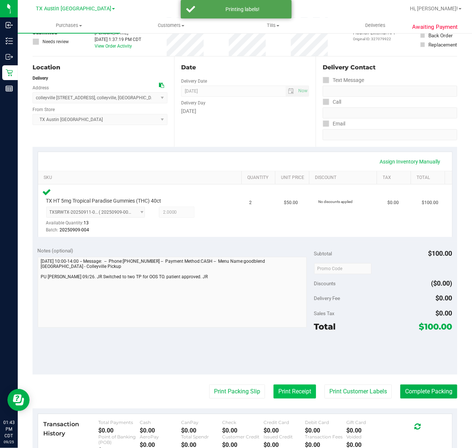
click at [286, 397] on button "Print Receipt" at bounding box center [294, 392] width 42 height 14
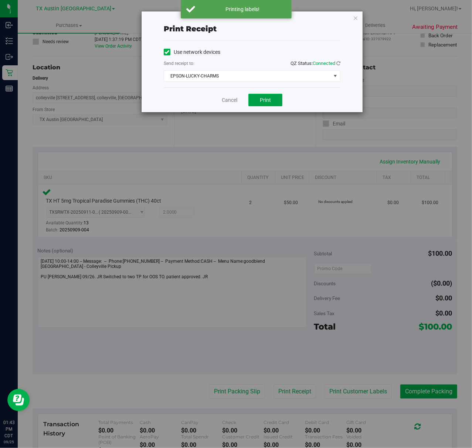
click at [262, 96] on button "Print" at bounding box center [265, 100] width 34 height 13
click at [235, 102] on div "Cancel Print" at bounding box center [252, 100] width 177 height 25
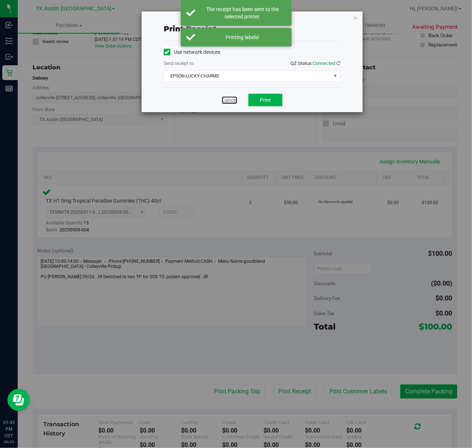
click at [235, 102] on link "Cancel" at bounding box center [230, 100] width 16 height 8
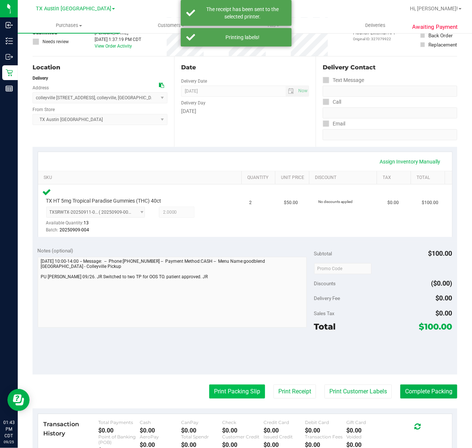
click at [225, 398] on button "Print Packing Slip" at bounding box center [237, 392] width 56 height 14
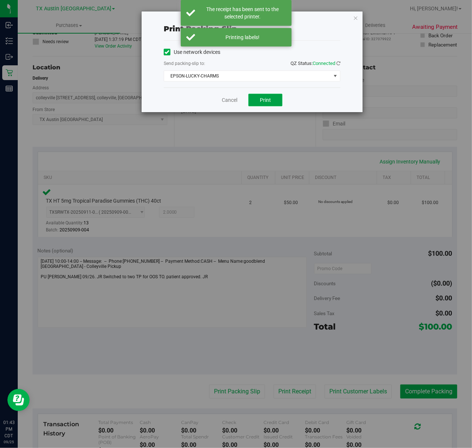
click at [265, 103] on button "Print" at bounding box center [265, 100] width 34 height 13
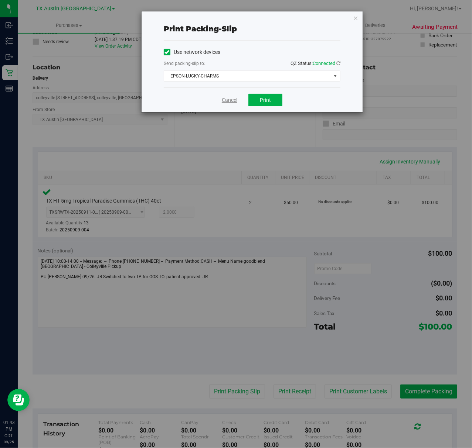
click at [232, 101] on link "Cancel" at bounding box center [230, 100] width 16 height 8
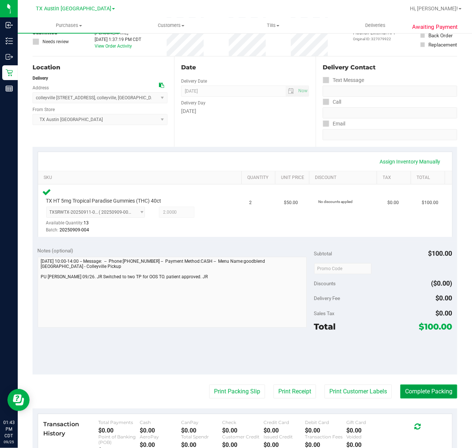
click at [421, 389] on button "Complete Packing" at bounding box center [428, 392] width 57 height 14
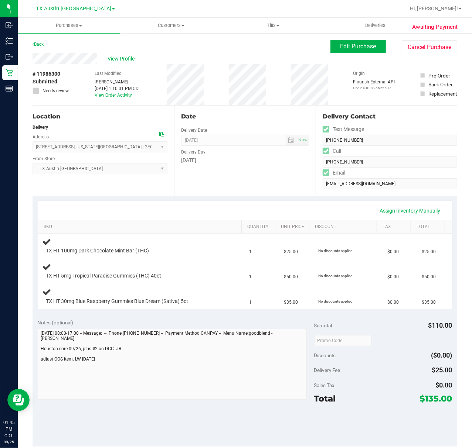
click at [247, 185] on div "Date Delivery Date [DATE] Now [DATE] 07:00 AM Now Delivery Day [DATE]" at bounding box center [244, 151] width 141 height 91
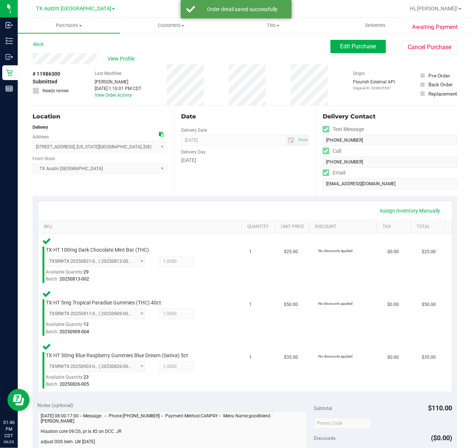
click at [263, 212] on div "Assign Inventory Manually" at bounding box center [245, 211] width 400 height 13
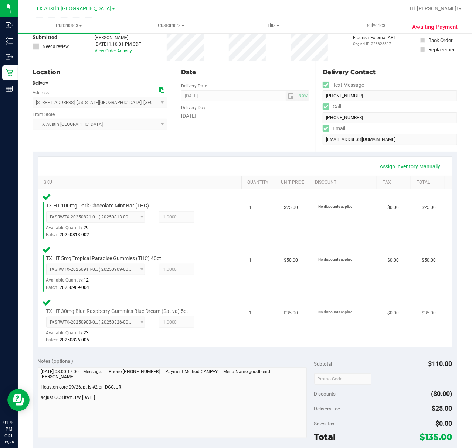
scroll to position [98, 0]
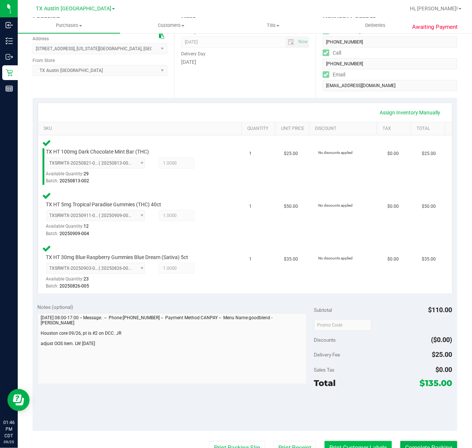
click at [354, 446] on button "Print Customer Labels" at bounding box center [357, 448] width 67 height 14
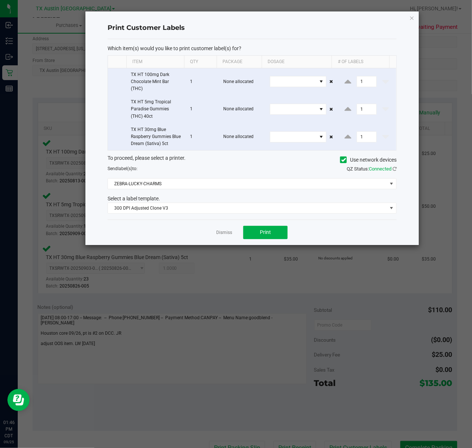
click at [259, 227] on div "Dismiss Print" at bounding box center [252, 232] width 289 height 25
click at [255, 231] on button "Print" at bounding box center [265, 232] width 44 height 13
click at [226, 226] on div "Dismiss Print" at bounding box center [252, 232] width 289 height 25
click at [230, 236] on link "Dismiss" at bounding box center [224, 233] width 16 height 6
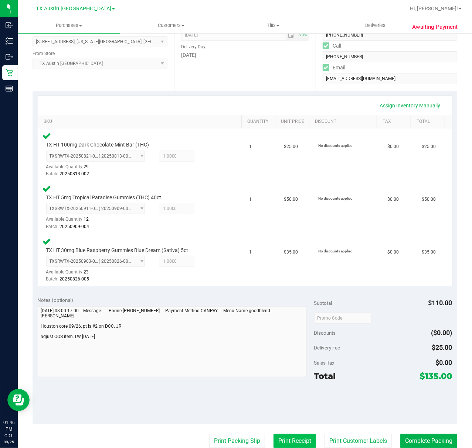
click at [283, 438] on button "Print Receipt" at bounding box center [294, 441] width 42 height 14
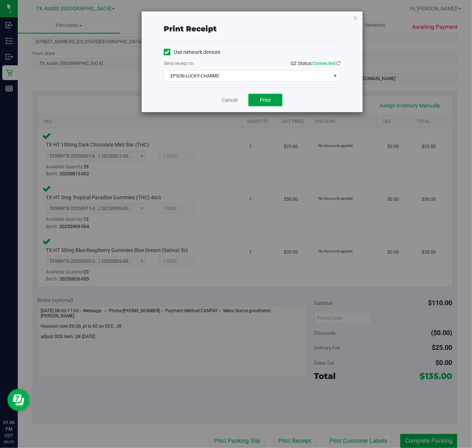
click at [255, 105] on button "Print" at bounding box center [265, 100] width 34 height 13
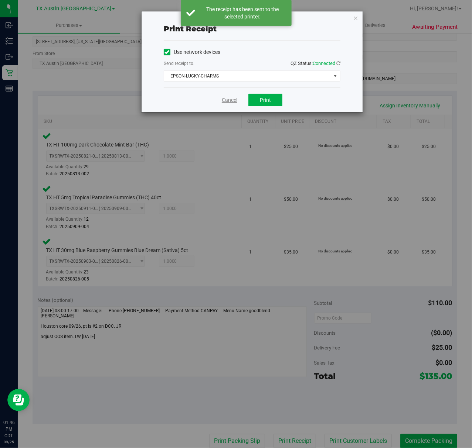
click at [223, 101] on link "Cancel" at bounding box center [230, 100] width 16 height 8
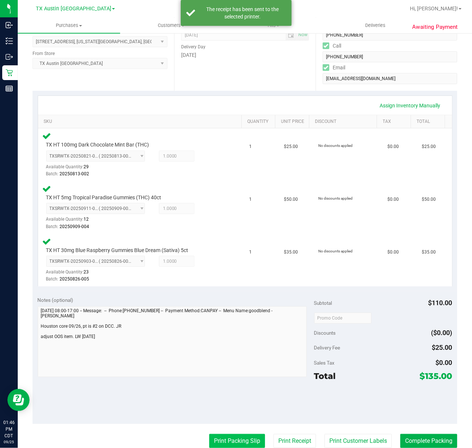
click at [241, 447] on button "Print Packing Slip" at bounding box center [237, 441] width 56 height 14
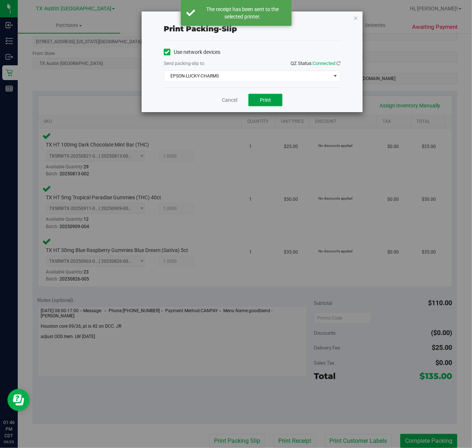
click at [253, 100] on button "Print" at bounding box center [265, 100] width 34 height 13
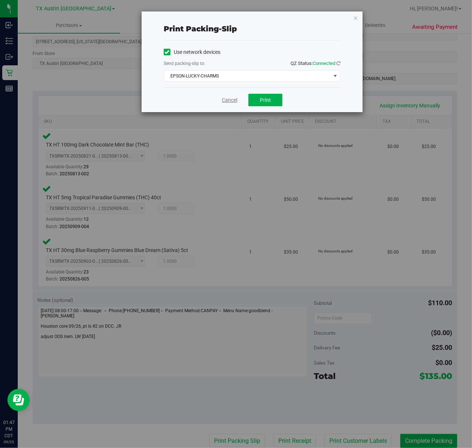
click at [231, 96] on link "Cancel" at bounding box center [230, 100] width 16 height 8
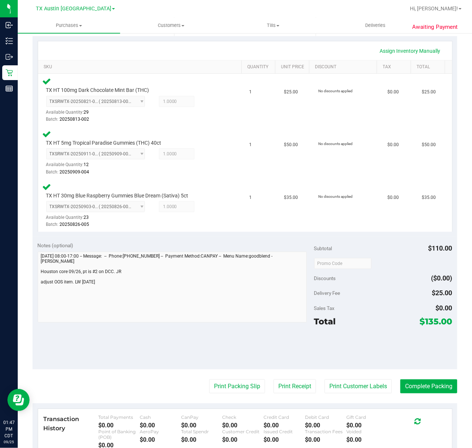
scroll to position [160, 0]
click at [419, 389] on button "Complete Packing" at bounding box center [428, 387] width 57 height 14
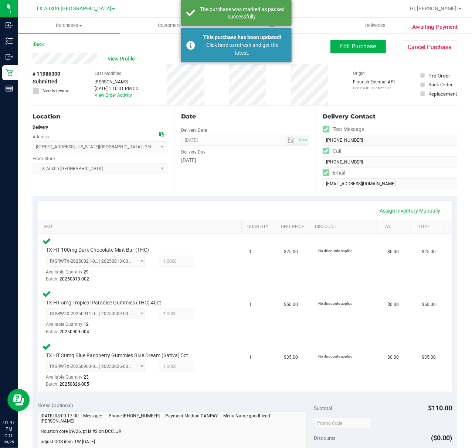
scroll to position [27, 0]
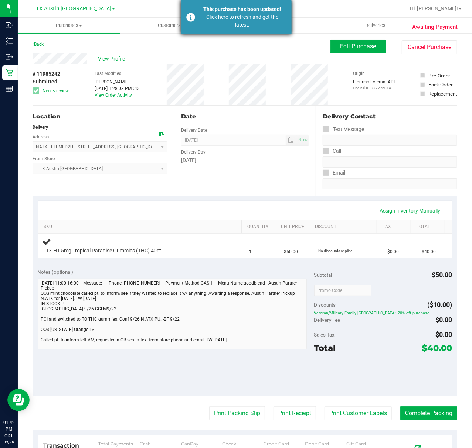
click at [222, 18] on div "Click here to refresh and get the latest." at bounding box center [242, 21] width 87 height 16
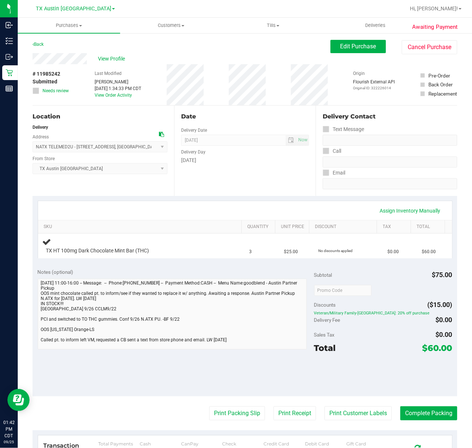
type textarea "[DATE] 11:00-16:00 -- Message: -- Phone:[PHONE_NUMBER] -- Payment Method:CASH -…"
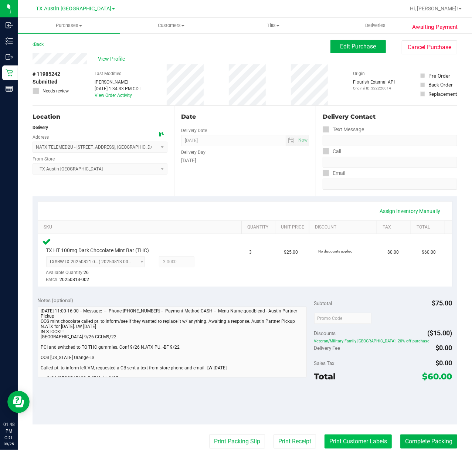
click at [341, 438] on button "Print Customer Labels" at bounding box center [357, 441] width 67 height 14
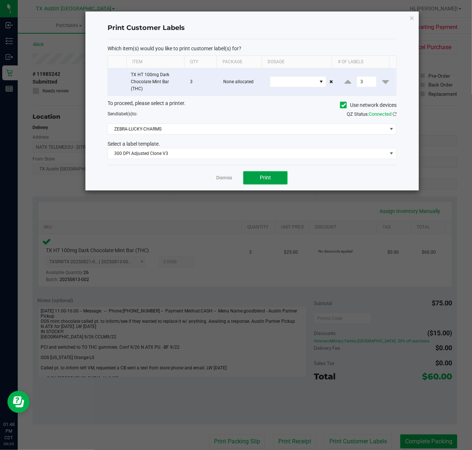
click at [257, 173] on button "Print" at bounding box center [265, 177] width 44 height 13
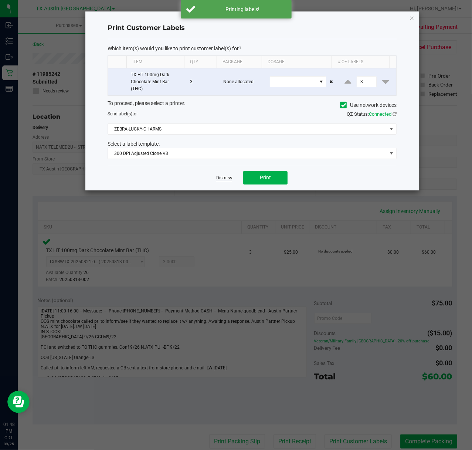
click at [222, 180] on link "Dismiss" at bounding box center [224, 178] width 16 height 6
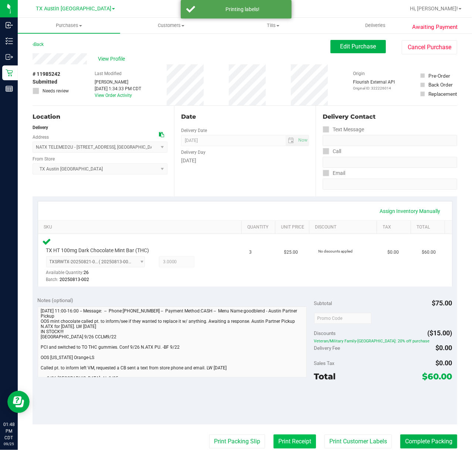
click at [273, 445] on button "Print Receipt" at bounding box center [294, 441] width 42 height 14
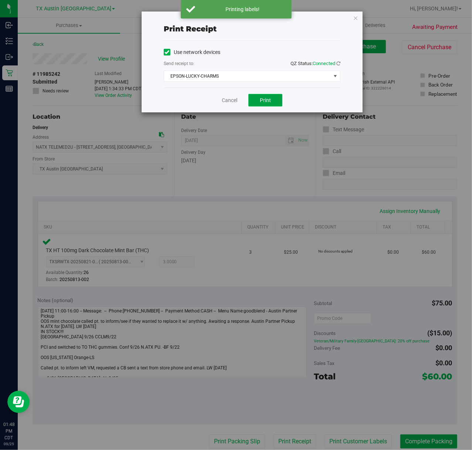
click at [257, 97] on button "Print" at bounding box center [265, 100] width 34 height 13
click at [239, 98] on div "Cancel Print" at bounding box center [252, 100] width 177 height 25
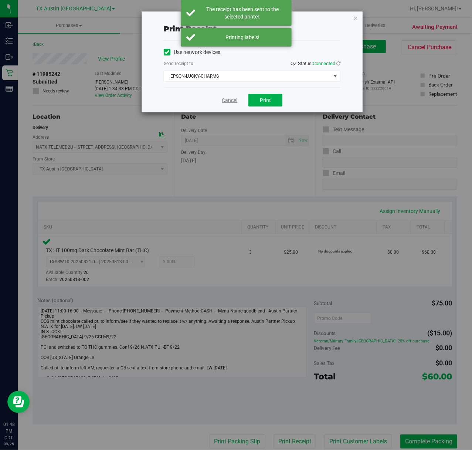
click at [237, 99] on link "Cancel" at bounding box center [230, 100] width 16 height 8
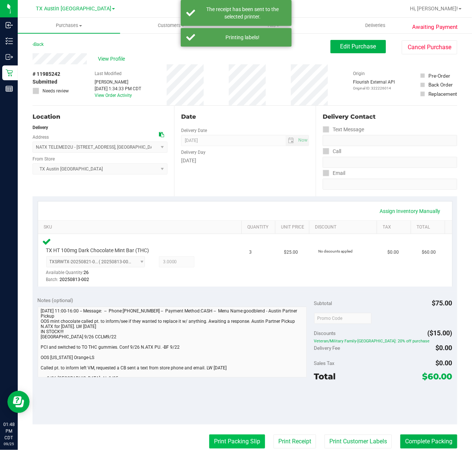
click at [234, 437] on button "Print Packing Slip" at bounding box center [237, 441] width 56 height 14
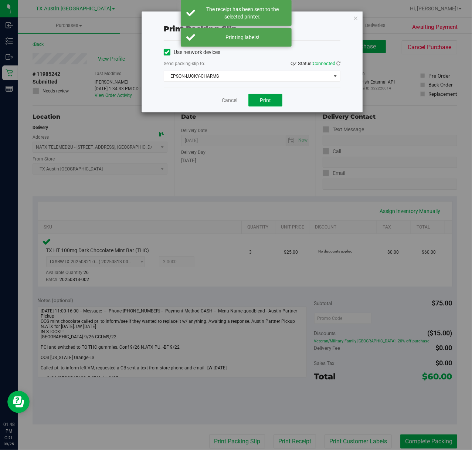
click at [256, 102] on button "Print" at bounding box center [265, 100] width 34 height 13
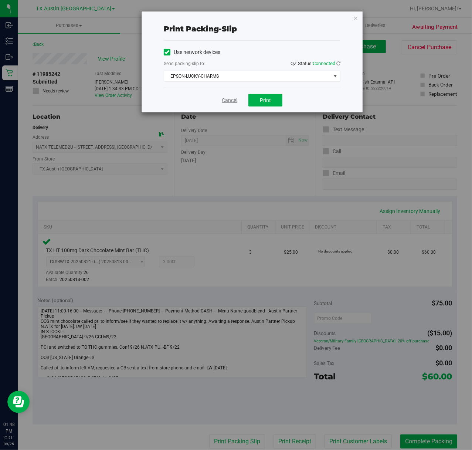
click at [224, 100] on link "Cancel" at bounding box center [230, 100] width 16 height 8
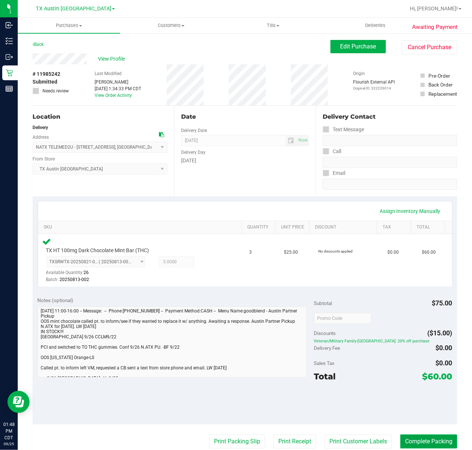
click at [434, 442] on button "Complete Packing" at bounding box center [428, 441] width 57 height 14
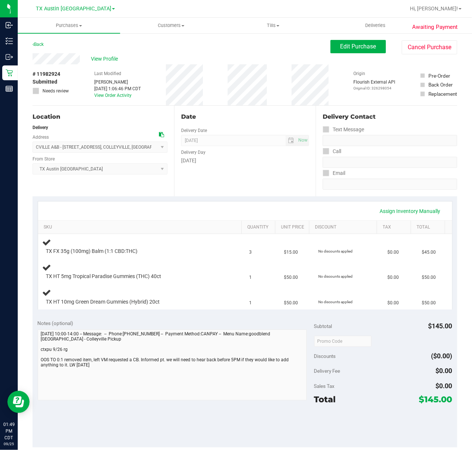
click at [204, 169] on div "Date Delivery Date [DATE] Now [DATE] 07:00 AM Now Delivery Day [DATE]" at bounding box center [244, 151] width 141 height 91
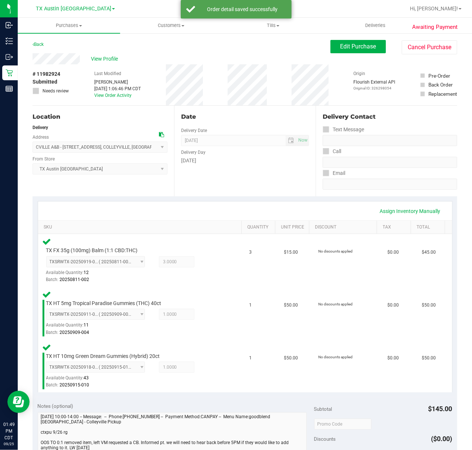
scroll to position [148, 0]
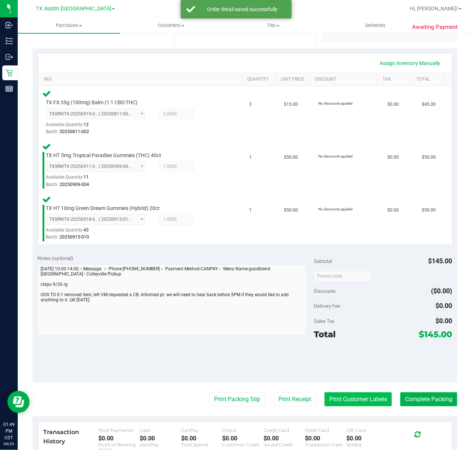
click at [352, 398] on button "Print Customer Labels" at bounding box center [357, 399] width 67 height 14
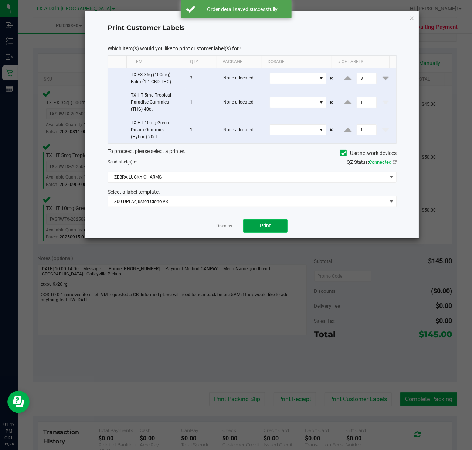
click at [259, 223] on button "Print" at bounding box center [265, 225] width 44 height 13
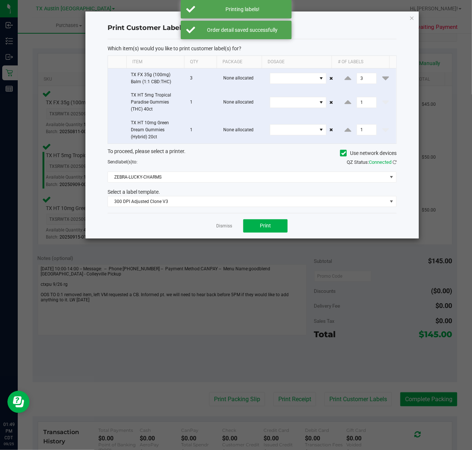
click at [233, 226] on div "Dismiss Print" at bounding box center [252, 225] width 289 height 25
click at [225, 228] on link "Dismiss" at bounding box center [224, 226] width 16 height 6
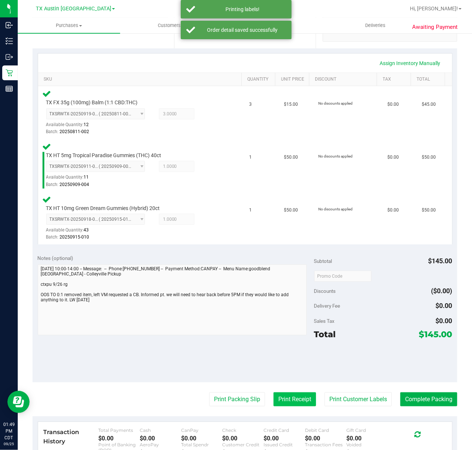
click at [276, 401] on button "Print Receipt" at bounding box center [294, 399] width 42 height 14
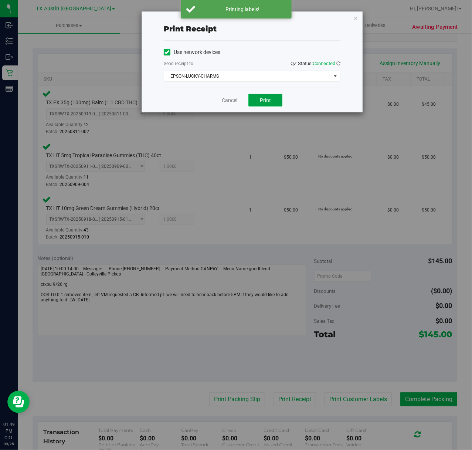
click at [266, 101] on span "Print" at bounding box center [265, 100] width 11 height 6
click at [231, 99] on link "Cancel" at bounding box center [227, 100] width 16 height 8
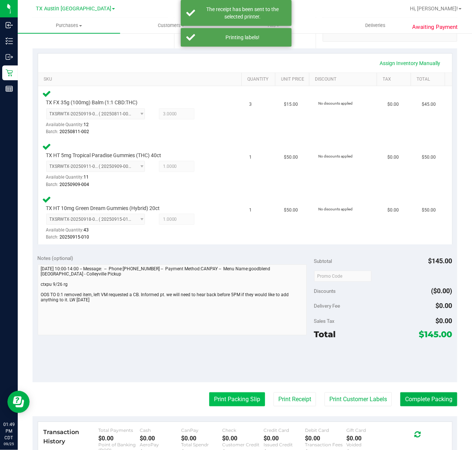
click at [237, 403] on button "Print Packing Slip" at bounding box center [237, 399] width 56 height 14
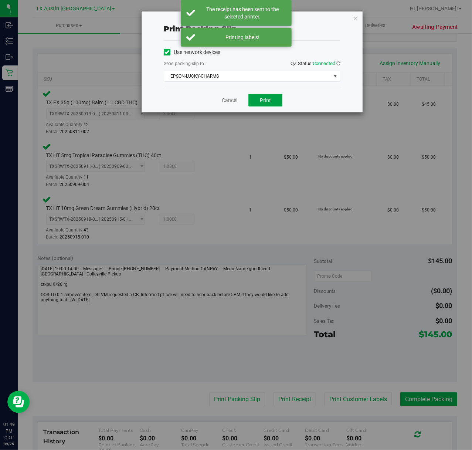
click at [267, 98] on span "Print" at bounding box center [265, 100] width 11 height 6
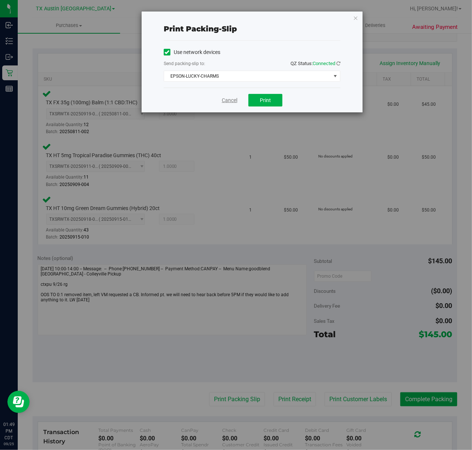
click at [224, 100] on link "Cancel" at bounding box center [230, 100] width 16 height 8
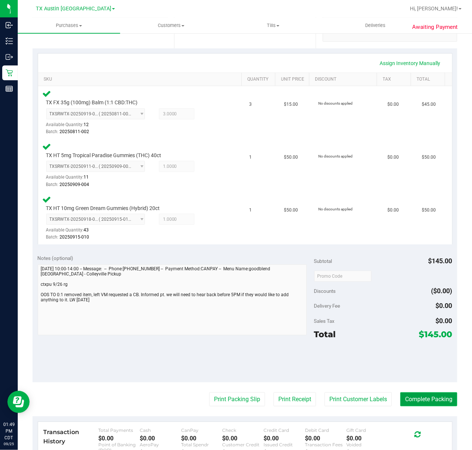
click at [420, 401] on button "Complete Packing" at bounding box center [428, 399] width 57 height 14
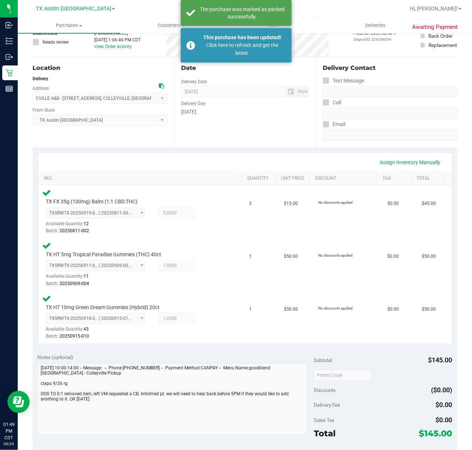
scroll to position [50, 0]
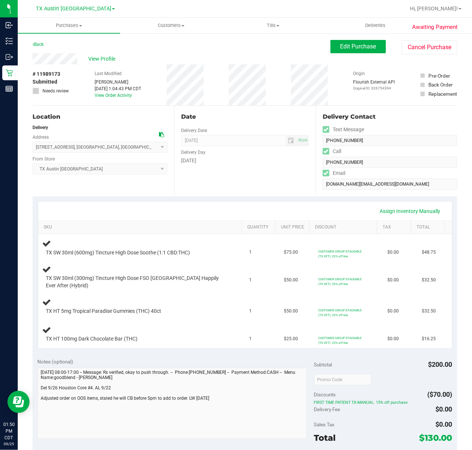
click at [206, 206] on div "Assign Inventory Manually" at bounding box center [245, 211] width 400 height 13
click at [232, 195] on div "Date Delivery Date [DATE] Now [DATE] 07:00 AM Now Delivery Day [DATE]" at bounding box center [244, 151] width 141 height 91
click at [246, 201] on div "Assign Inventory Manually" at bounding box center [245, 210] width 414 height 19
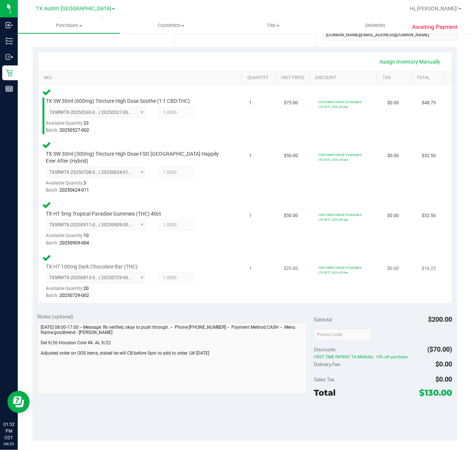
scroll to position [197, 0]
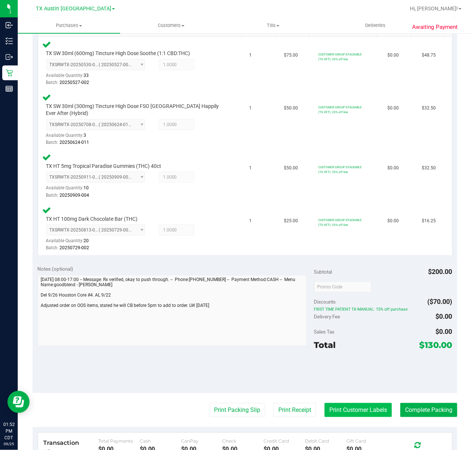
click at [364, 406] on button "Print Customer Labels" at bounding box center [357, 410] width 67 height 14
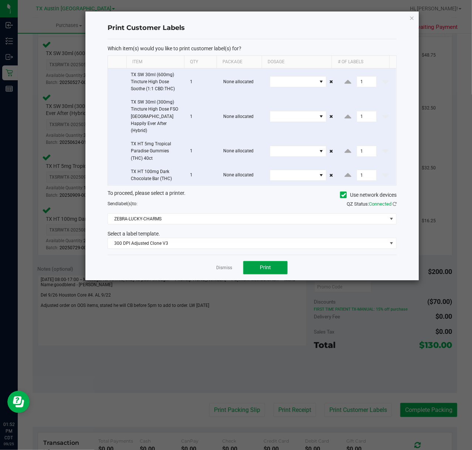
click at [266, 264] on span "Print" at bounding box center [265, 267] width 11 height 6
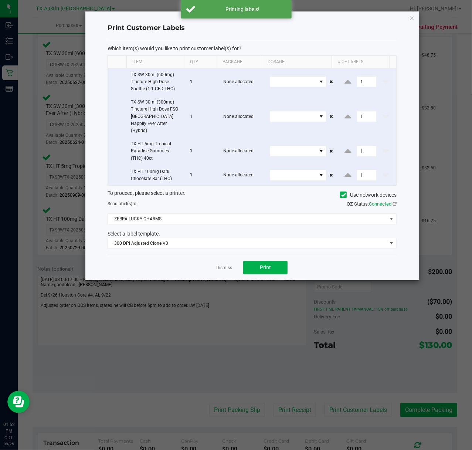
click at [216, 263] on div "Dismiss Print" at bounding box center [252, 267] width 289 height 25
click at [225, 265] on link "Dismiss" at bounding box center [224, 268] width 16 height 6
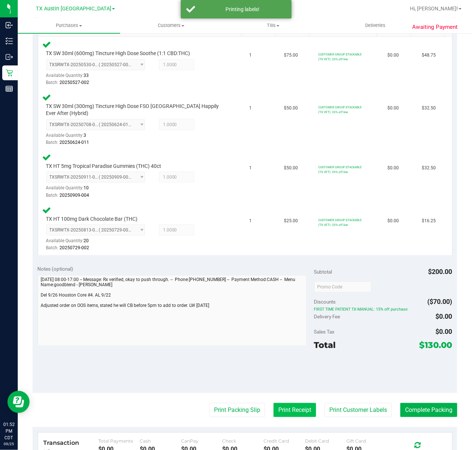
click at [278, 405] on button "Print Receipt" at bounding box center [294, 410] width 42 height 14
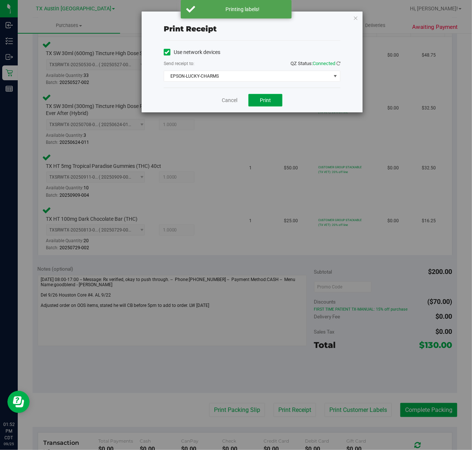
click at [271, 95] on button "Print" at bounding box center [265, 100] width 34 height 13
click at [232, 101] on link "Cancel" at bounding box center [230, 100] width 16 height 8
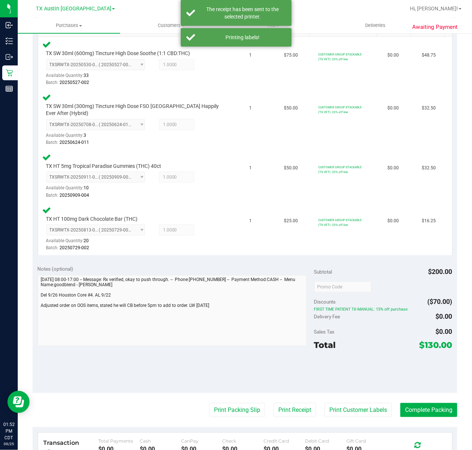
click at [238, 402] on purchase-details "Back Edit Purchase Cancel Purchase View Profile # 11989173 Submitted Needs revi…" at bounding box center [245, 206] width 424 height 727
click at [236, 405] on button "Print Packing Slip" at bounding box center [237, 410] width 56 height 14
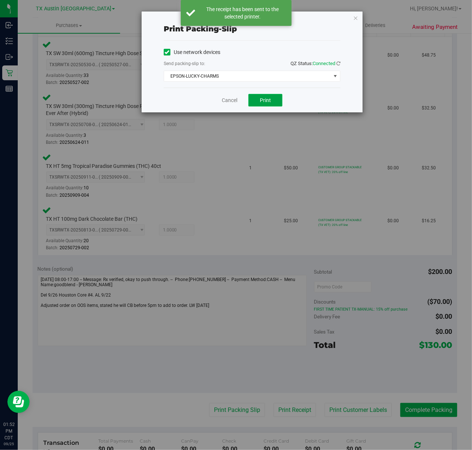
click at [262, 105] on button "Print" at bounding box center [265, 100] width 34 height 13
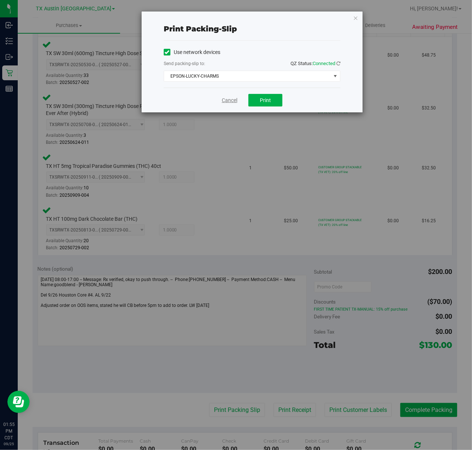
click at [232, 98] on link "Cancel" at bounding box center [230, 100] width 16 height 8
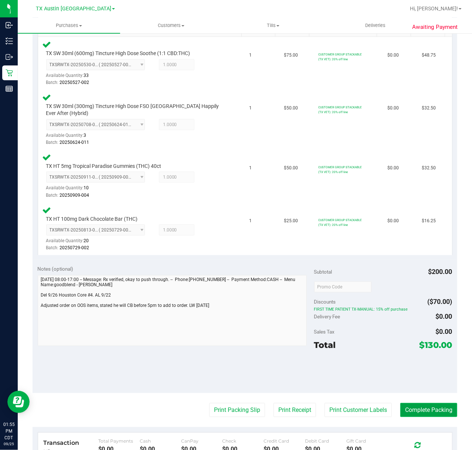
click at [400, 404] on button "Complete Packing" at bounding box center [428, 410] width 57 height 14
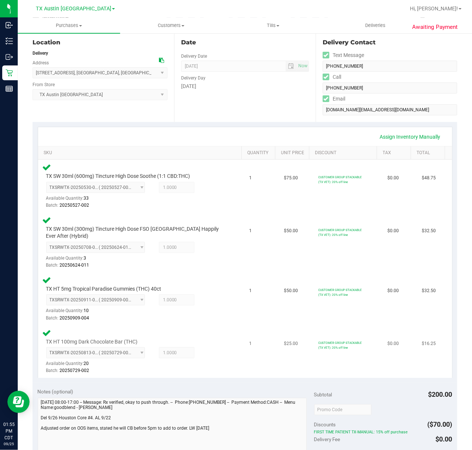
scroll to position [0, 0]
